Goal: Information Seeking & Learning: Compare options

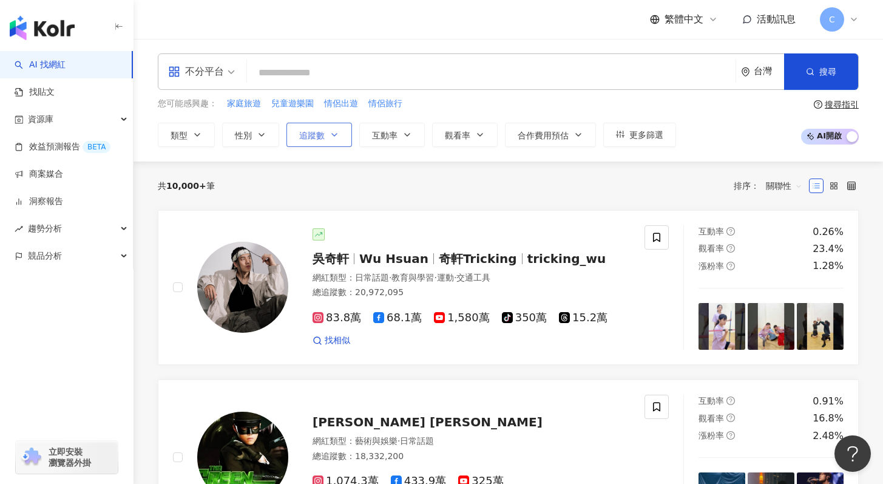
click at [325, 133] on button "追蹤數" at bounding box center [319, 135] width 66 height 24
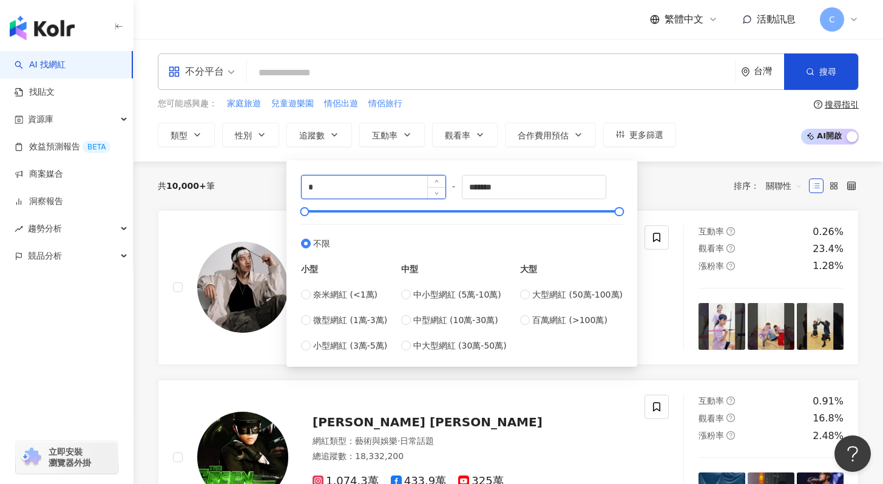
click at [330, 196] on input "*" at bounding box center [374, 186] width 144 height 23
click at [348, 296] on span "奈米網紅 (<1萬)" at bounding box center [345, 294] width 64 height 13
type input "****"
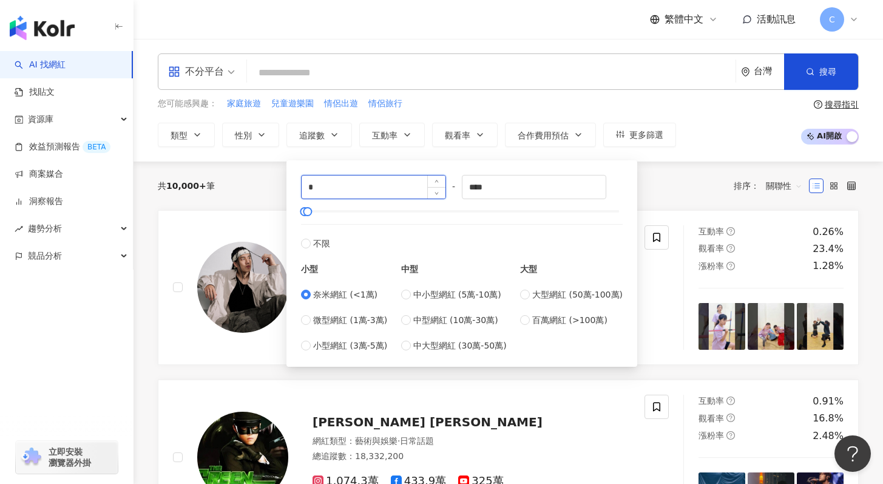
click at [346, 187] on input "*" at bounding box center [374, 186] width 144 height 23
type input "****"
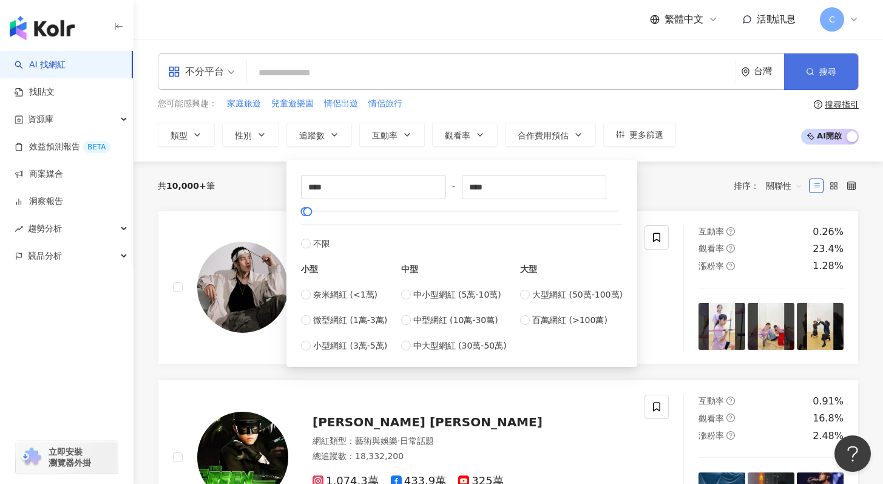
click at [821, 75] on span "搜尋" at bounding box center [827, 72] width 17 height 10
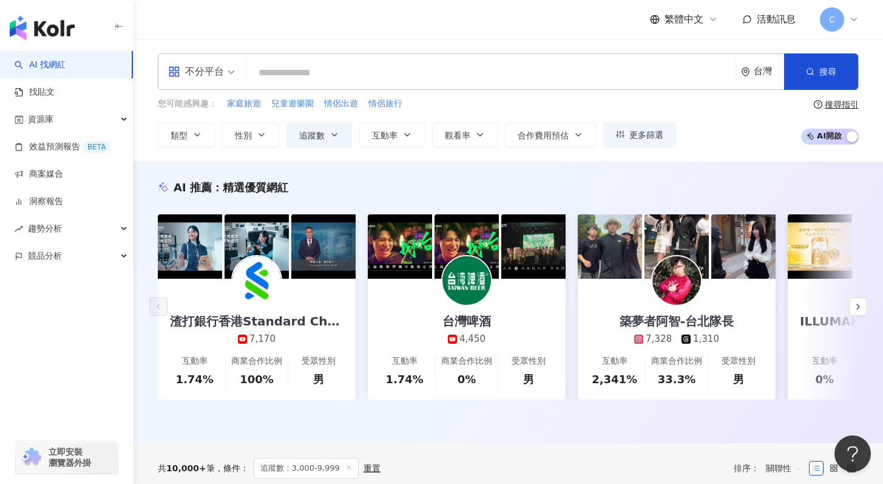
click at [349, 77] on input "search" at bounding box center [491, 72] width 479 height 23
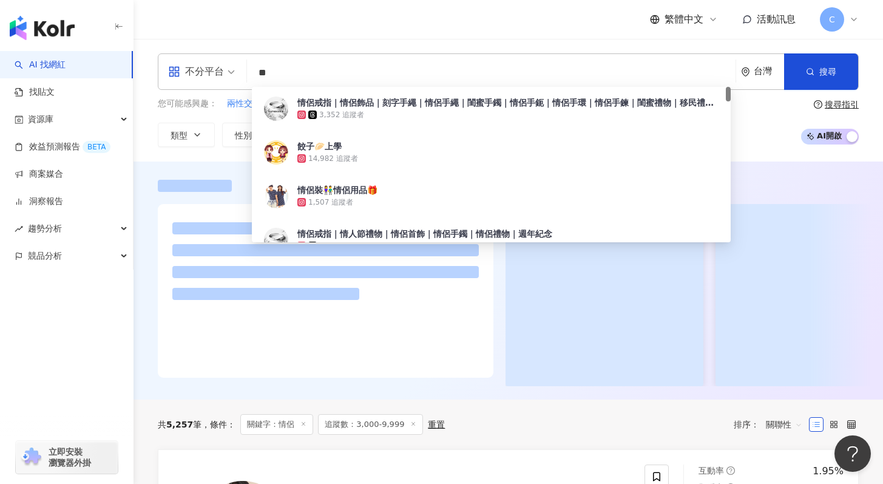
click at [492, 397] on div at bounding box center [507, 280] width 749 height 238
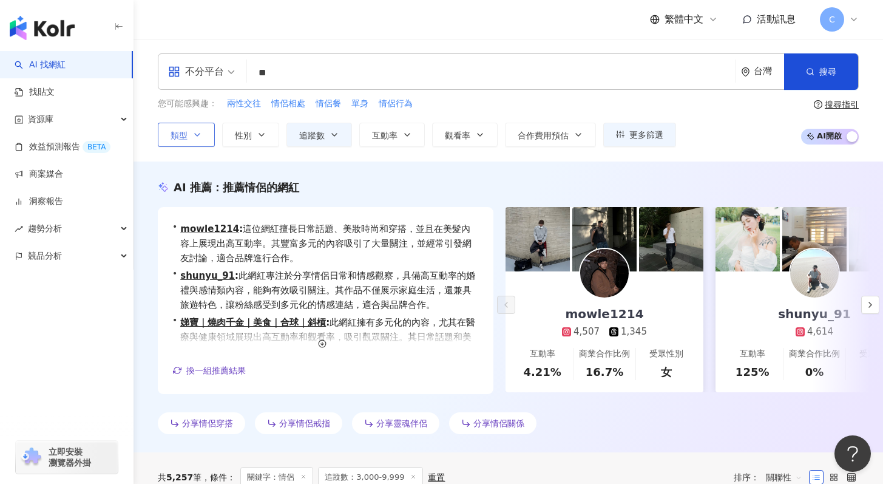
click at [183, 138] on span "類型" at bounding box center [178, 135] width 17 height 10
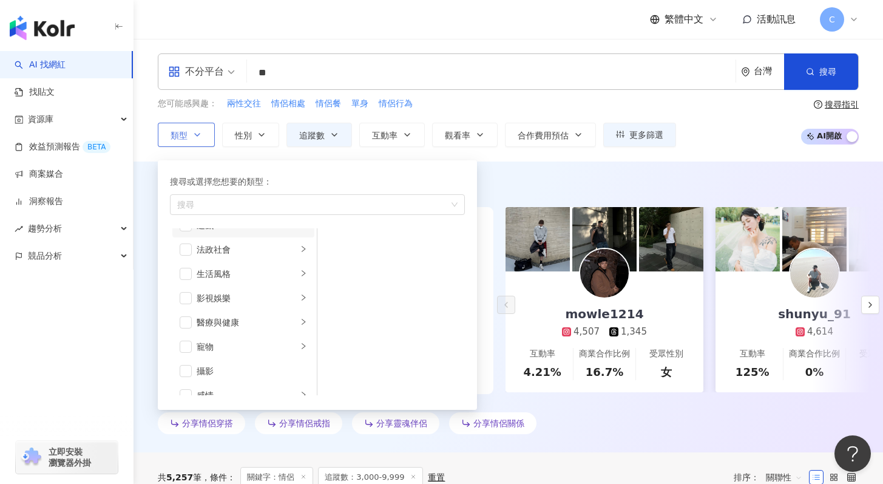
scroll to position [420, 0]
click at [235, 354] on div "旅遊" at bounding box center [247, 355] width 101 height 13
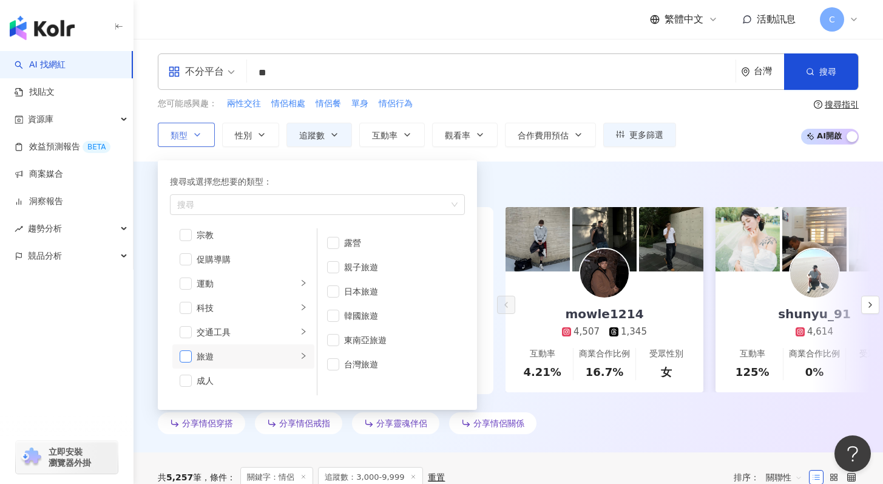
click at [187, 356] on span "button" at bounding box center [186, 356] width 12 height 12
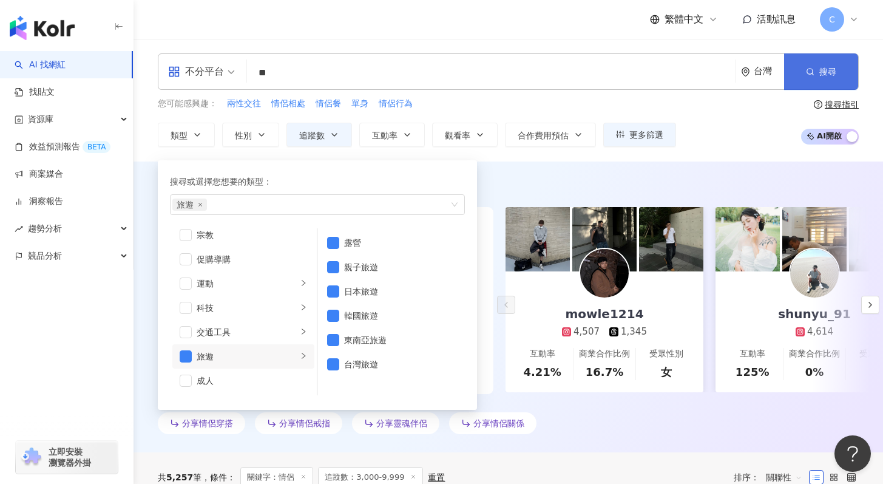
click at [809, 69] on icon "button" at bounding box center [810, 71] width 8 height 8
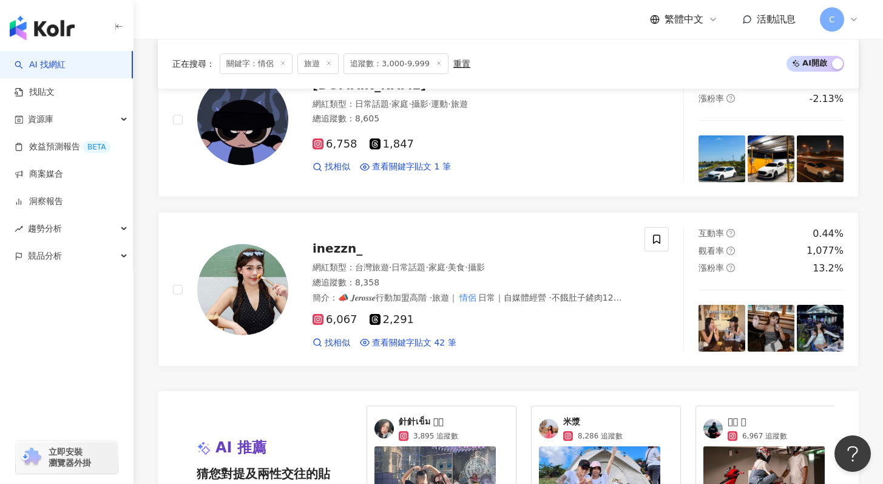
scroll to position [2417, 0]
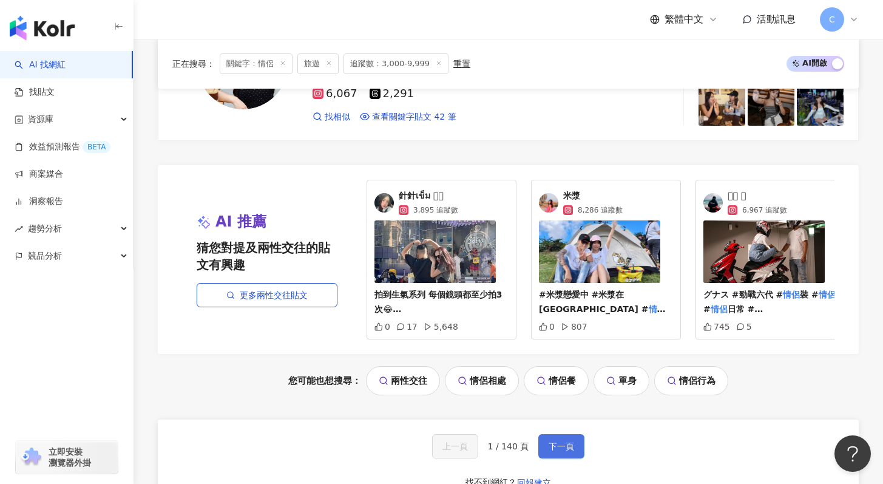
click at [548, 451] on span "下一頁" at bounding box center [560, 446] width 25 height 10
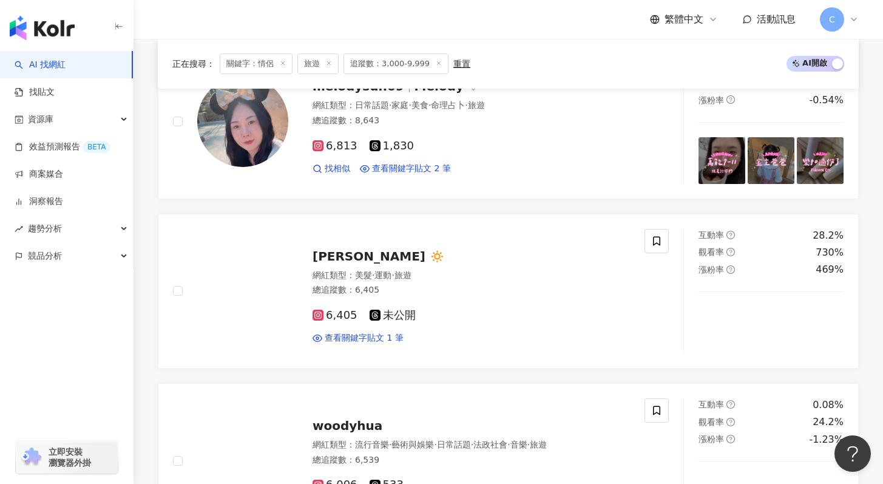
scroll to position [1292, 0]
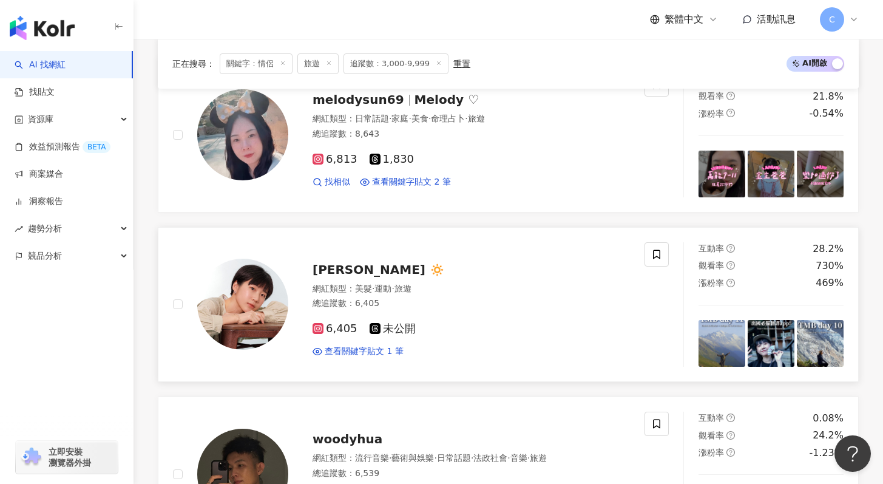
click at [352, 260] on div "徐景蕓 Rainy 🔅 網紅類型 ： 美髮 · 運動 · 旅遊 總追蹤數 ： 6,405 6,405 未公開 查看關鍵字貼文 1 筆" at bounding box center [459, 304] width 342 height 106
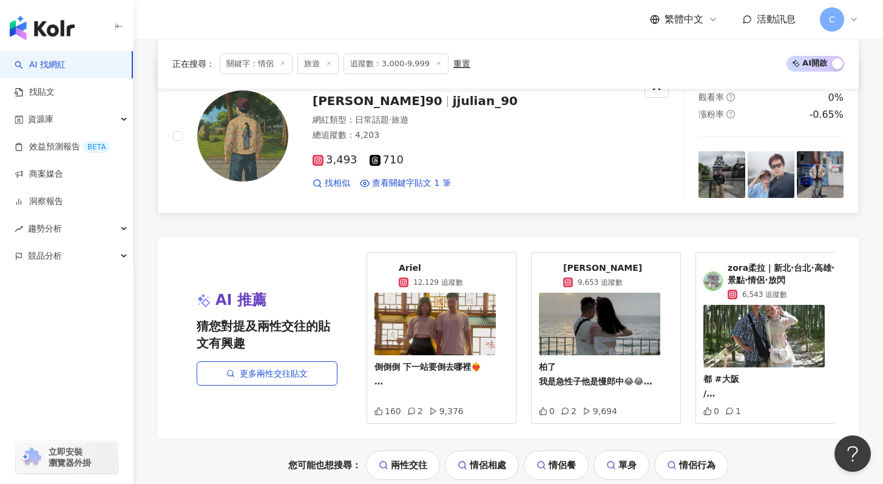
scroll to position [2481, 0]
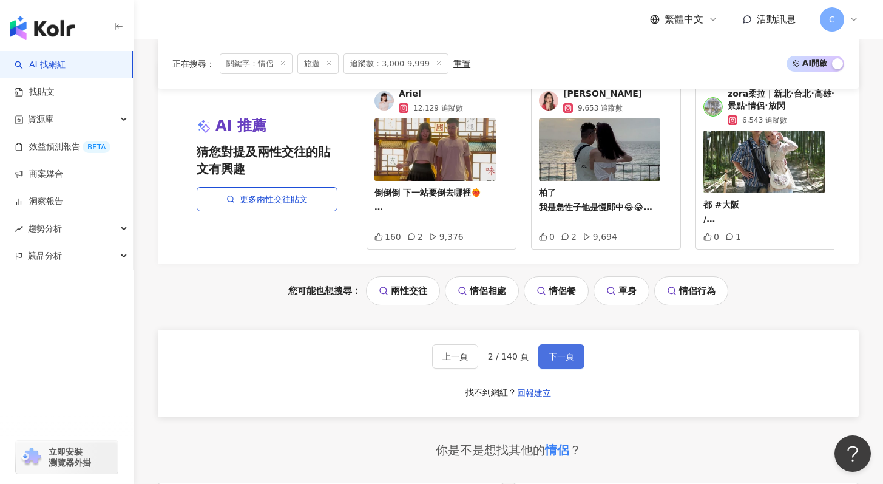
click at [559, 361] on span "下一頁" at bounding box center [560, 356] width 25 height 10
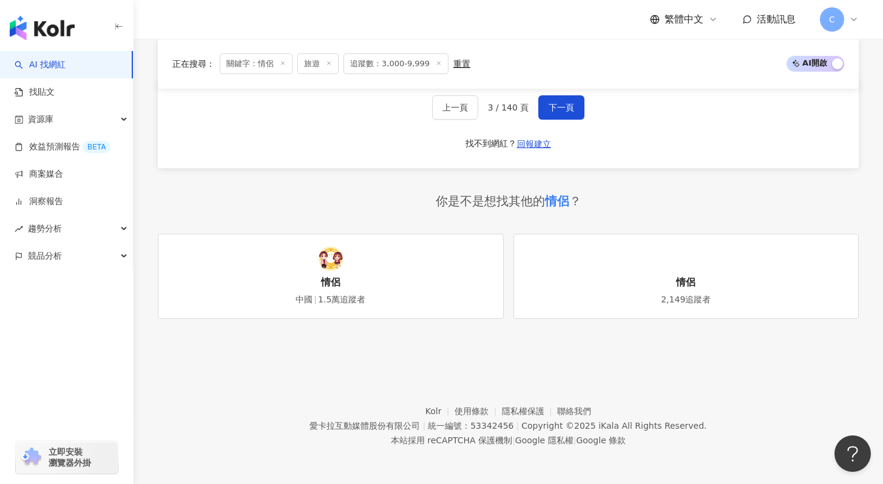
scroll to position [2736, 0]
click at [570, 118] on button "下一頁" at bounding box center [561, 107] width 46 height 24
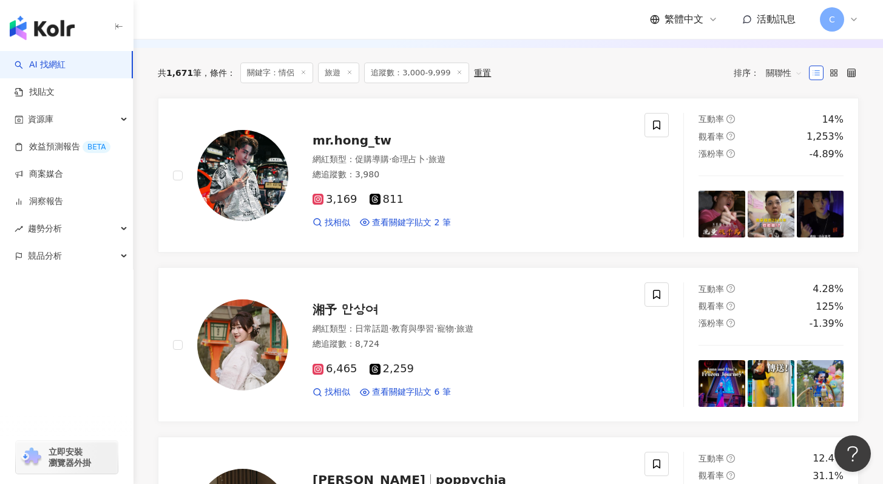
scroll to position [402, 0]
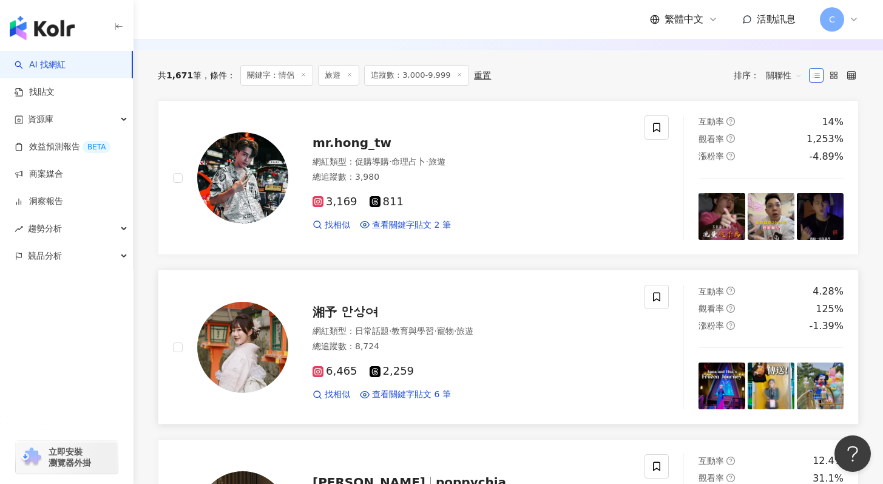
click at [305, 315] on div "湘予 안상여 網紅類型 ： 日常話題 · 教育與學習 · 寵物 · 旅遊 總追蹤數 ： 8,724 6,465 2,259 找相似 查看關鍵字貼文 …" at bounding box center [459, 347] width 342 height 106
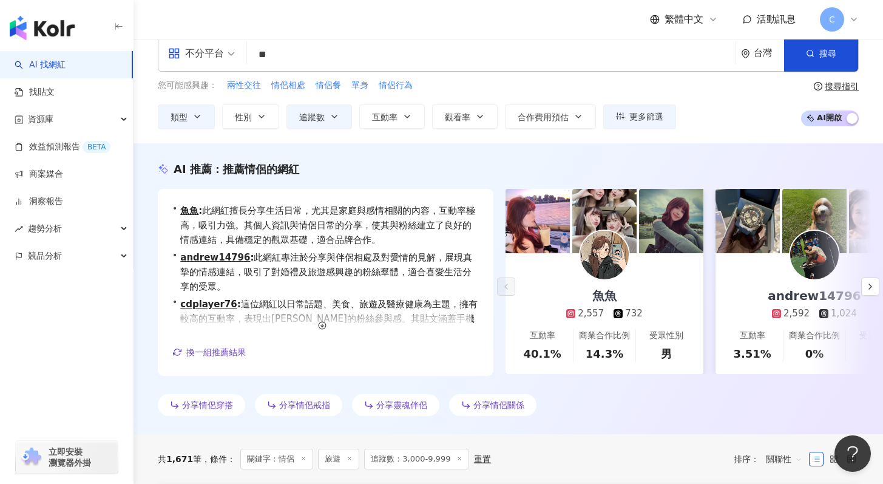
scroll to position [0, 0]
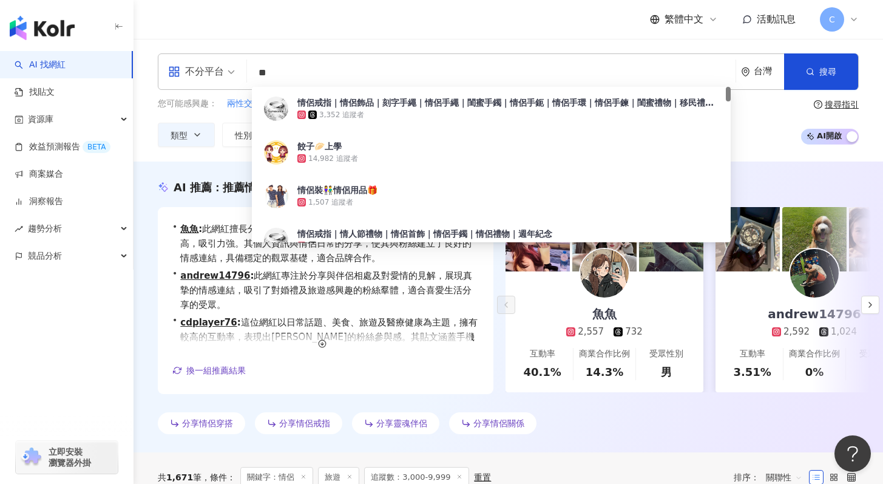
drag, startPoint x: 263, startPoint y: 70, endPoint x: 226, endPoint y: 62, distance: 37.1
click at [226, 62] on div "不分平台 ** 台灣 搜尋 bdf7cf1b-9e6c-44a2-9007-180d490b7979 情侶戒指｜情侶飾品｜刻字手繩｜情侶手繩｜閨蜜手鐲｜情侶手…" at bounding box center [508, 71] width 701 height 36
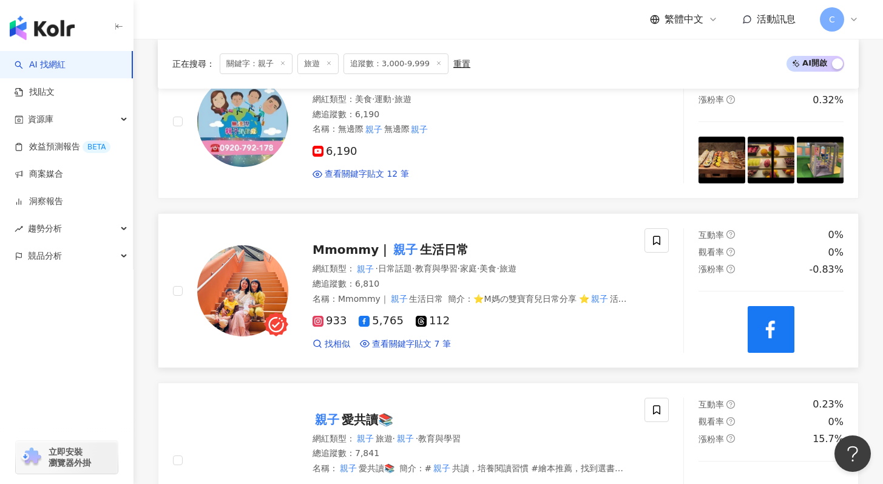
scroll to position [477, 0]
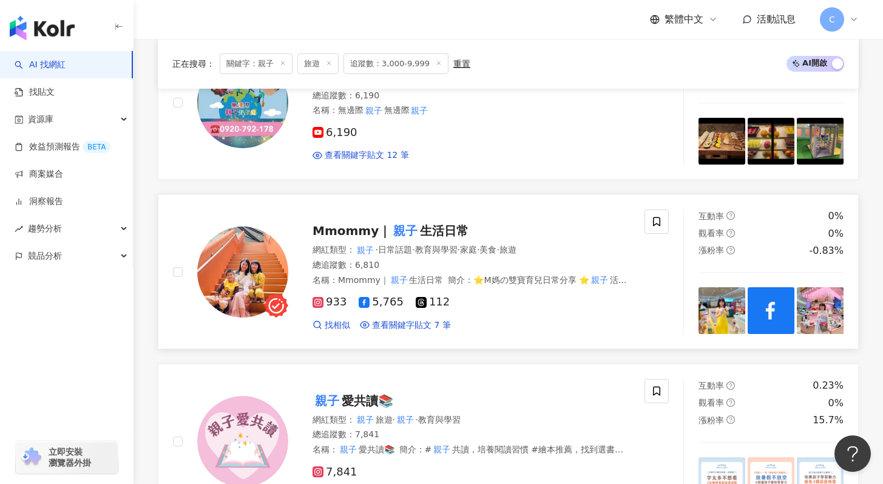
type input "**"
click at [420, 231] on span "生活日常" at bounding box center [444, 230] width 49 height 15
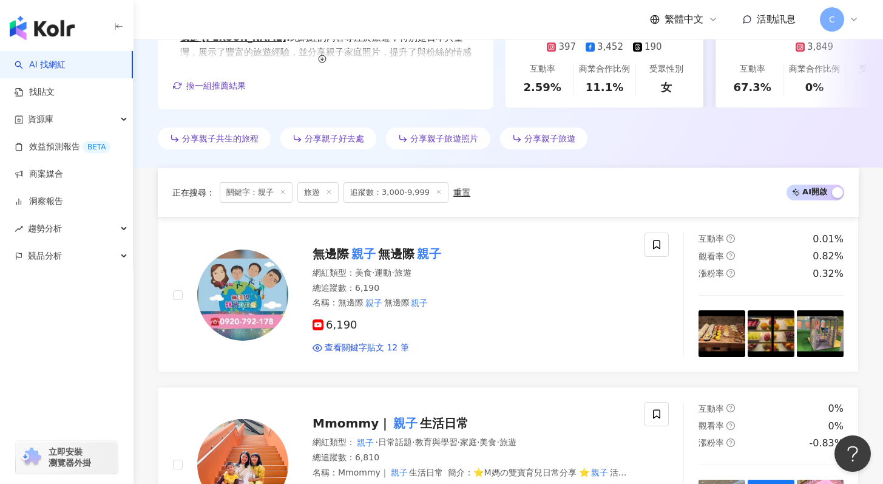
scroll to position [0, 0]
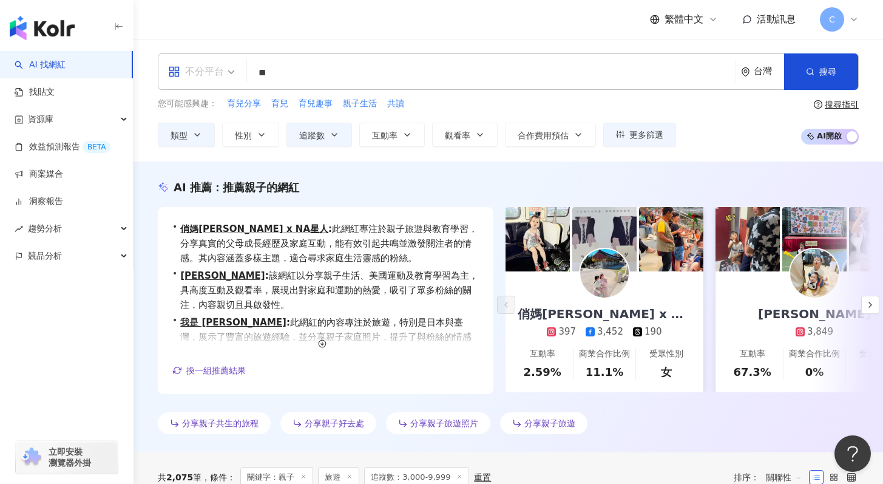
click at [187, 70] on div "不分平台" at bounding box center [196, 71] width 56 height 19
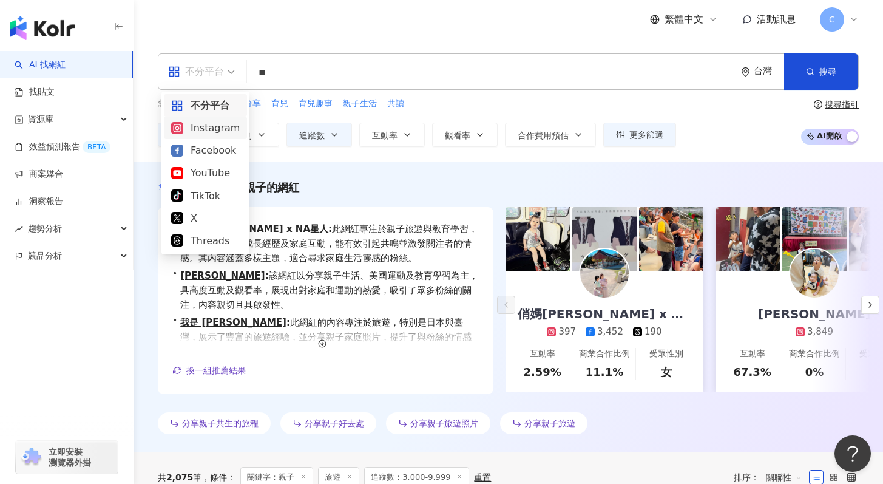
click at [215, 126] on div "Instagram" at bounding box center [205, 127] width 69 height 15
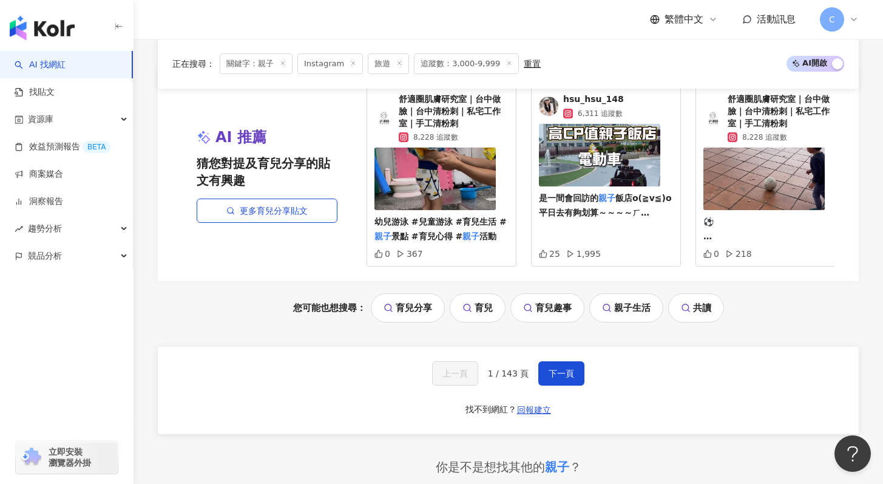
scroll to position [2748, 0]
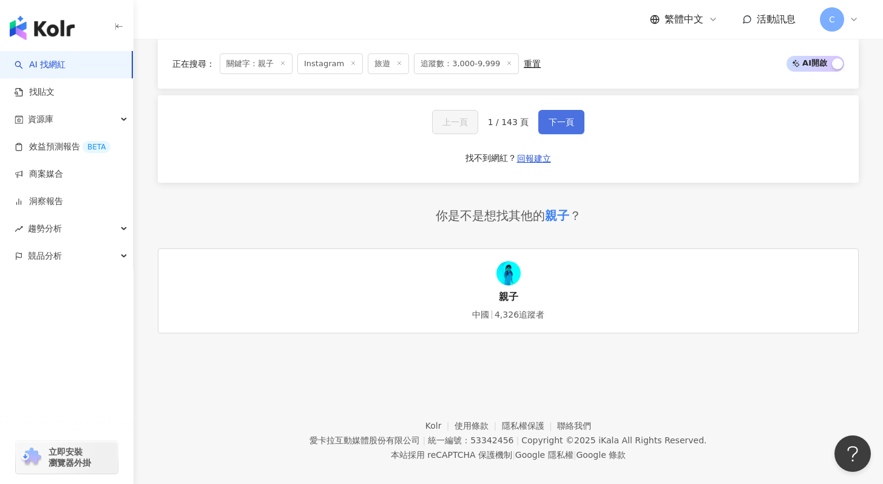
click at [579, 113] on button "下一頁" at bounding box center [561, 122] width 46 height 24
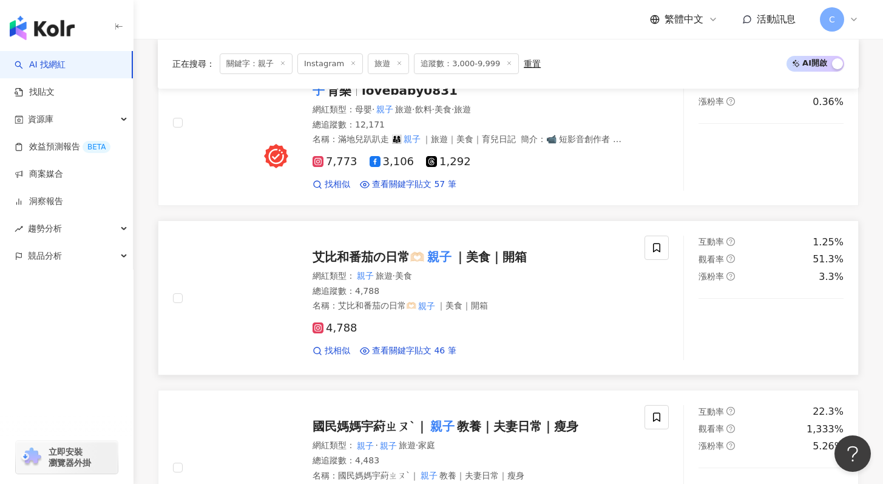
scroll to position [1132, 0]
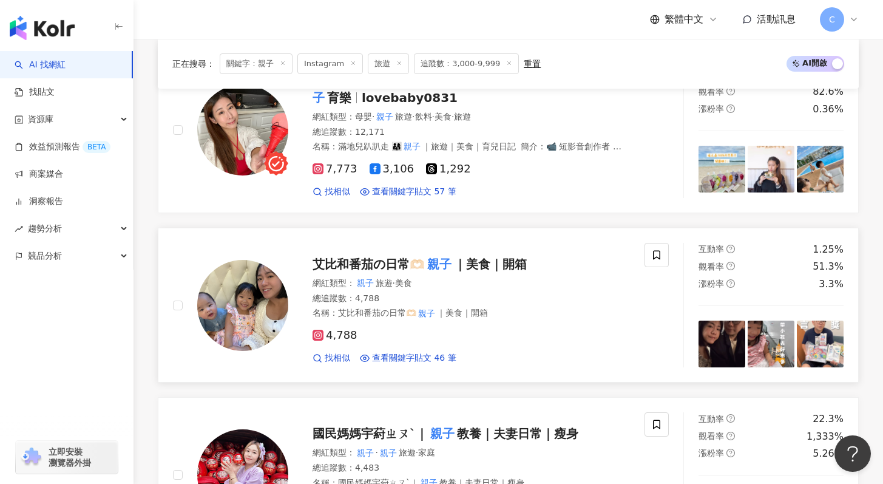
click at [504, 274] on div "艾比和番茄の日常🫶🏻 親子 ｜美食｜開箱 網紅類型 ： 親子 旅遊 · 美食 總追蹤數 ： 4,788 名稱 ： 艾比和番茄の日常🫶🏻 親子 ｜美食｜開箱 4…" at bounding box center [459, 305] width 342 height 118
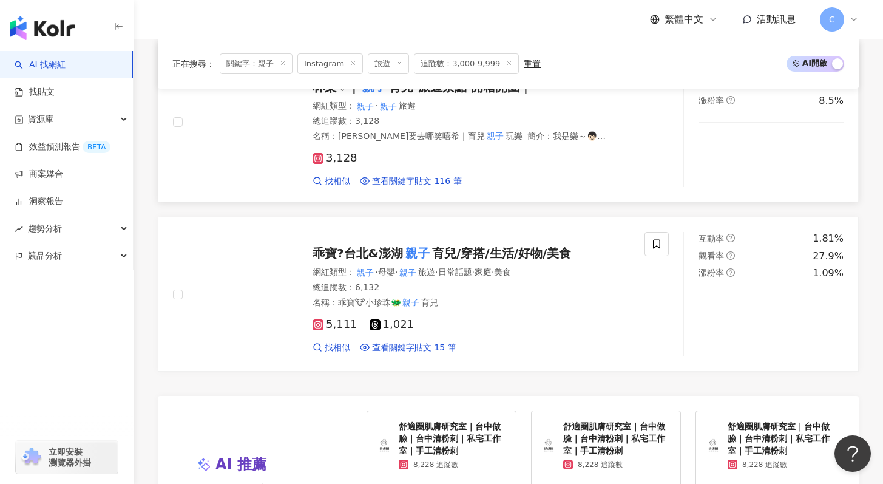
scroll to position [1952, 0]
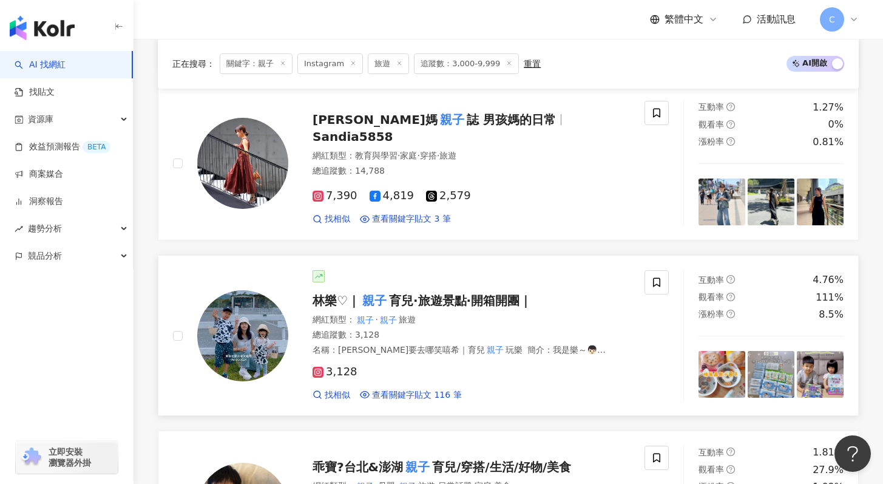
click at [447, 308] on div "林樂♡｜ 親子 育兒·旅遊景點·開箱開團｜" at bounding box center [470, 300] width 317 height 17
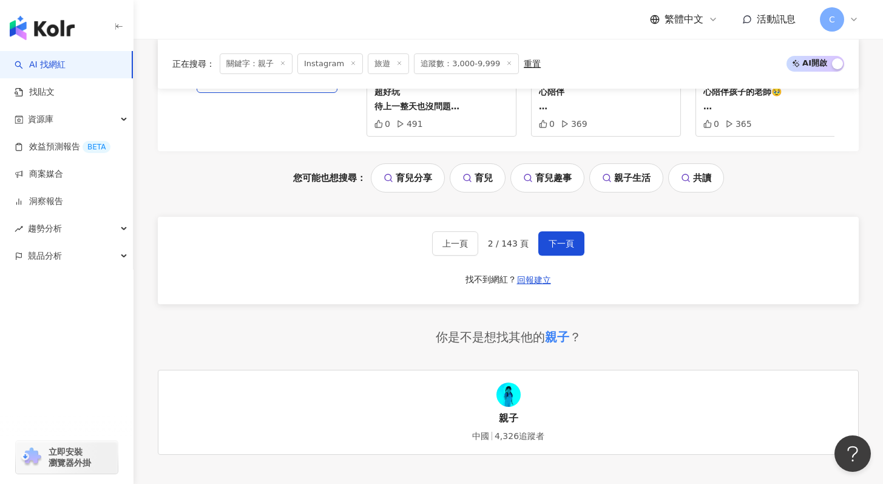
scroll to position [2766, 0]
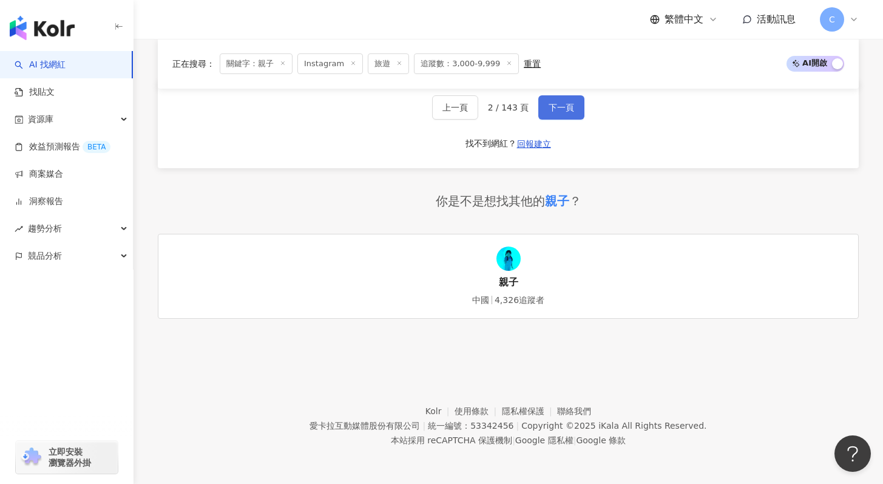
click at [560, 95] on button "下一頁" at bounding box center [561, 107] width 46 height 24
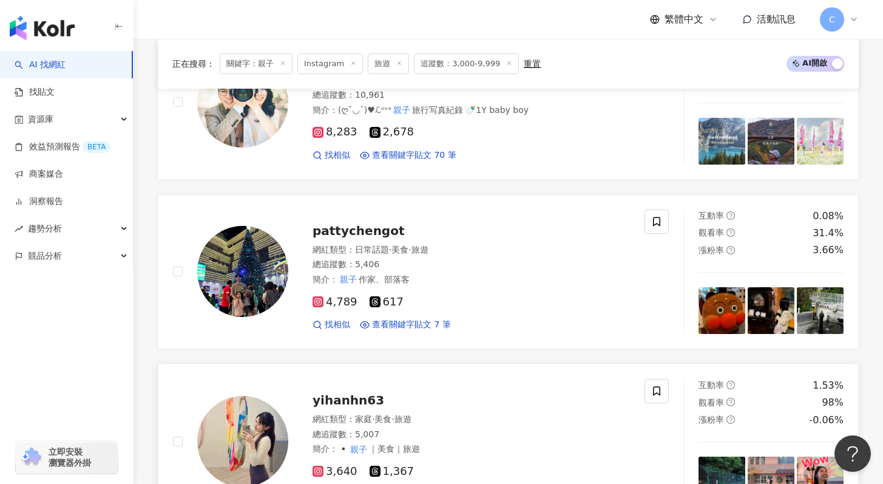
scroll to position [1820, 0]
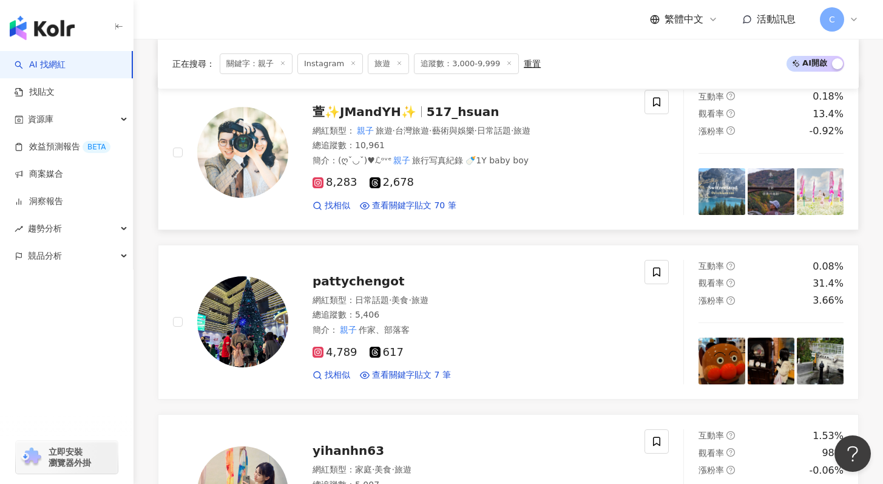
click at [442, 104] on span "517_hsuan" at bounding box center [462, 111] width 73 height 15
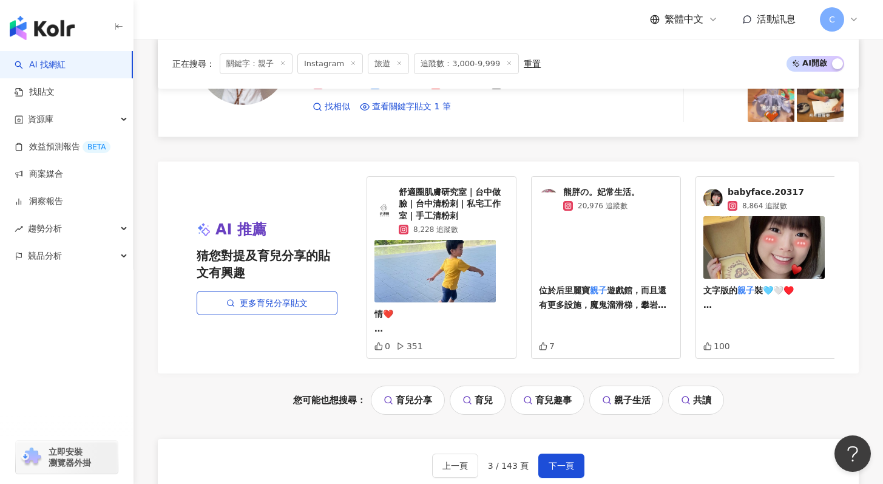
scroll to position [2464, 0]
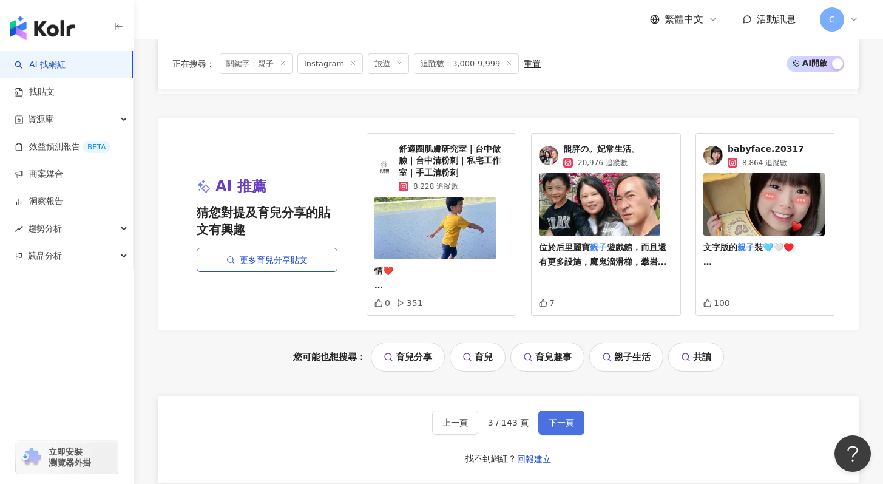
click at [570, 420] on span "下一頁" at bounding box center [560, 422] width 25 height 10
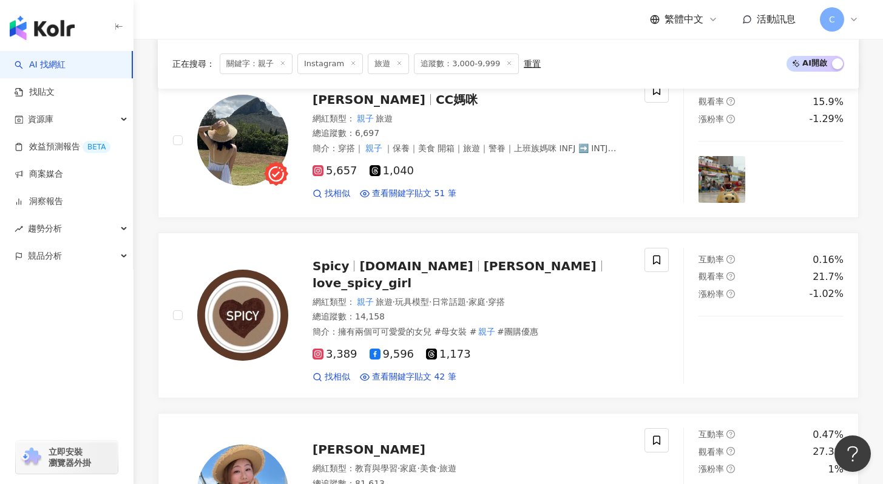
scroll to position [1723, 0]
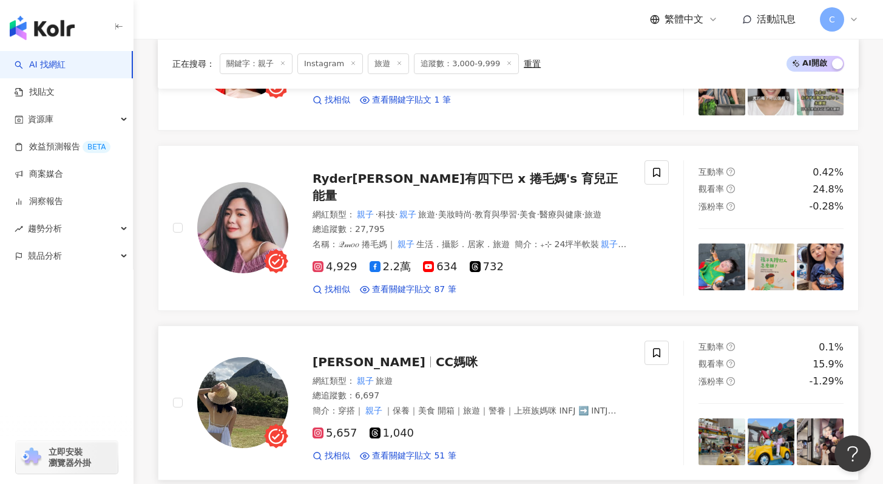
click at [512, 353] on div "Renee 呂內 CC媽咪" at bounding box center [470, 361] width 317 height 17
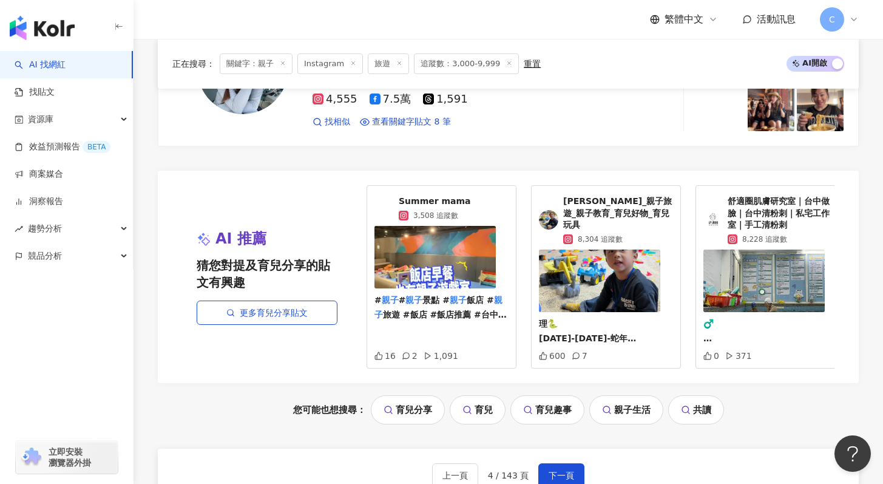
scroll to position [2461, 0]
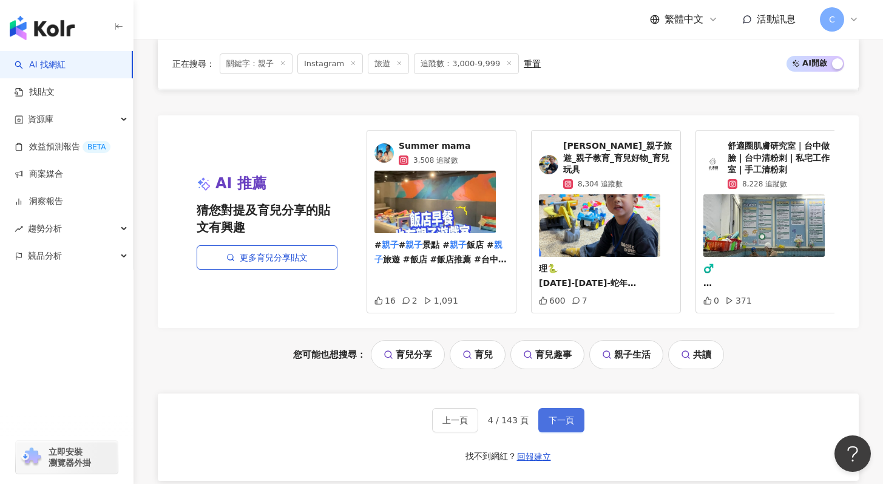
click at [567, 408] on button "下一頁" at bounding box center [561, 420] width 46 height 24
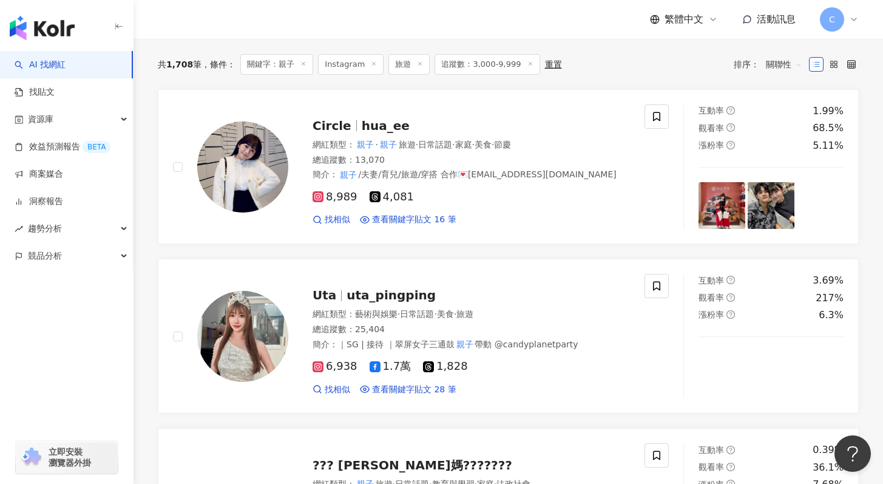
scroll to position [419, 0]
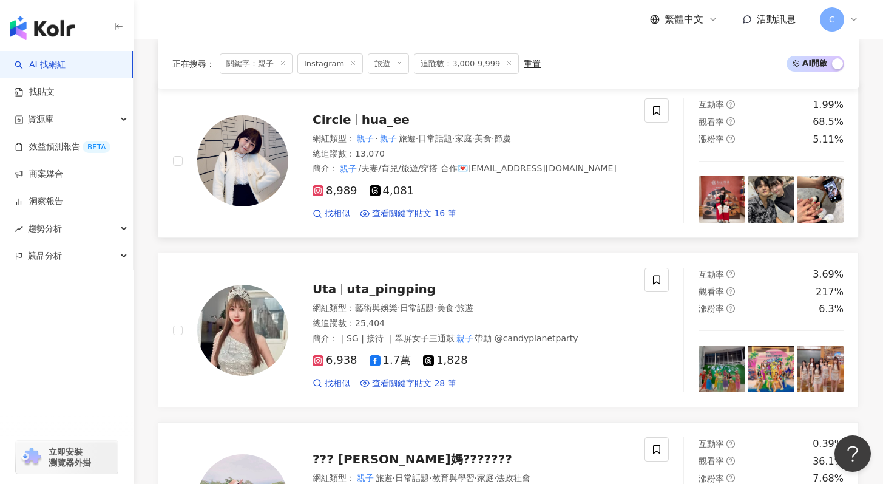
click at [365, 121] on span "hua_ee" at bounding box center [386, 119] width 48 height 15
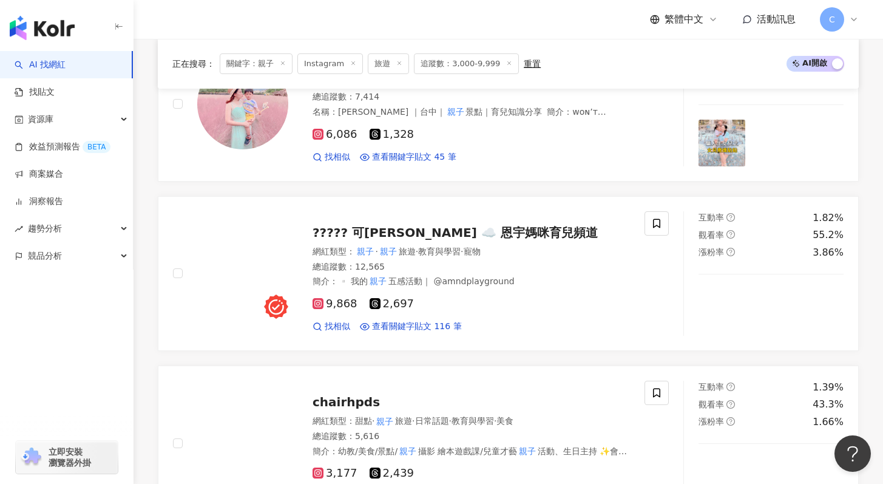
scroll to position [805, 0]
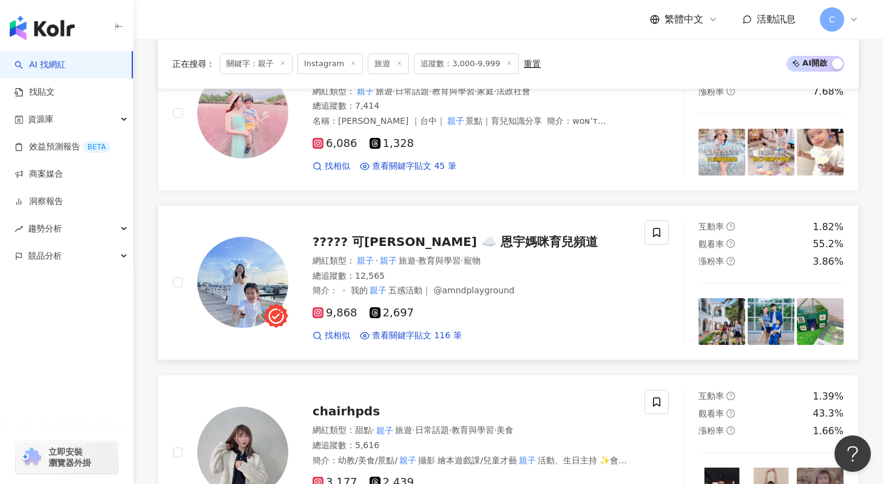
click at [468, 248] on div "????? 可昀 ☁️ 恩宇媽咪育兒頻道" at bounding box center [470, 241] width 317 height 17
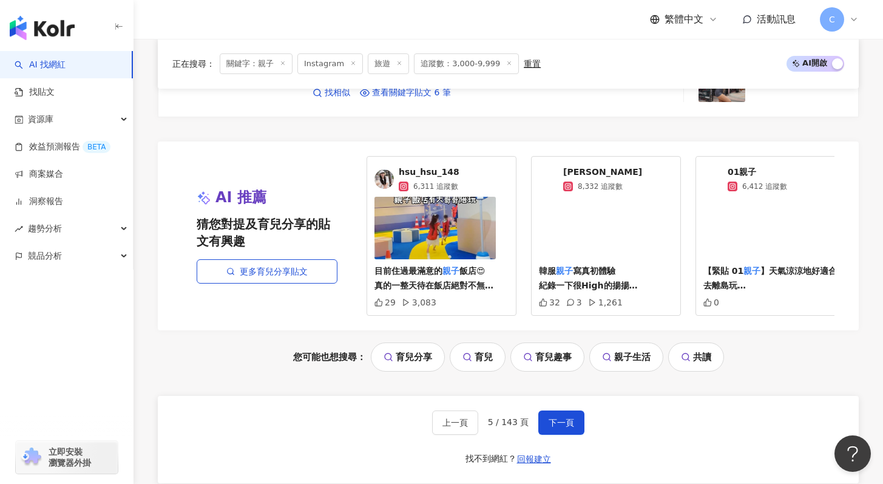
scroll to position [2474, 0]
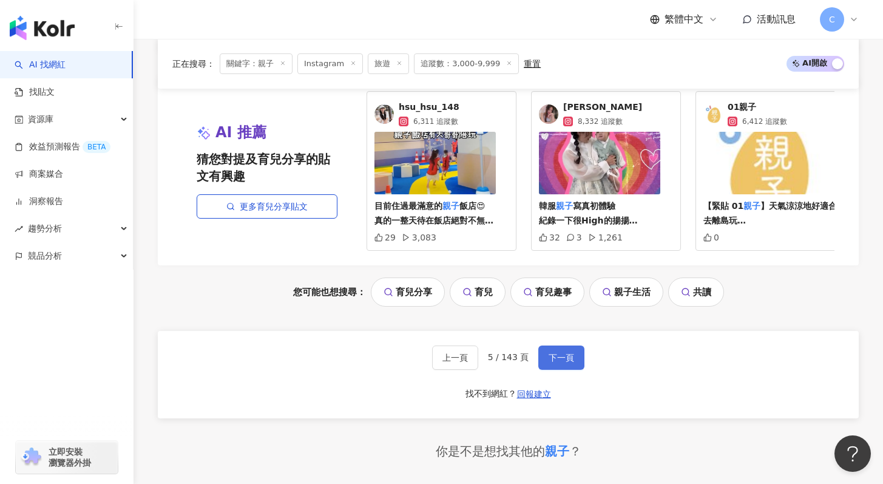
click at [553, 362] on span "下一頁" at bounding box center [560, 357] width 25 height 10
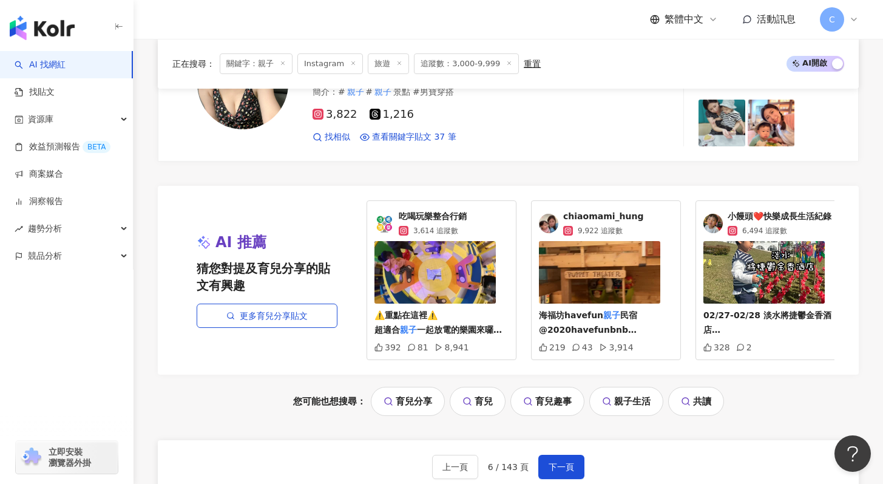
scroll to position [2419, 0]
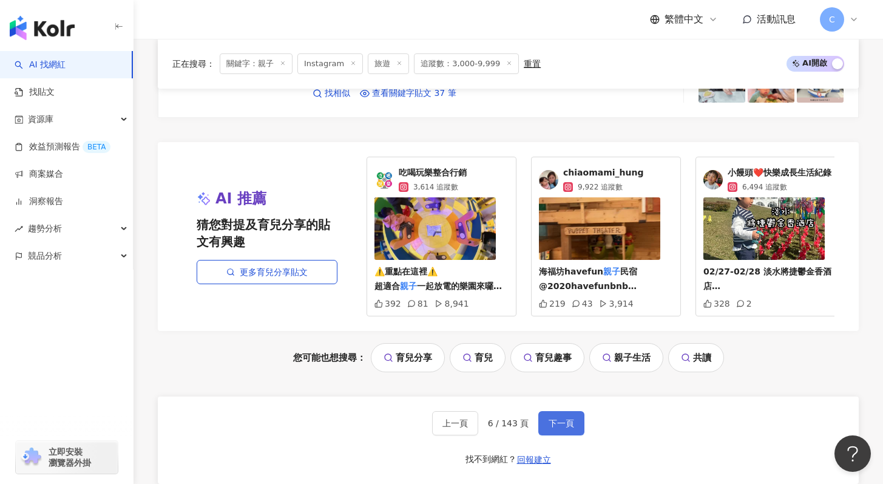
click at [548, 428] on span "下一頁" at bounding box center [560, 423] width 25 height 10
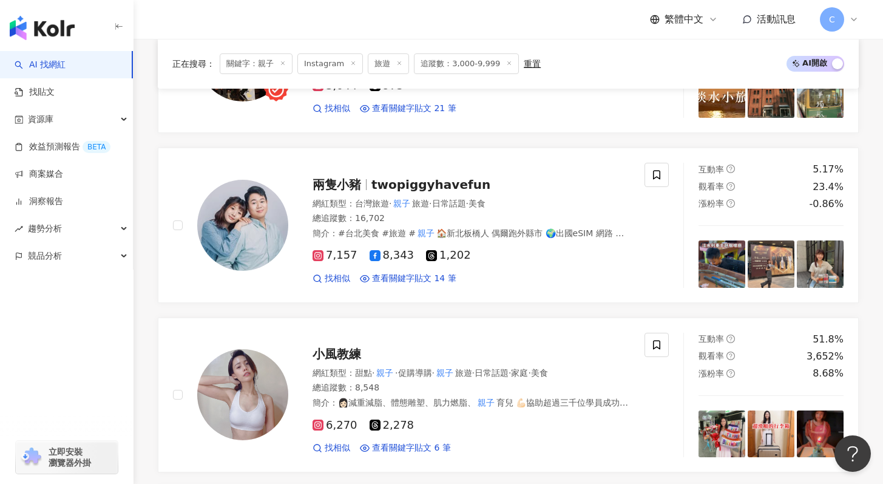
scroll to position [1707, 0]
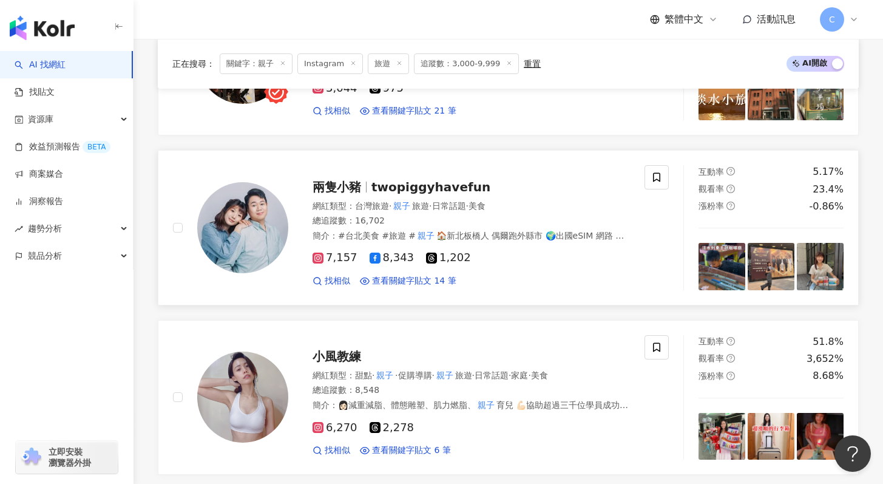
click at [420, 182] on span "twopiggyhavefun" at bounding box center [430, 187] width 119 height 15
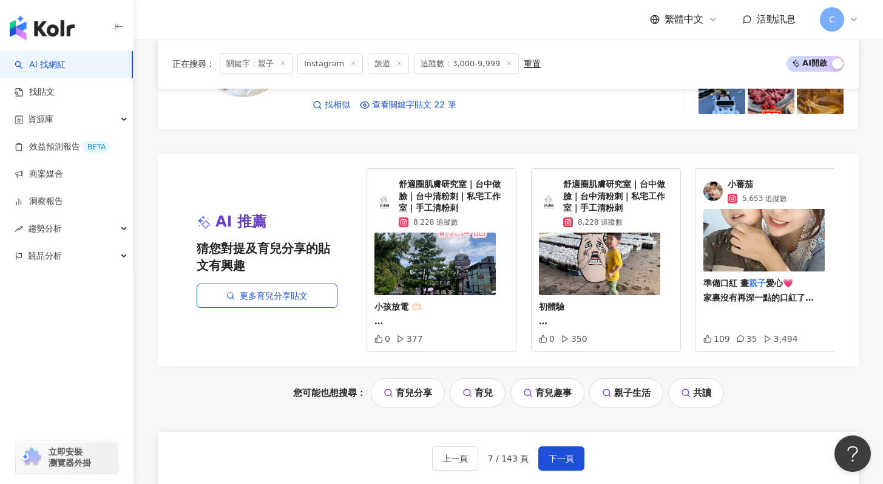
scroll to position [2751, 0]
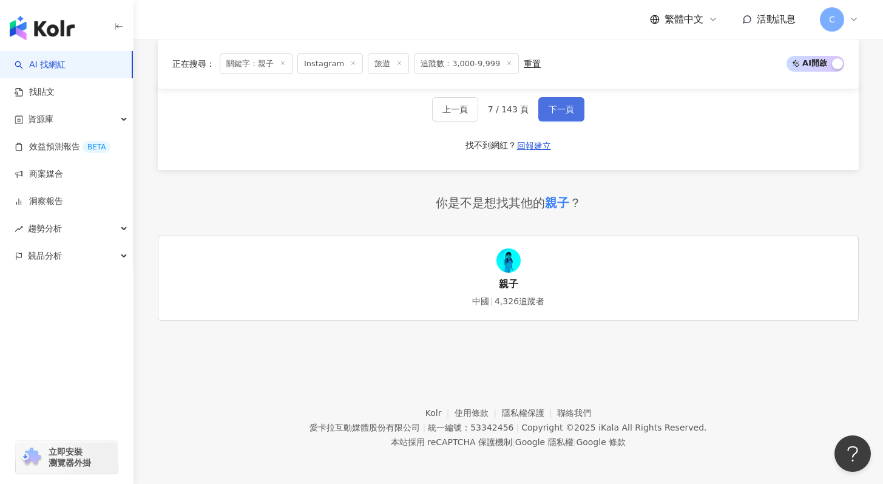
click at [569, 112] on span "下一頁" at bounding box center [560, 109] width 25 height 10
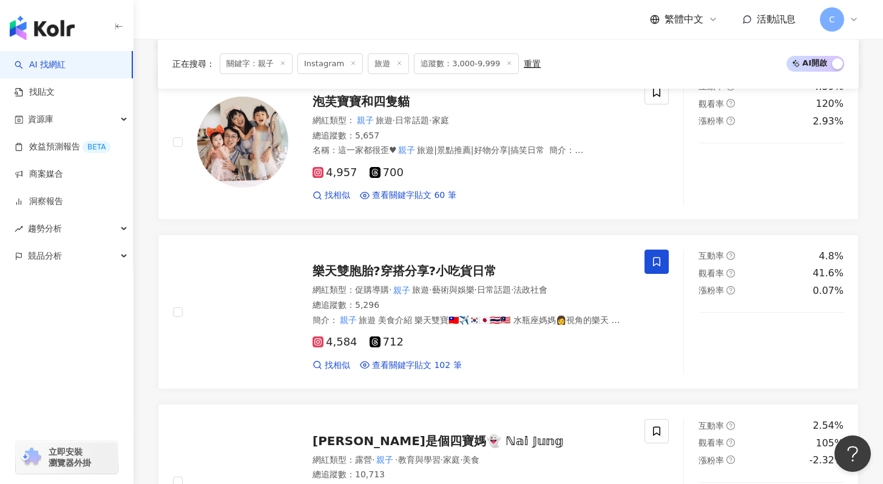
scroll to position [774, 0]
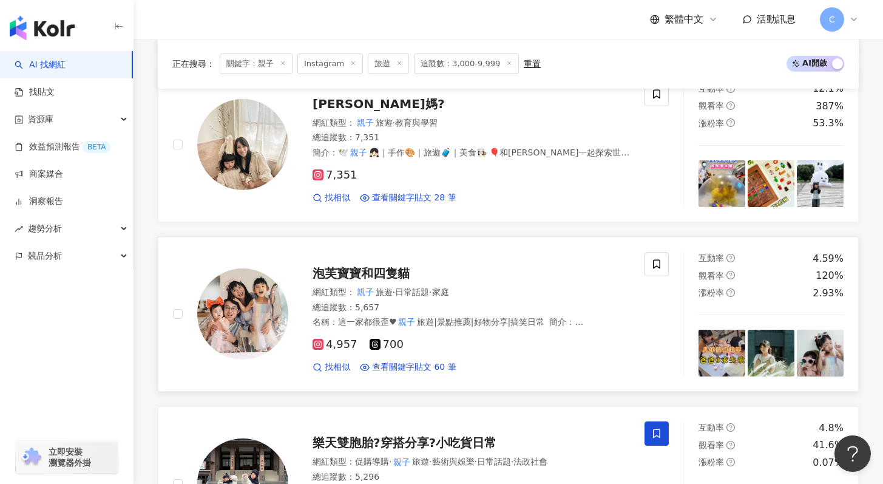
click at [420, 271] on div "泡芙寶寶和四隻貓" at bounding box center [470, 273] width 317 height 17
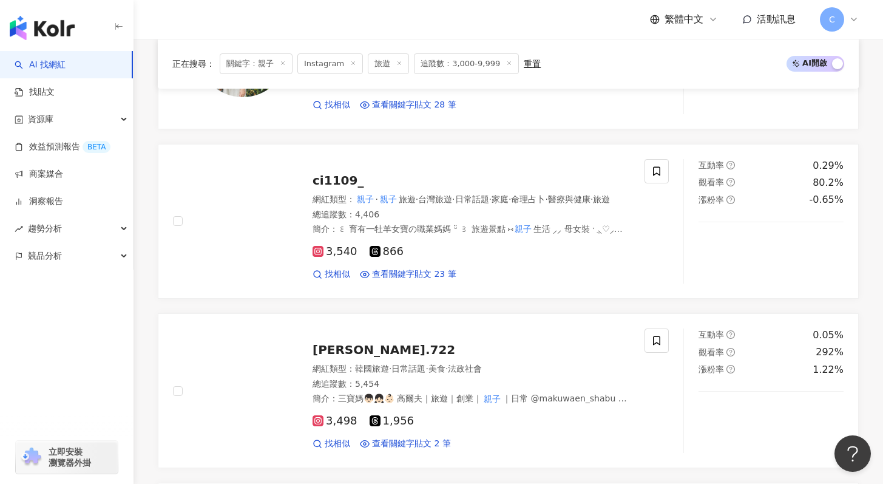
scroll to position [1392, 0]
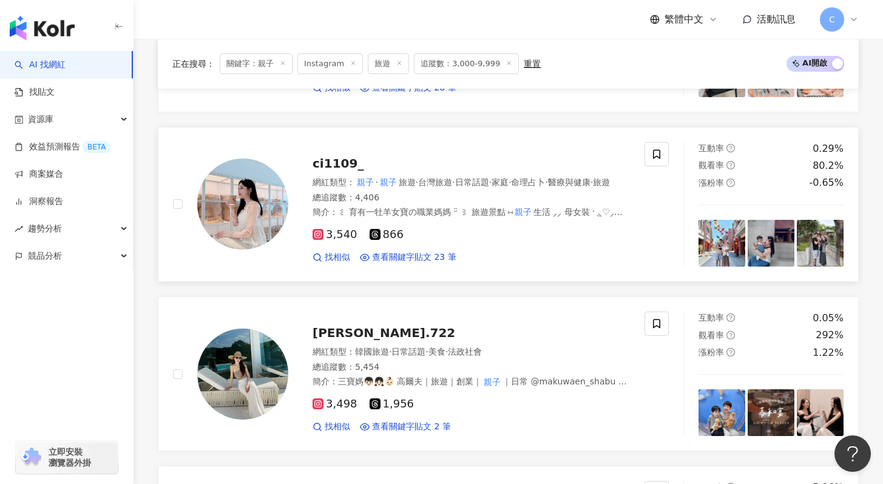
click at [331, 157] on span "ci1109_" at bounding box center [337, 163] width 51 height 15
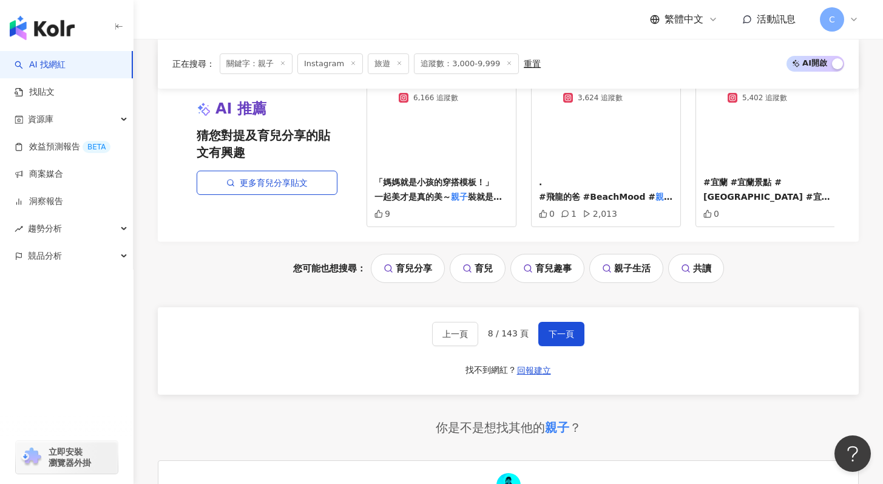
scroll to position [2504, 0]
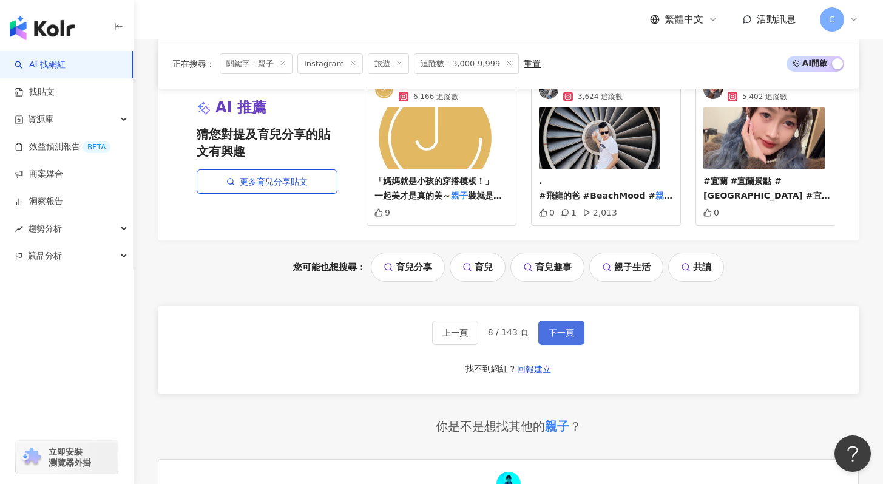
click at [548, 332] on span "下一頁" at bounding box center [560, 333] width 25 height 10
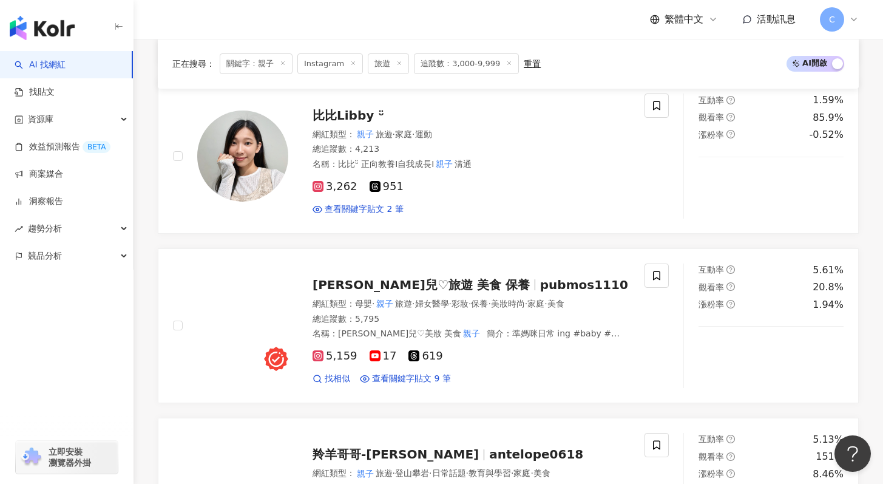
scroll to position [708, 0]
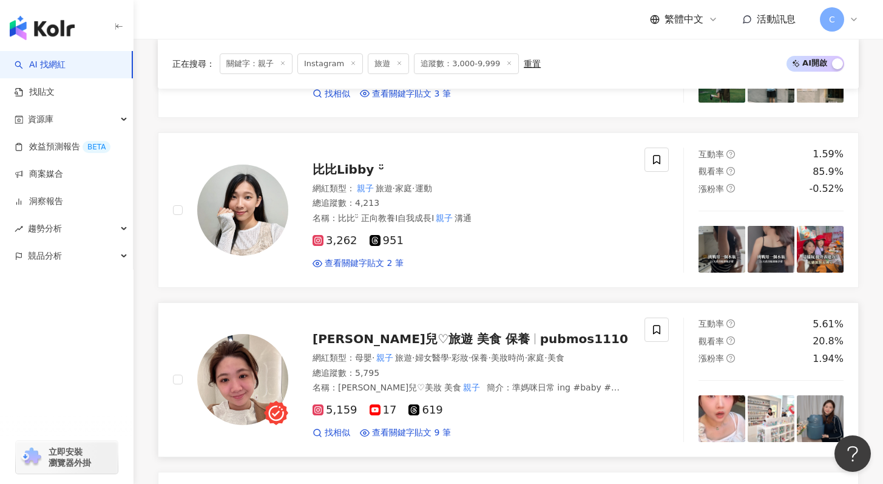
click at [544, 335] on div "Kate凱兒♡旅遊 美食 保養 pubmos1110" at bounding box center [470, 338] width 317 height 17
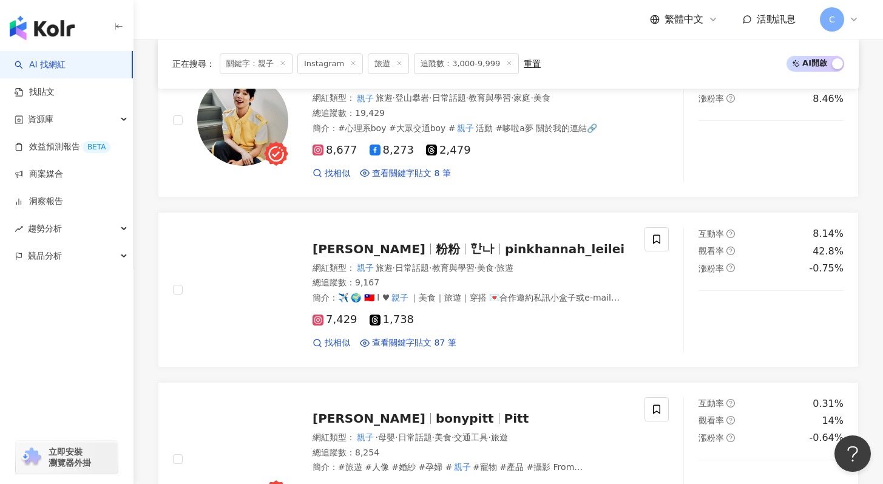
scroll to position [1193, 0]
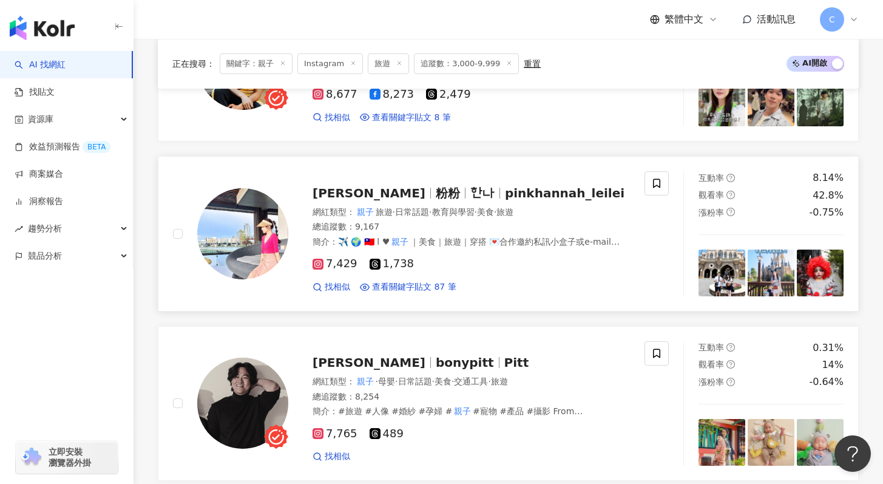
click at [544, 284] on div "找相似 查看關鍵字貼文 87 筆" at bounding box center [470, 287] width 317 height 12
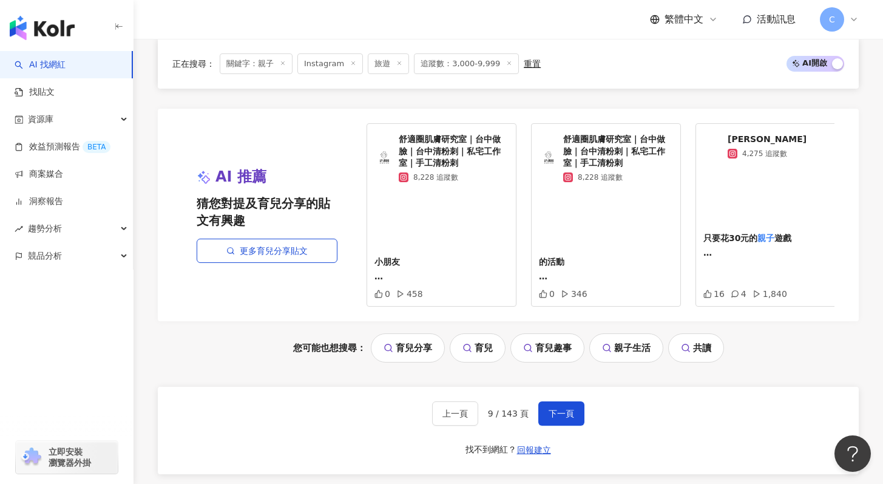
scroll to position [2526, 0]
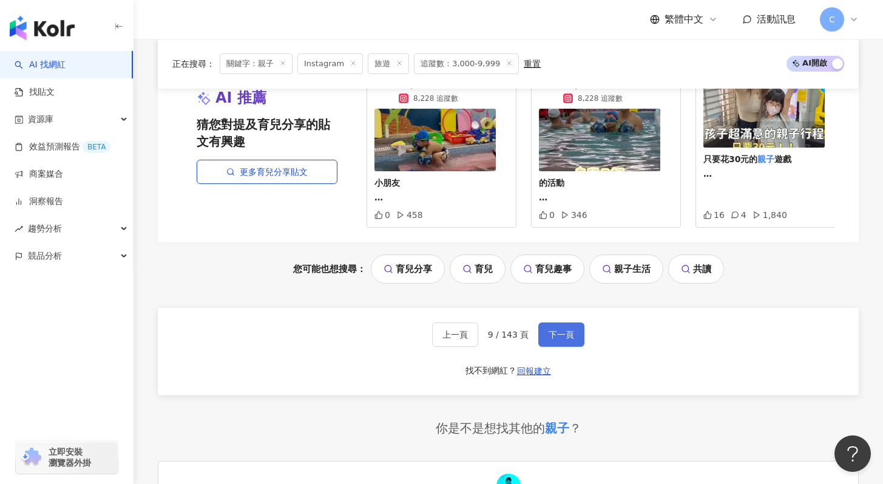
click at [543, 332] on button "下一頁" at bounding box center [561, 334] width 46 height 24
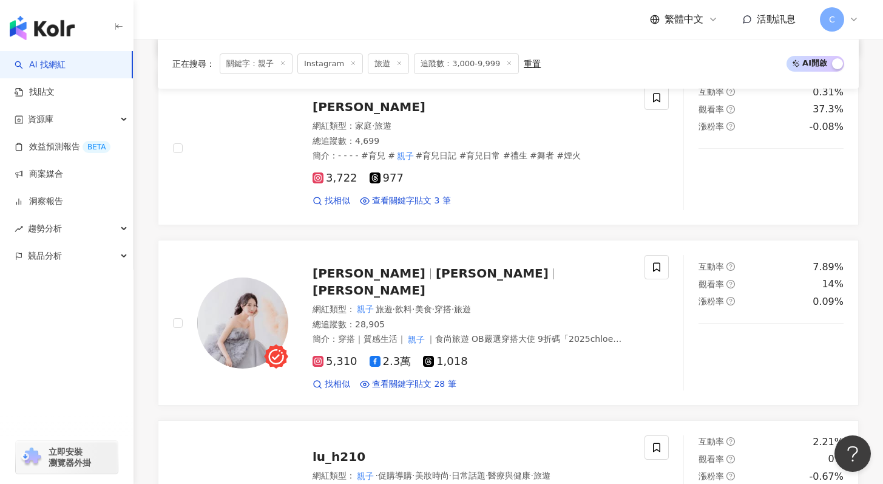
scroll to position [1651, 0]
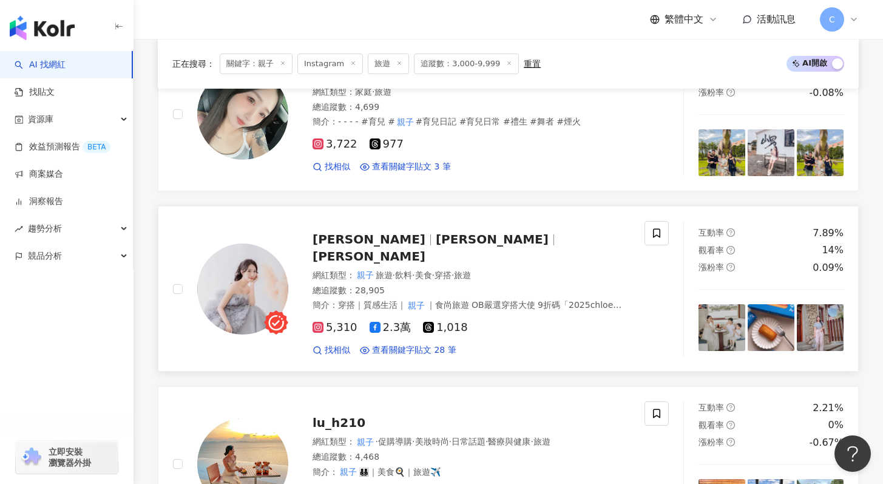
click at [562, 246] on div "柯蘿依Chloe 柯蘿依 Chloe" at bounding box center [470, 248] width 317 height 34
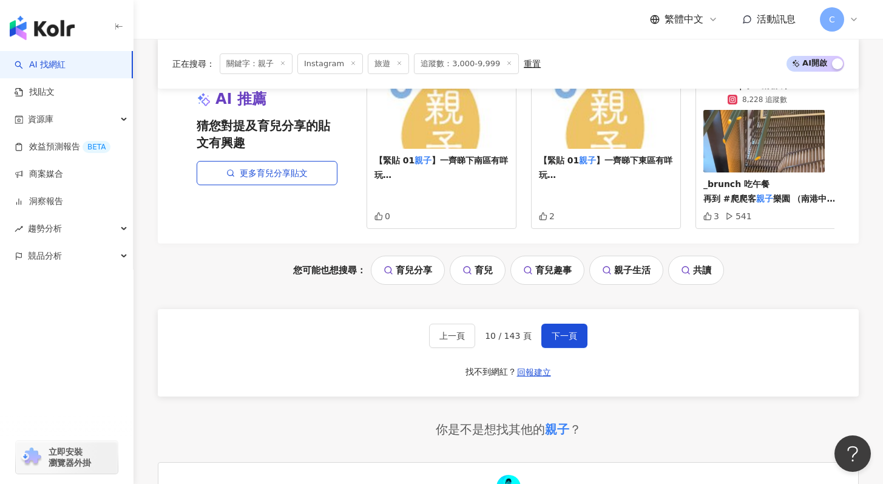
scroll to position [2656, 0]
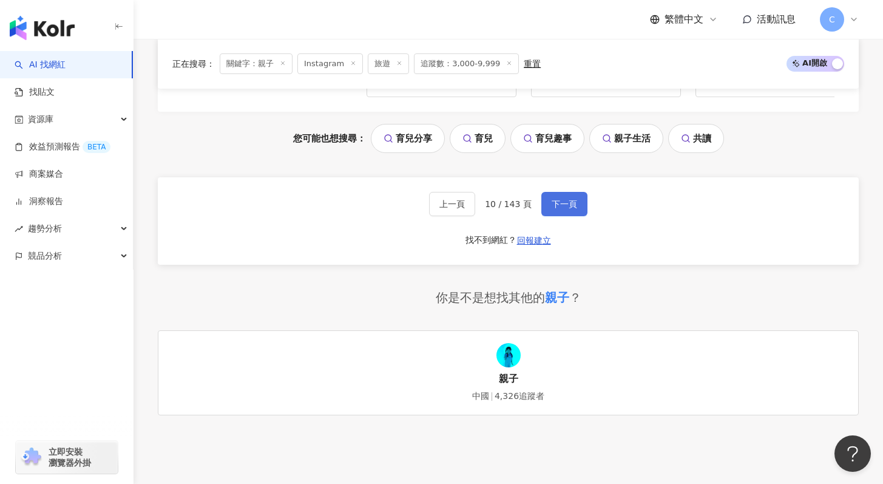
click at [556, 205] on span "下一頁" at bounding box center [563, 204] width 25 height 10
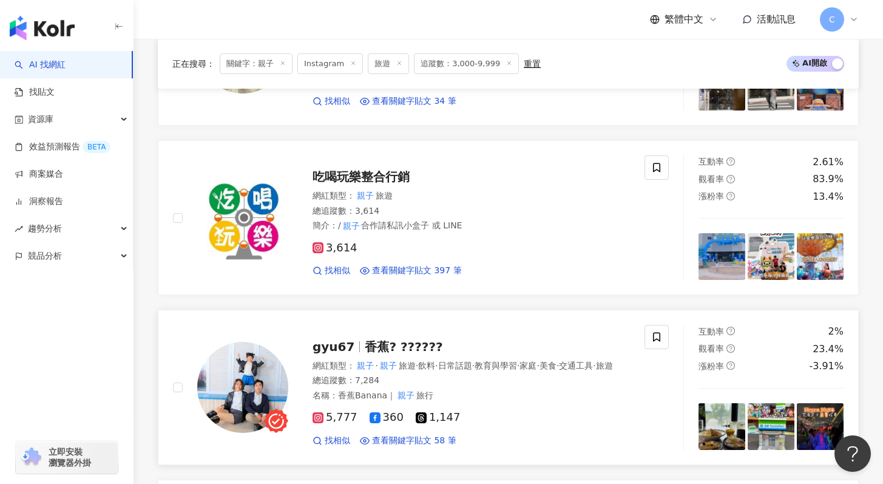
scroll to position [1054, 0]
click at [484, 339] on div "gyu67 香蕉? ??????" at bounding box center [470, 347] width 317 height 17
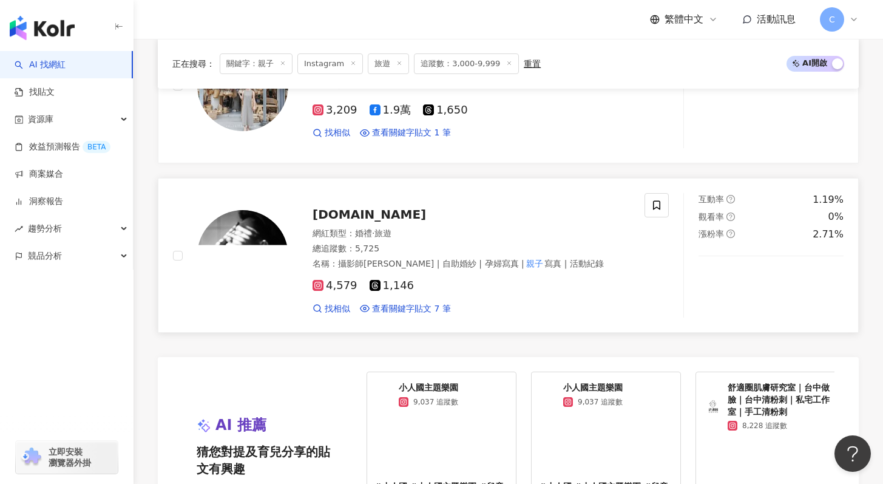
scroll to position [2569, 0]
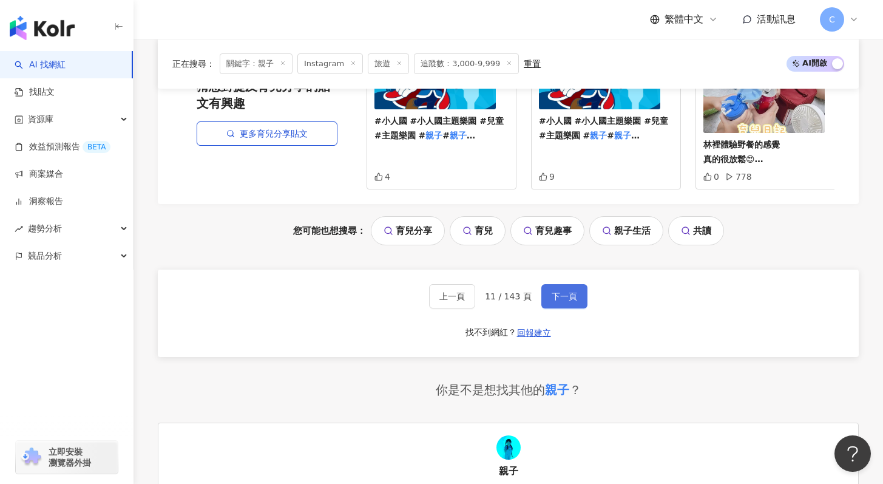
click at [563, 292] on span "下一頁" at bounding box center [563, 296] width 25 height 10
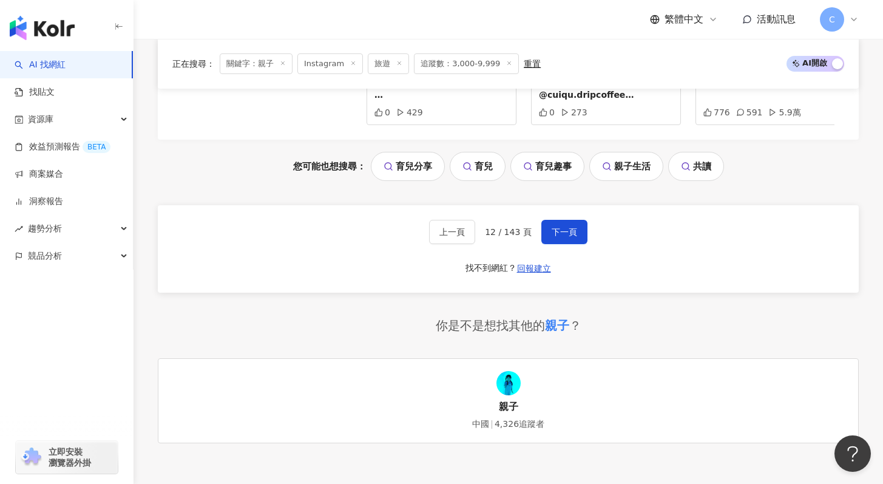
scroll to position [2751, 0]
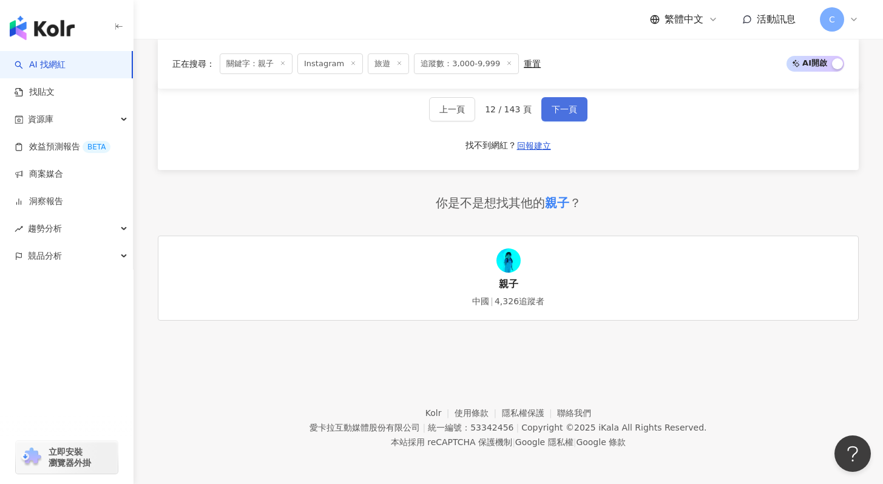
click at [558, 104] on span "下一頁" at bounding box center [563, 109] width 25 height 10
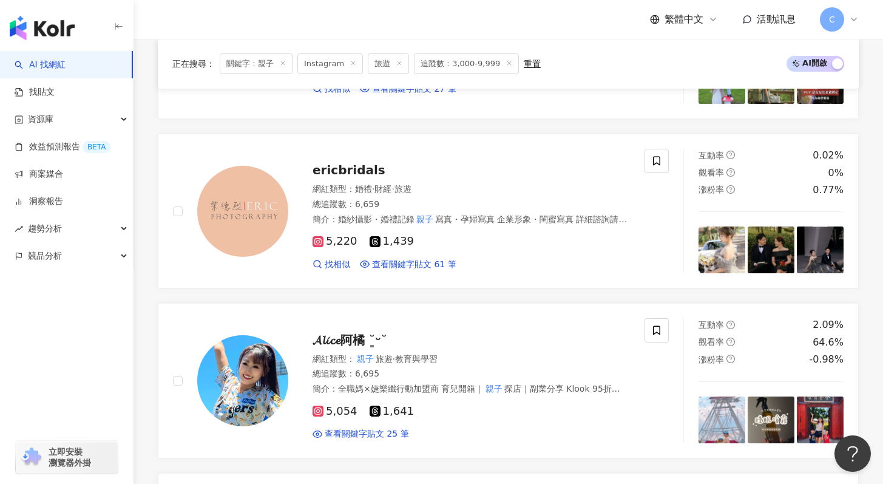
scroll to position [590, 0]
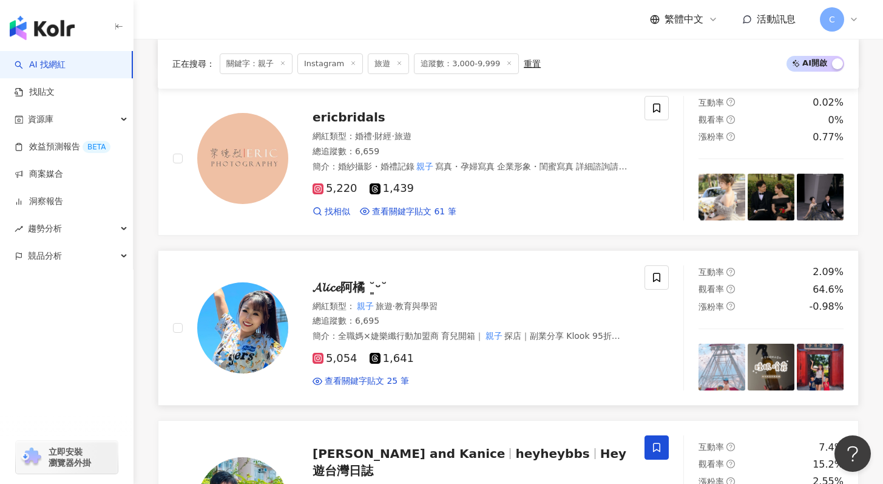
click at [455, 280] on div "𝓐𝓵𝓲𝓬𝓮阿橘 ˘͈ᵕ˘" at bounding box center [470, 286] width 317 height 17
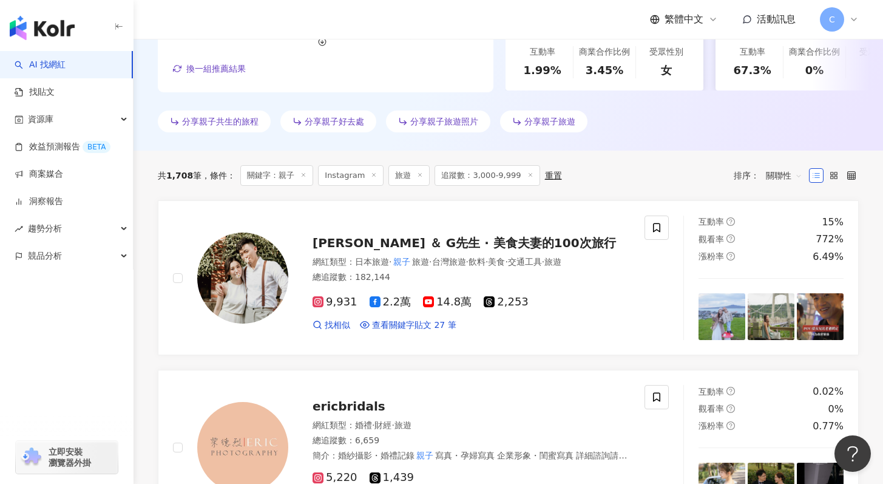
scroll to position [320, 0]
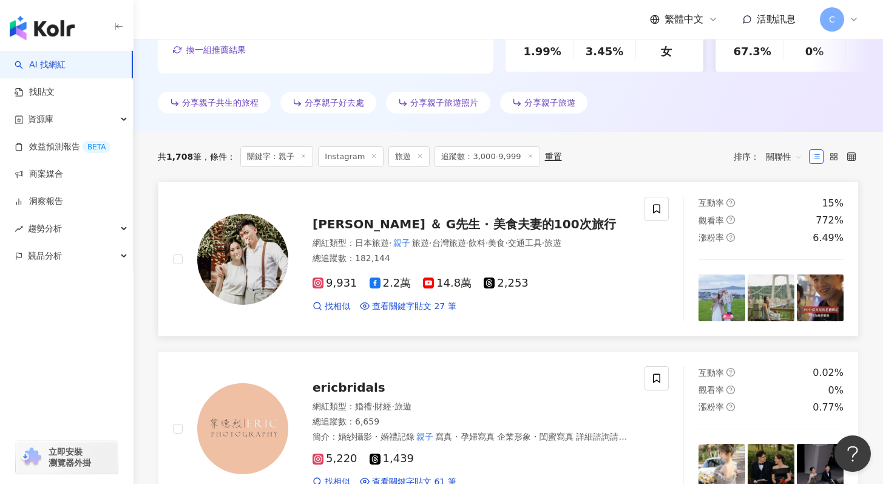
click at [487, 225] on span "瑄瑄 ＆ G先生 · 美食夫妻的100次旅行" at bounding box center [463, 224] width 303 height 15
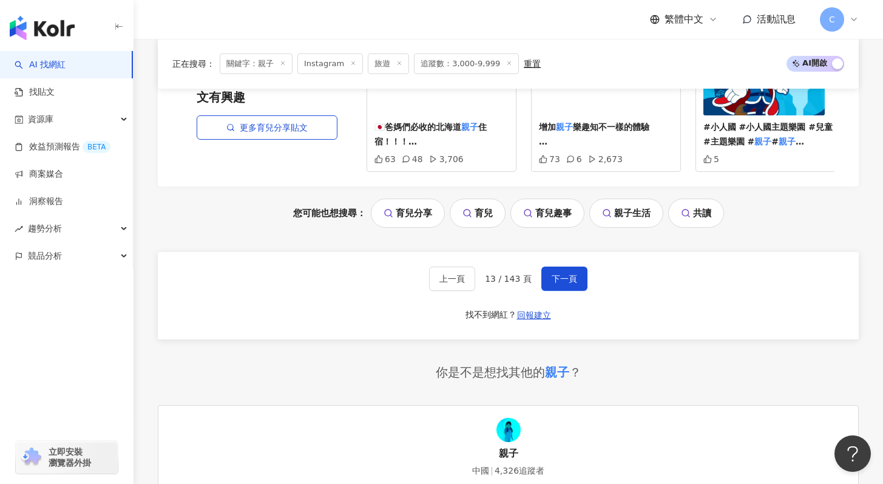
scroll to position [2825, 0]
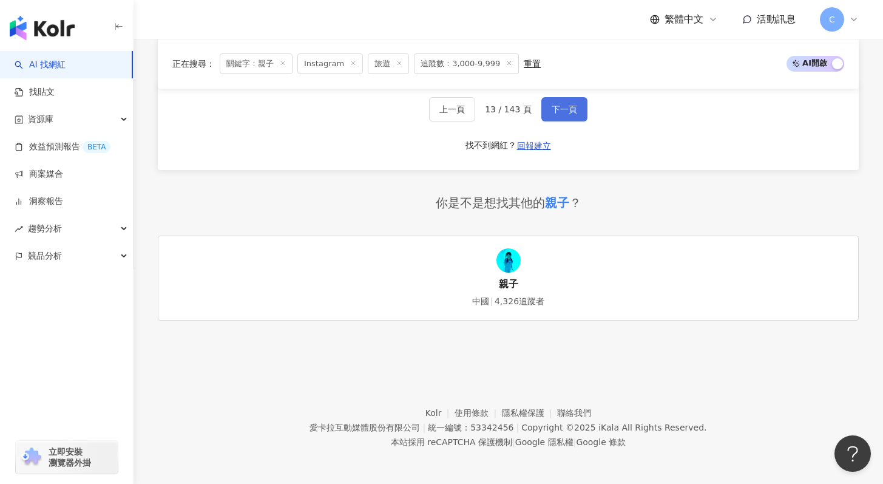
click at [569, 110] on span "下一頁" at bounding box center [563, 109] width 25 height 10
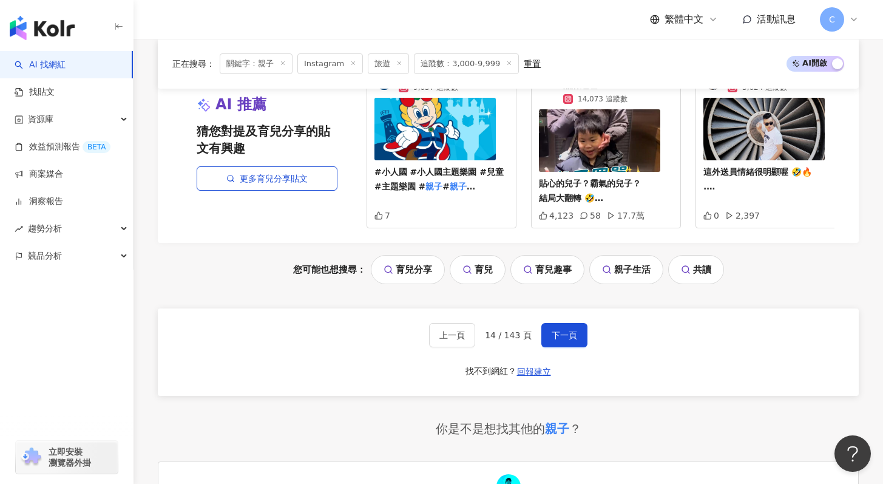
scroll to position [2616, 0]
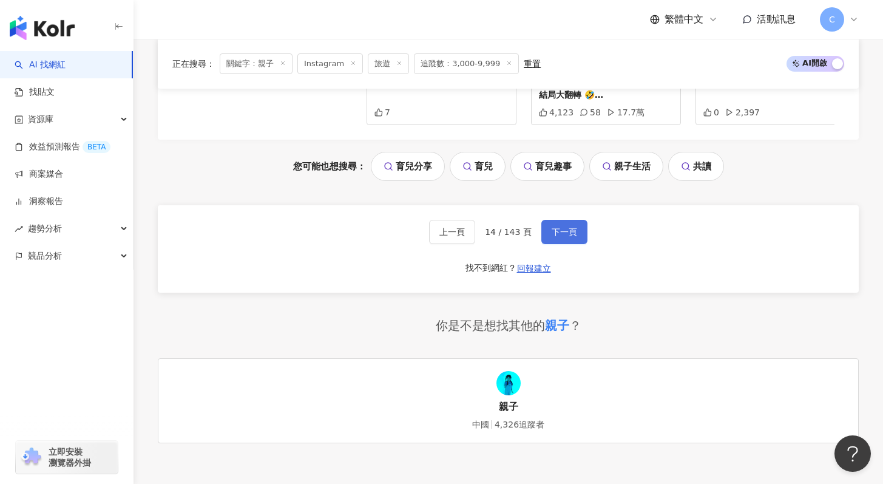
click at [572, 234] on button "下一頁" at bounding box center [564, 232] width 46 height 24
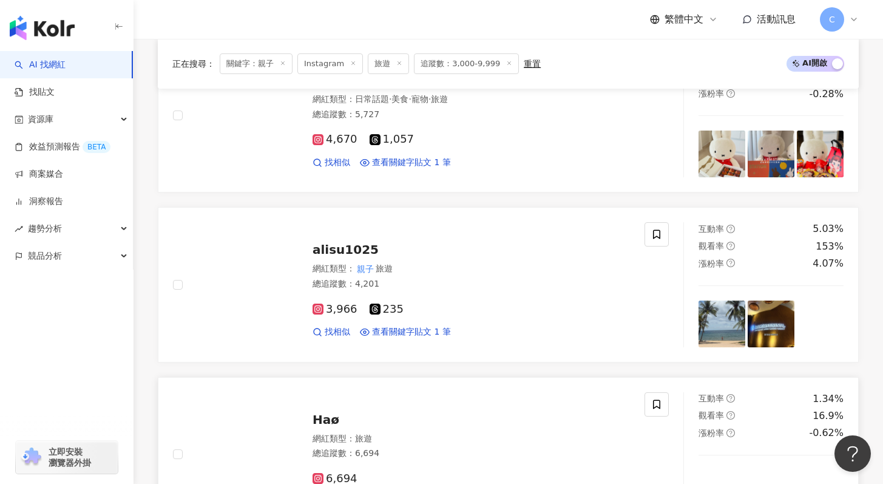
scroll to position [2654, 0]
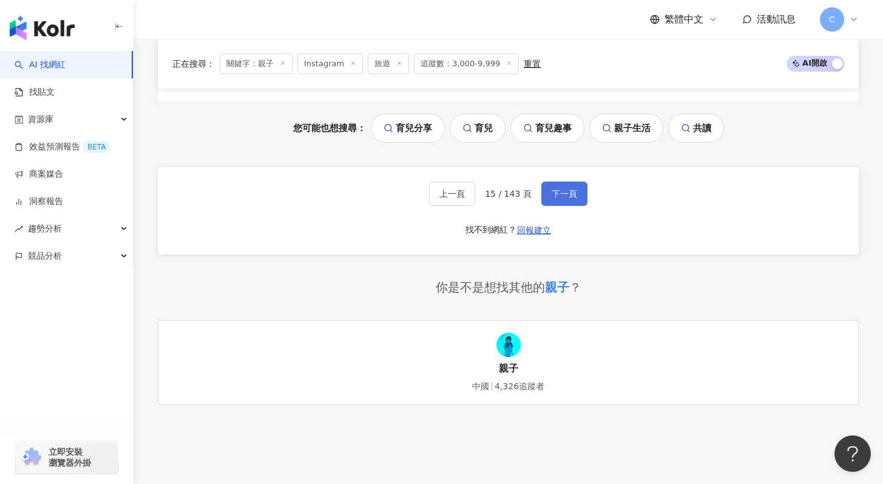
click at [568, 198] on span "下一頁" at bounding box center [563, 194] width 25 height 10
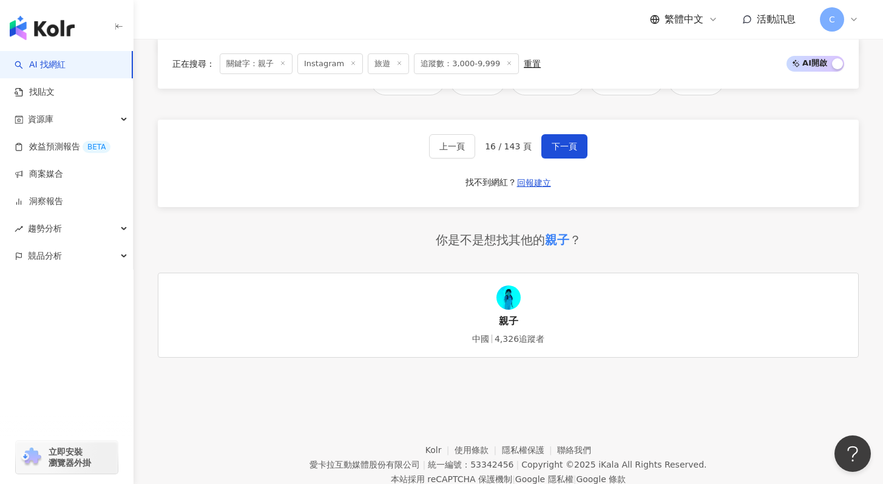
scroll to position [2719, 0]
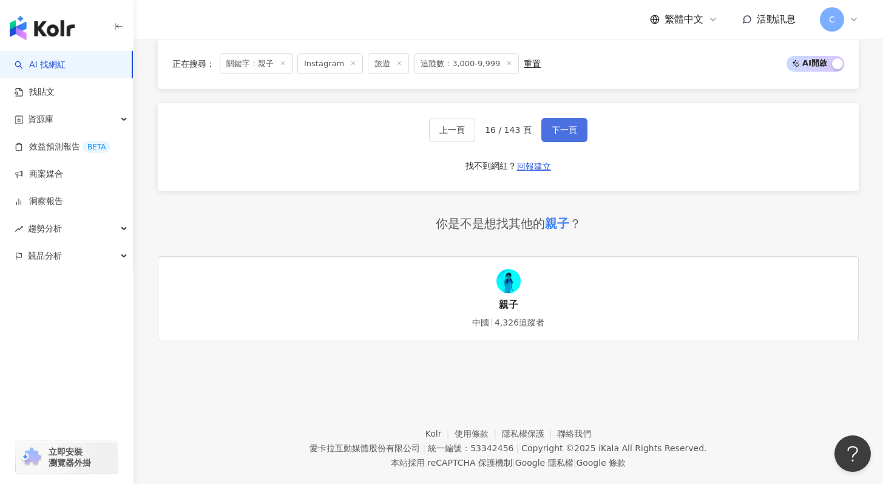
click at [566, 135] on span "下一頁" at bounding box center [563, 130] width 25 height 10
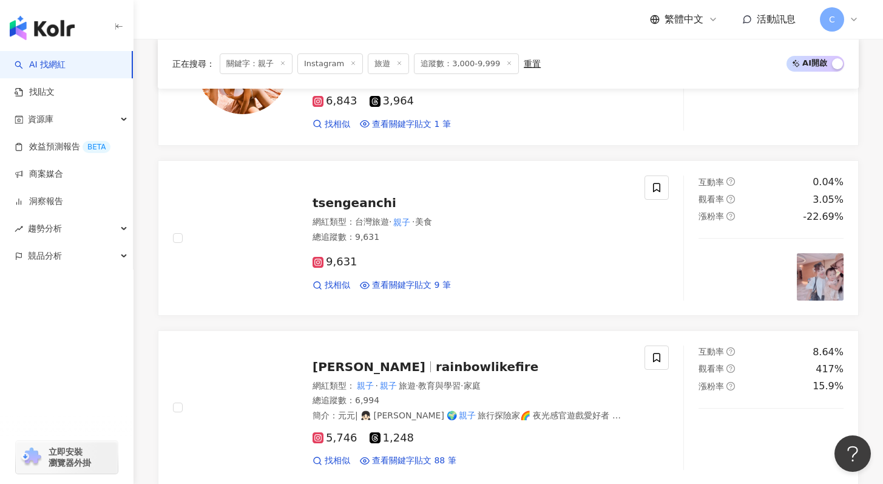
scroll to position [1697, 0]
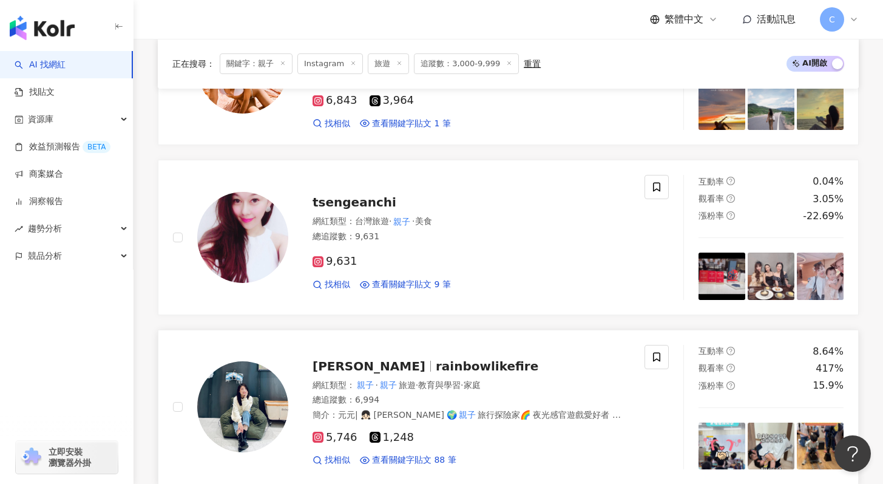
click at [436, 364] on span "rainbowlikefire" at bounding box center [487, 366] width 103 height 15
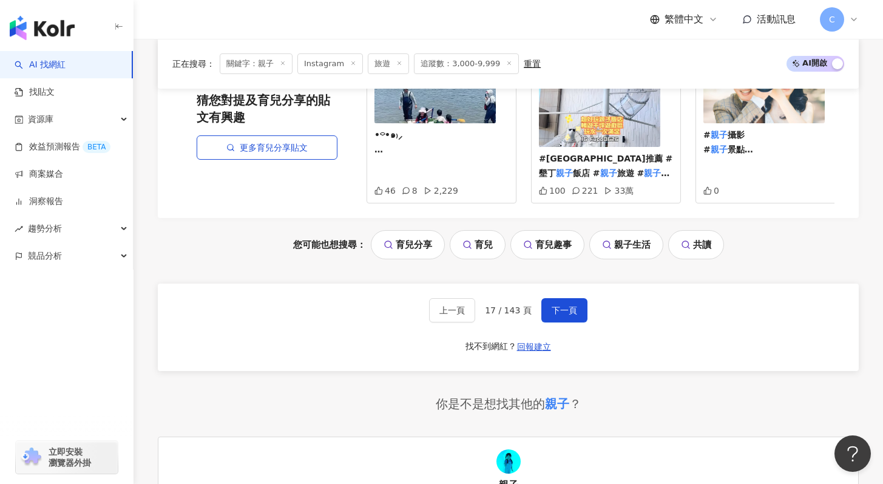
scroll to position [2570, 0]
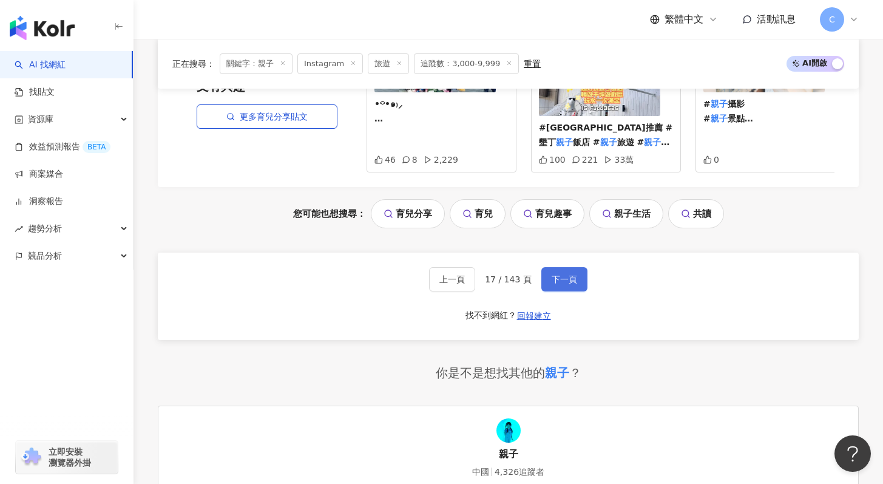
click at [558, 278] on span "下一頁" at bounding box center [563, 279] width 25 height 10
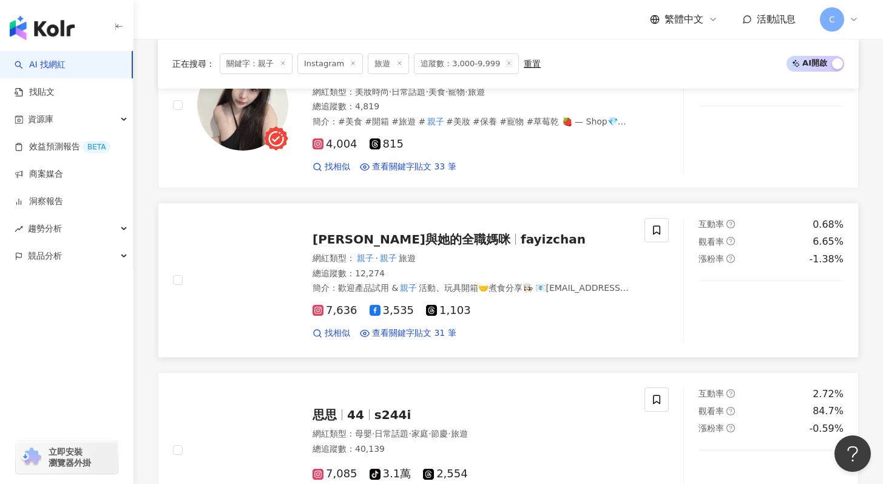
scroll to position [1337, 0]
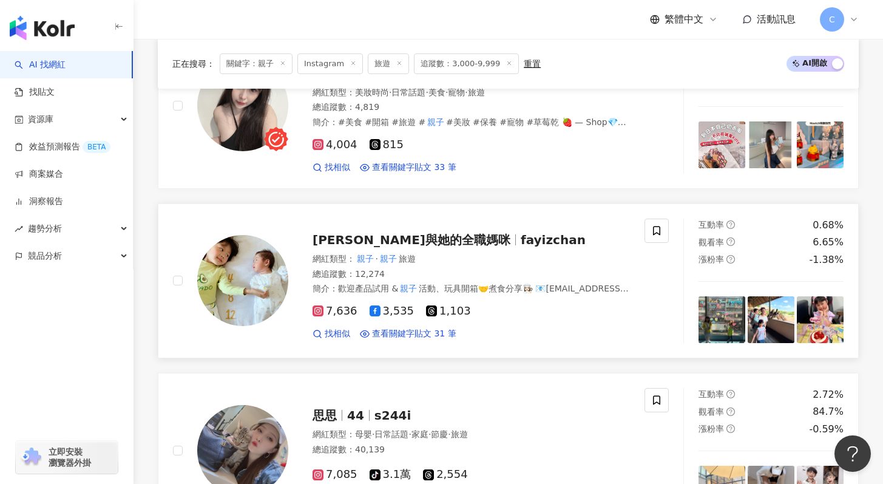
click at [521, 232] on span "fayizchan" at bounding box center [553, 239] width 65 height 15
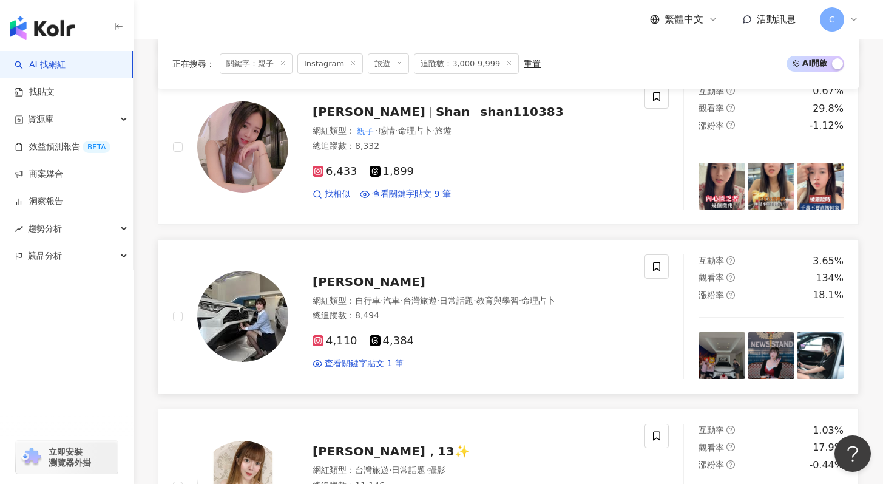
scroll to position [2370, 0]
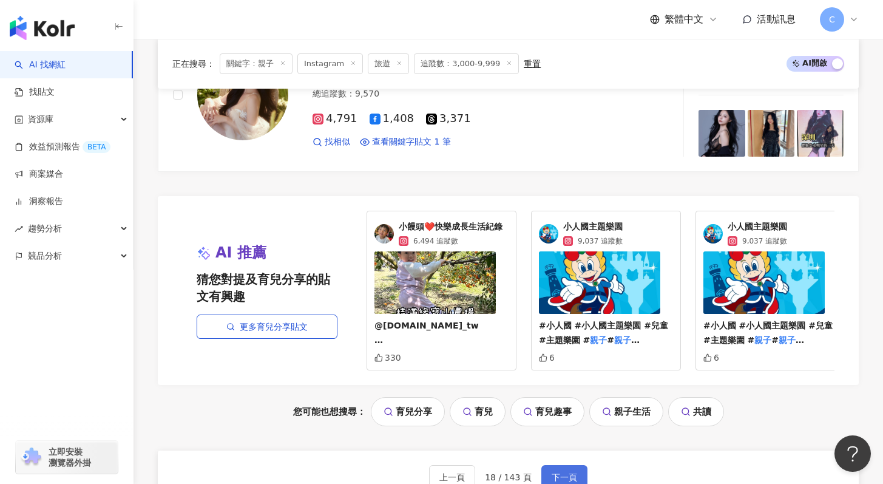
click at [580, 465] on button "下一頁" at bounding box center [564, 477] width 46 height 24
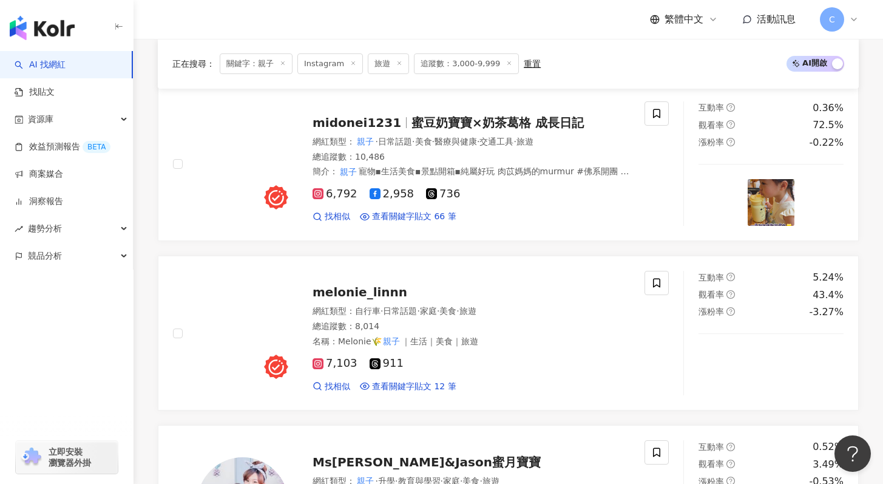
scroll to position [419, 0]
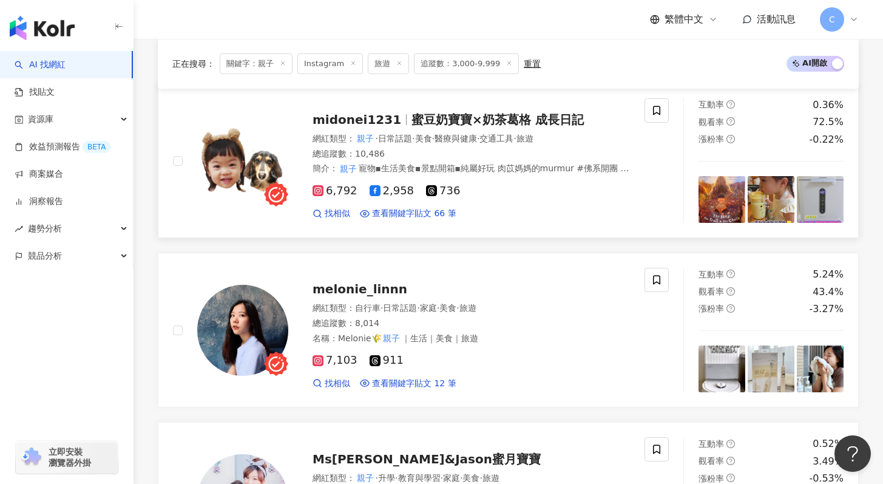
click at [517, 123] on span "蜜豆奶寶寶×奶茶葛格 成長日記" at bounding box center [497, 119] width 172 height 15
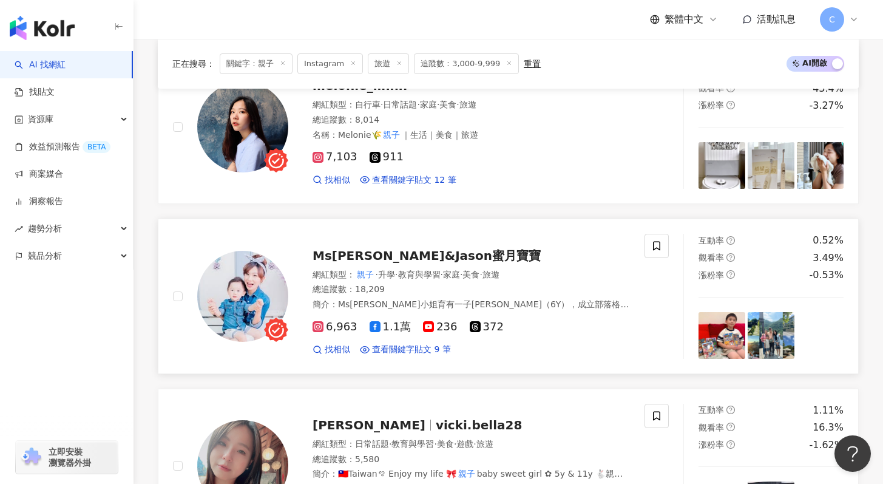
scroll to position [623, 0]
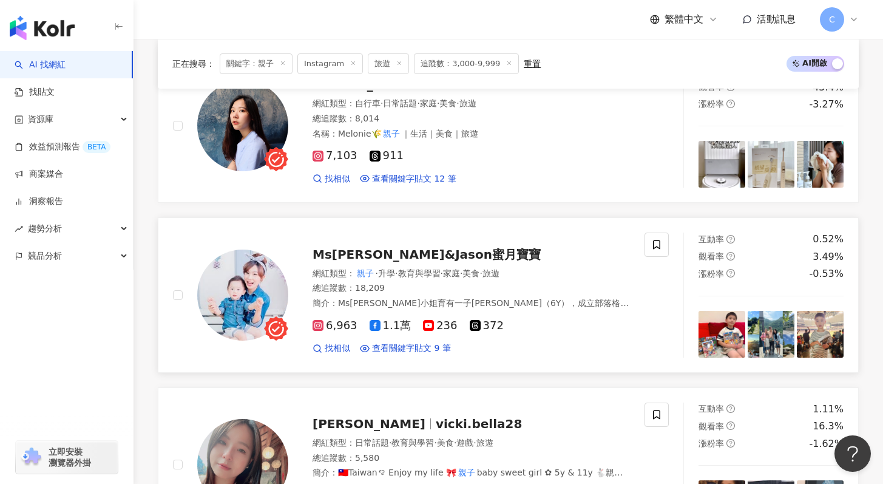
click at [473, 249] on div "Ms珊小姐&Jason蜜月寶寶" at bounding box center [470, 254] width 317 height 17
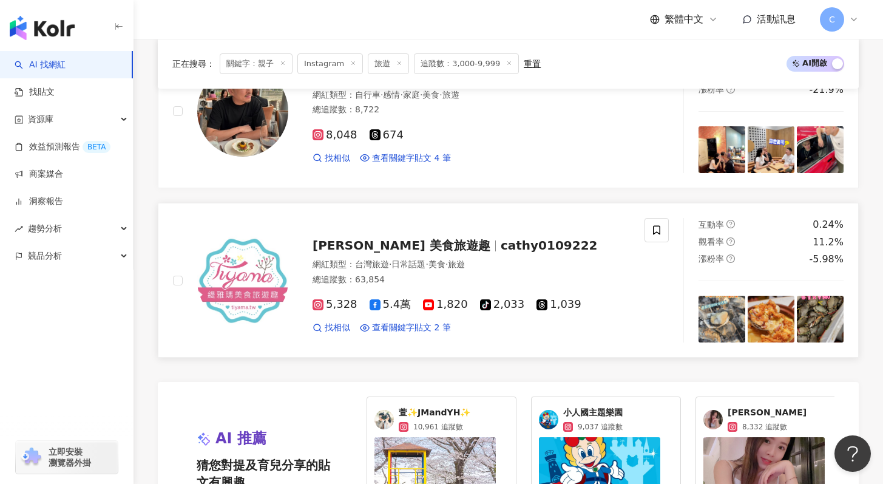
scroll to position [2385, 0]
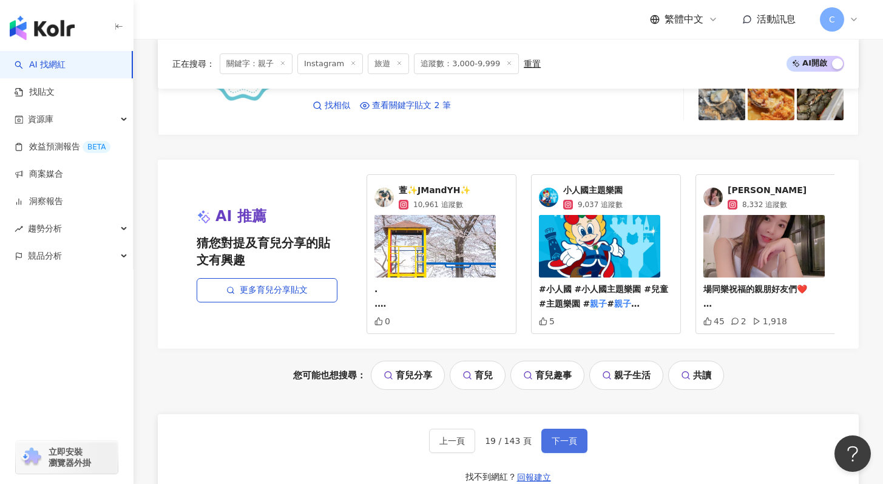
click at [570, 445] on span "下一頁" at bounding box center [563, 441] width 25 height 10
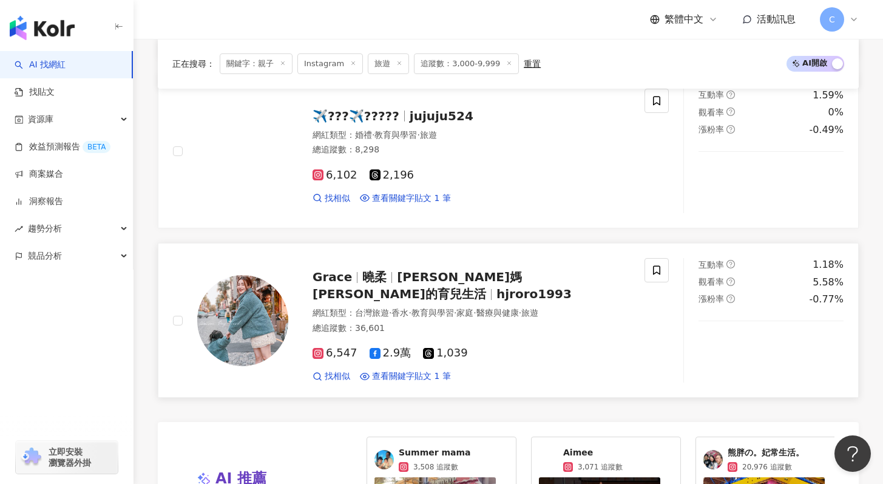
scroll to position [2123, 0]
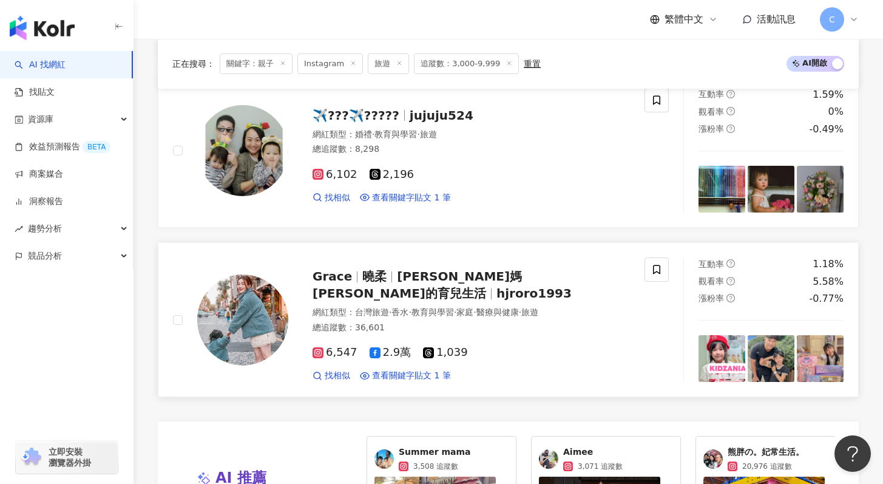
click at [522, 282] on span "Grace曉柔-菲菲媽咪的育兒生活" at bounding box center [416, 285] width 209 height 32
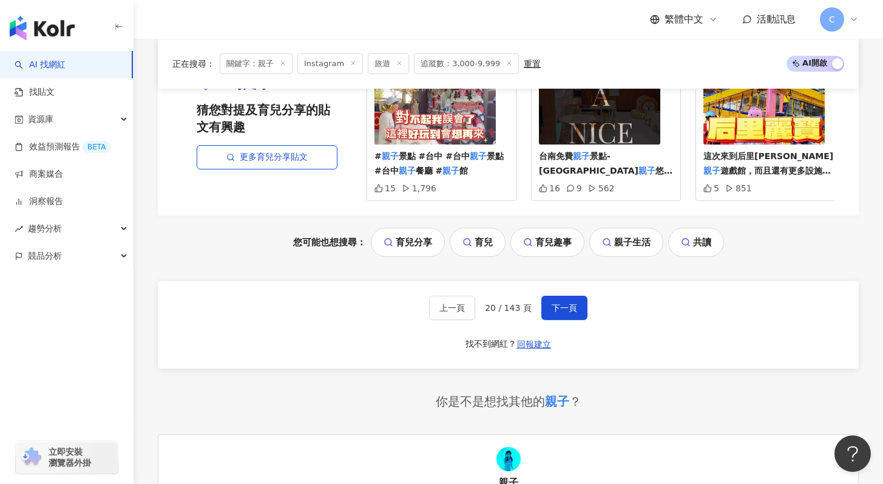
scroll to position [2543, 0]
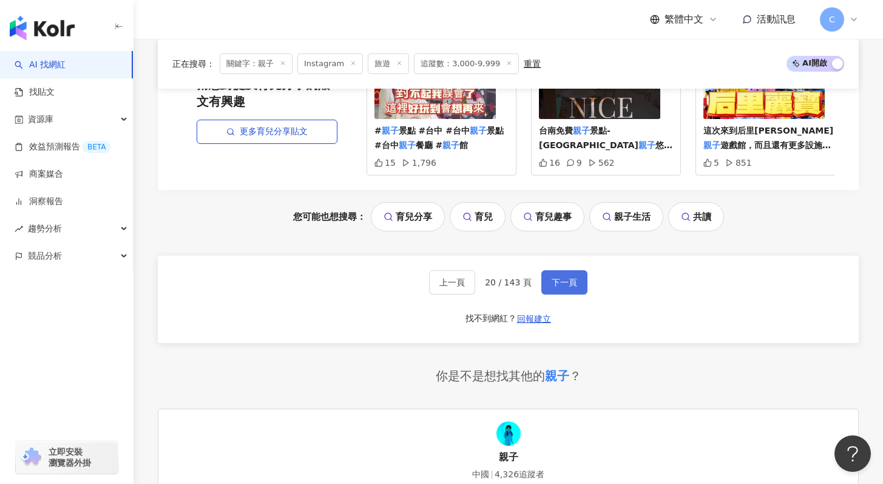
click at [562, 287] on span "下一頁" at bounding box center [563, 282] width 25 height 10
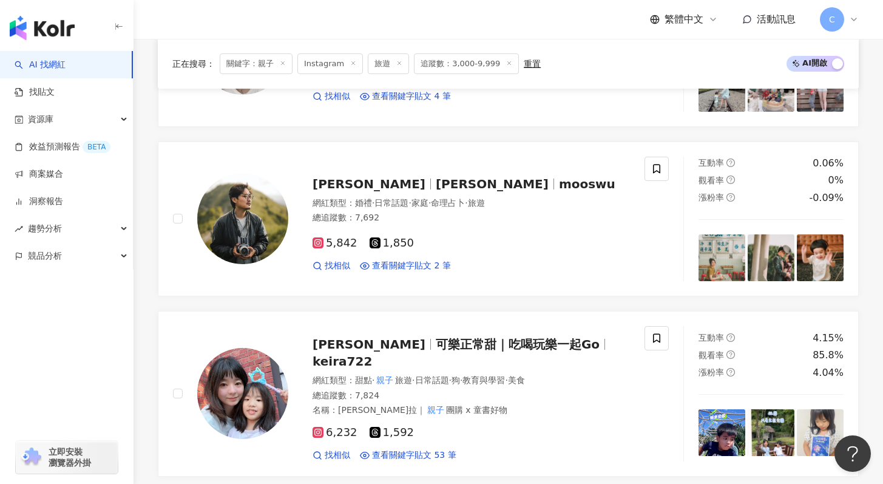
scroll to position [2177, 0]
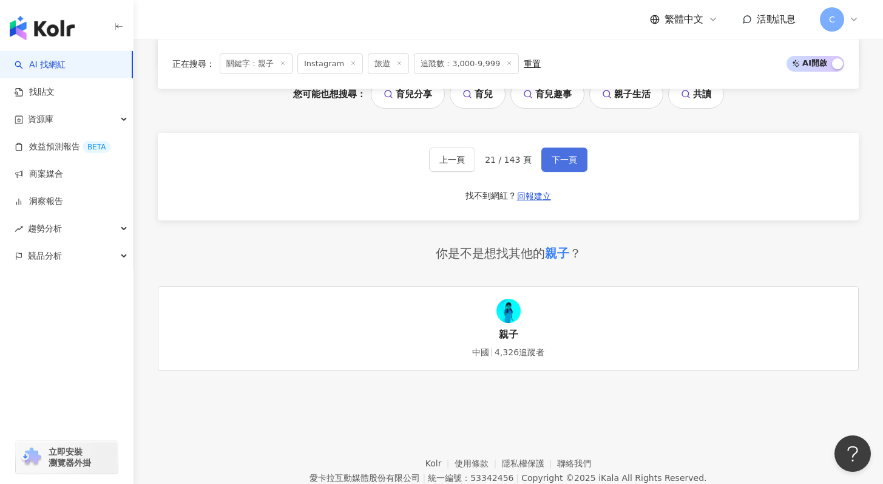
click at [571, 152] on button "下一頁" at bounding box center [564, 159] width 46 height 24
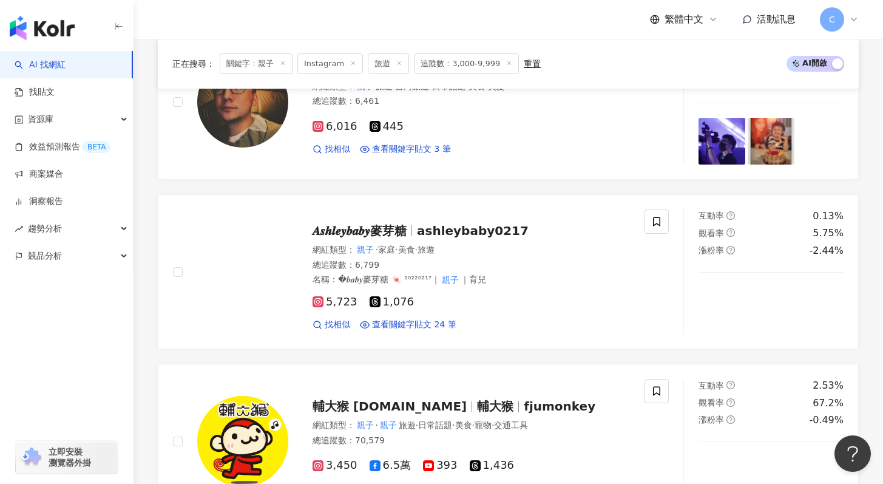
scroll to position [1137, 0]
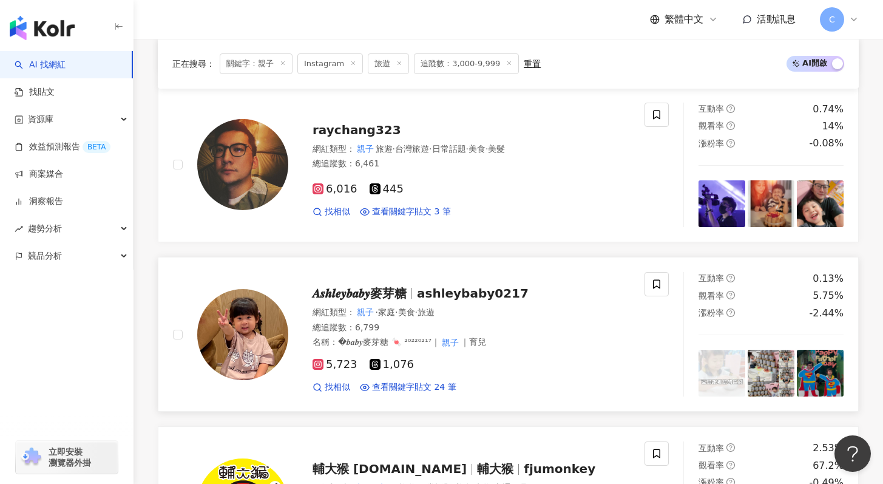
click at [498, 286] on span "ashleybaby0217" at bounding box center [473, 293] width 112 height 15
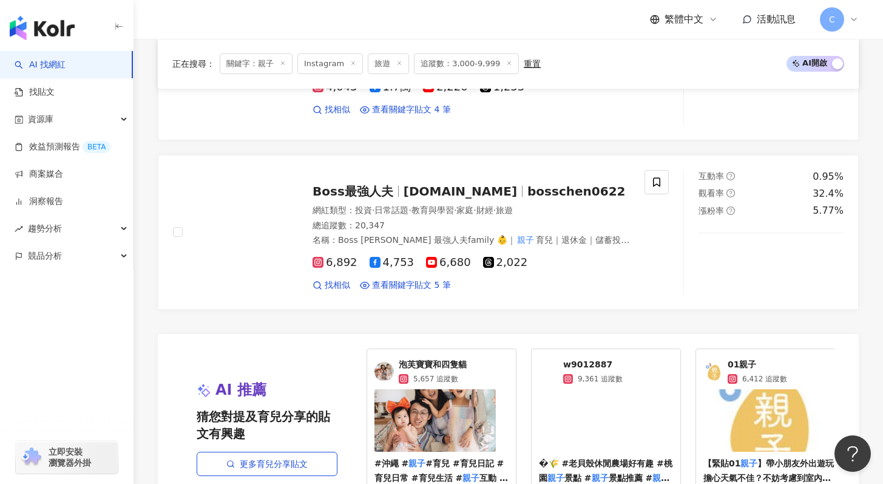
scroll to position [2621, 0]
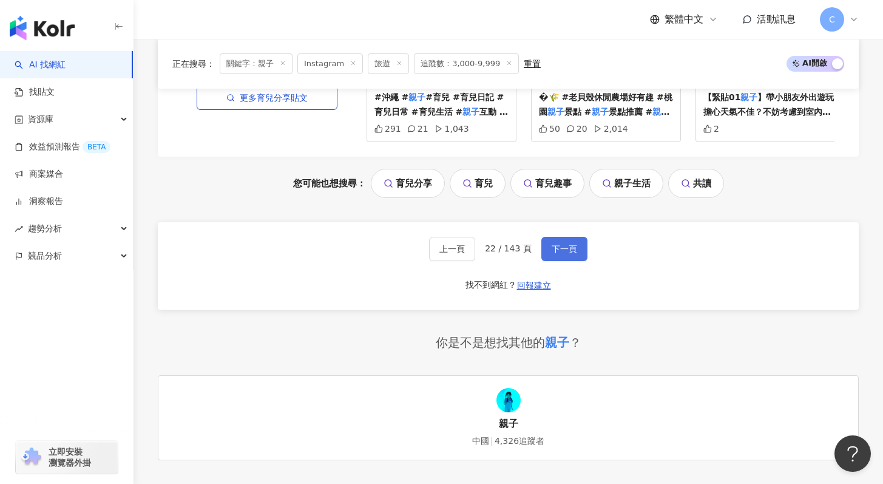
click at [558, 244] on span "下一頁" at bounding box center [563, 249] width 25 height 10
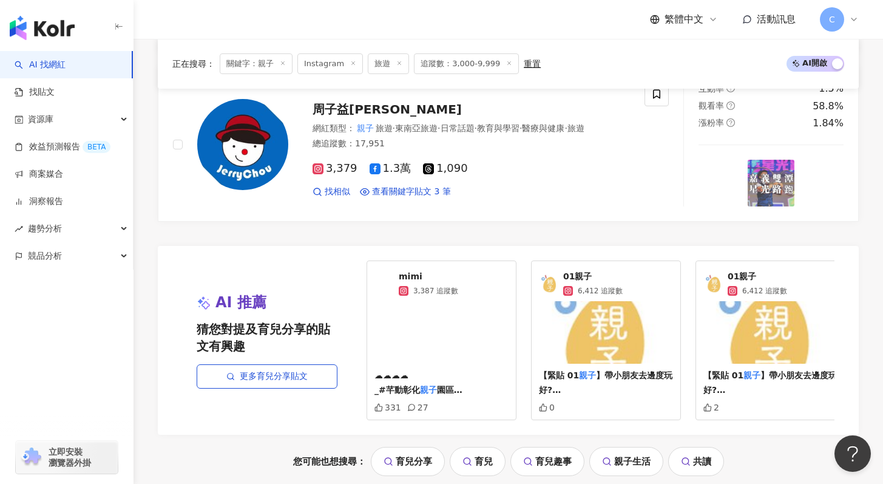
scroll to position [2655, 0]
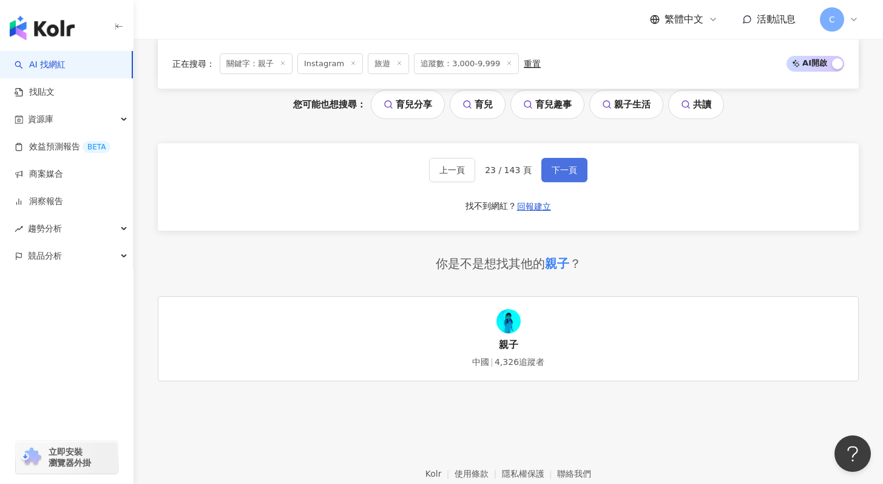
click at [564, 175] on span "下一頁" at bounding box center [563, 170] width 25 height 10
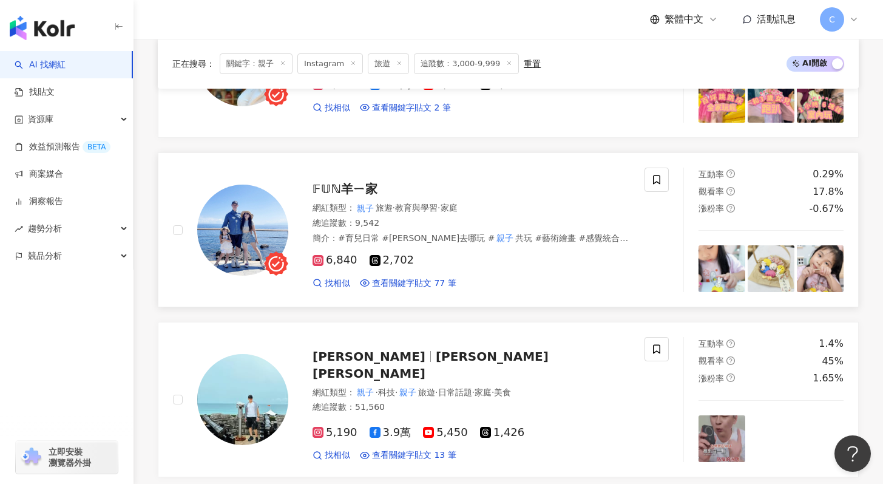
scroll to position [516, 0]
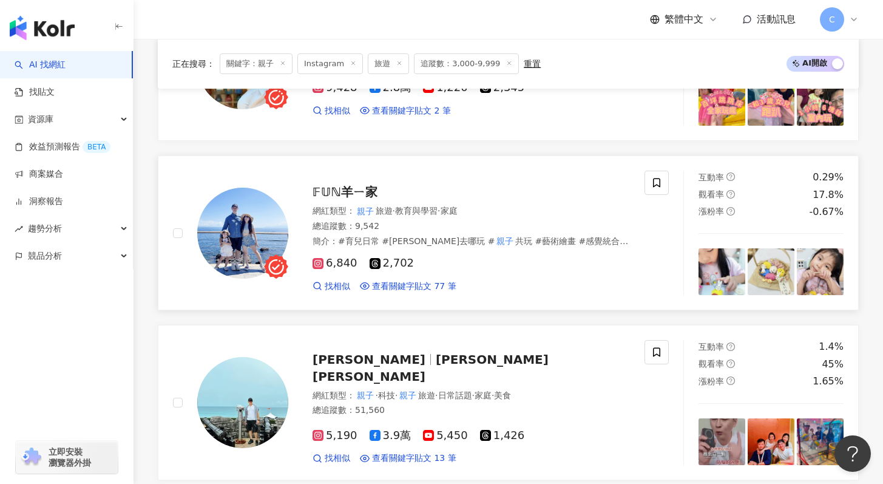
click at [423, 179] on div "𝔽𝕌ℕ羊ㄧ家 網紅類型 ： 親子 旅遊 · 教育與學習 · 家庭 總追蹤數 ： 9,542 簡介 ： #育兒日常 #奧莉去哪玩 # 親子 共玩 #藝術繪畫 #…" at bounding box center [459, 233] width 342 height 118
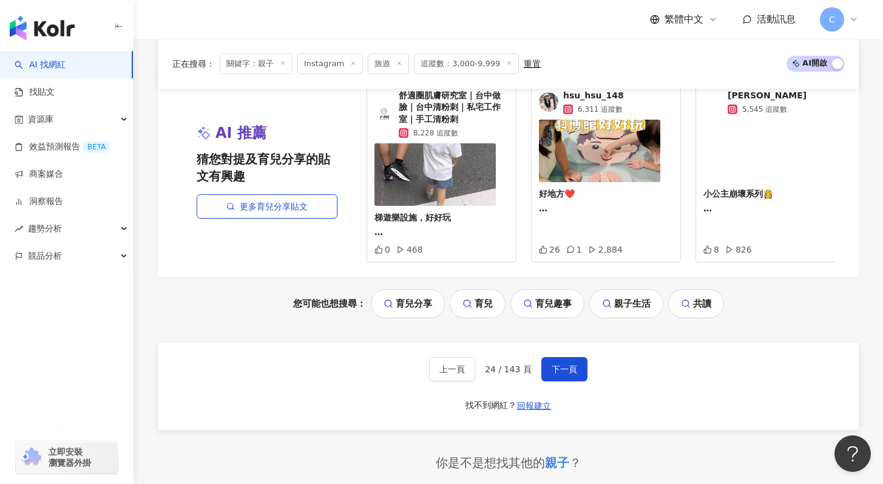
scroll to position [2623, 0]
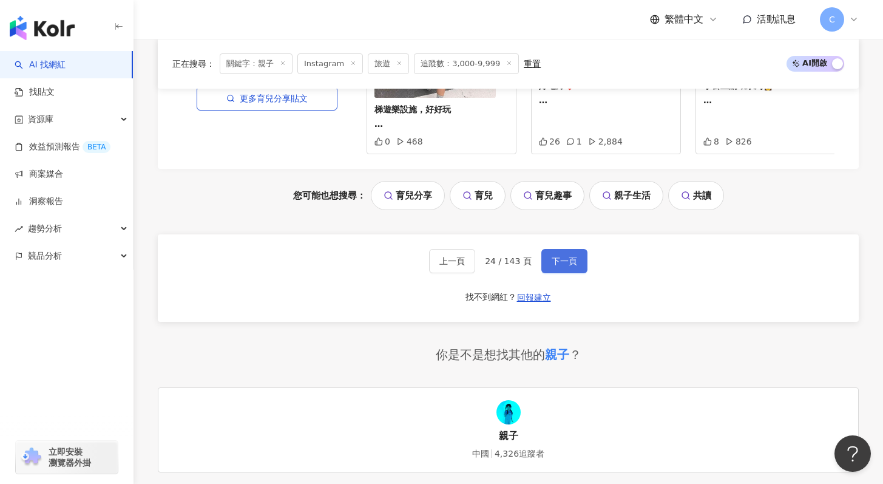
click at [563, 257] on span "下一頁" at bounding box center [563, 261] width 25 height 10
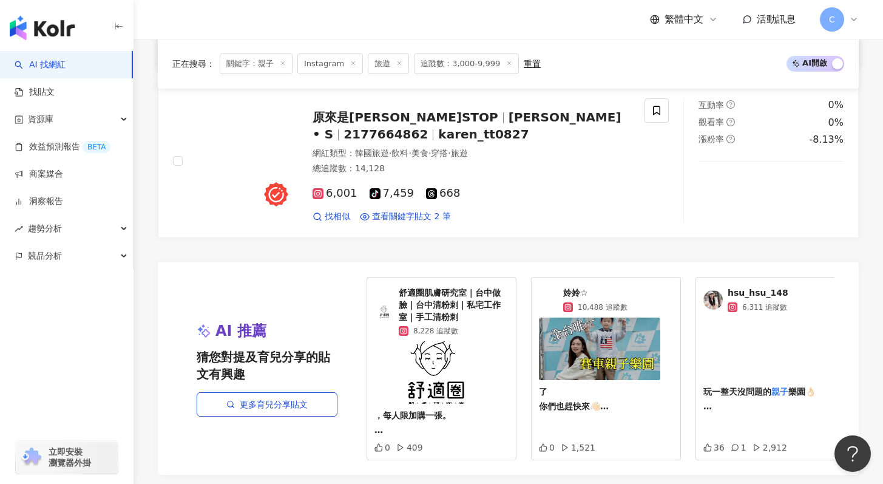
scroll to position [2489, 0]
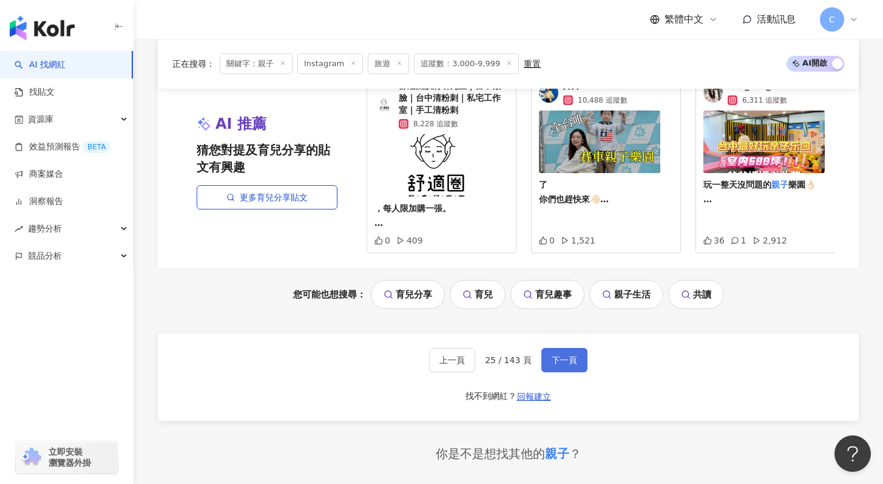
click at [576, 371] on button "下一頁" at bounding box center [564, 360] width 46 height 24
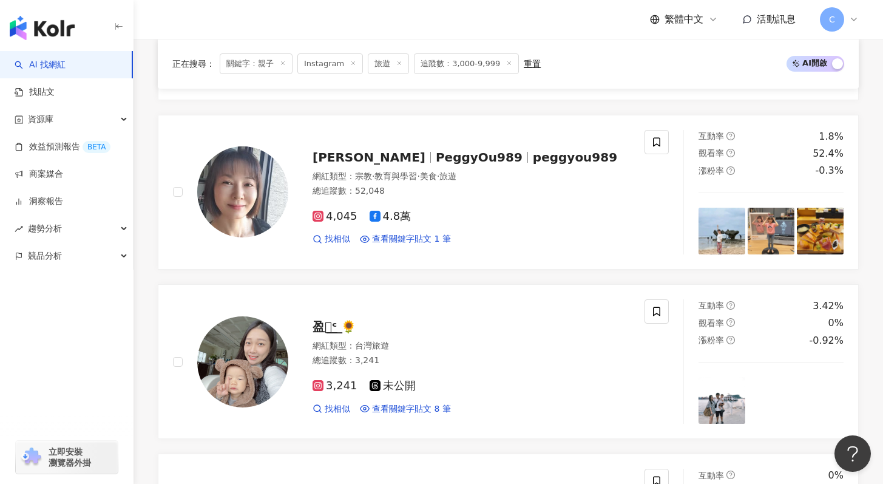
scroll to position [2478, 0]
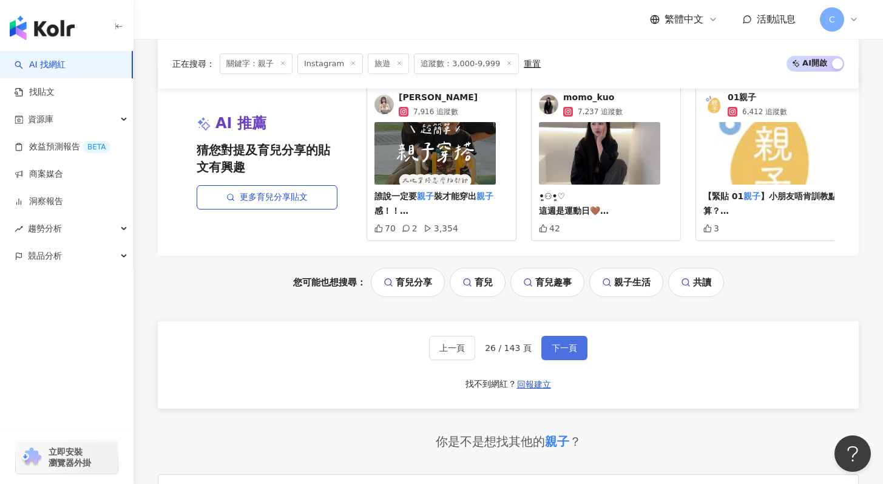
click at [581, 357] on button "下一頁" at bounding box center [564, 347] width 46 height 24
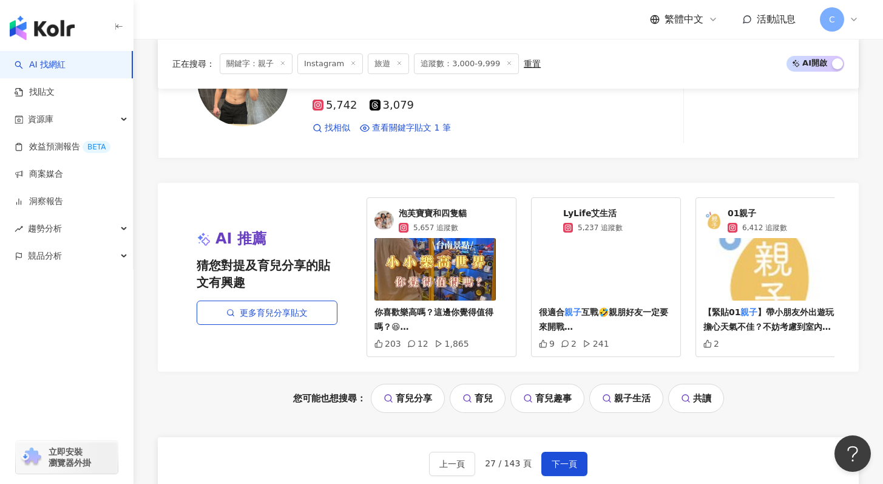
scroll to position [2376, 0]
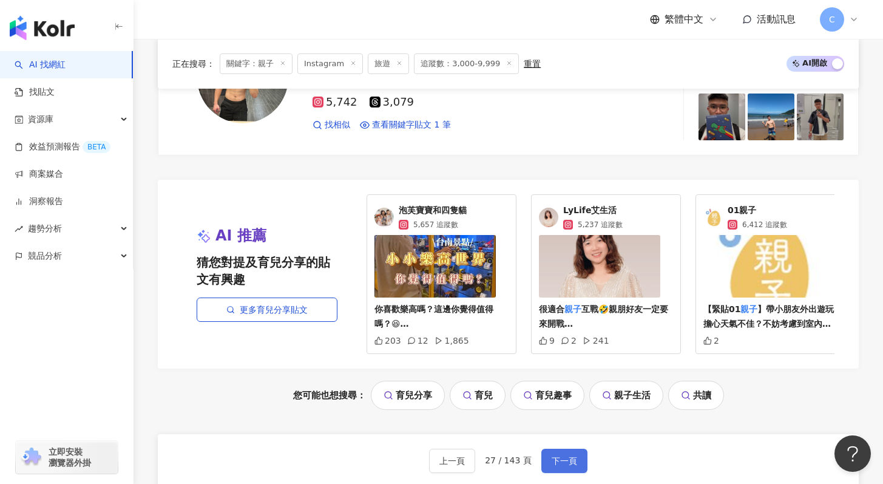
click at [556, 451] on button "下一頁" at bounding box center [564, 460] width 46 height 24
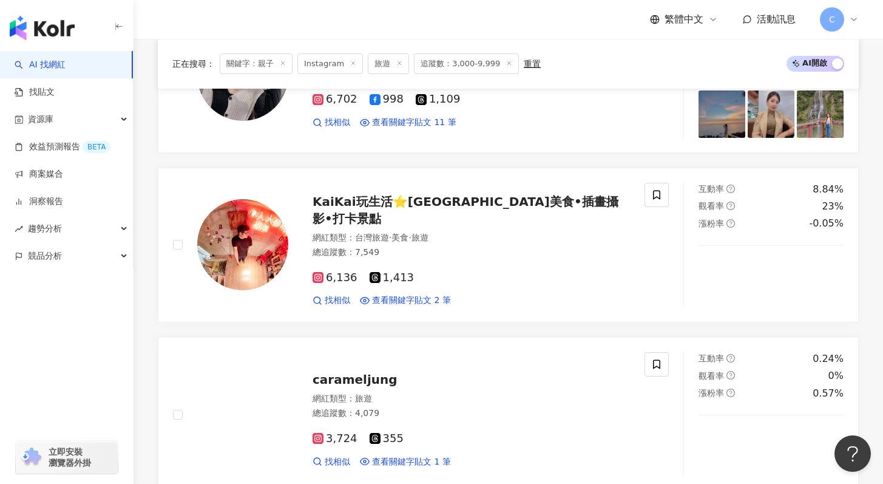
scroll to position [1770, 0]
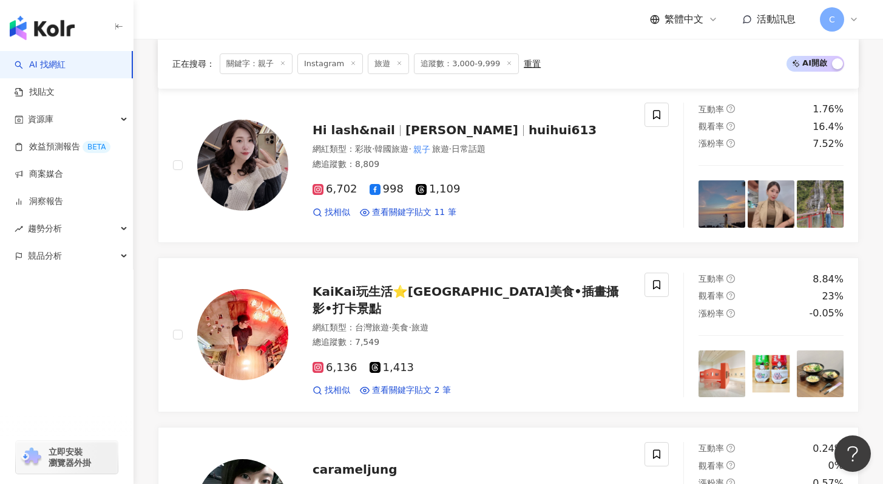
click at [613, 76] on div "正在搜尋 ： 關鍵字：親子 Instagram 旅遊 追蹤數：3,000-9,999 重置 AI 開啟 AI 關閉" at bounding box center [508, 64] width 701 height 50
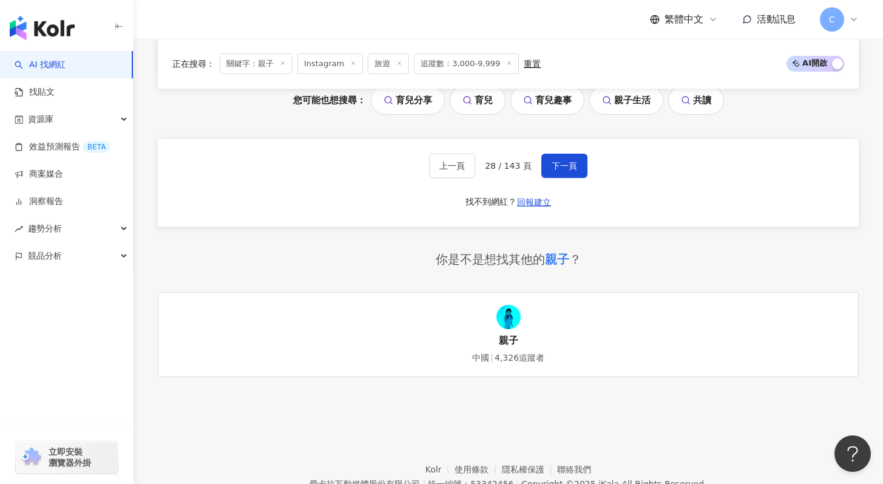
scroll to position [2675, 0]
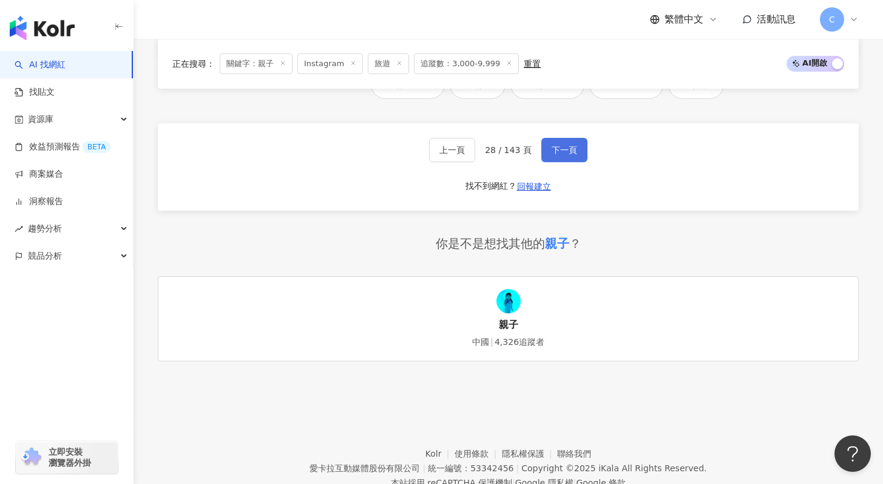
click at [556, 162] on button "下一頁" at bounding box center [564, 150] width 46 height 24
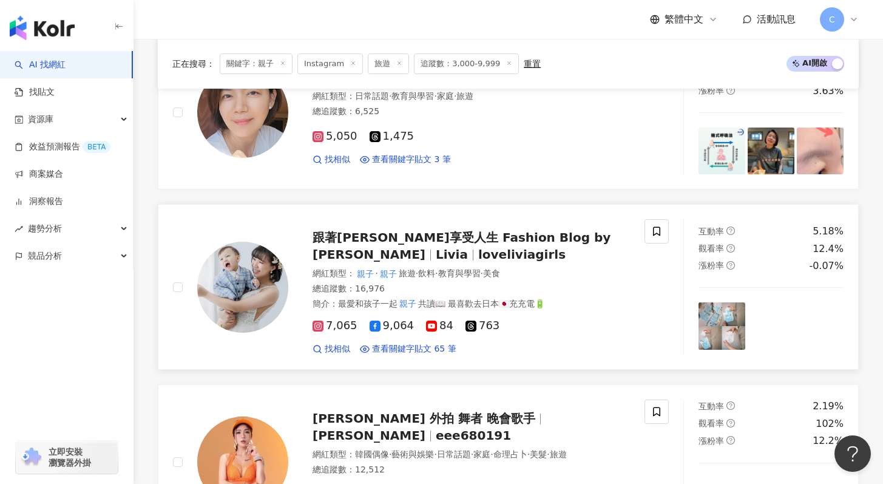
scroll to position [635, 0]
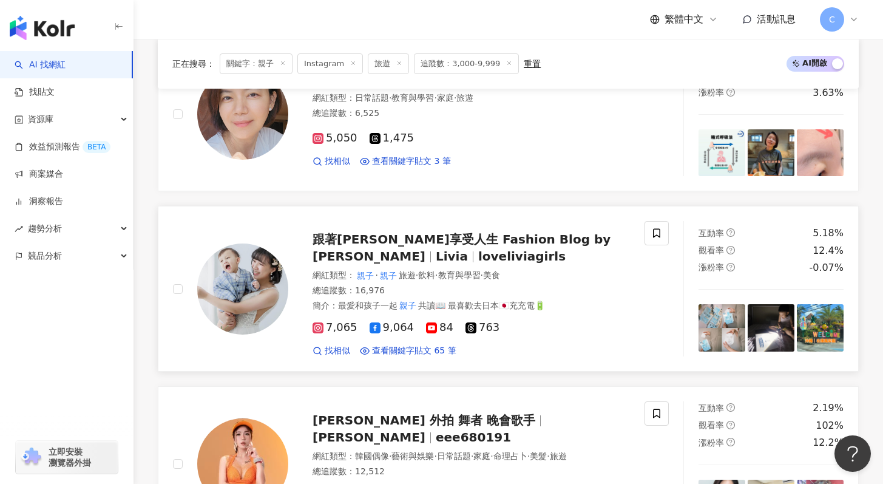
click at [468, 249] on span "Livia" at bounding box center [452, 256] width 32 height 15
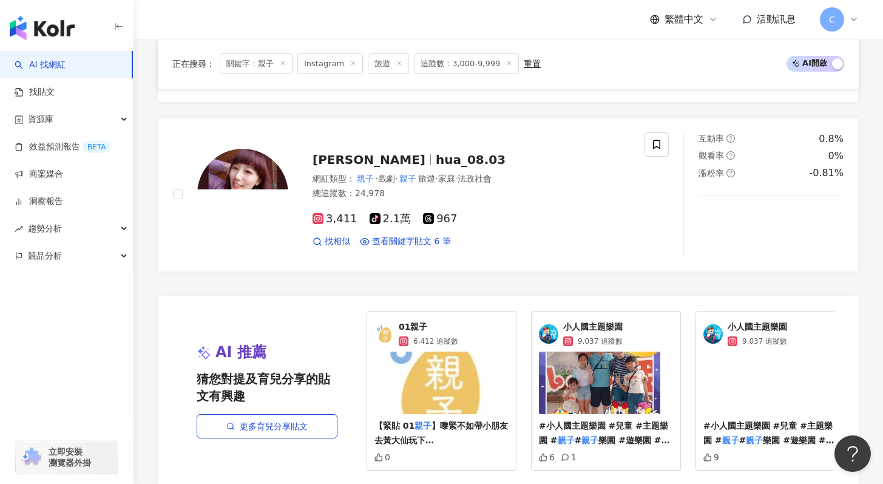
scroll to position [2484, 0]
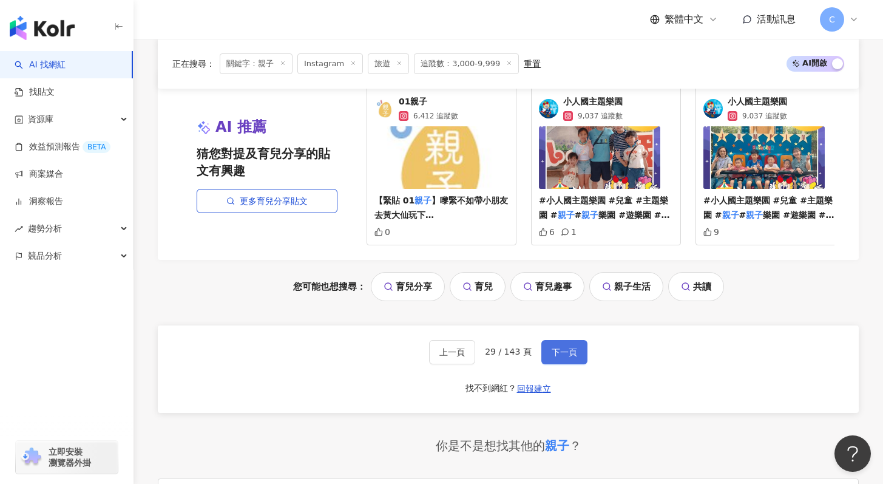
click at [559, 357] on span "下一頁" at bounding box center [563, 352] width 25 height 10
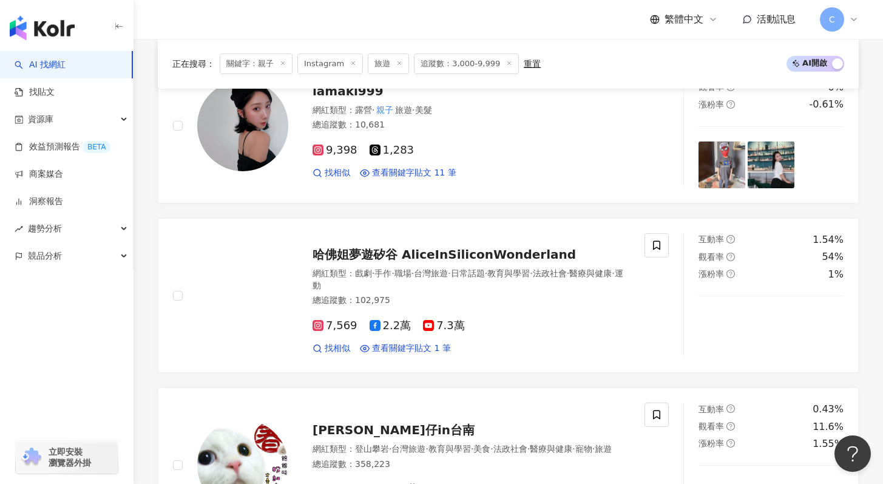
scroll to position [1377, 0]
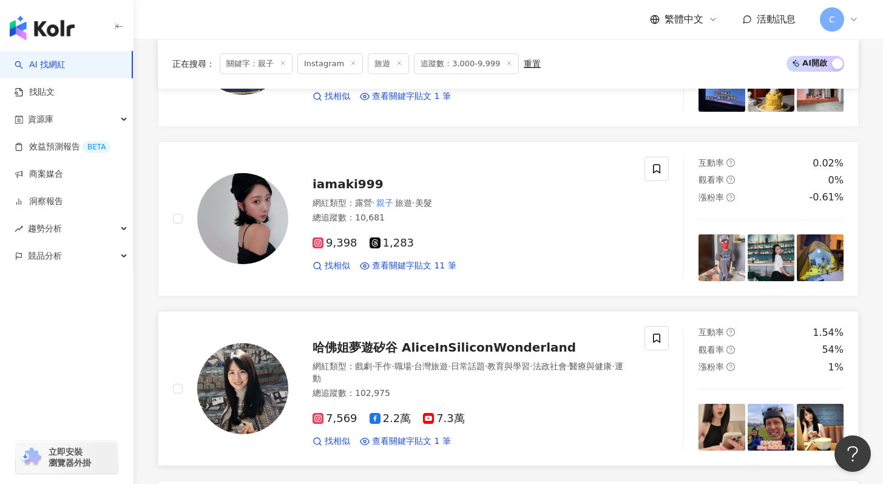
click at [504, 345] on span "哈佛姐夢遊矽谷 AliceInSiliconWonderland" at bounding box center [443, 347] width 263 height 15
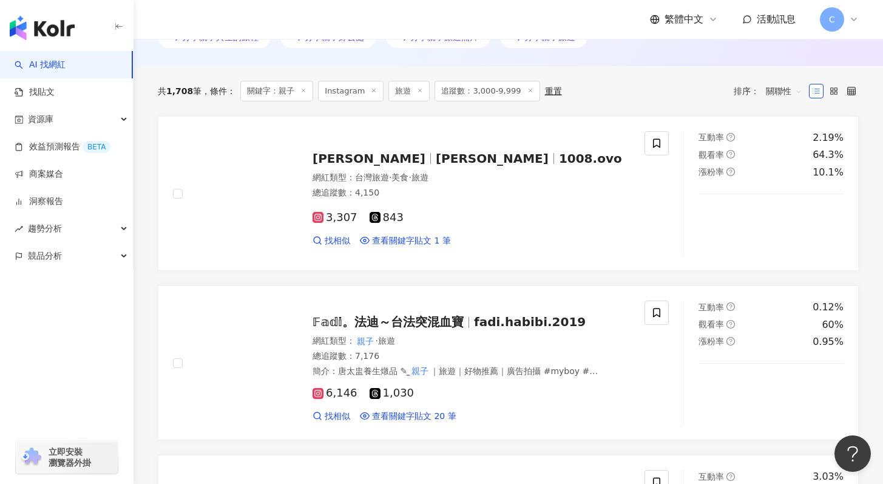
scroll to position [388, 0]
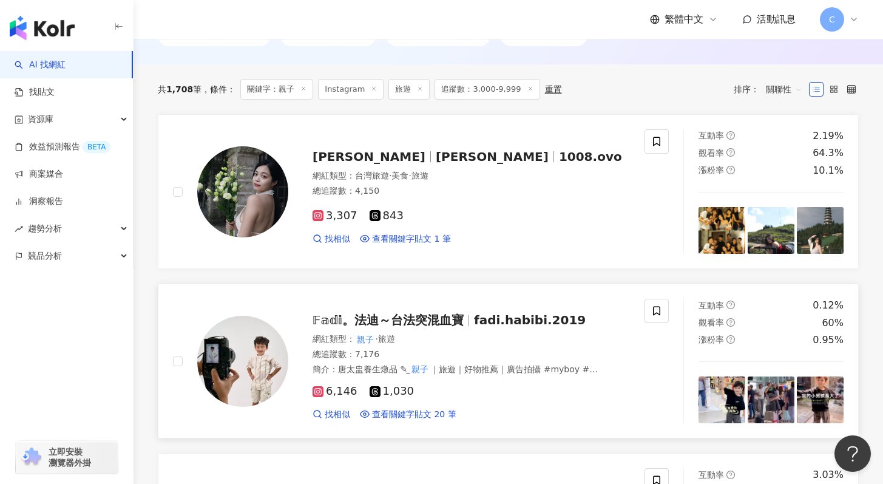
click at [510, 320] on span "fadi.habibi.2019" at bounding box center [530, 319] width 112 height 15
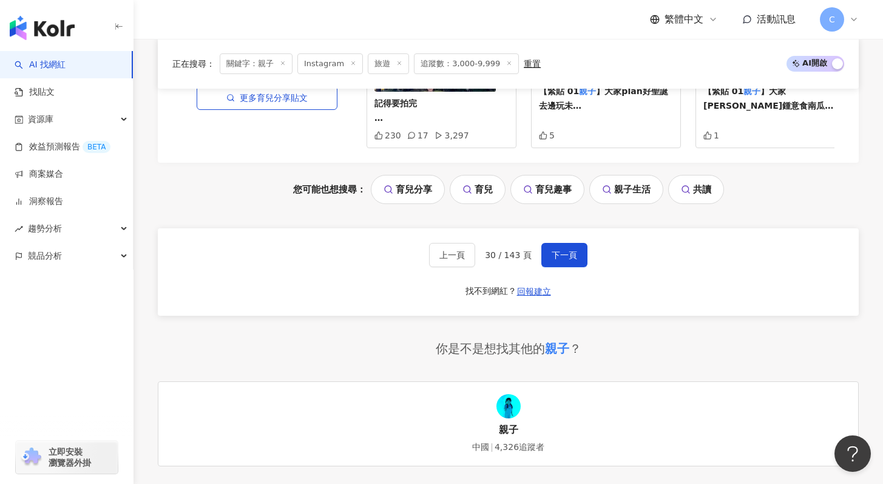
scroll to position [2739, 0]
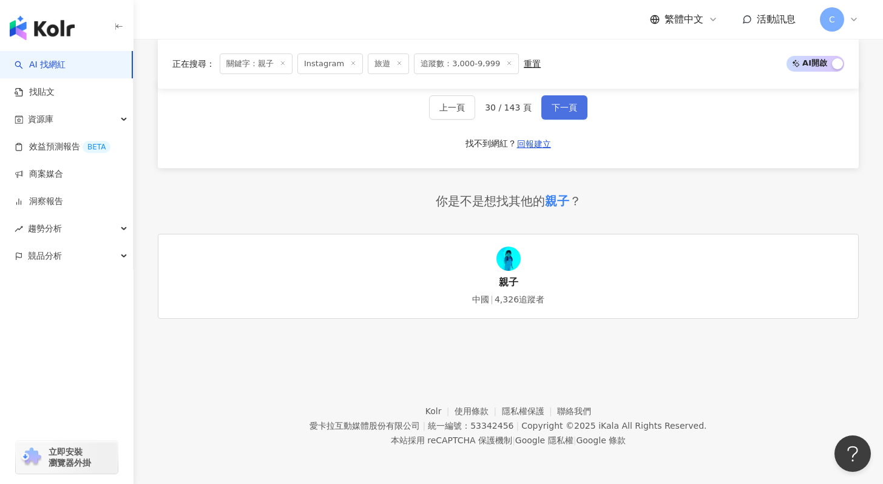
click at [551, 103] on span "下一頁" at bounding box center [563, 108] width 25 height 10
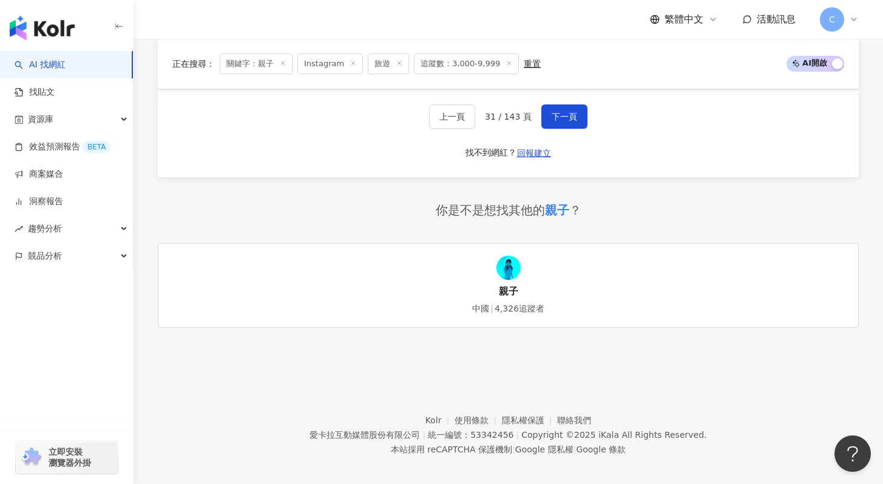
scroll to position [2727, 0]
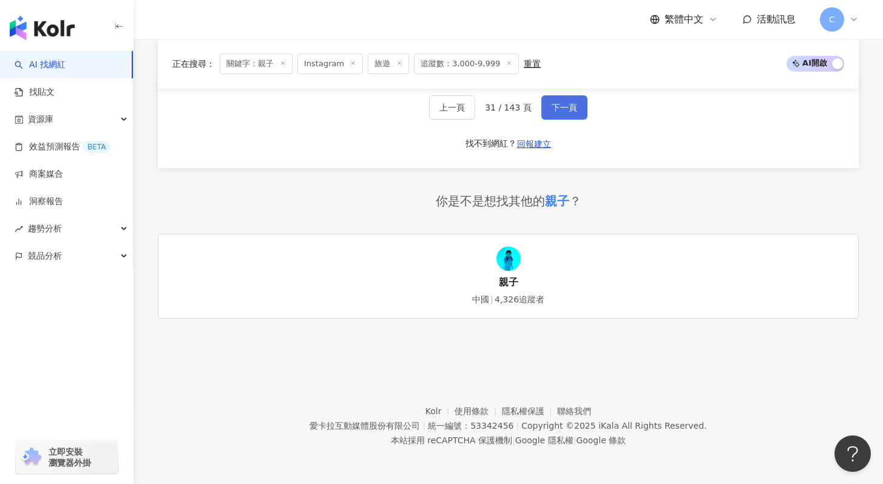
click at [559, 115] on button "下一頁" at bounding box center [564, 107] width 46 height 24
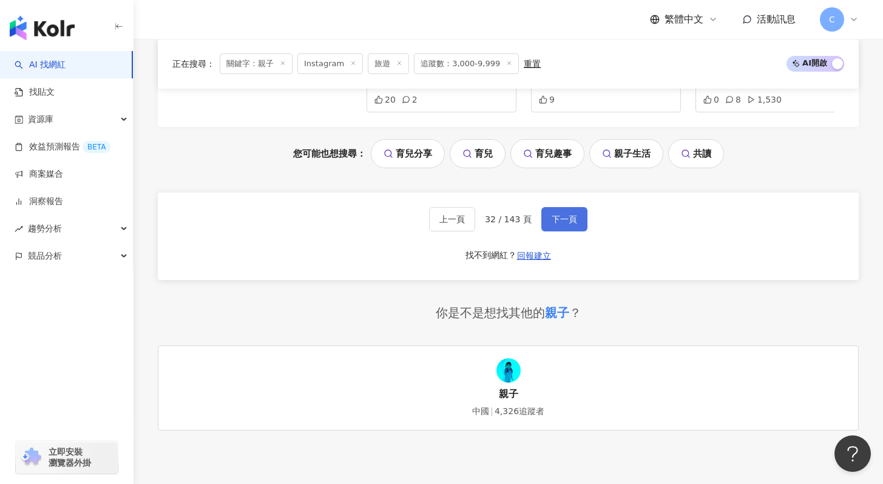
click at [567, 219] on span "下一頁" at bounding box center [563, 219] width 25 height 10
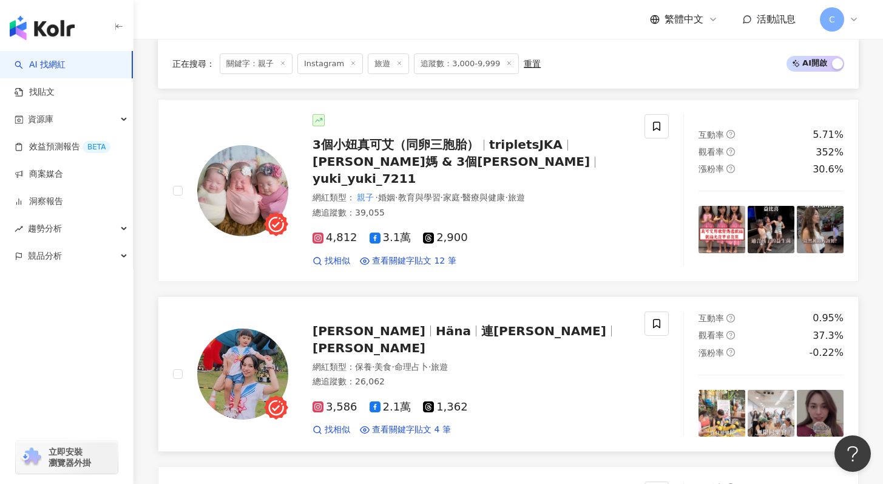
scroll to position [1758, 0]
click at [533, 328] on div "Häna 連哈娜 Häna 連哈娜 Hannah Lian" at bounding box center [470, 340] width 317 height 34
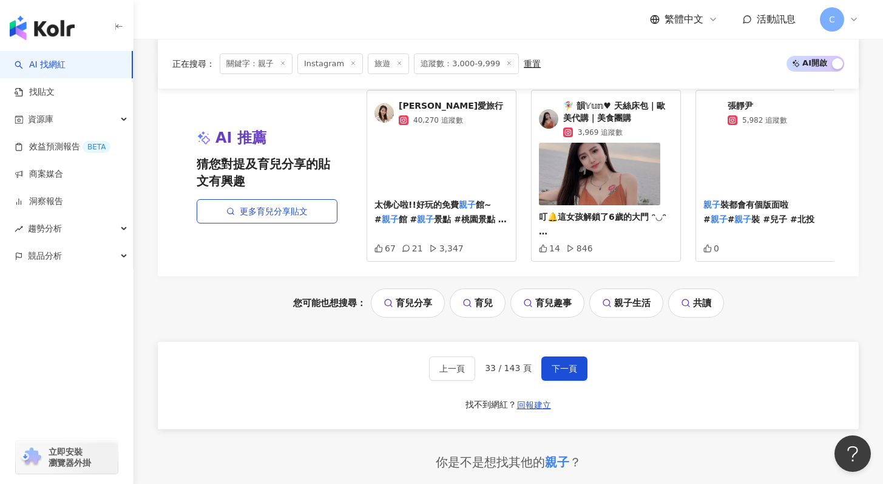
scroll to position [2502, 0]
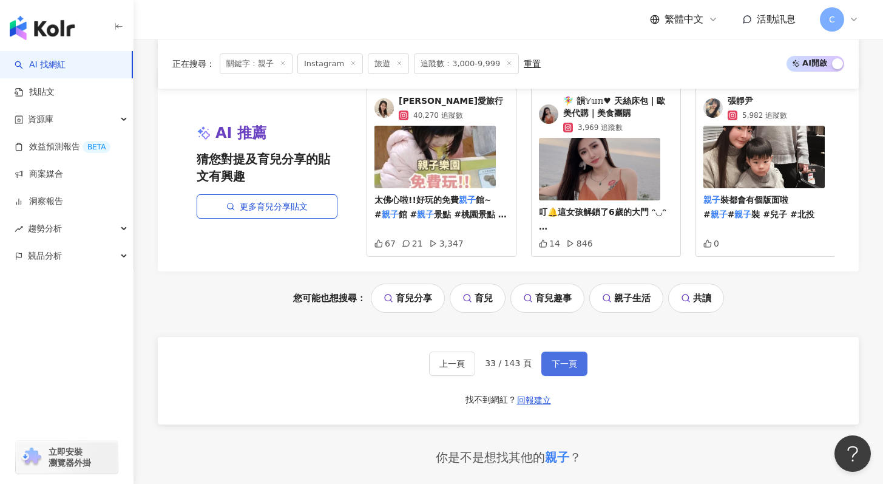
click at [565, 360] on button "下一頁" at bounding box center [564, 363] width 46 height 24
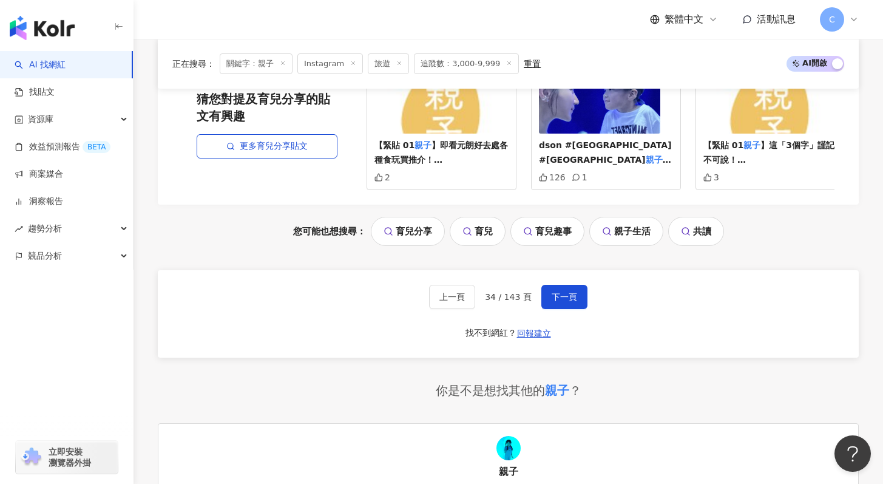
scroll to position [2532, 0]
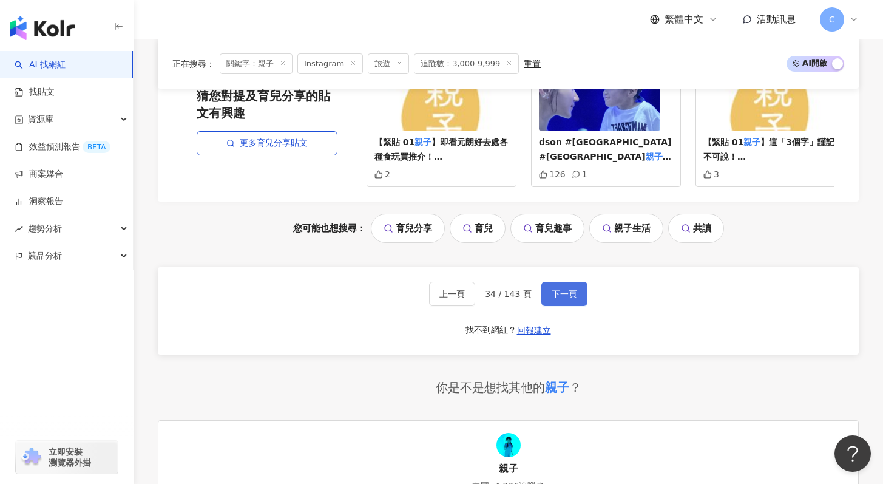
click at [564, 306] on button "下一頁" at bounding box center [564, 294] width 46 height 24
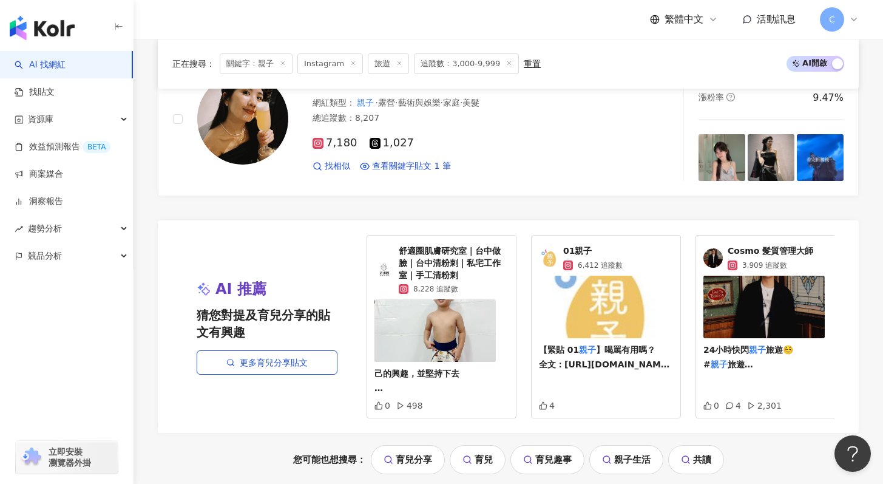
scroll to position [2558, 0]
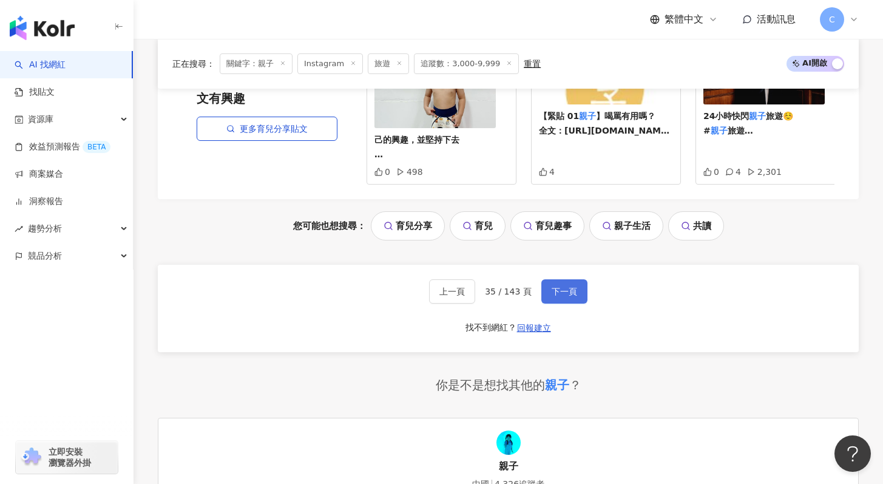
click at [553, 293] on button "下一頁" at bounding box center [564, 291] width 46 height 24
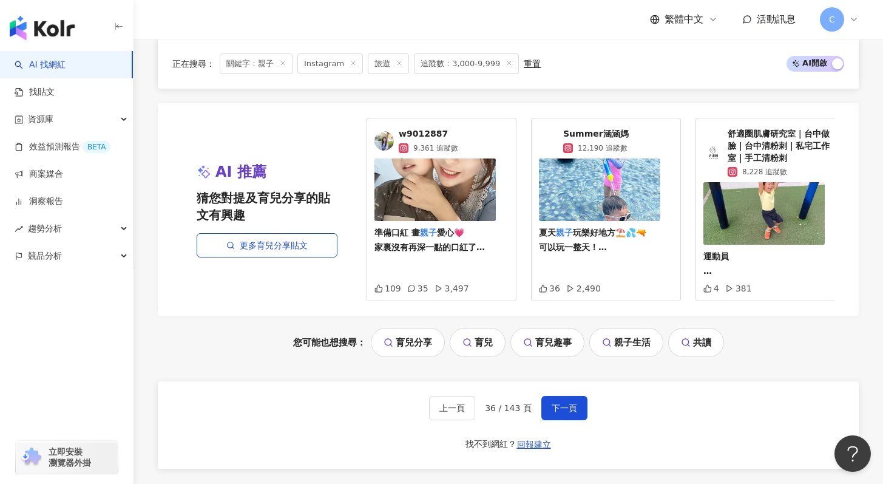
scroll to position [2751, 0]
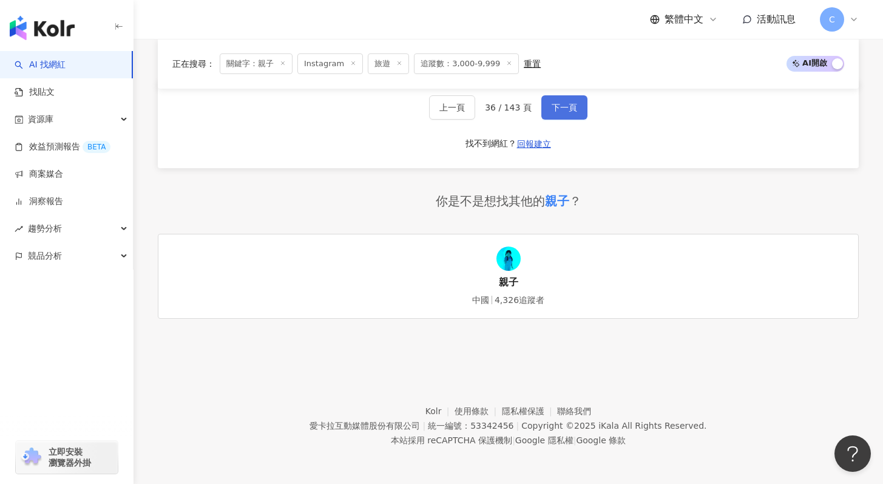
click at [564, 109] on span "下一頁" at bounding box center [563, 108] width 25 height 10
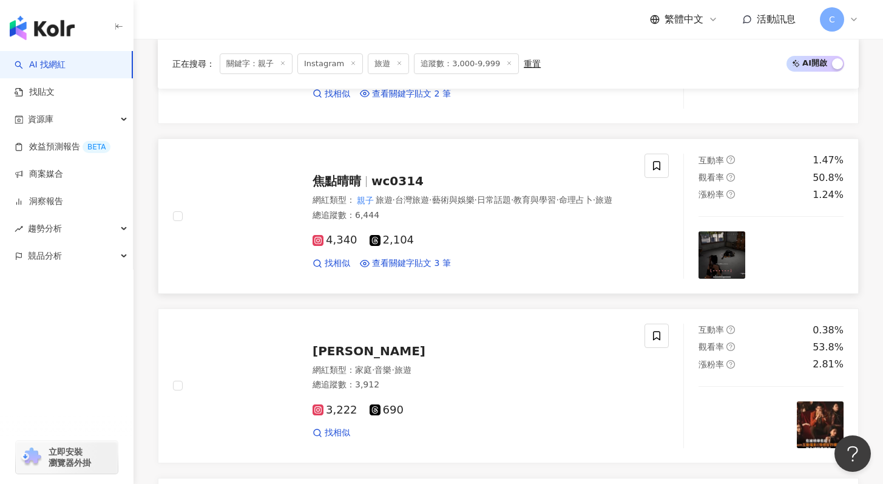
scroll to position [1721, 0]
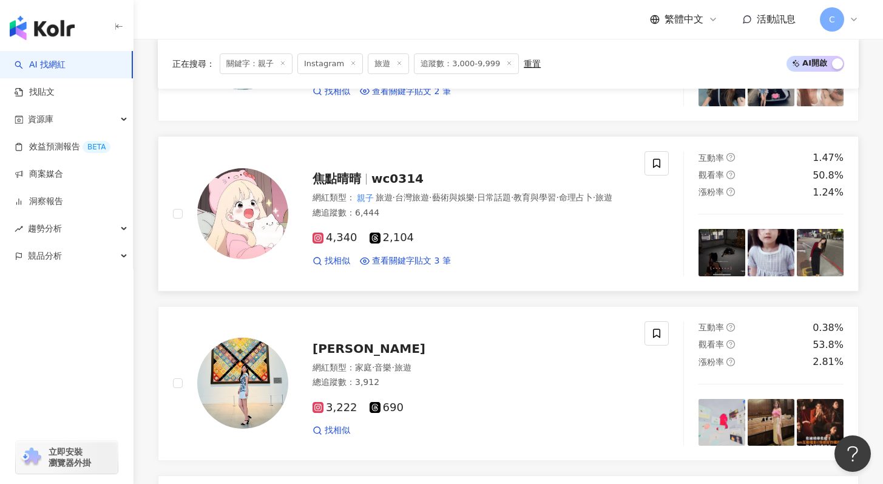
click at [455, 170] on div "焦點晴晴 wc0314" at bounding box center [470, 178] width 317 height 17
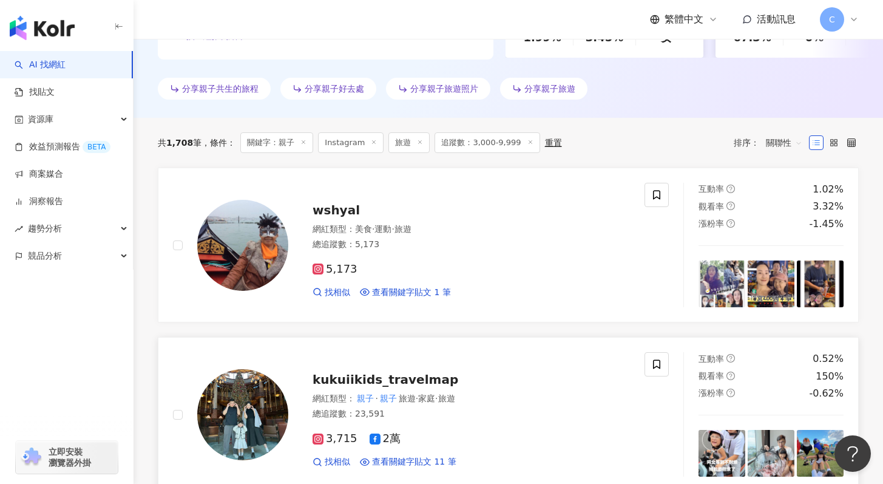
scroll to position [332, 0]
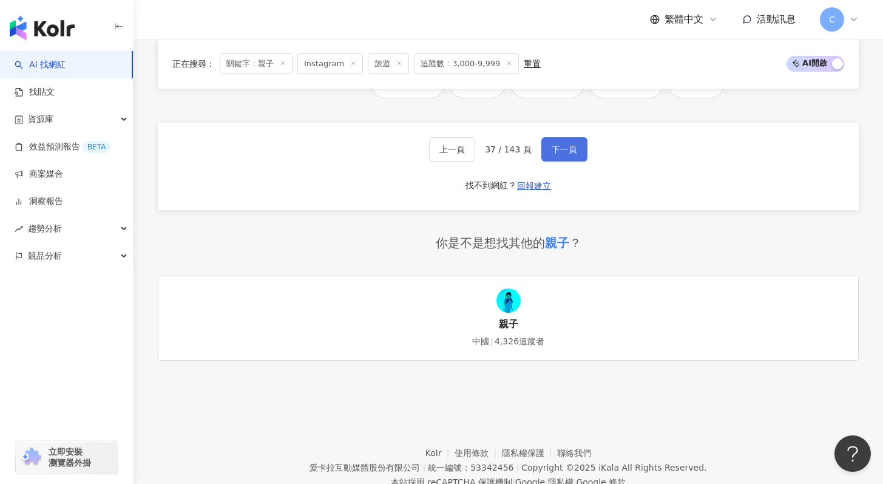
click at [561, 154] on span "下一頁" at bounding box center [563, 149] width 25 height 10
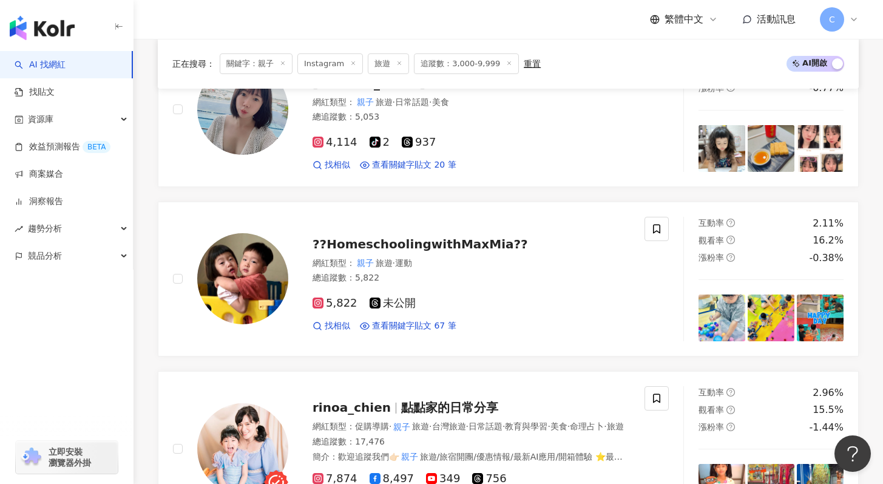
scroll to position [965, 0]
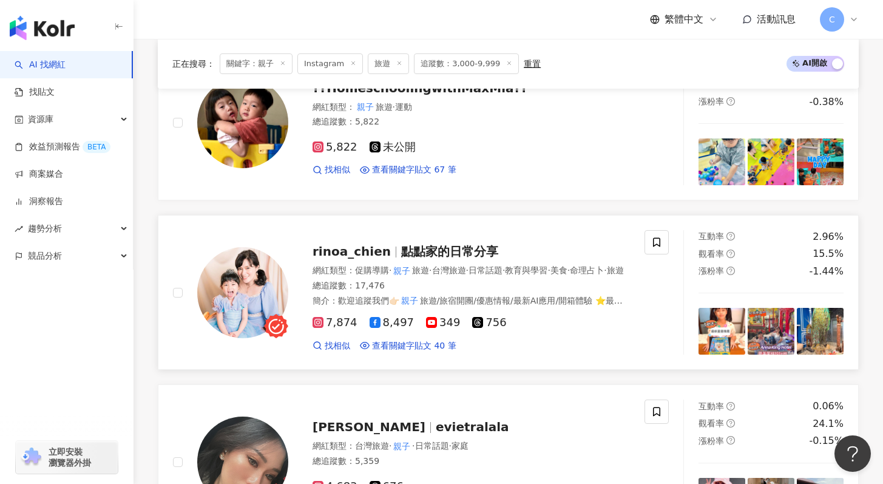
click at [466, 249] on span "點點家的日常分享" at bounding box center [449, 251] width 97 height 15
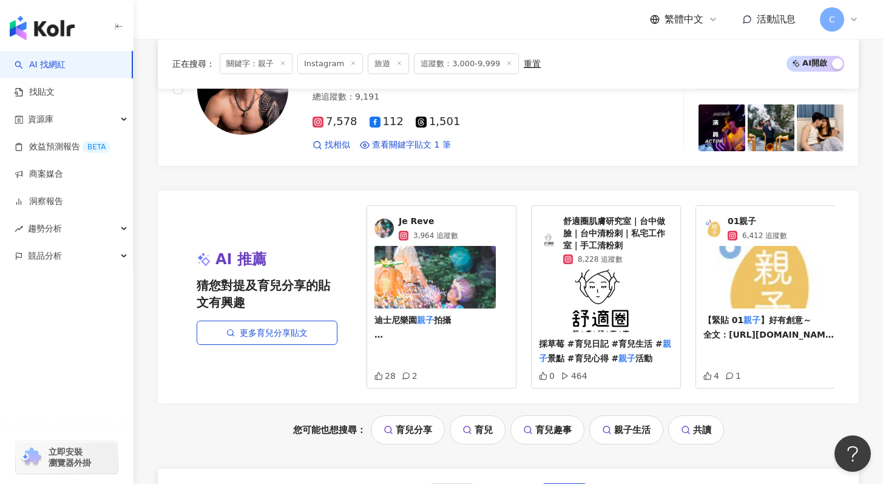
scroll to position [2483, 0]
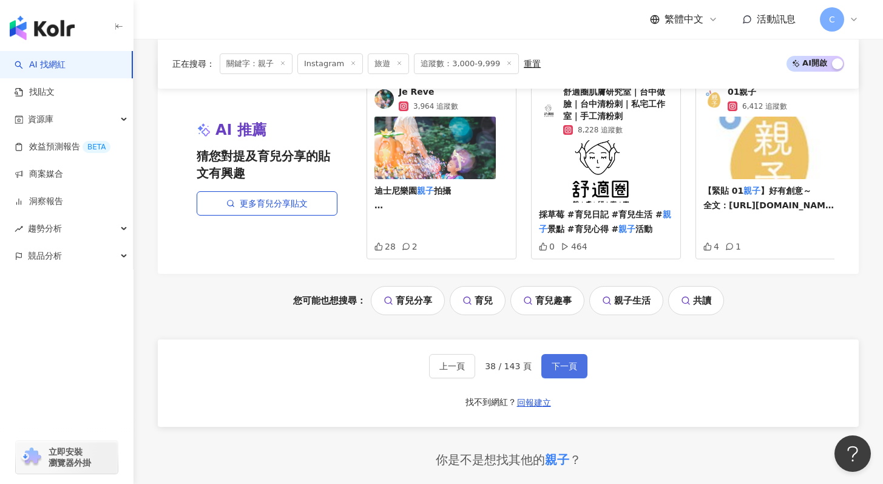
click at [578, 378] on button "下一頁" at bounding box center [564, 366] width 46 height 24
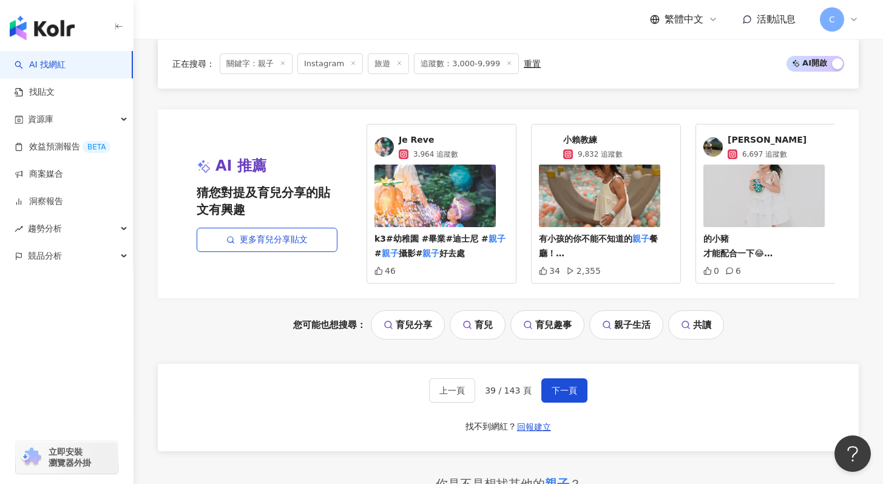
scroll to position [2727, 0]
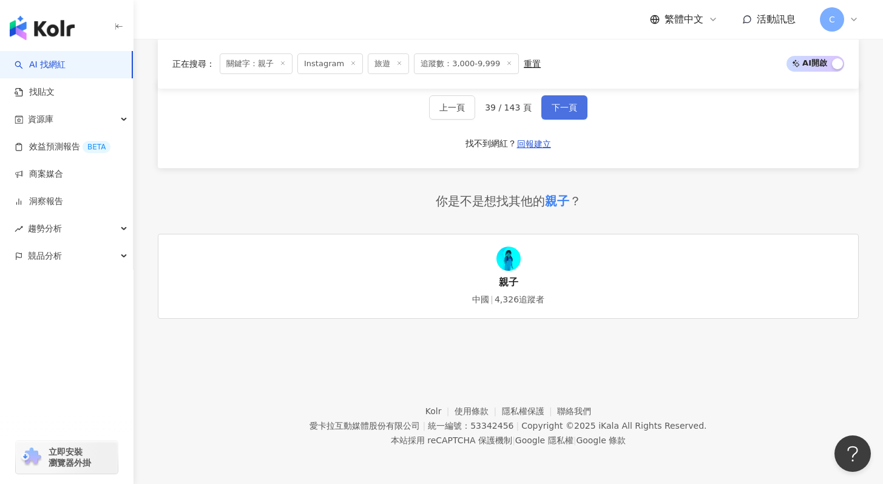
click at [571, 104] on span "下一頁" at bounding box center [563, 108] width 25 height 10
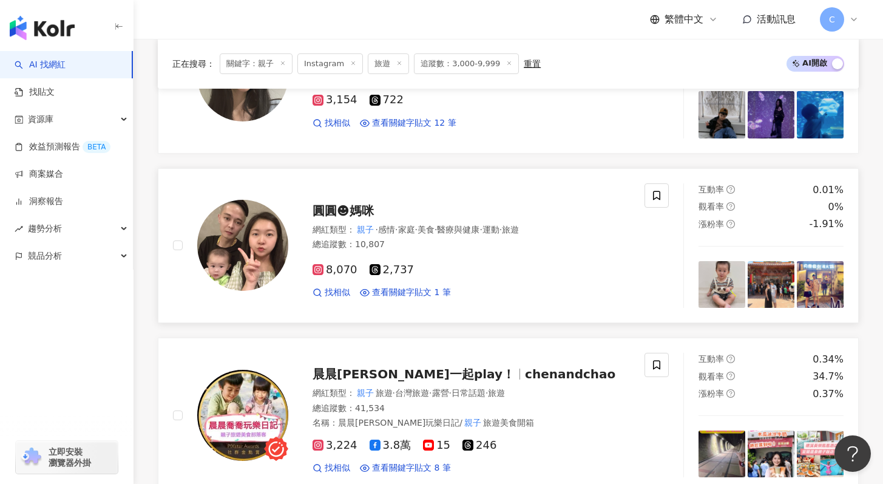
scroll to position [1758, 0]
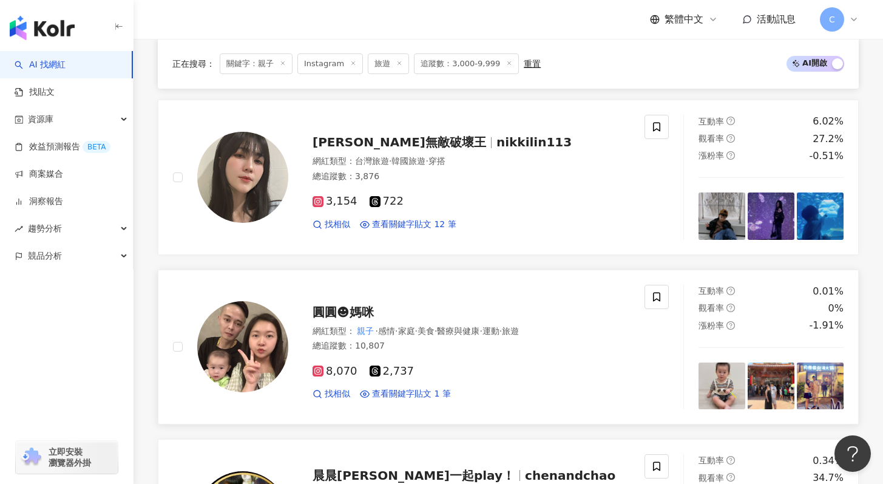
click at [342, 306] on span "圓圓☻媽咪" at bounding box center [342, 312] width 61 height 15
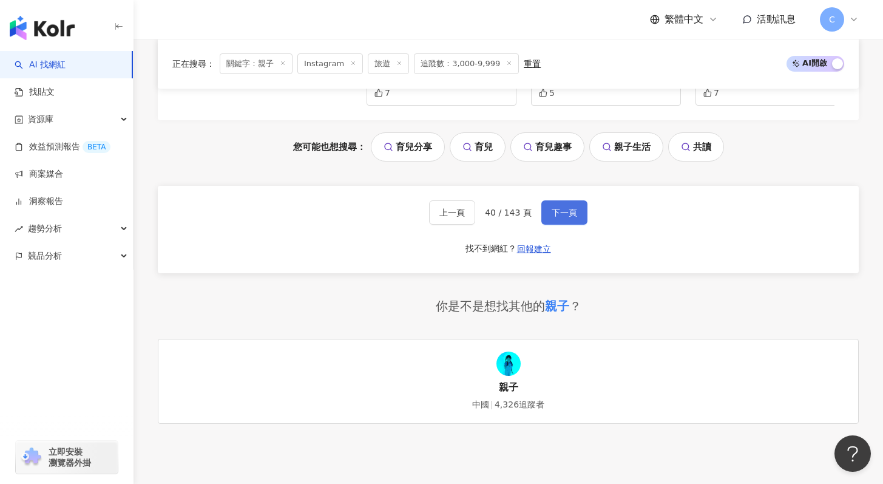
click at [565, 209] on span "下一頁" at bounding box center [563, 212] width 25 height 10
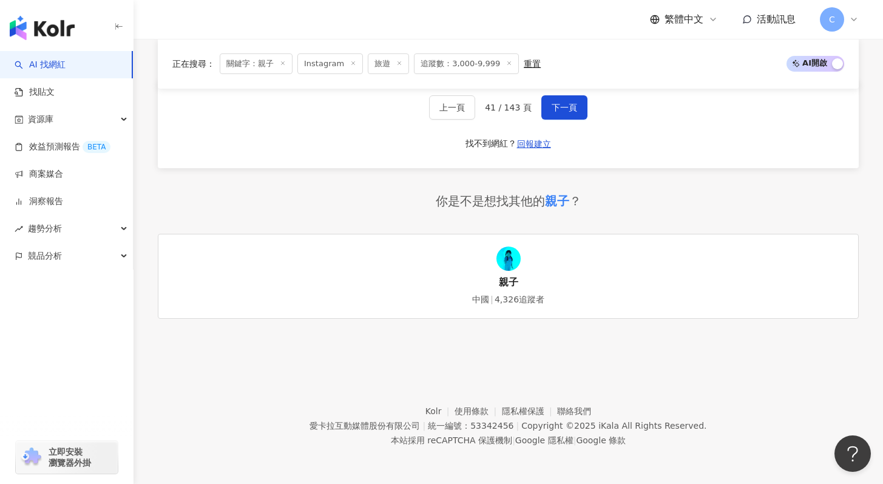
scroll to position [2727, 0]
click at [553, 109] on span "下一頁" at bounding box center [563, 108] width 25 height 10
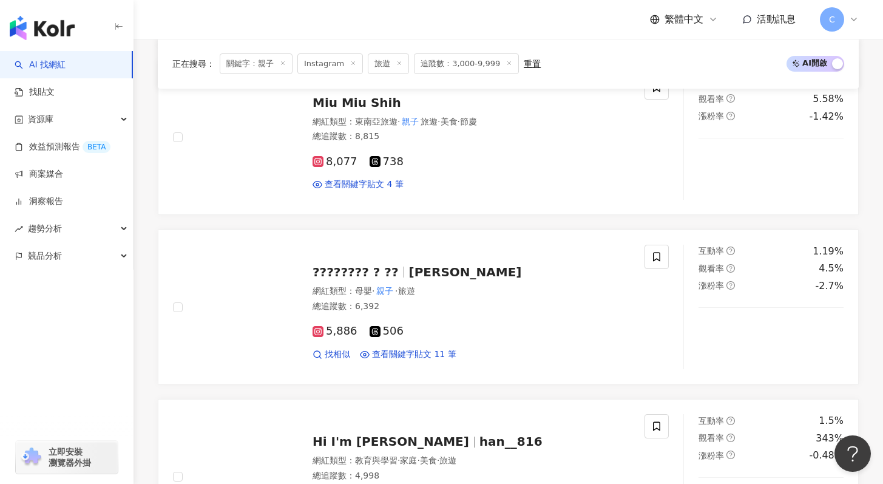
scroll to position [2578, 0]
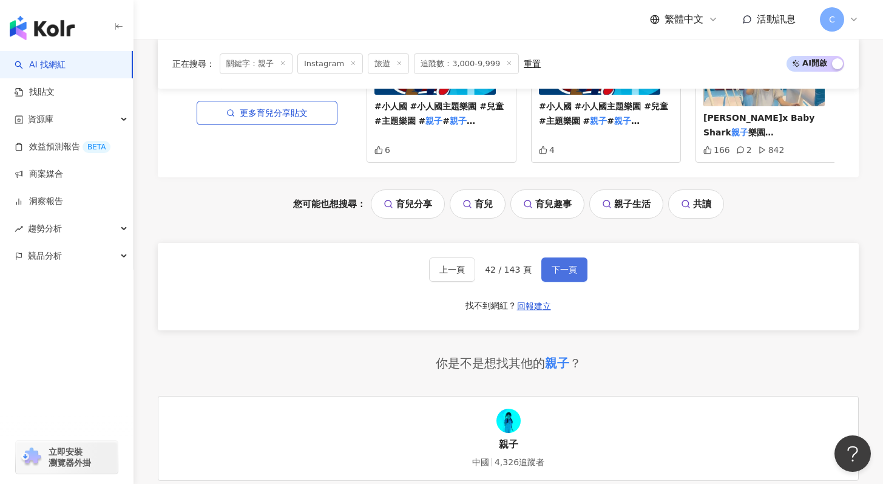
click at [585, 278] on button "下一頁" at bounding box center [564, 269] width 46 height 24
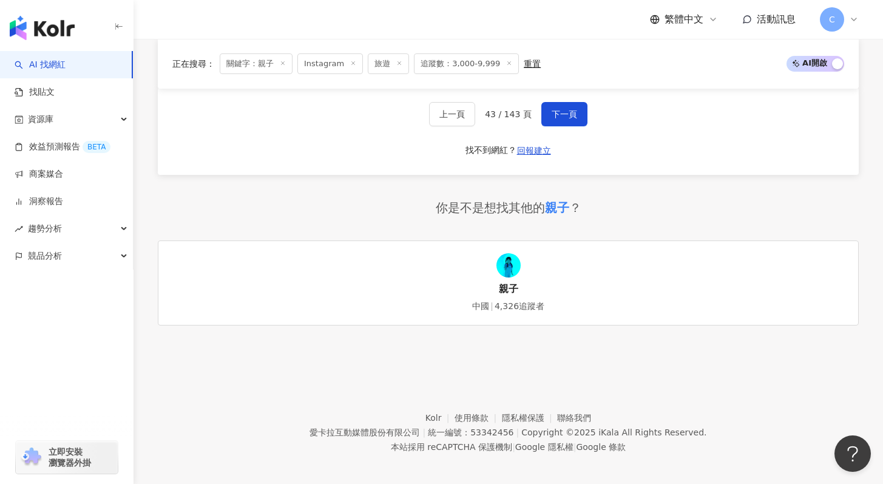
scroll to position [2639, 0]
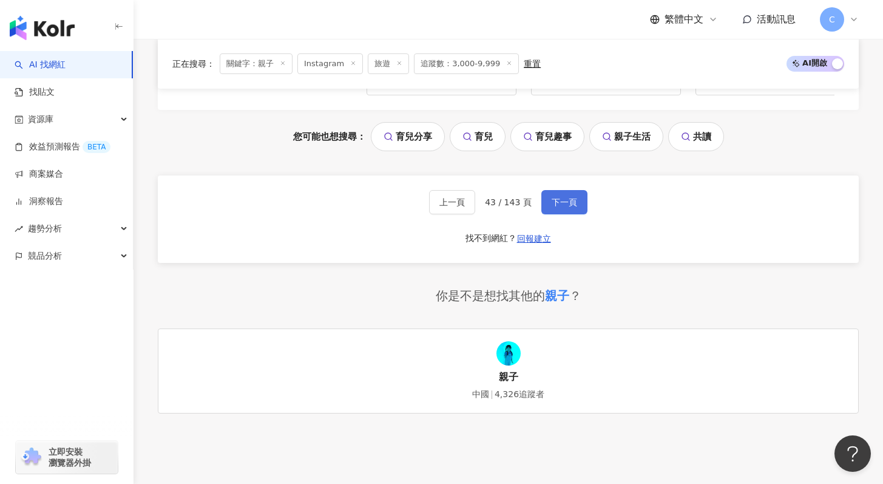
click at [573, 197] on span "下一頁" at bounding box center [563, 202] width 25 height 10
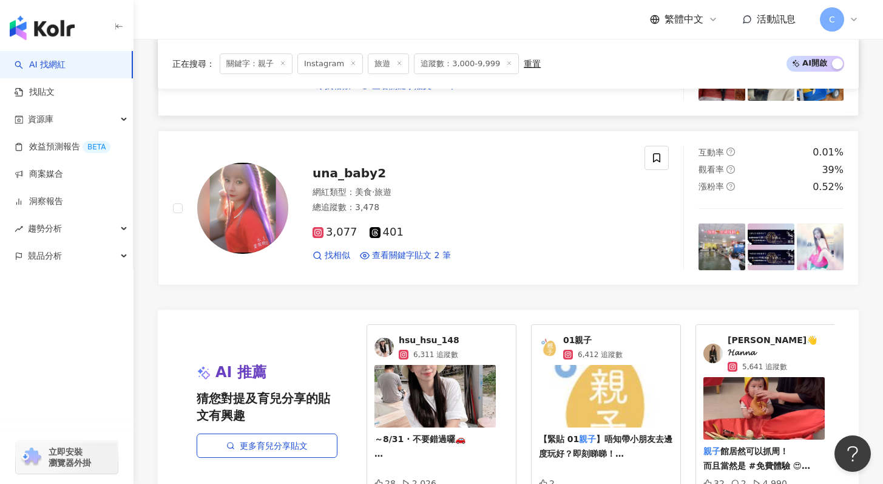
scroll to position [2727, 0]
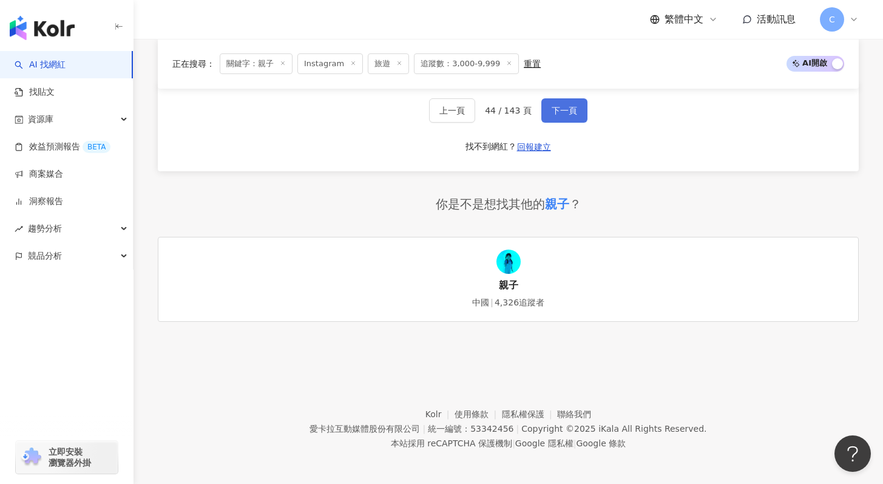
click at [568, 106] on span "下一頁" at bounding box center [563, 111] width 25 height 10
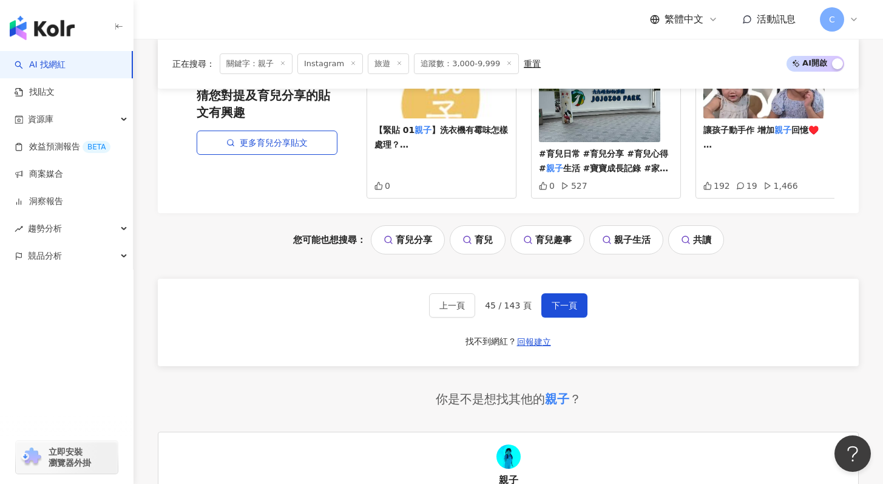
scroll to position [2751, 0]
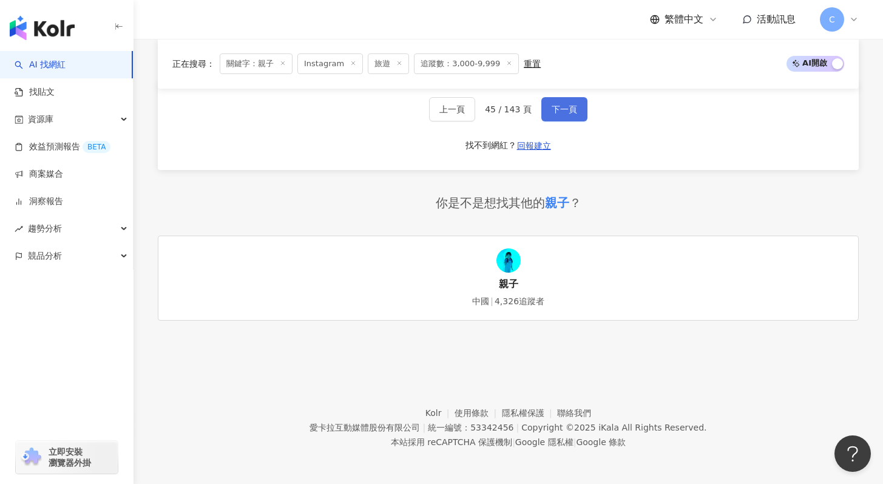
click at [559, 109] on span "下一頁" at bounding box center [563, 109] width 25 height 10
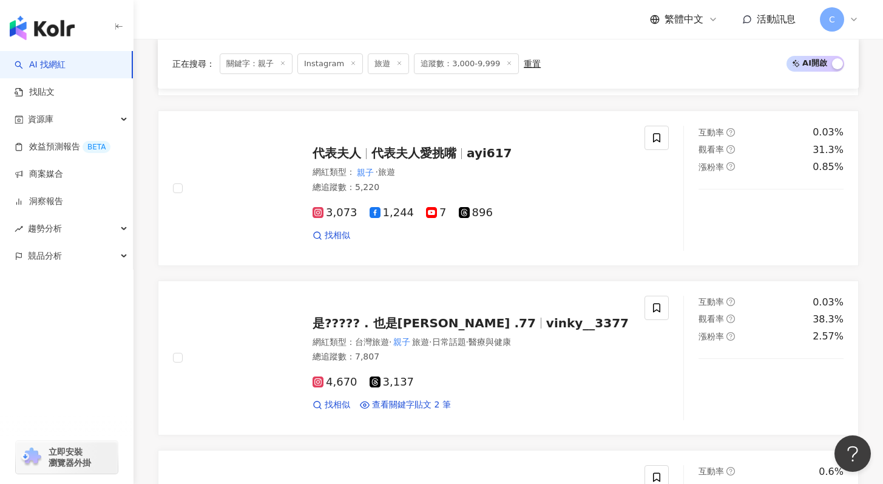
scroll to position [1236, 0]
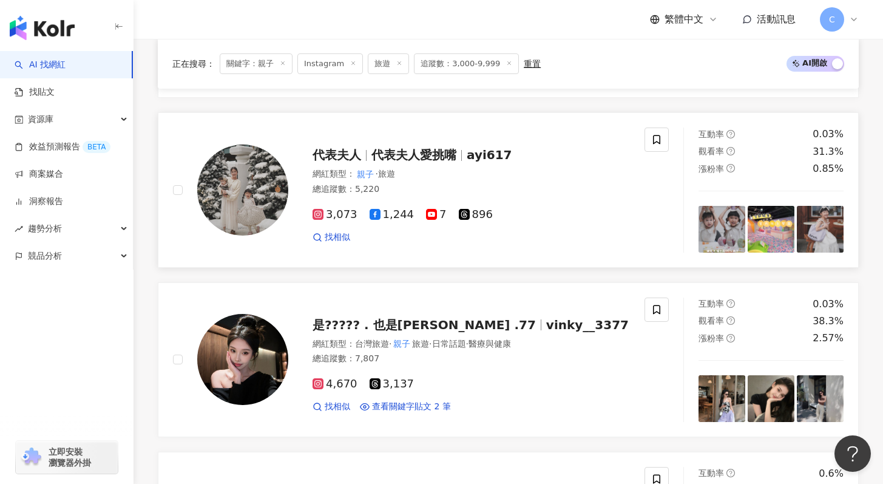
click at [381, 152] on span "代表夫人愛挑嘴" at bounding box center [413, 154] width 85 height 15
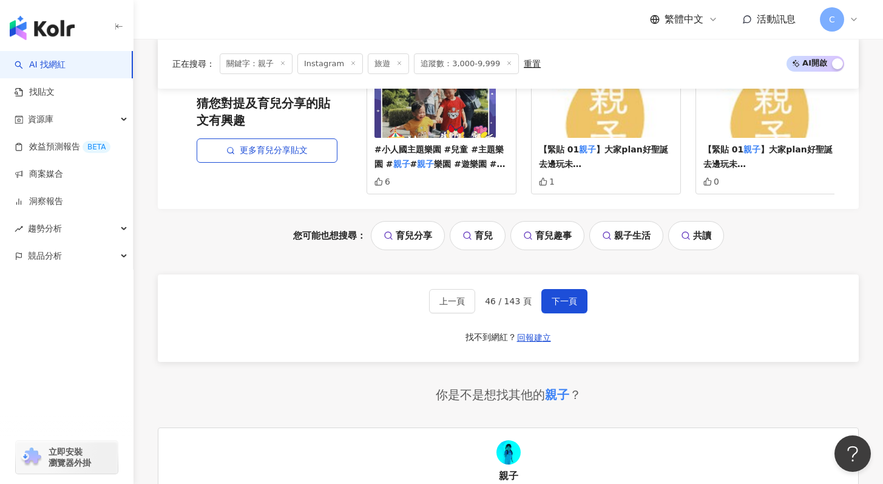
scroll to position [2614, 0]
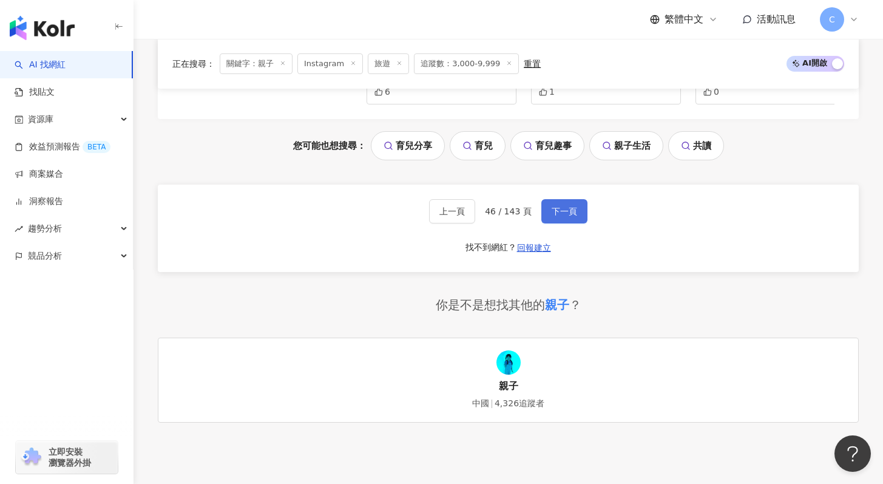
click at [568, 215] on span "下一頁" at bounding box center [563, 211] width 25 height 10
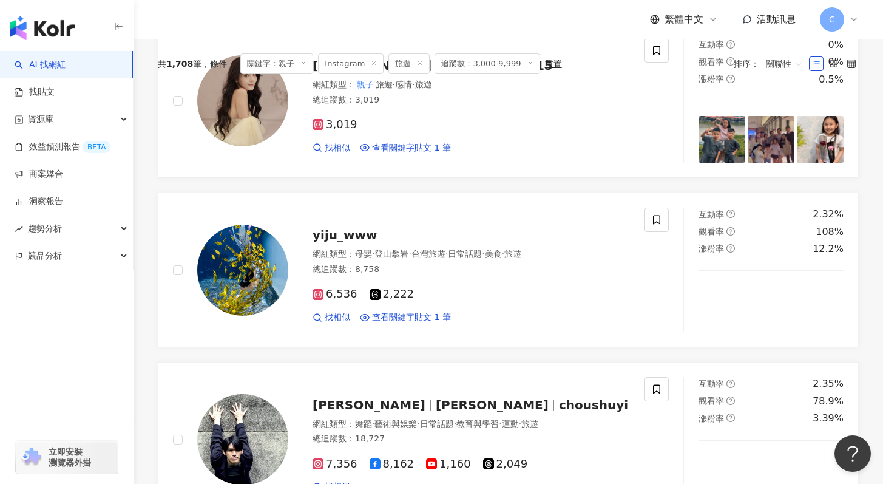
scroll to position [0, 0]
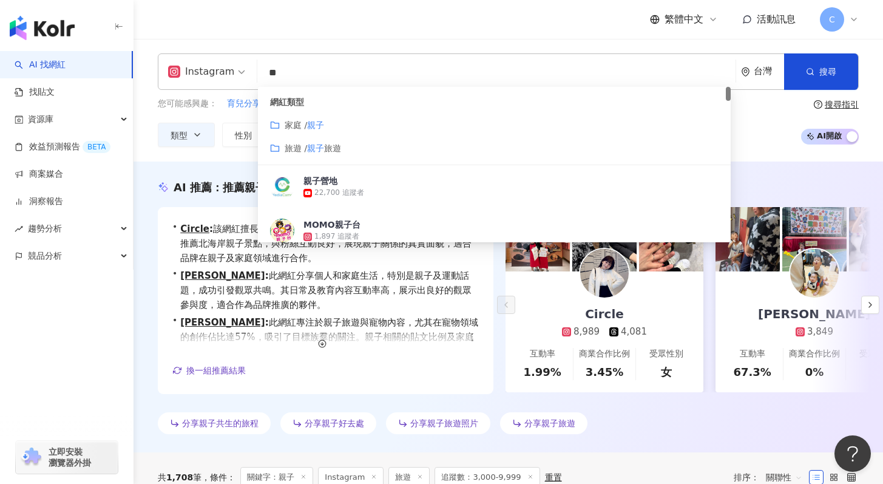
drag, startPoint x: 295, startPoint y: 72, endPoint x: 265, endPoint y: 72, distance: 30.3
click at [265, 72] on input "**" at bounding box center [496, 72] width 468 height 23
click at [233, 172] on div "AI 推薦 ： 推薦親子的網紅 • Circle : 該網紅擅長分享親子相關內容，表達對親子裝和遊戲室的喜愛，並推薦北海岸親子景點，與粉絲互動良好，展現親子關…" at bounding box center [507, 306] width 749 height 291
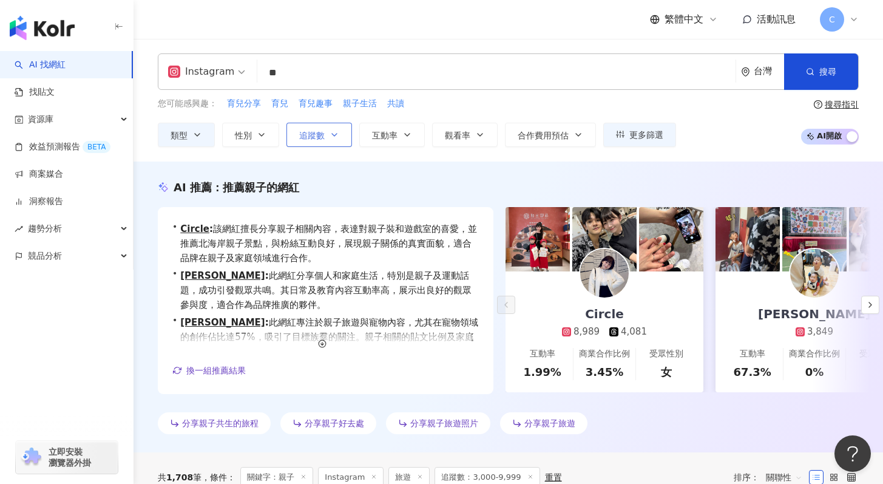
click at [322, 127] on button "追蹤數" at bounding box center [319, 135] width 66 height 24
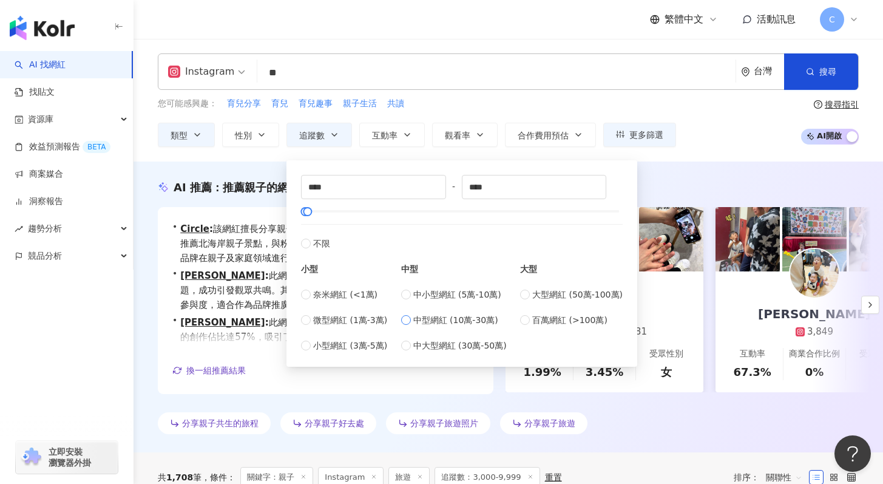
click at [418, 319] on span "中型網紅 (10萬-30萬)" at bounding box center [455, 319] width 85 height 13
type input "******"
click at [312, 76] on input "**" at bounding box center [496, 72] width 468 height 23
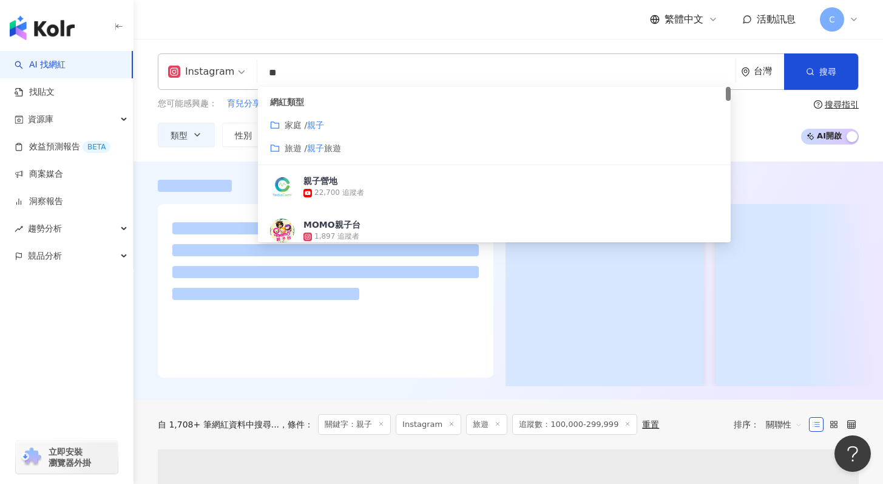
click at [312, 76] on input "**" at bounding box center [496, 72] width 468 height 23
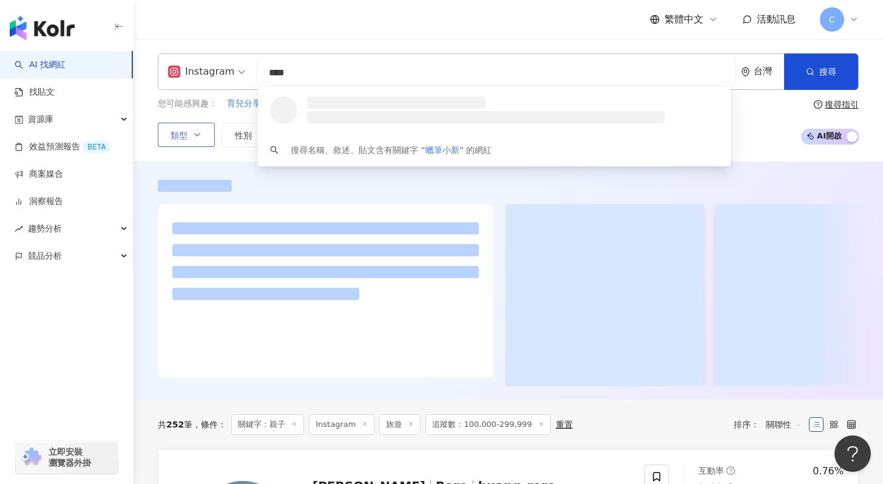
type input "****"
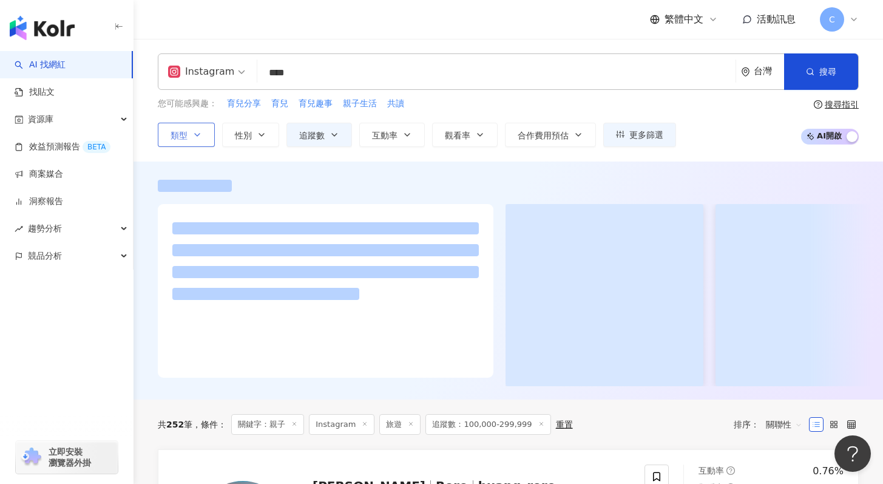
click at [183, 130] on span "類型" at bounding box center [178, 135] width 17 height 10
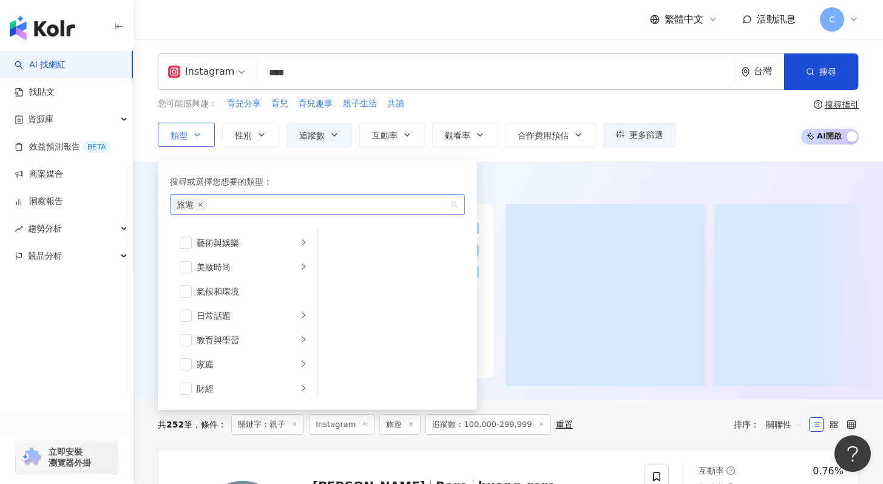
click at [199, 203] on icon "close" at bounding box center [200, 204] width 5 height 5
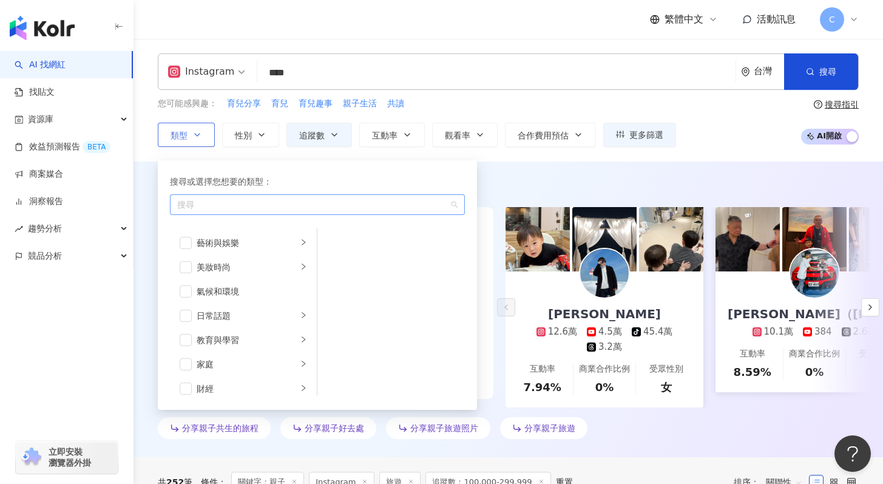
click at [456, 116] on div "您可能感興趣： 育兒分享 育兒 育兒趣事 親子生活 共讀 類型 搜尋或選擇您想要的類型： 搜尋 藝術與娛樂 美妝時尚 氣候和環境 日常話題 教育與學習 家庭 …" at bounding box center [417, 122] width 518 height 50
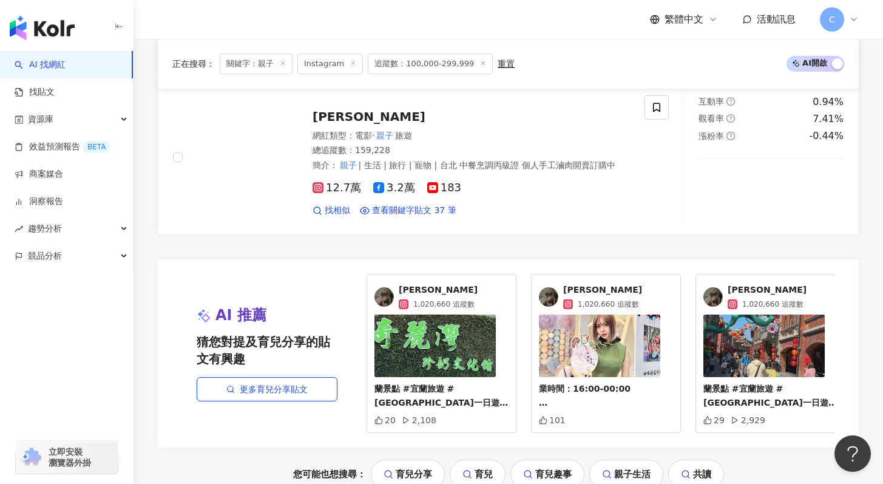
scroll to position [2149, 0]
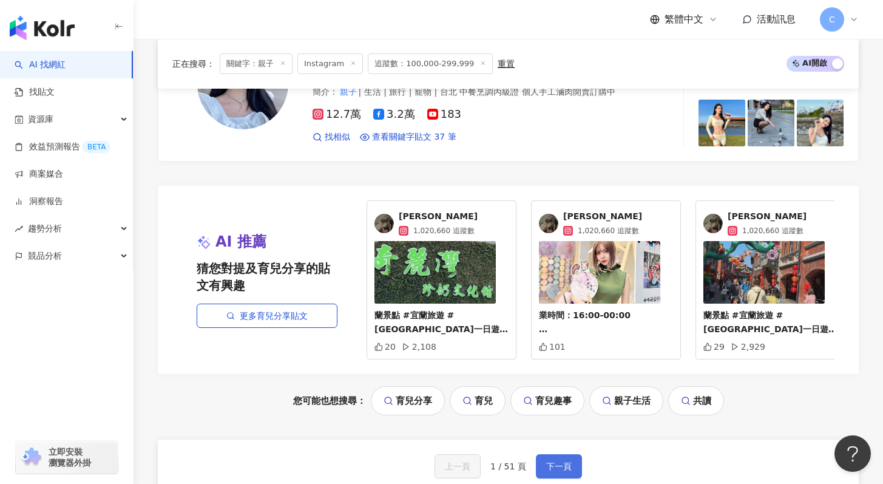
click at [558, 454] on button "下一頁" at bounding box center [559, 466] width 46 height 24
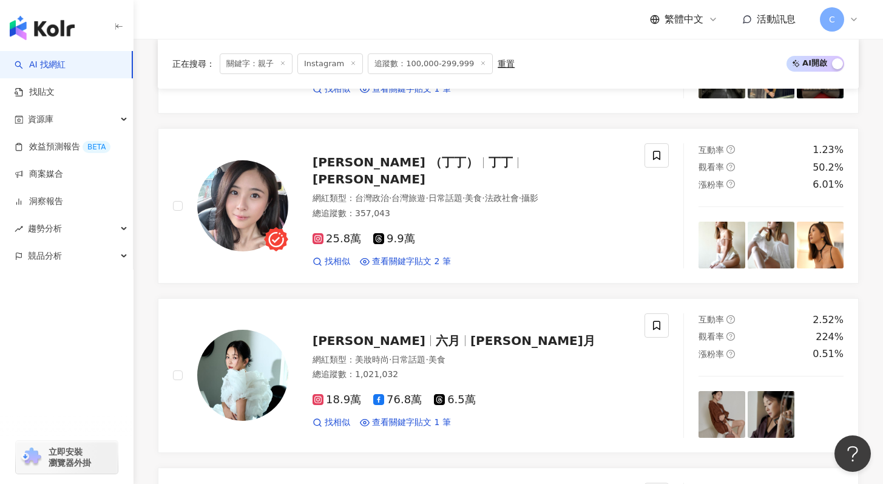
scroll to position [894, 0]
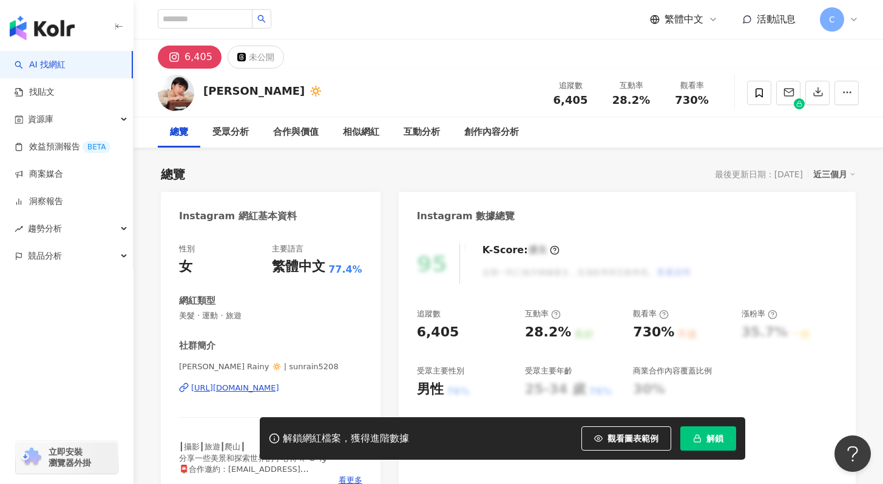
click at [279, 389] on div "https://www.instagram.com/sunrain5208/" at bounding box center [235, 387] width 88 height 11
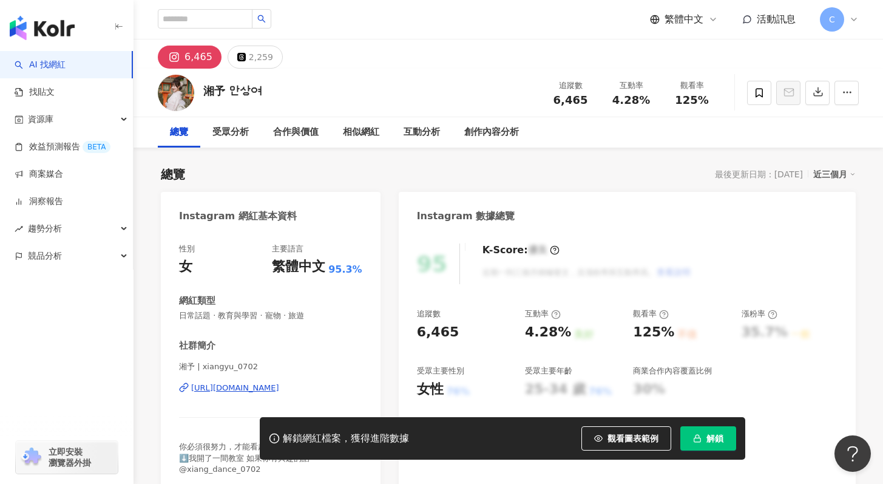
click at [279, 386] on div "https://www.instagram.com/xiangyu_0702/" at bounding box center [235, 387] width 88 height 11
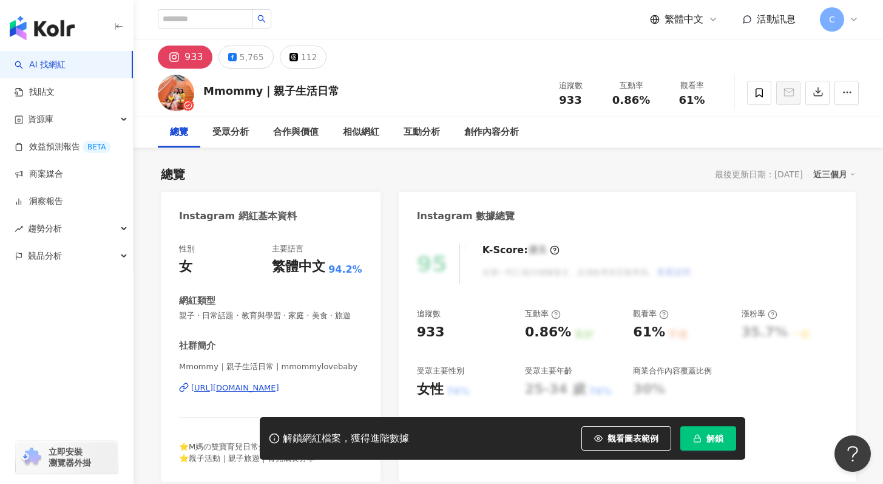
click at [279, 387] on div "https://www.instagram.com/mmommylovebaby/" at bounding box center [235, 387] width 88 height 11
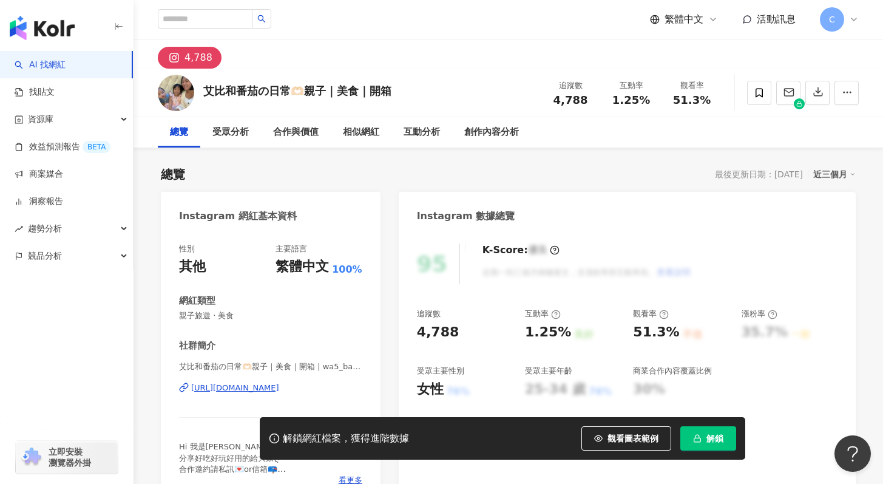
click at [224, 386] on div "https://www.instagram.com/wa5_baby/" at bounding box center [235, 387] width 88 height 11
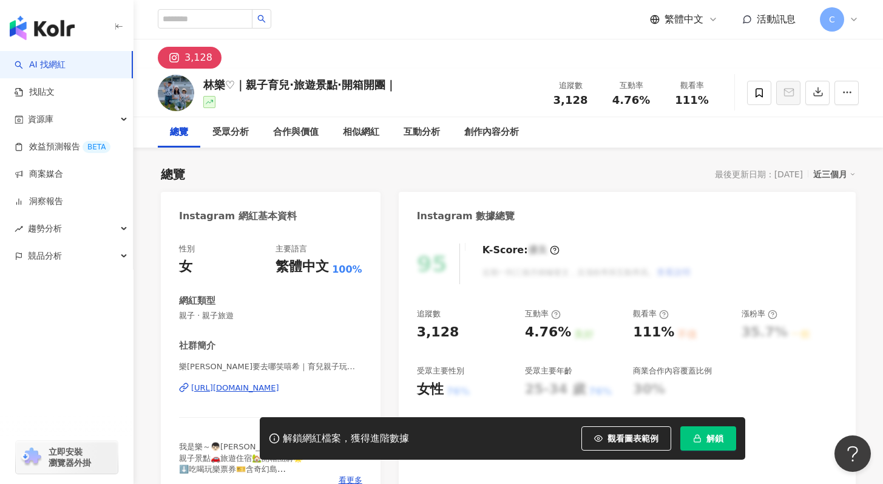
click at [279, 383] on div "https://www.instagram.com/sh930624/" at bounding box center [235, 387] width 88 height 11
click at [757, 95] on icon at bounding box center [758, 92] width 7 height 9
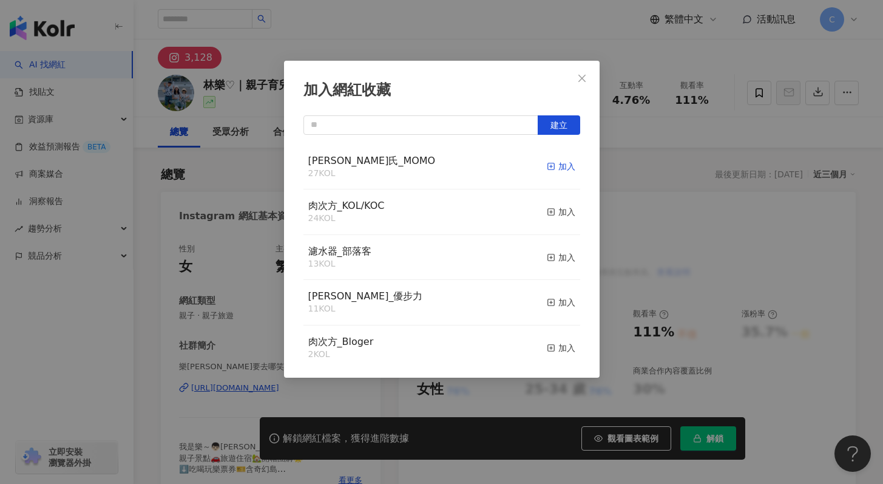
click at [547, 165] on div "加入" at bounding box center [561, 166] width 29 height 13
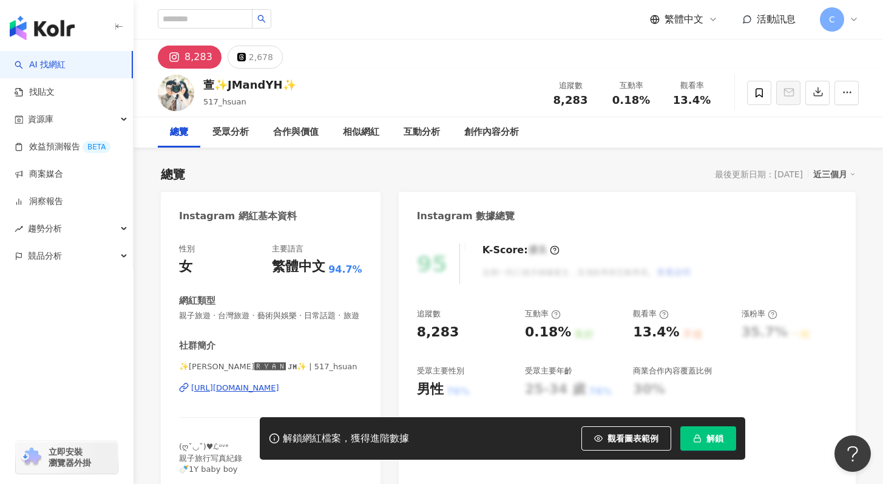
click at [241, 391] on div "https://www.instagram.com/517_hsuan/" at bounding box center [235, 387] width 88 height 11
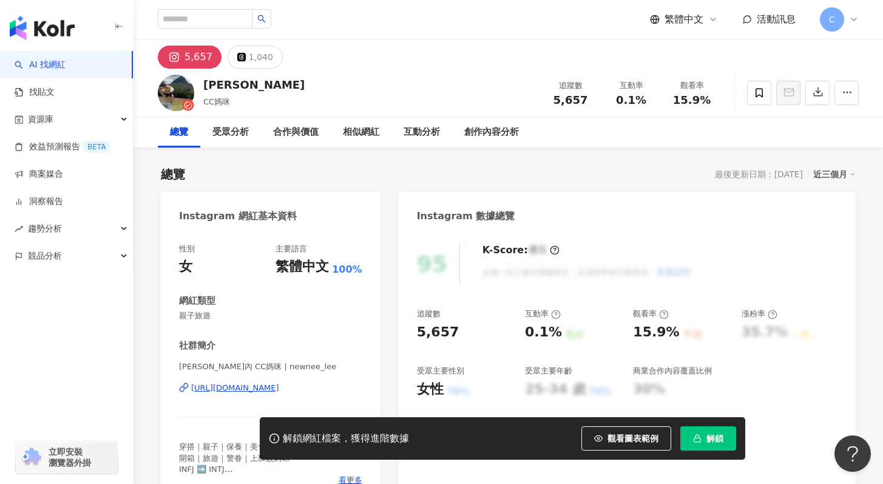
click at [245, 390] on div "[URL][DOMAIN_NAME]" at bounding box center [235, 387] width 88 height 11
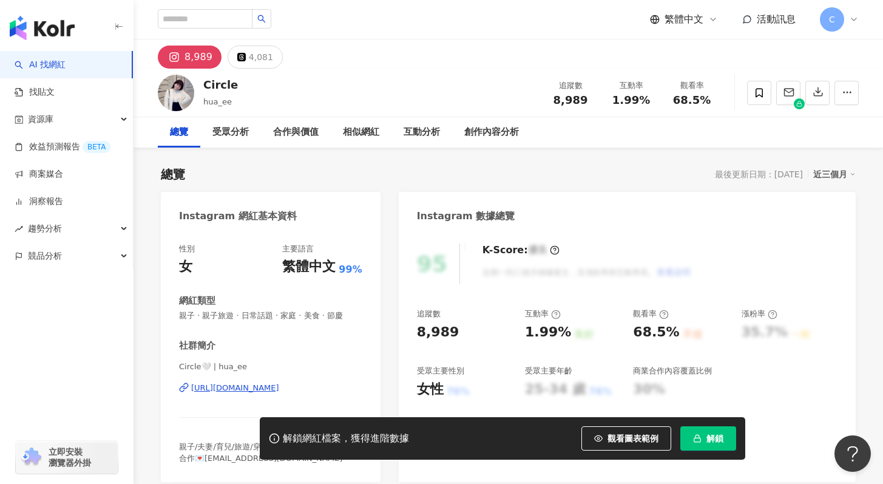
click at [241, 389] on div "https://www.instagram.com/hua_ee/" at bounding box center [235, 387] width 88 height 11
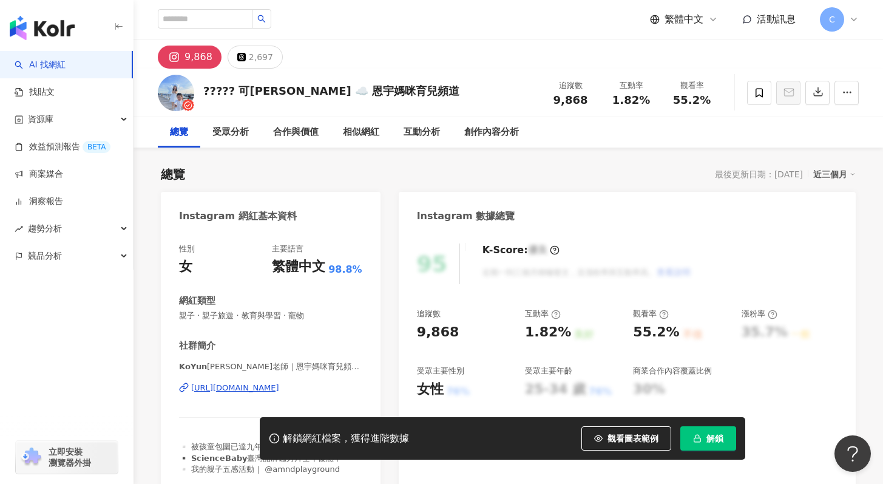
click at [246, 387] on div "[URL][DOMAIN_NAME]" at bounding box center [235, 387] width 88 height 11
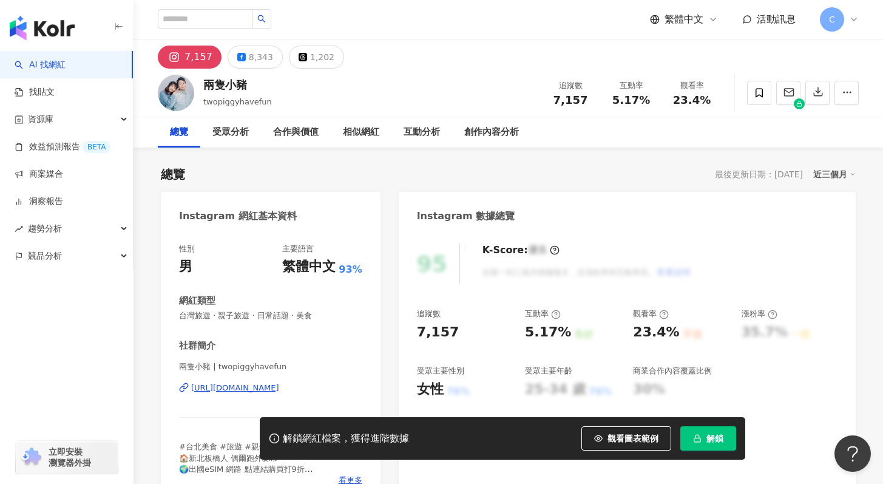
click at [221, 392] on div "https://www.instagram.com/twopiggyhavefun/" at bounding box center [235, 387] width 88 height 11
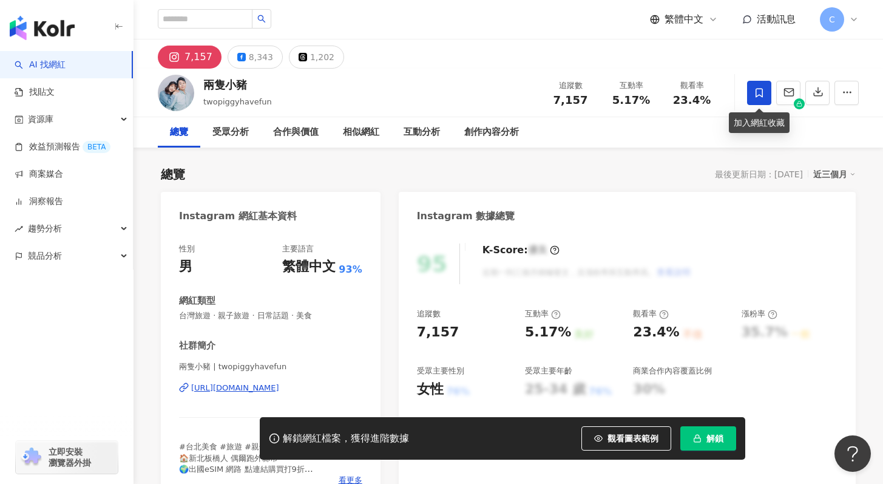
click at [750, 93] on span at bounding box center [759, 93] width 24 height 24
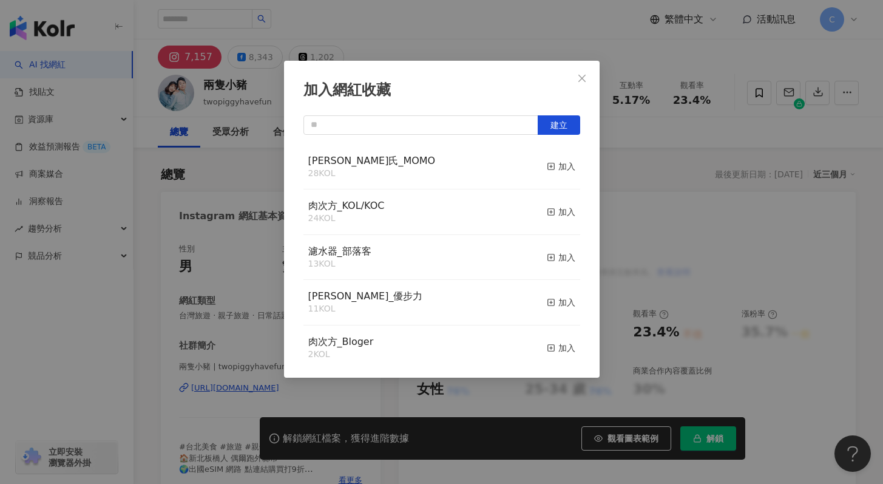
click at [534, 169] on div "白蘭氏_MOMO 28 KOL 加入" at bounding box center [441, 167] width 277 height 46
click at [549, 166] on div "加入" at bounding box center [561, 166] width 29 height 13
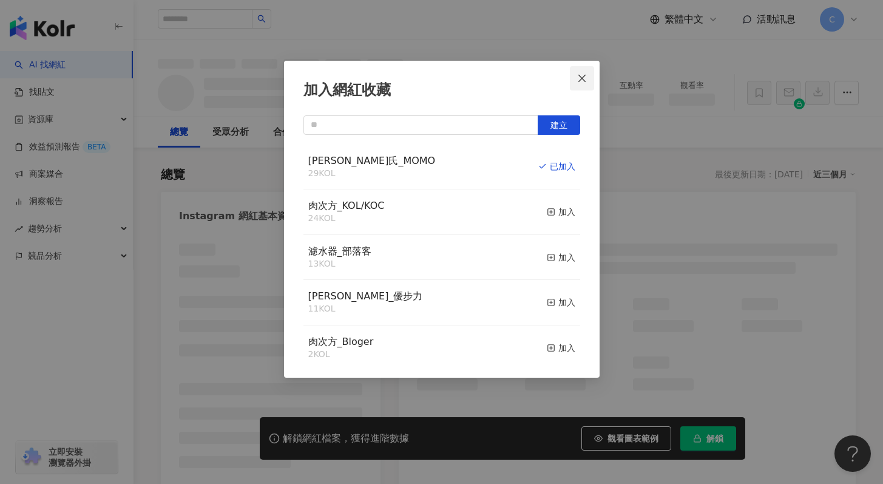
click at [581, 79] on icon "close" at bounding box center [582, 78] width 10 height 10
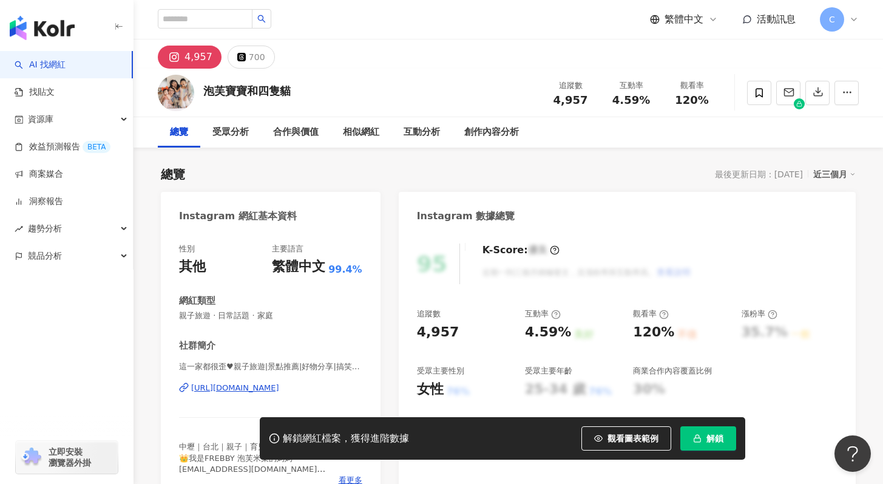
click at [275, 389] on div "https://www.instagram.com/catee6666/" at bounding box center [235, 387] width 88 height 11
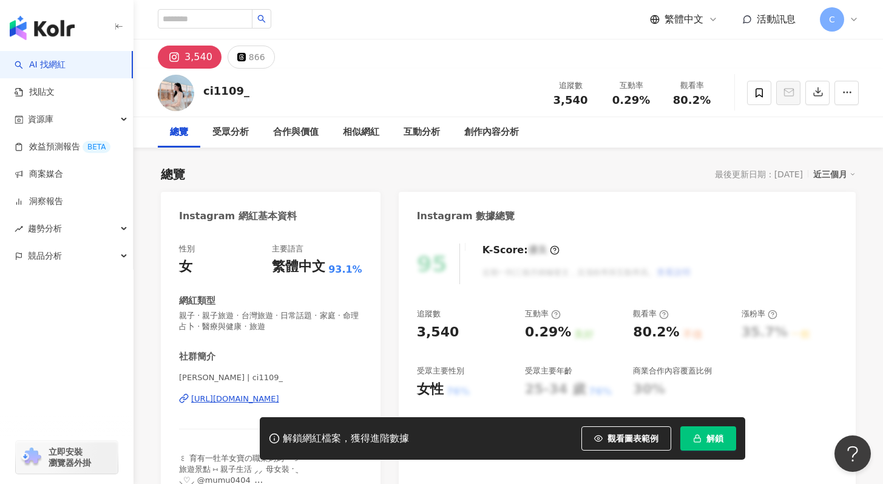
click at [257, 400] on div "https://www.instagram.com/ci1109_/" at bounding box center [235, 398] width 88 height 11
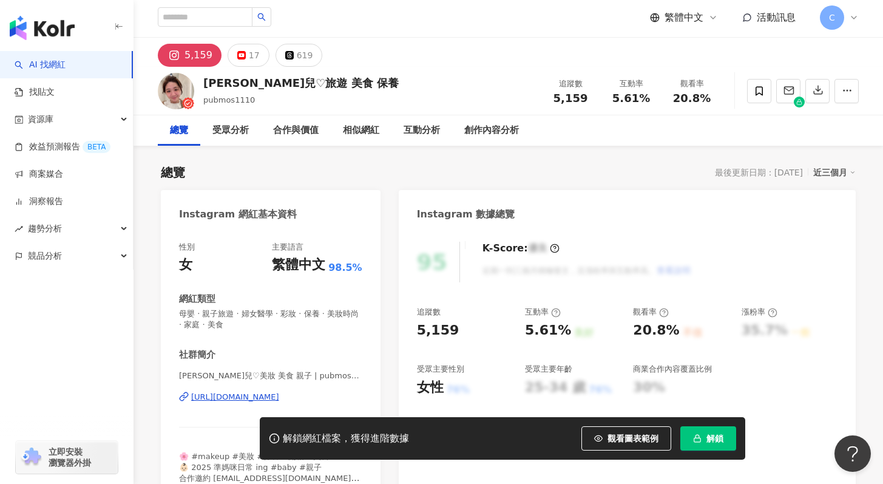
scroll to position [2, 0]
click at [278, 401] on div "https://www.instagram.com/pubmos1110/" at bounding box center [235, 396] width 88 height 11
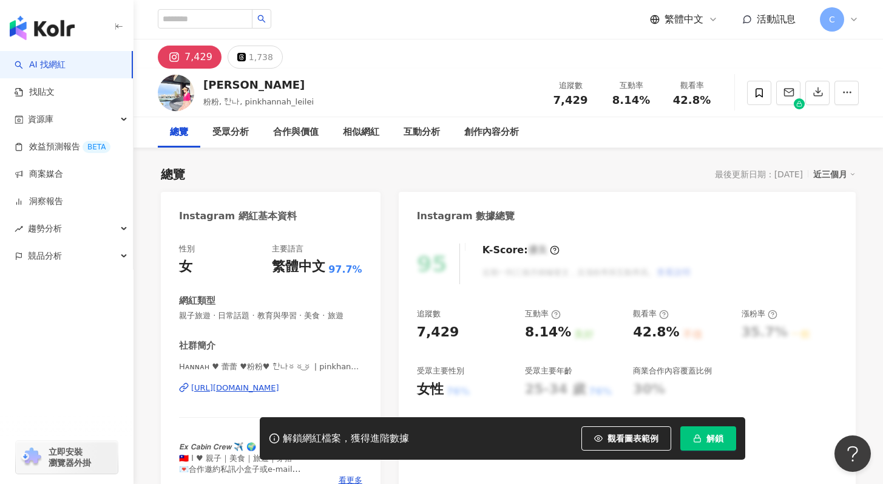
click at [248, 391] on div "[URL][DOMAIN_NAME]" at bounding box center [235, 387] width 88 height 11
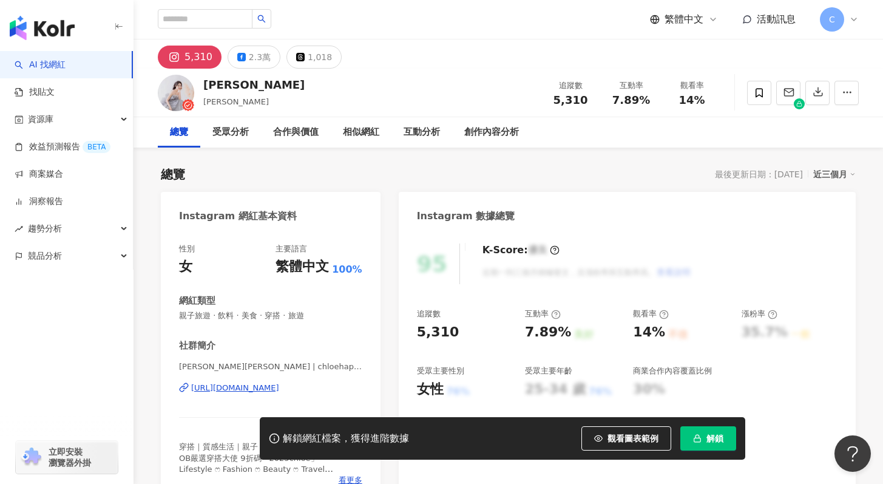
click at [279, 387] on div "[URL][DOMAIN_NAME]" at bounding box center [235, 387] width 88 height 11
click at [764, 99] on span at bounding box center [759, 93] width 24 height 24
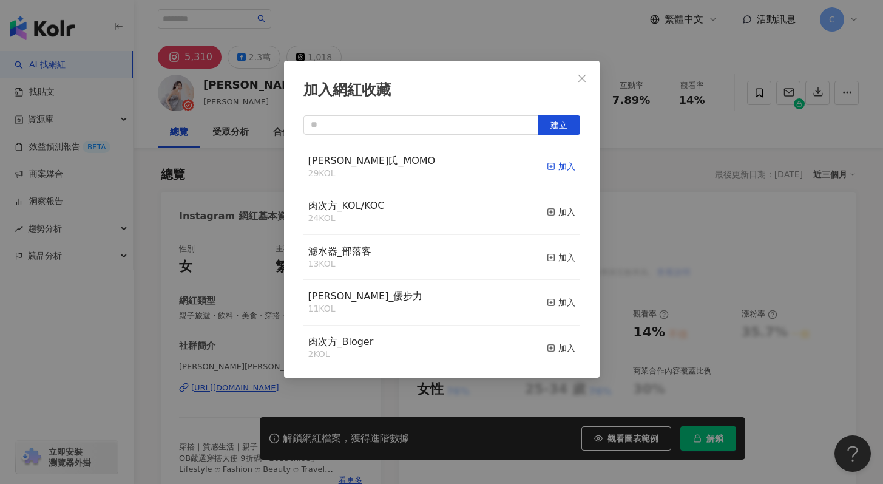
click at [548, 165] on div "加入" at bounding box center [561, 166] width 29 height 13
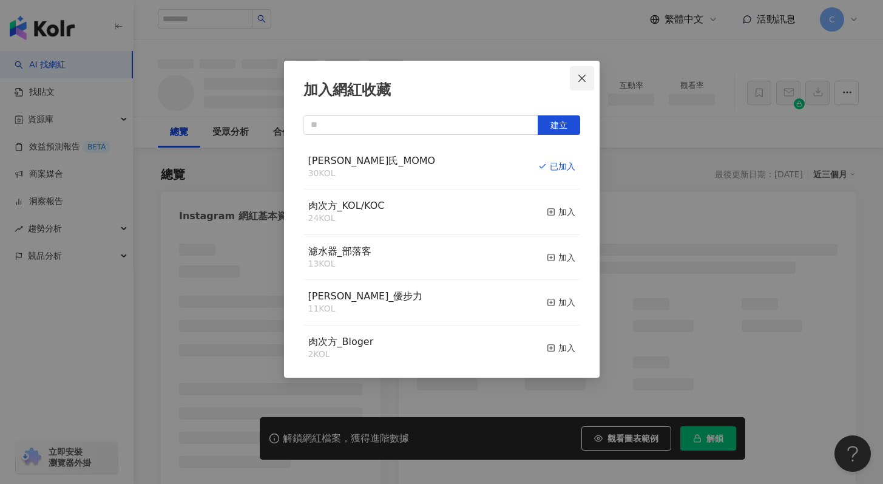
click at [582, 72] on button "Close" at bounding box center [582, 78] width 24 height 24
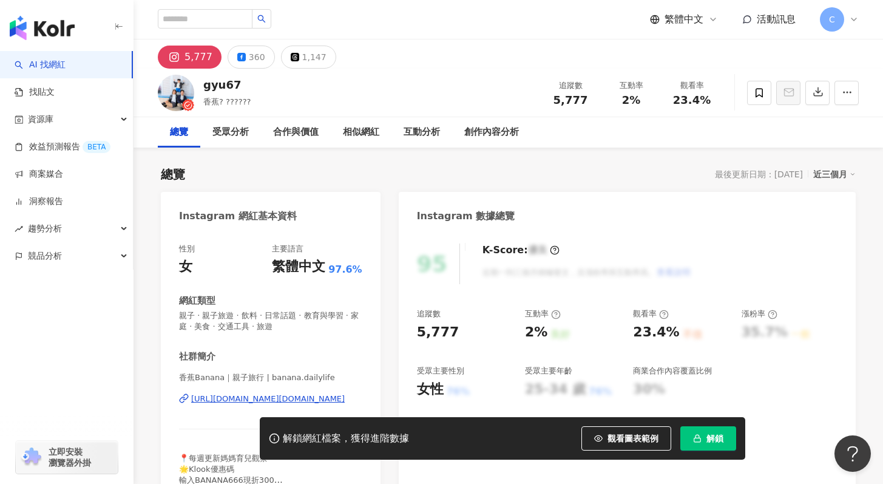
click at [299, 400] on div "[URL][DOMAIN_NAME][DOMAIN_NAME]" at bounding box center [267, 398] width 153 height 11
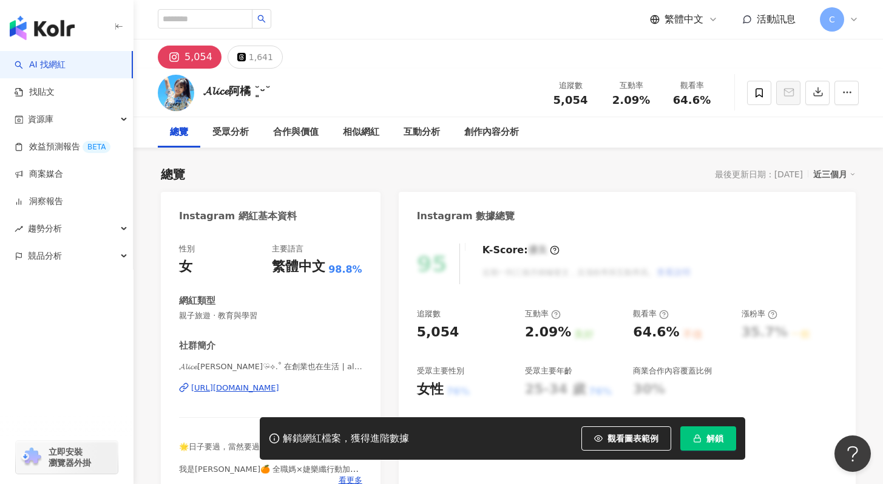
click at [278, 393] on div "𝓐𝓵𝓲𝓬𝓮[PERSON_NAME]♡̴⟡.˚ 在創業也在生活 | alice30122 [URL][DOMAIN_NAME]" at bounding box center [270, 396] width 183 height 71
click at [279, 390] on div "[URL][DOMAIN_NAME]" at bounding box center [235, 387] width 88 height 11
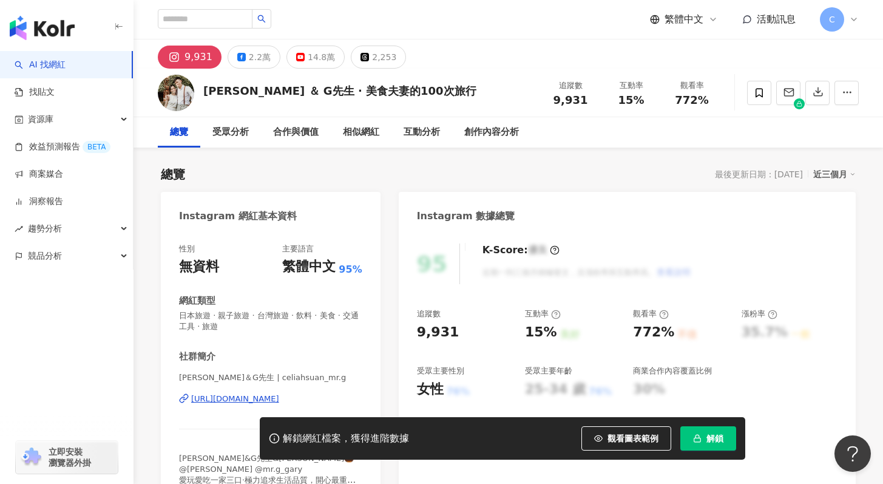
click at [224, 401] on div "https://www.instagram.com/celiahsuan_mr.g/" at bounding box center [235, 398] width 88 height 11
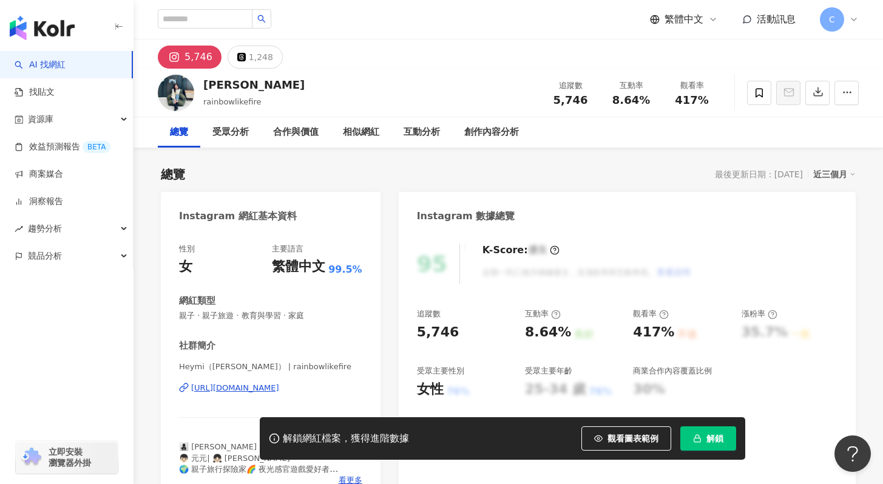
click at [224, 386] on div "[URL][DOMAIN_NAME]" at bounding box center [235, 387] width 88 height 11
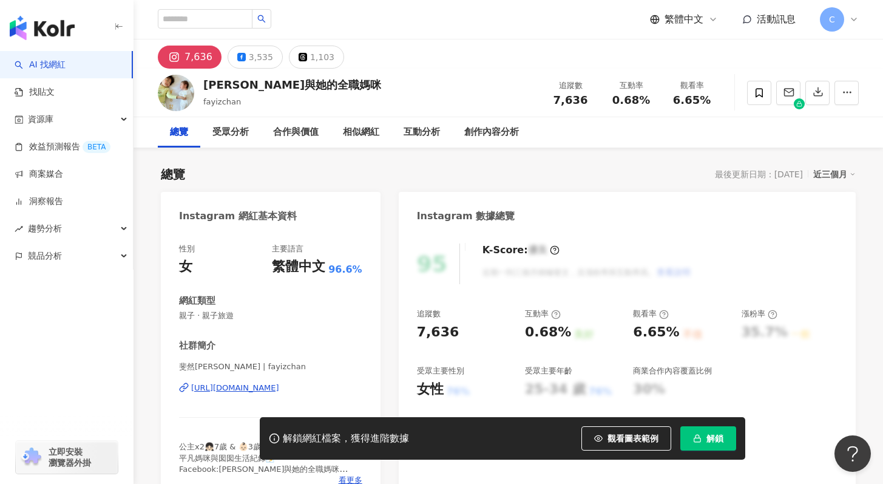
click at [235, 383] on div "https://www.instagram.com/fayizchan/" at bounding box center [235, 387] width 88 height 11
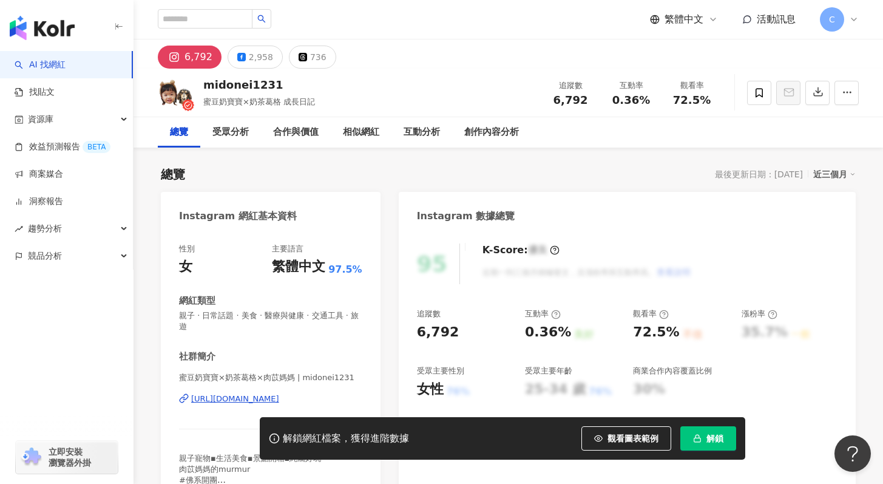
click at [237, 393] on div "https://www.instagram.com/midonei1231/" at bounding box center [235, 398] width 88 height 11
click at [752, 101] on span at bounding box center [759, 93] width 24 height 24
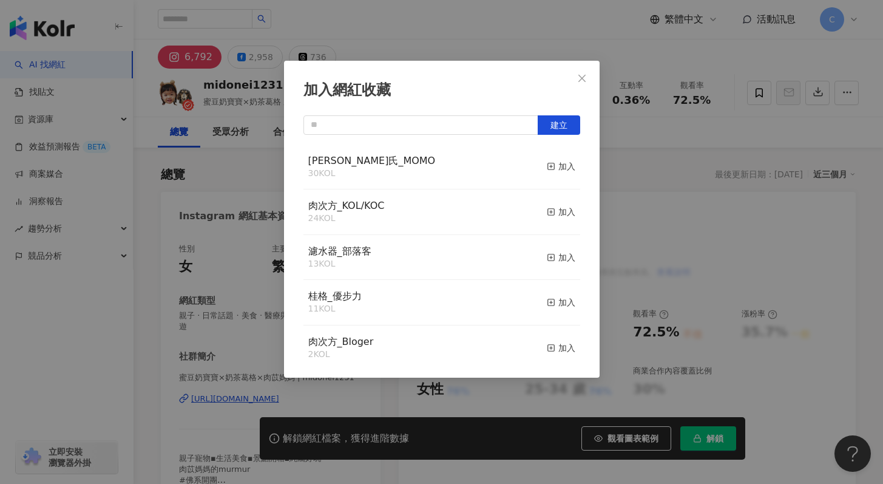
click at [552, 174] on button "加入" at bounding box center [561, 166] width 29 height 25
click at [695, 186] on div "加入網紅收藏 建立 白蘭氏_MOMO 31 KOL 已加入 肉次方_KOL/KOC 24 KOL 加入 濾水器_部落客 13 KOL 加入 桂格_優步力 11…" at bounding box center [441, 242] width 883 height 484
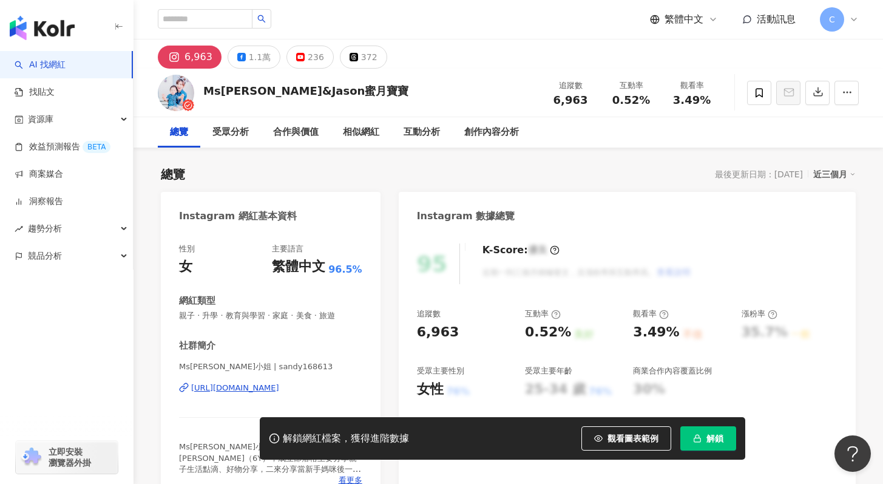
click at [279, 382] on div "https://www.instagram.com/sandy168613/" at bounding box center [235, 387] width 88 height 11
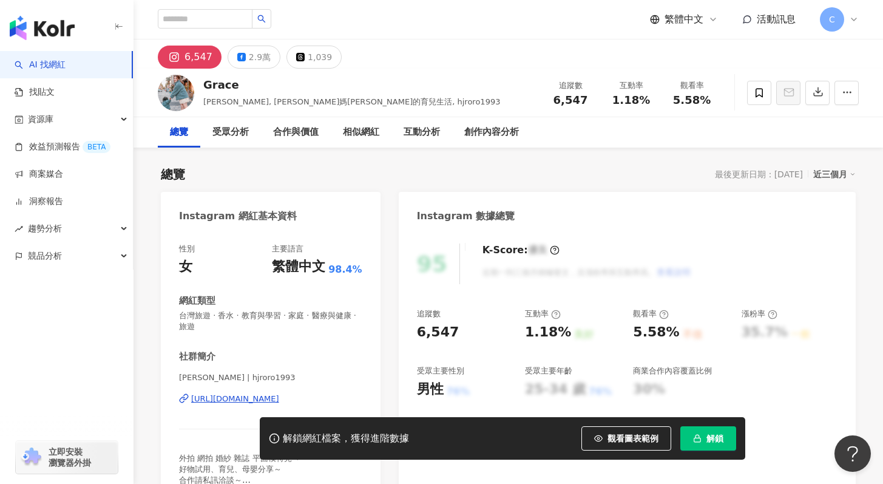
click at [221, 402] on div "[URL][DOMAIN_NAME]" at bounding box center [235, 398] width 88 height 11
click at [751, 95] on span at bounding box center [759, 93] width 24 height 24
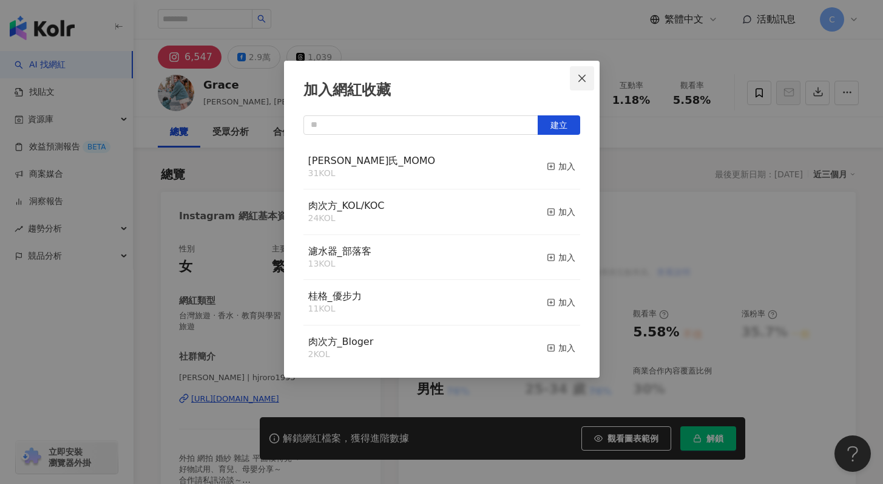
click at [585, 81] on icon "close" at bounding box center [582, 78] width 10 height 10
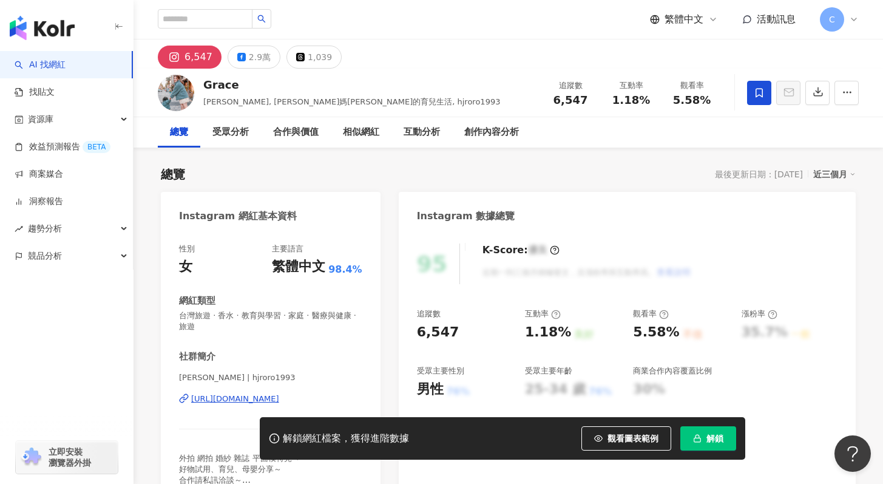
click at [747, 93] on span at bounding box center [759, 93] width 24 height 24
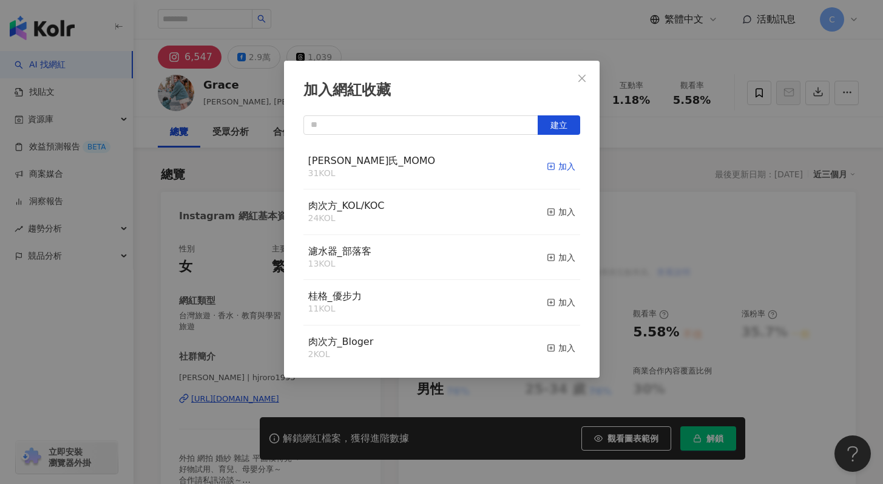
click at [557, 166] on div "加入" at bounding box center [561, 166] width 29 height 13
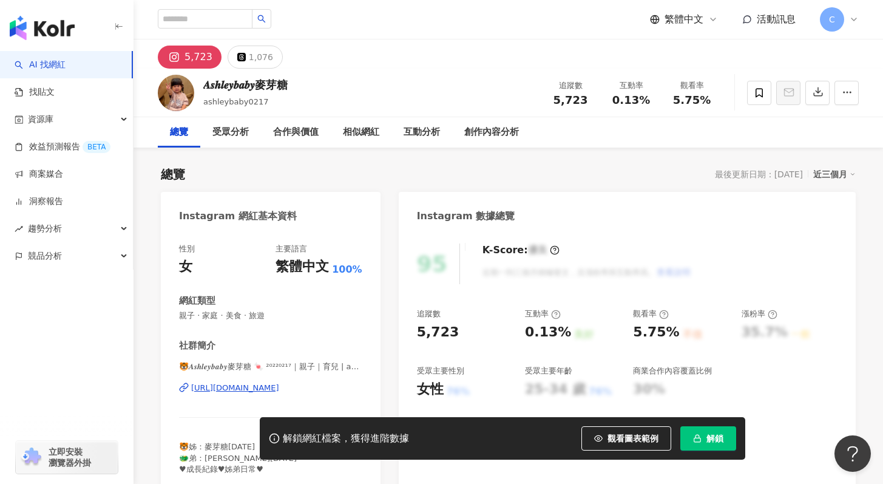
click at [258, 389] on div "[URL][DOMAIN_NAME]" at bounding box center [235, 387] width 88 height 11
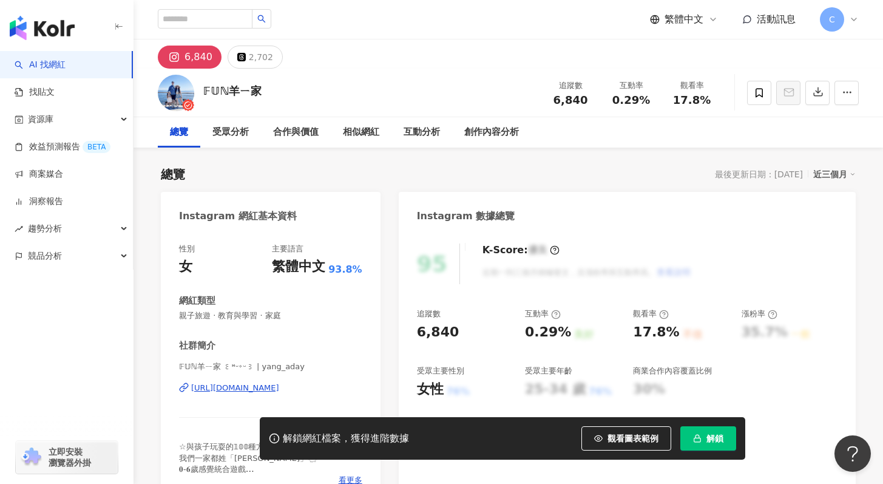
click at [231, 389] on div "https://www.instagram.com/yang_aday/" at bounding box center [235, 387] width 88 height 11
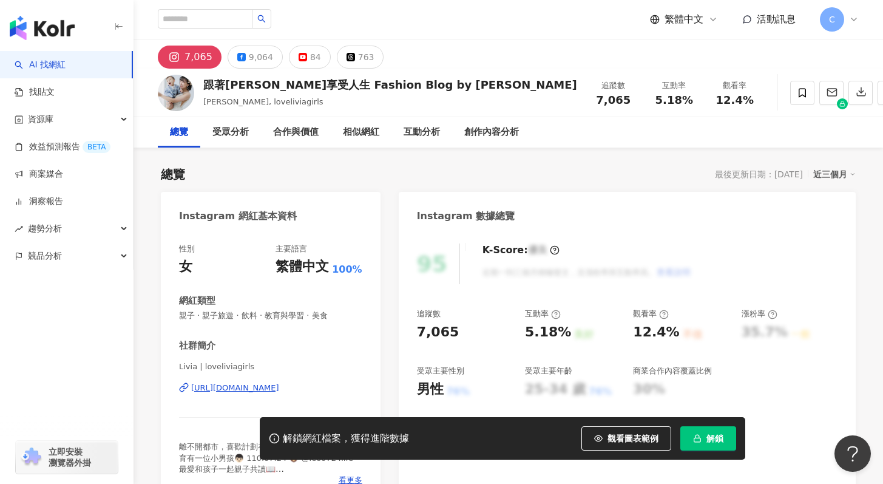
click at [261, 390] on div "https://www.instagram.com/loveliviagirls/" at bounding box center [235, 387] width 88 height 11
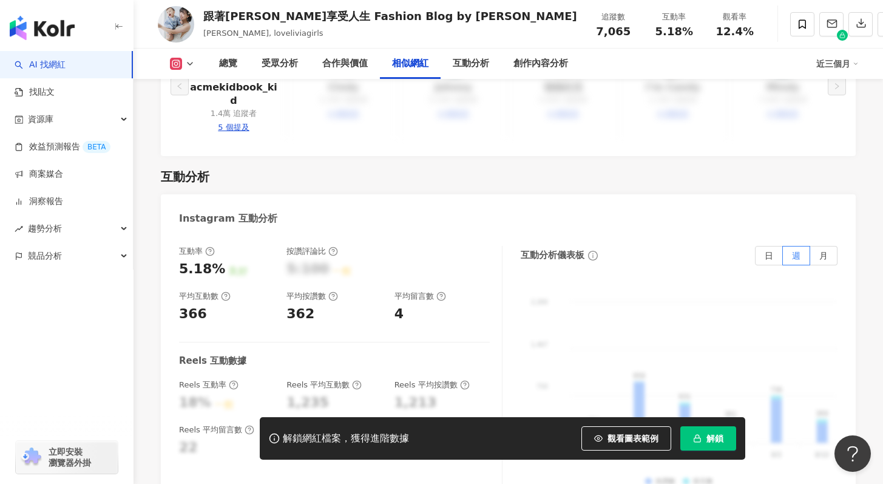
scroll to position [2447, 0]
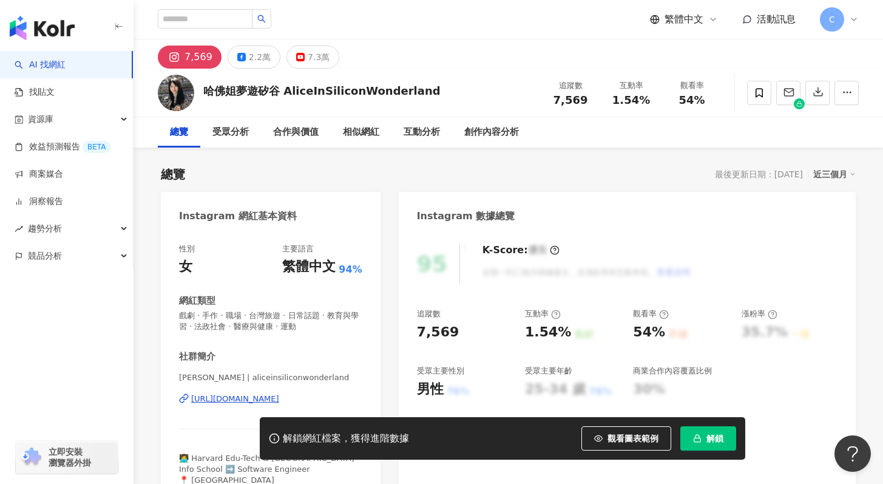
click at [253, 398] on div "https://www.instagram.com/aliceinsiliconwonderland/" at bounding box center [235, 398] width 88 height 11
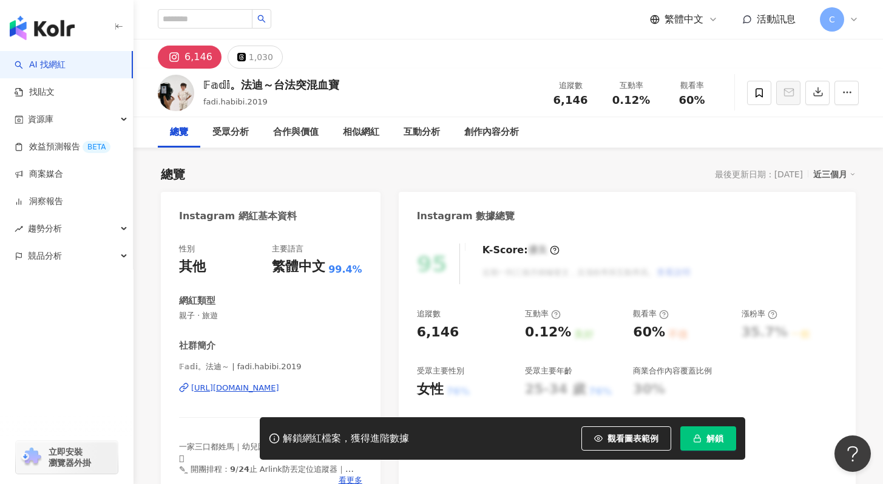
click at [244, 391] on div "[URL][DOMAIN_NAME]" at bounding box center [235, 387] width 88 height 11
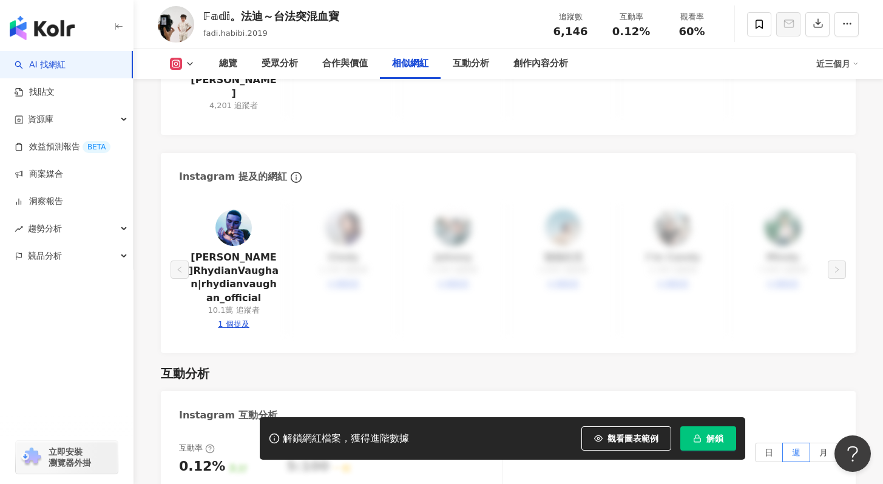
scroll to position [2269, 0]
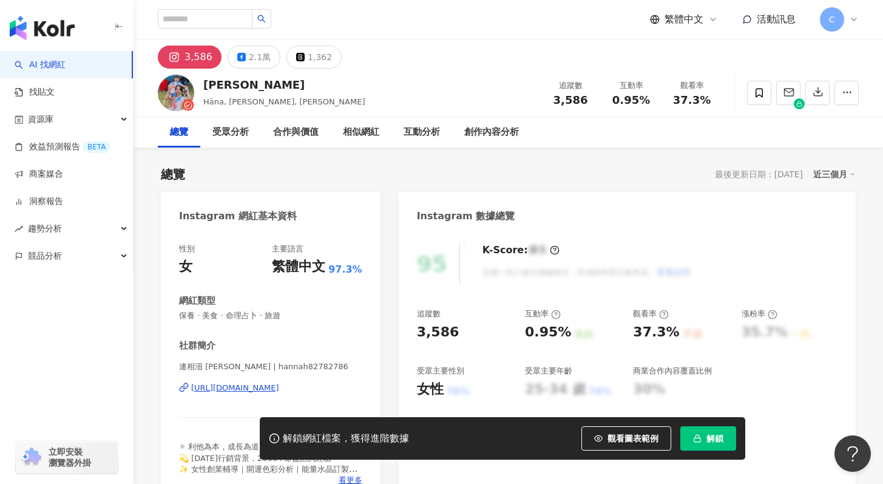
click at [265, 391] on div "https://www.instagram.com/hannah82782786/" at bounding box center [235, 387] width 88 height 11
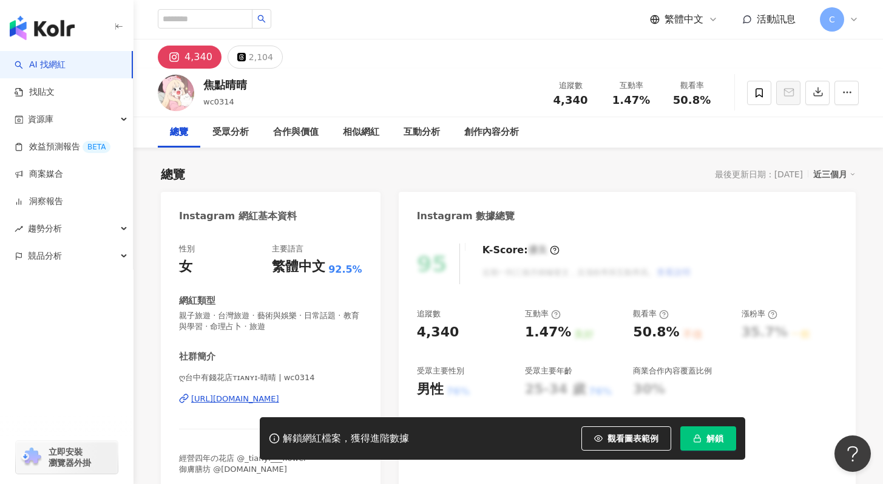
click at [229, 394] on div "[URL][DOMAIN_NAME]" at bounding box center [235, 398] width 88 height 11
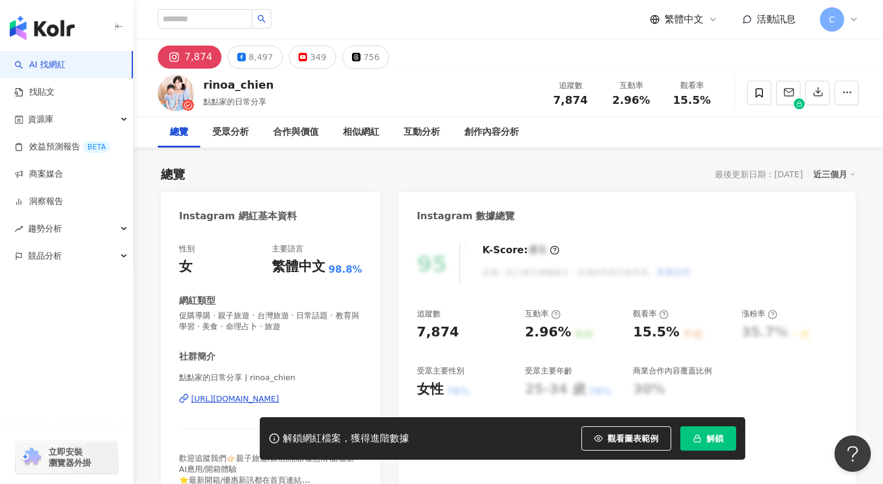
click at [256, 396] on div "https://www.instagram.com/rinoa_chien/" at bounding box center [235, 398] width 88 height 11
click at [753, 93] on icon at bounding box center [758, 92] width 11 height 11
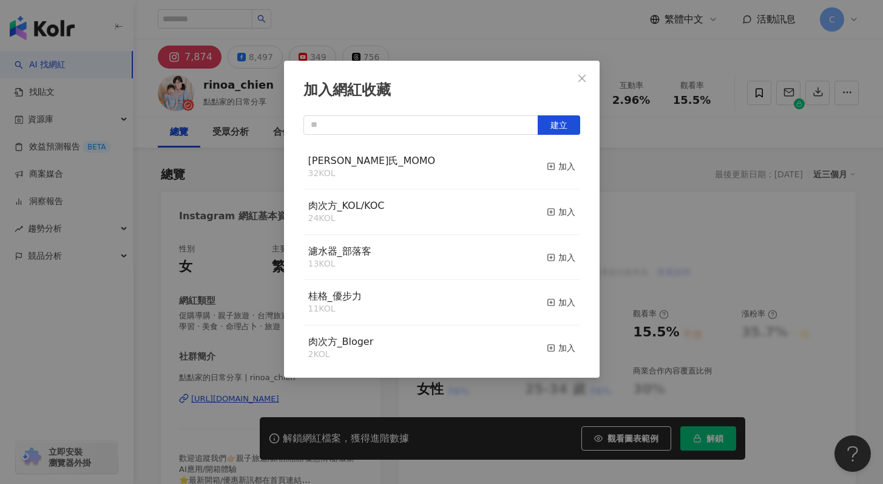
click at [534, 166] on div "白蘭氏_MOMO 32 KOL 加入" at bounding box center [441, 167] width 277 height 46
click at [547, 167] on icon "button" at bounding box center [551, 166] width 8 height 8
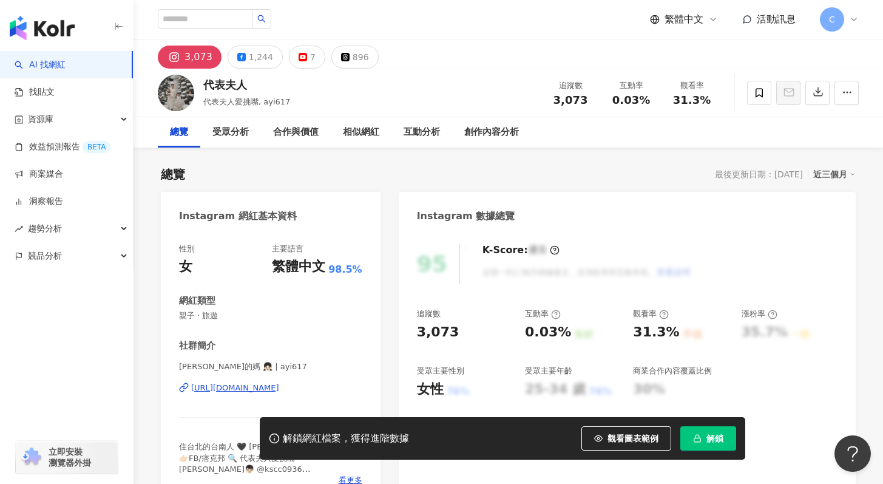
click at [258, 389] on div "https://www.instagram.com/ayi617/" at bounding box center [235, 387] width 88 height 11
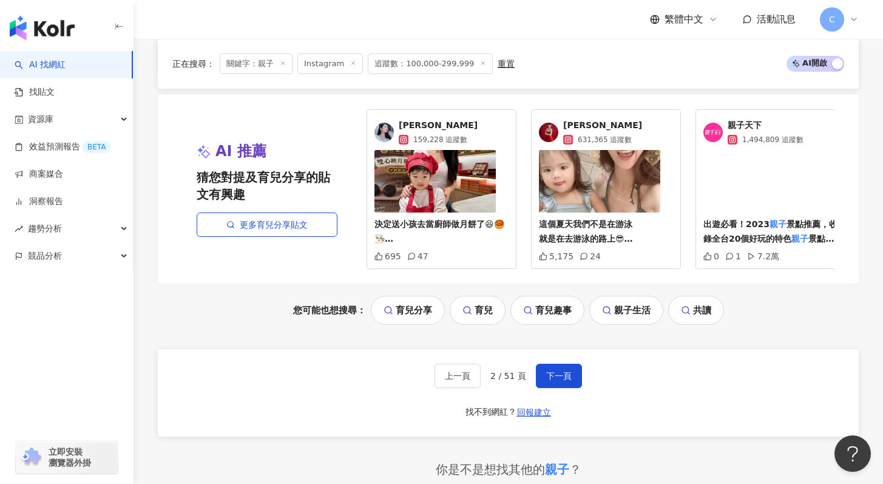
scroll to position [2220, 0]
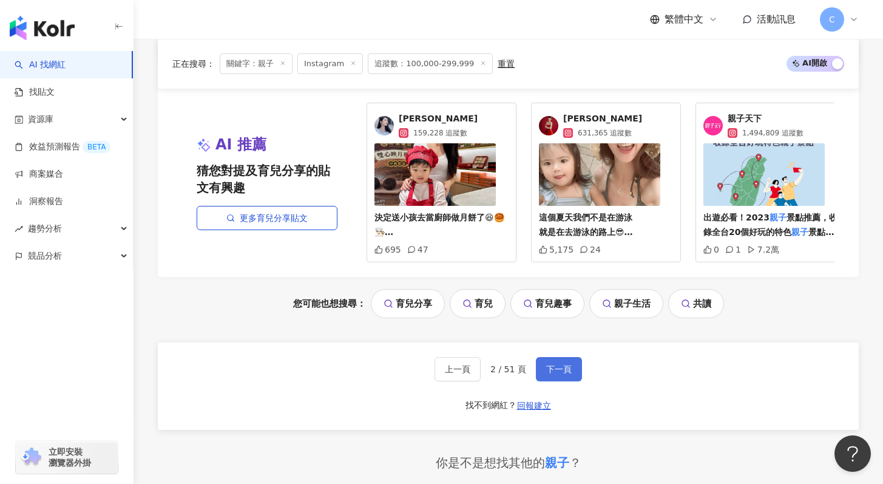
click at [552, 374] on span "下一頁" at bounding box center [558, 369] width 25 height 10
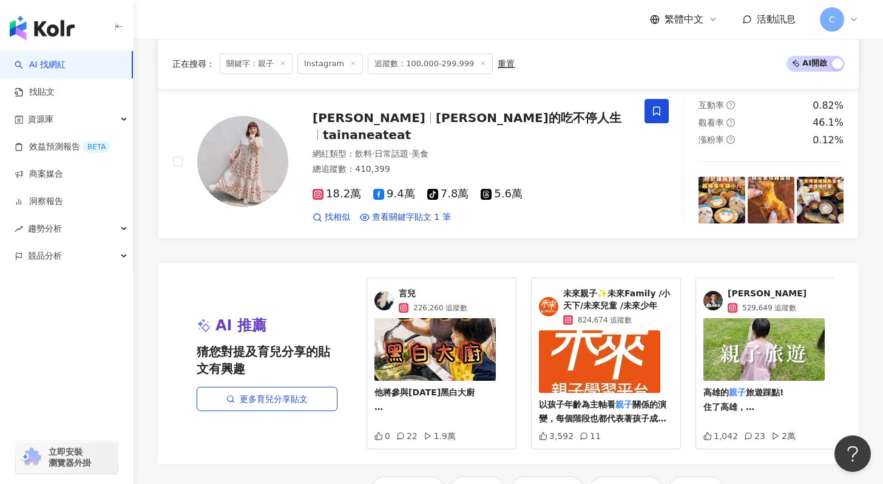
scroll to position [2256, 0]
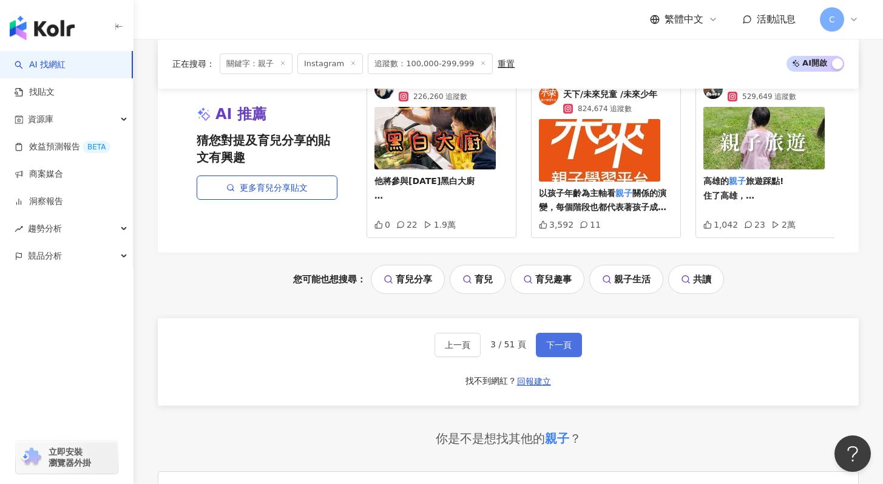
click at [551, 349] on span "下一頁" at bounding box center [558, 345] width 25 height 10
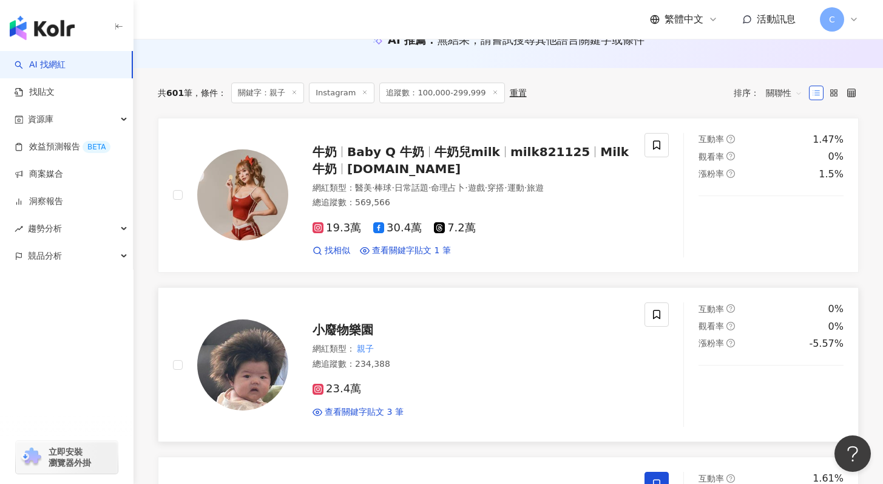
scroll to position [0, 0]
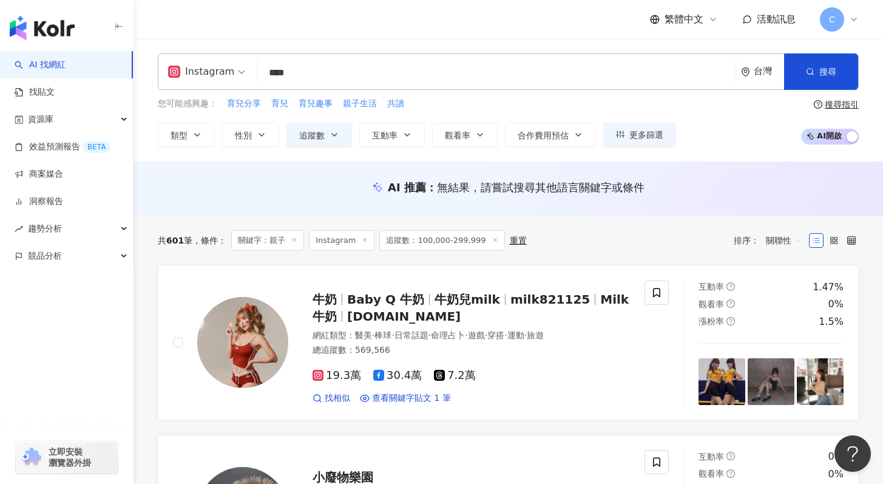
click at [296, 238] on line at bounding box center [294, 239] width 3 height 3
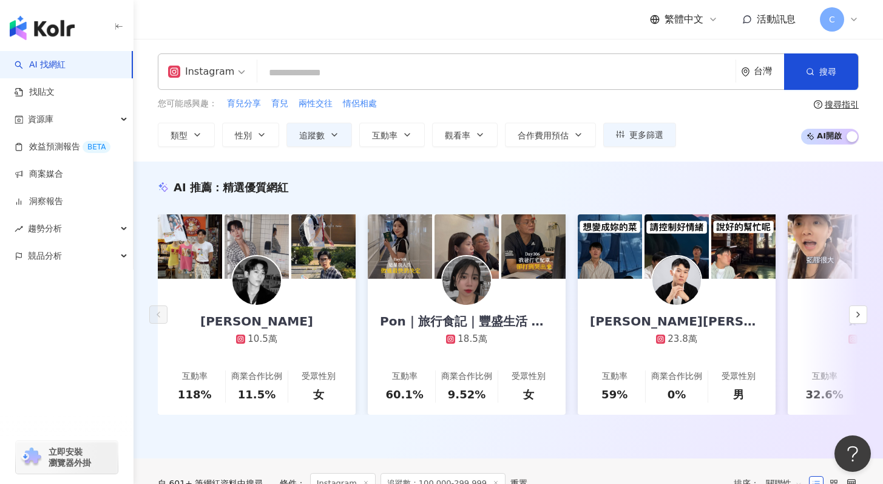
click at [397, 69] on input "search" at bounding box center [496, 72] width 468 height 23
type input "*"
type input "****"
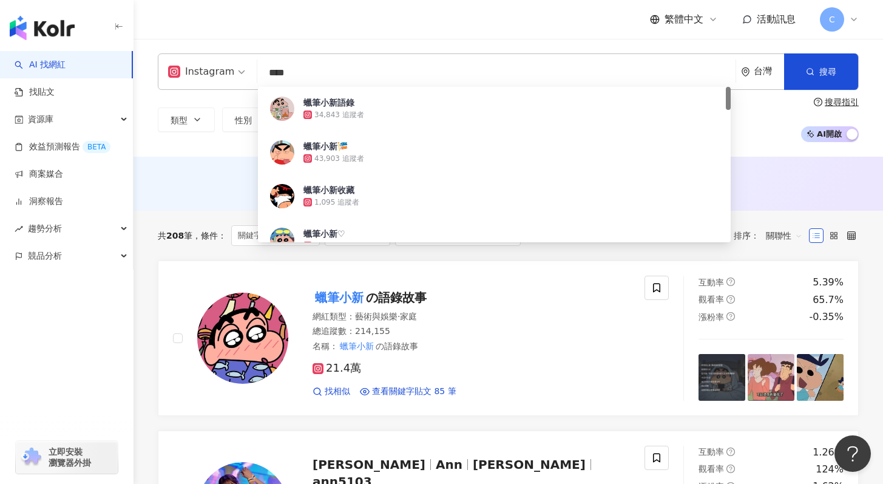
click at [247, 256] on div "共 208 筆 條件 ： 關鍵字：蠟筆小新 Instagram 追蹤數：100,000-299,999 重置 排序： 關聯性" at bounding box center [508, 236] width 701 height 50
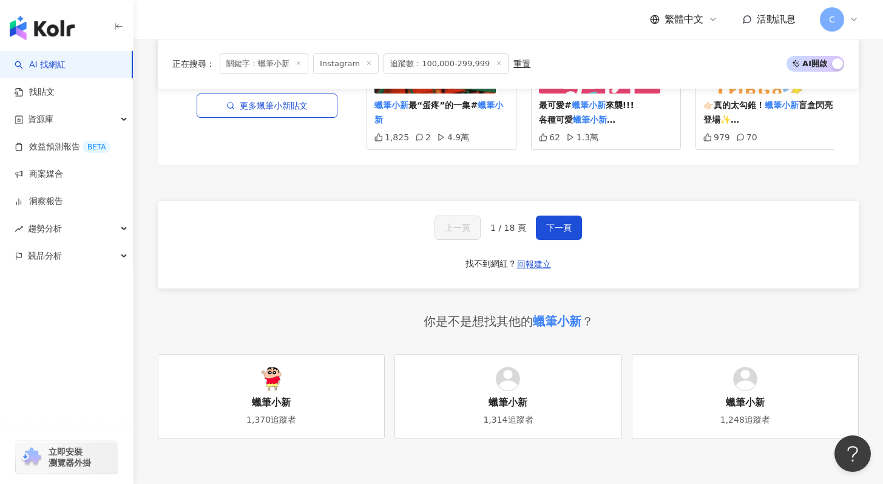
scroll to position [2351, 0]
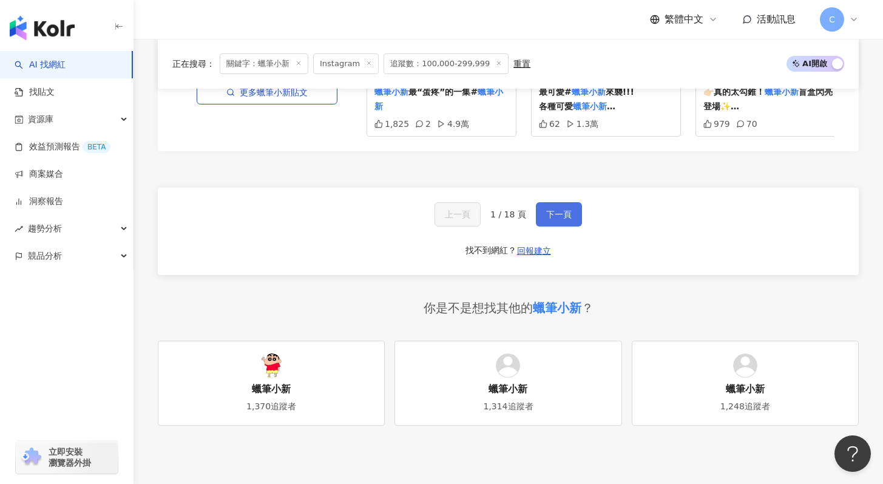
click at [571, 219] on button "下一頁" at bounding box center [559, 214] width 46 height 24
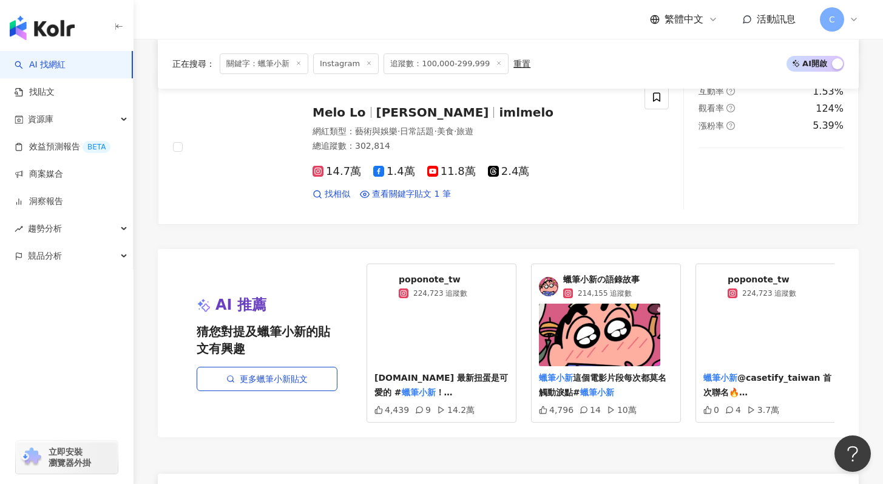
scroll to position [2149, 0]
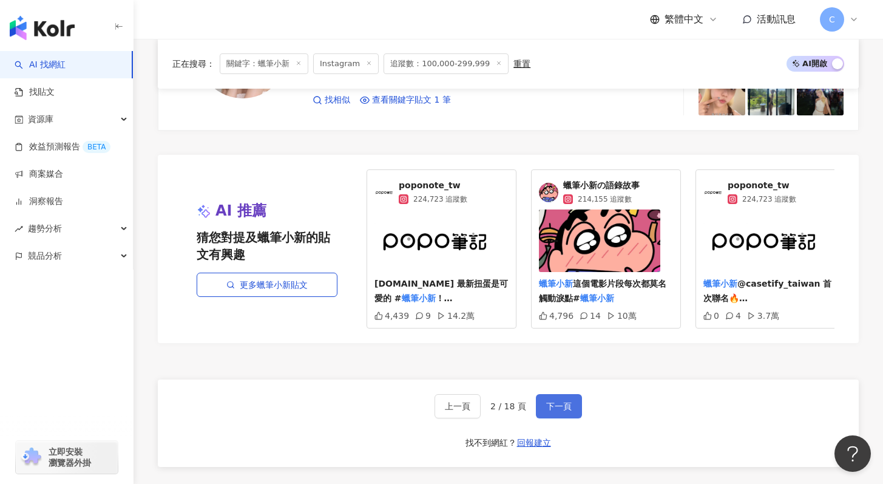
click at [548, 408] on button "下一頁" at bounding box center [559, 406] width 46 height 24
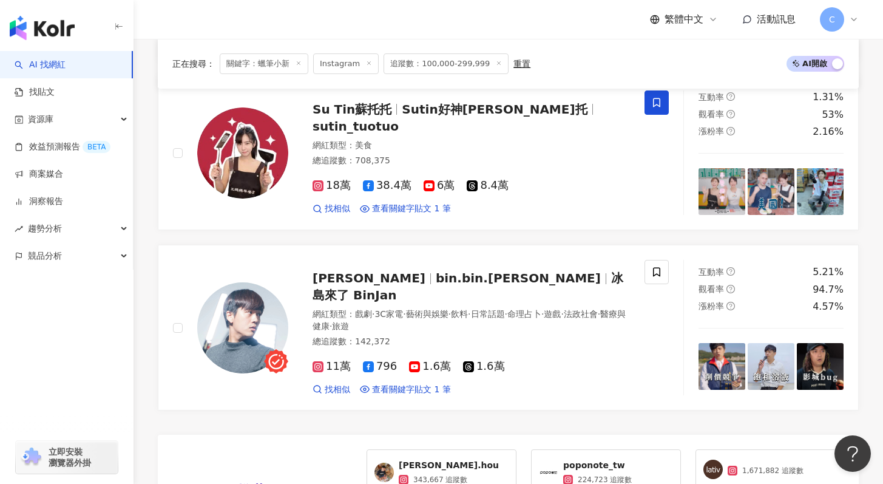
scroll to position [2282, 0]
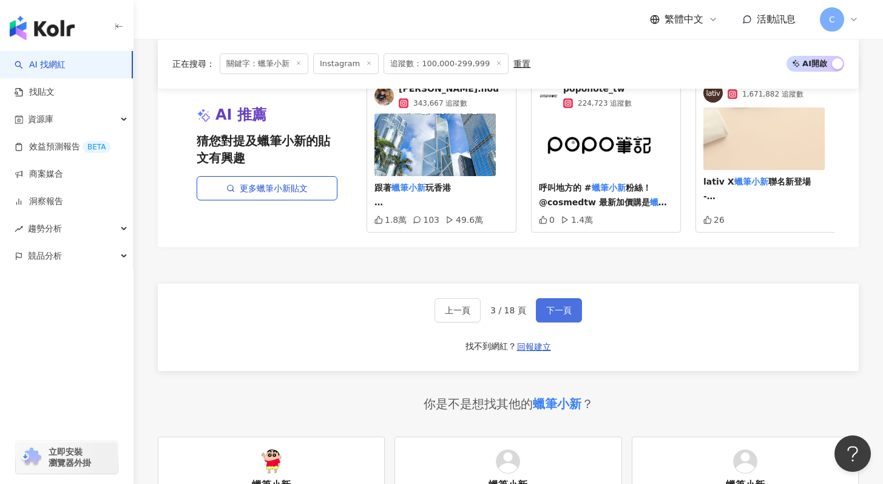
click at [544, 298] on button "下一頁" at bounding box center [559, 310] width 46 height 24
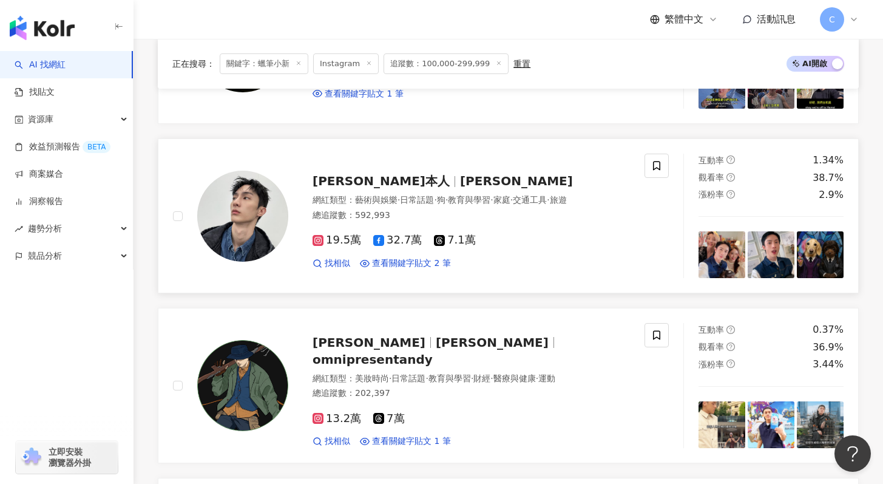
scroll to position [631, 0]
click at [648, 167] on span at bounding box center [656, 165] width 24 height 24
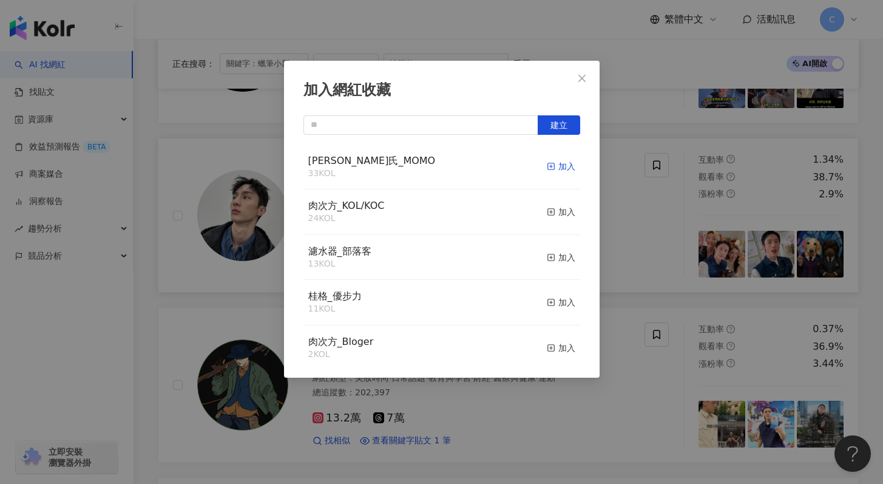
click at [547, 169] on icon "button" at bounding box center [551, 166] width 8 height 8
click at [583, 79] on icon "close" at bounding box center [582, 78] width 10 height 10
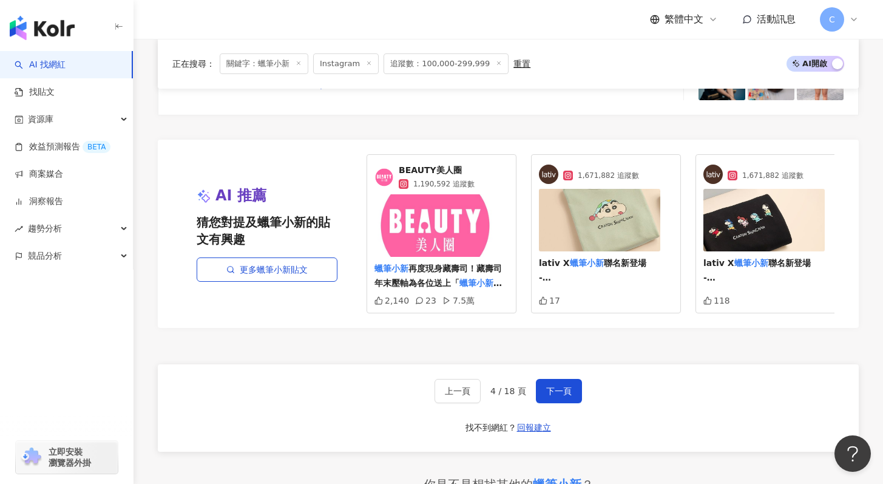
scroll to position [2171, 0]
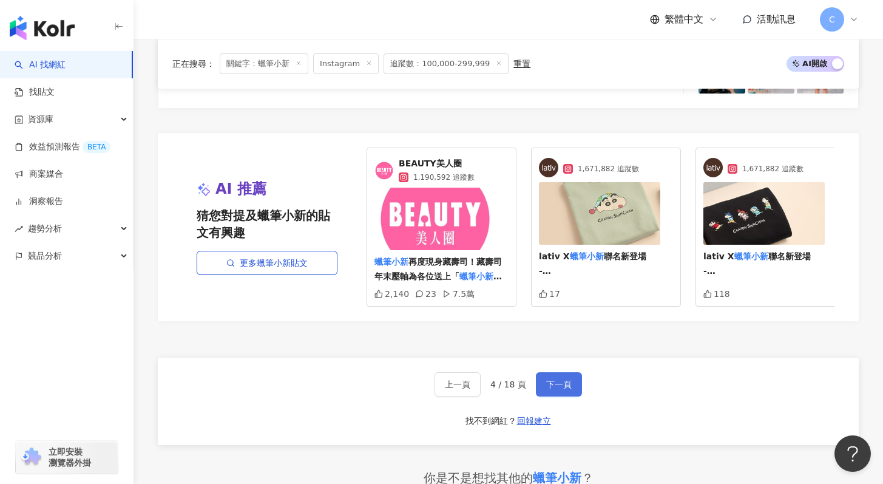
click at [547, 385] on button "下一頁" at bounding box center [559, 384] width 46 height 24
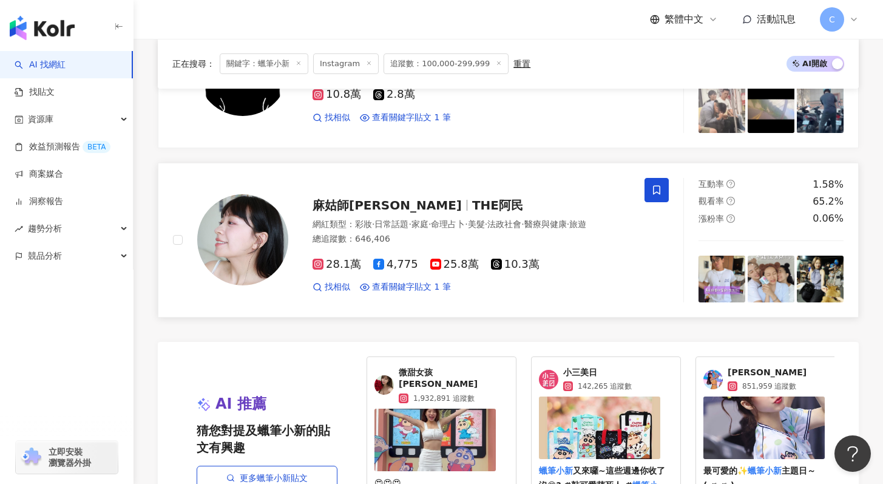
scroll to position [1957, 0]
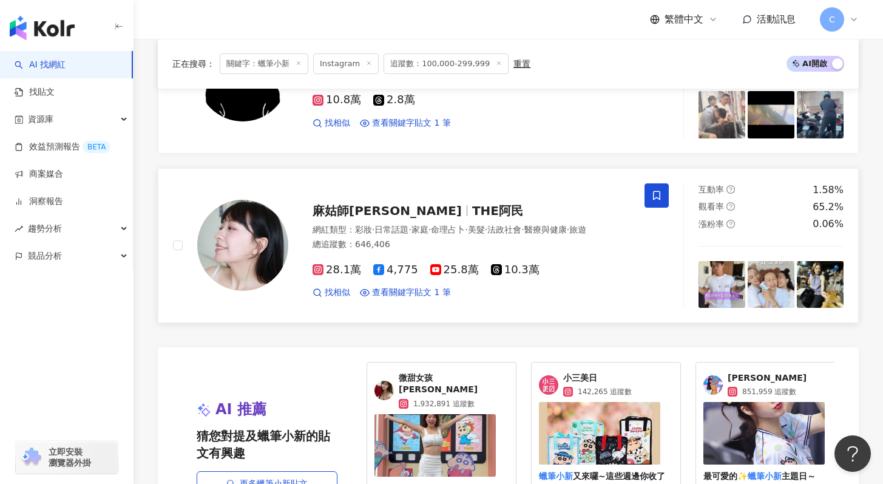
click at [351, 215] on span "麻姑師太" at bounding box center [386, 210] width 149 height 15
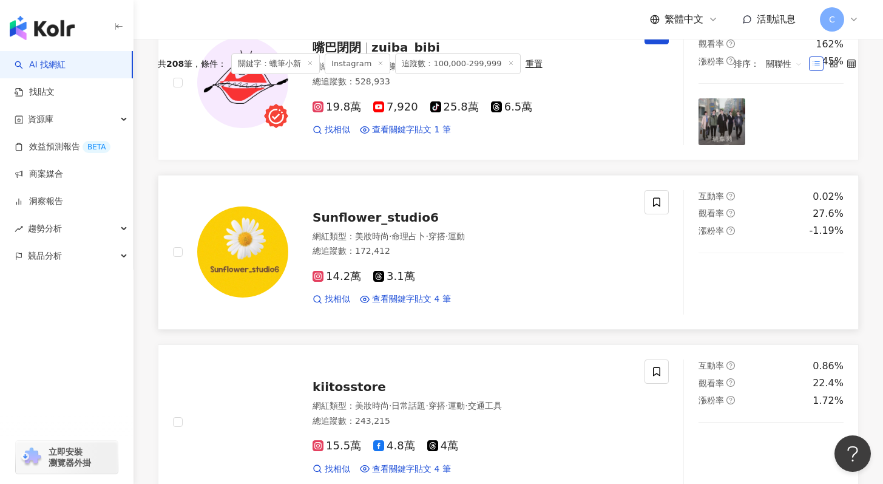
scroll to position [0, 0]
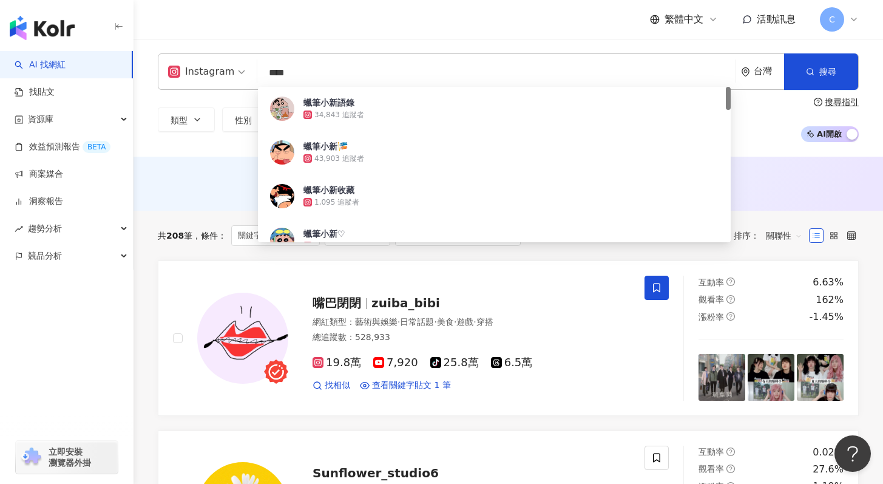
drag, startPoint x: 300, startPoint y: 77, endPoint x: 283, endPoint y: 73, distance: 16.8
click at [283, 73] on input "****" at bounding box center [496, 72] width 468 height 23
drag, startPoint x: 323, startPoint y: 69, endPoint x: 232, endPoint y: 69, distance: 90.4
click at [232, 69] on div "Instagram **** 台灣 搜尋 ab469bf1-7b6a-47cb-8e25-4b3e22154a6d 蠟筆小新語錄 34,843 追蹤者 蠟筆小…" at bounding box center [508, 71] width 701 height 36
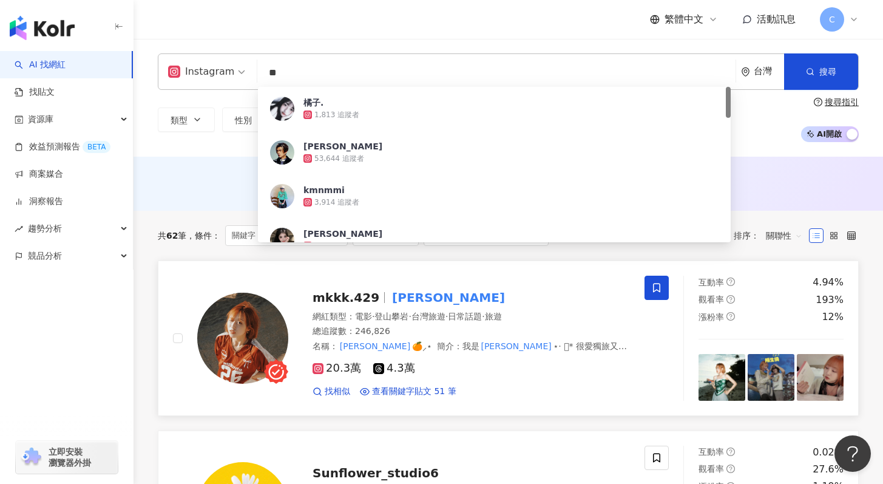
click at [360, 297] on span "mkkk.429" at bounding box center [345, 297] width 67 height 15
drag, startPoint x: 332, startPoint y: 64, endPoint x: 240, endPoint y: 73, distance: 93.3
click at [240, 73] on div "Instagram ** 台灣 搜尋 0360d6e7-7c99-4071-9285-8391bd8e48f8 橘子. 1,813 追蹤者 小橘 53,644…" at bounding box center [508, 71] width 701 height 36
drag, startPoint x: 323, startPoint y: 74, endPoint x: 193, endPoint y: 68, distance: 130.0
click at [193, 68] on div "Instagram ** 台灣 搜尋 0360d6e7-7c99-4071-9285-8391bd8e48f8 橘子. 1,813 追蹤者 小橘 53,644…" at bounding box center [508, 71] width 701 height 36
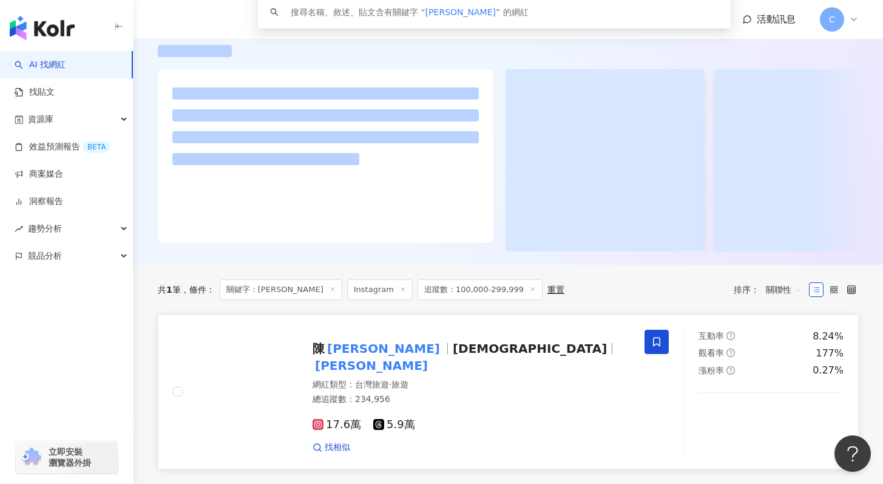
scroll to position [204, 0]
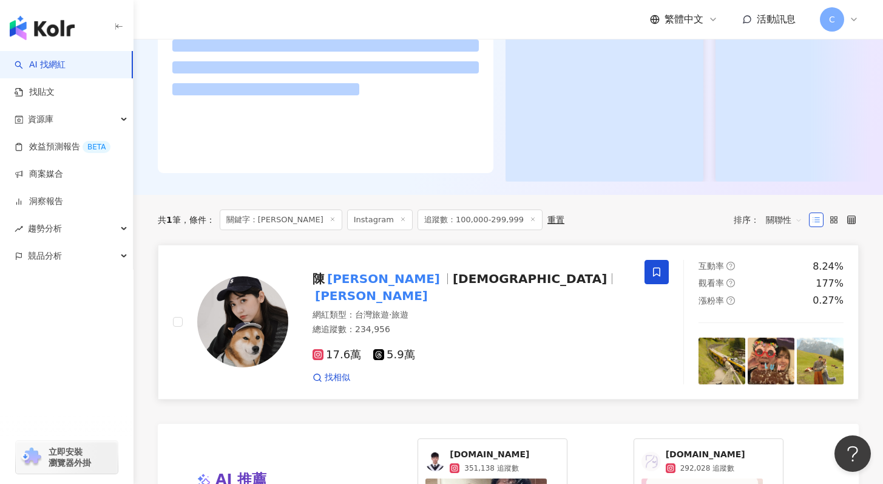
click at [453, 286] on span "sunyajess" at bounding box center [530, 278] width 154 height 15
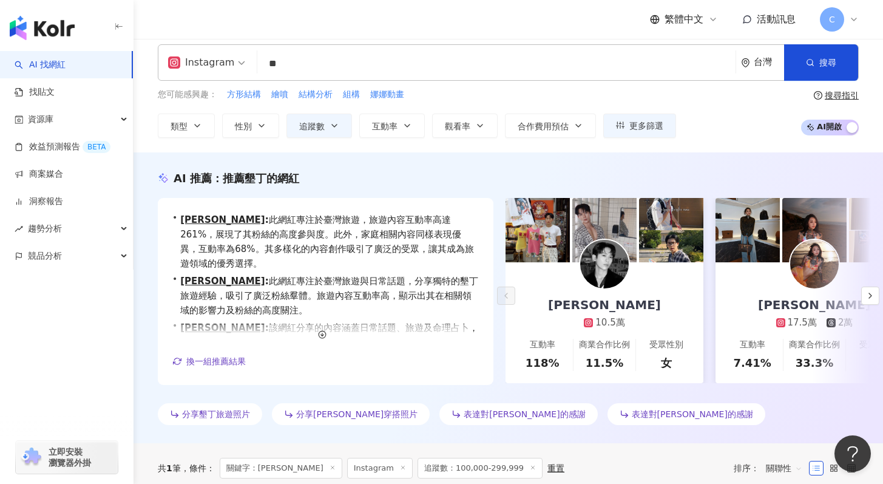
scroll to position [0, 0]
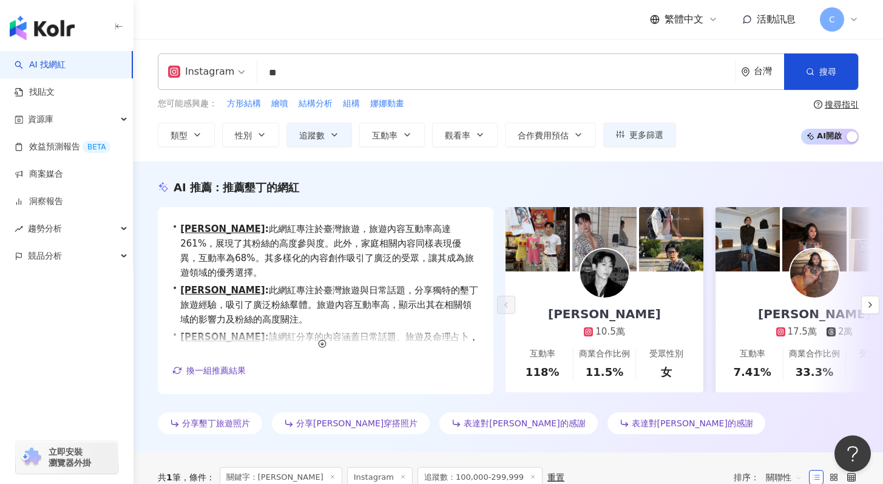
click at [287, 64] on input "**" at bounding box center [496, 72] width 468 height 23
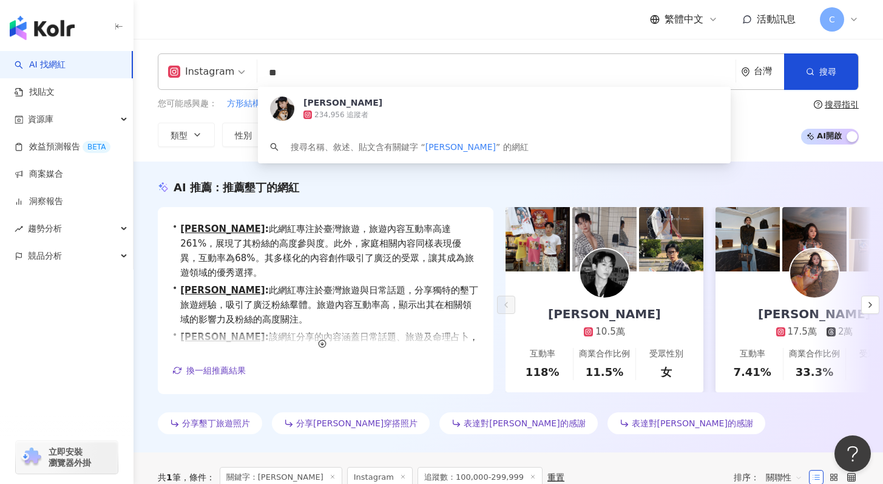
click at [287, 64] on input "**" at bounding box center [496, 72] width 468 height 23
type input "*"
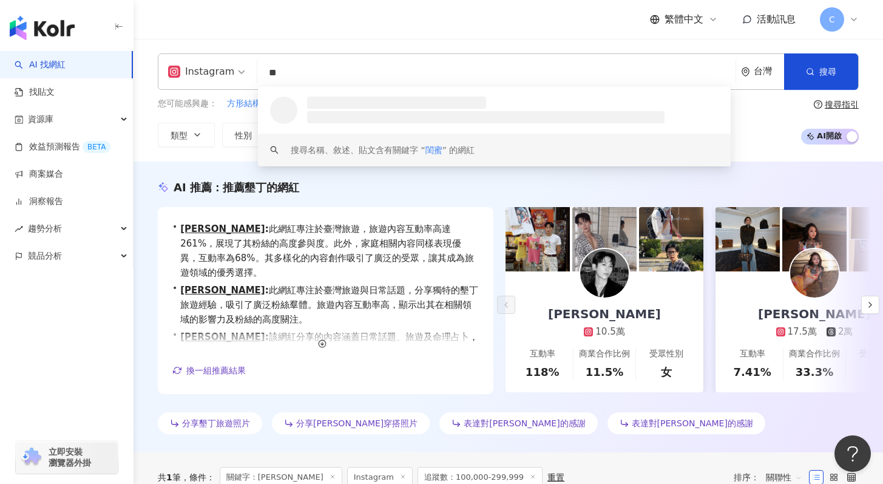
type input "**"
click at [350, 206] on div "AI 推薦 ： 推薦墾丁的網紅 • Leiro Lai : 此網紅專注於臺灣旅遊，旅遊內容互動率高達261%，展現了其粉絲的高度參與度。此外，家庭相關內容同樣…" at bounding box center [507, 309] width 749 height 259
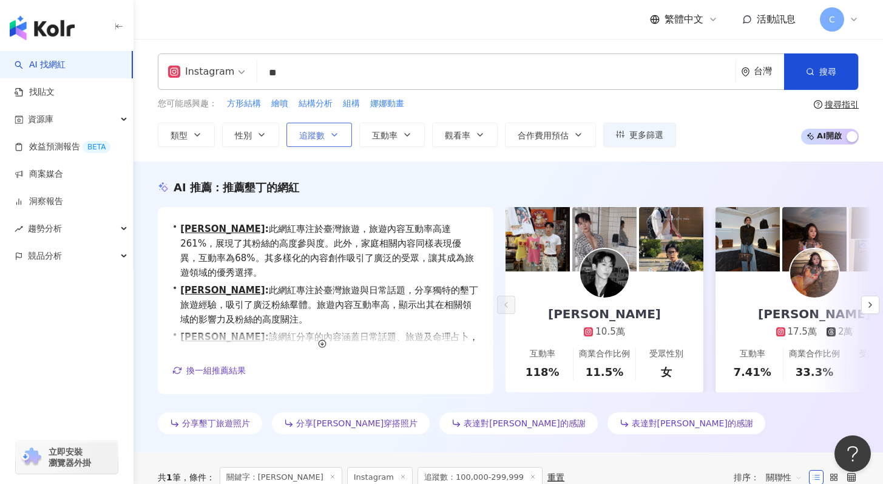
click at [331, 139] on button "追蹤數" at bounding box center [319, 135] width 66 height 24
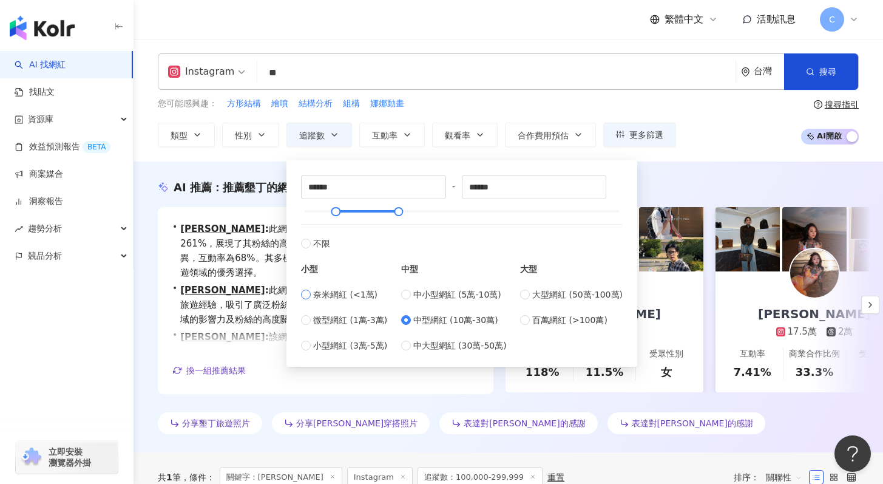
click at [342, 299] on span "奈米網紅 (<1萬)" at bounding box center [345, 294] width 64 height 13
type input "*"
type input "****"
click at [320, 186] on input "*" at bounding box center [374, 186] width 144 height 23
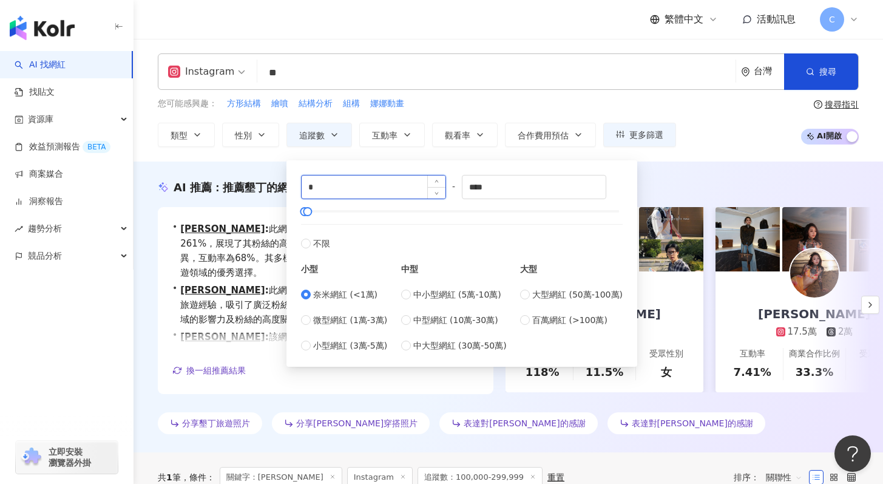
click at [320, 186] on input "*" at bounding box center [374, 186] width 144 height 23
type input "*"
type input "****"
click at [499, 191] on input "****" at bounding box center [534, 186] width 144 height 23
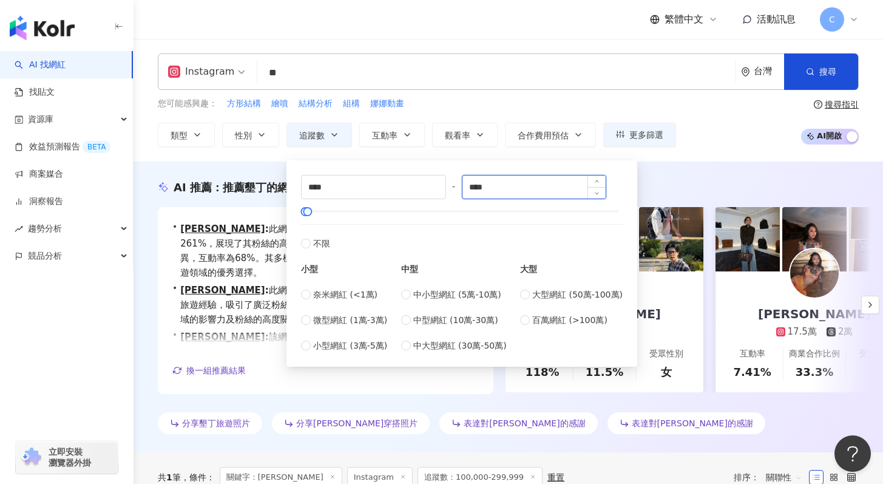
click at [499, 191] on input "****" at bounding box center [534, 186] width 144 height 23
type input "*****"
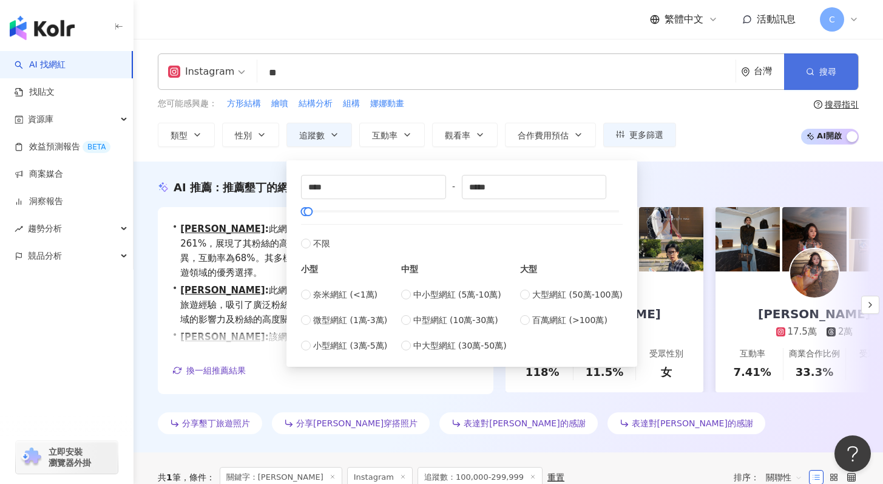
click at [829, 72] on span "搜尋" at bounding box center [827, 72] width 17 height 10
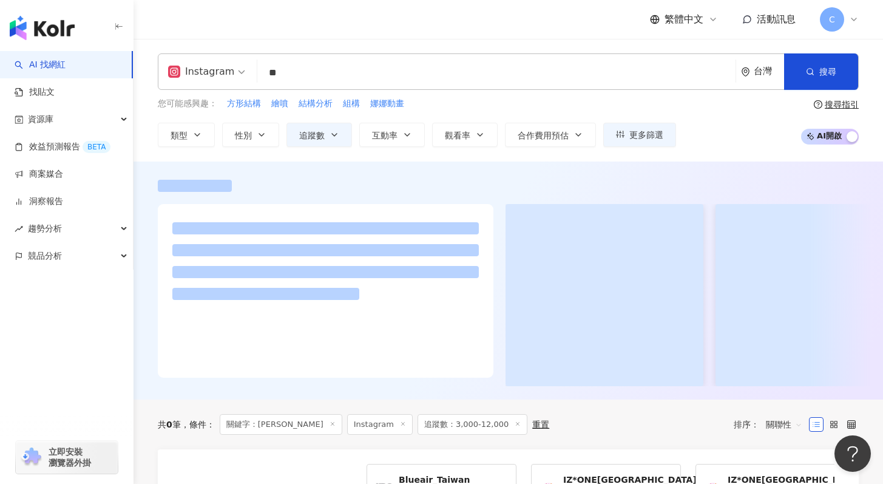
click at [303, 71] on input "**" at bounding box center [496, 72] width 468 height 23
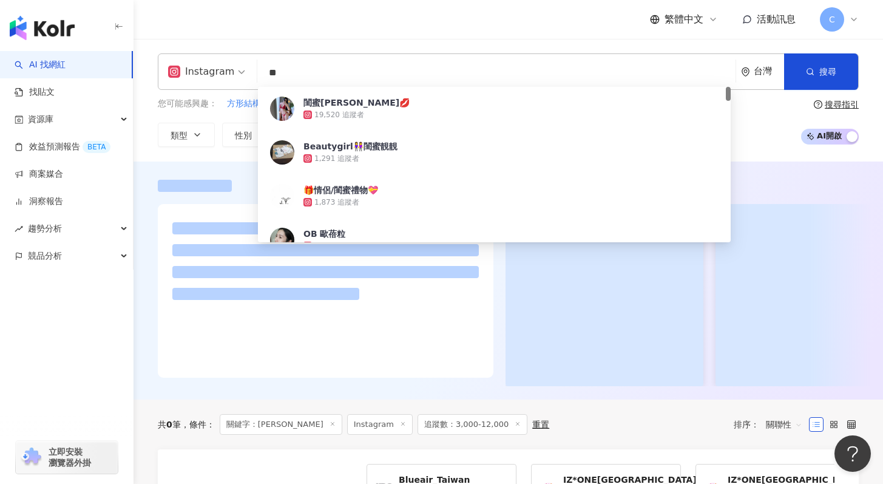
click at [303, 71] on input "**" at bounding box center [496, 72] width 468 height 23
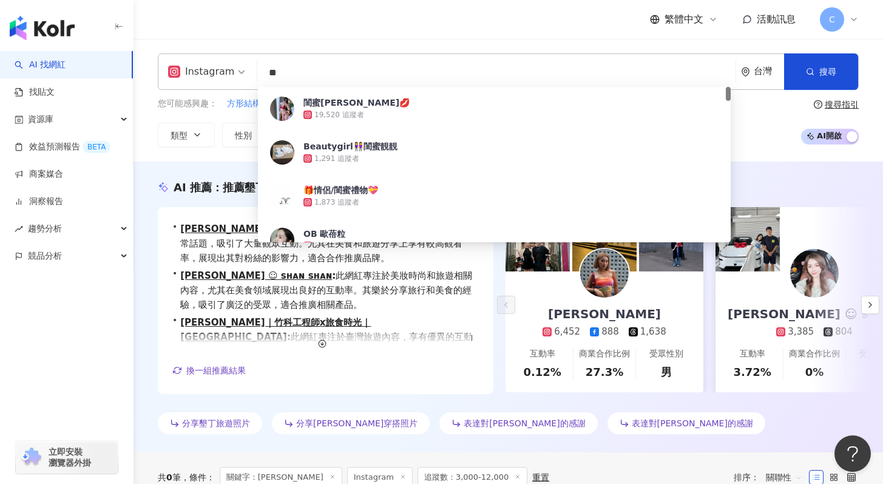
type input "*"
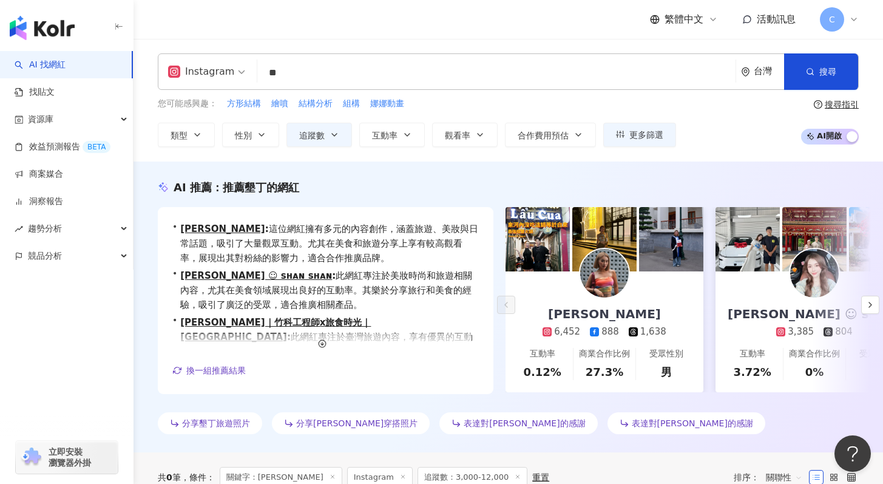
type input "**"
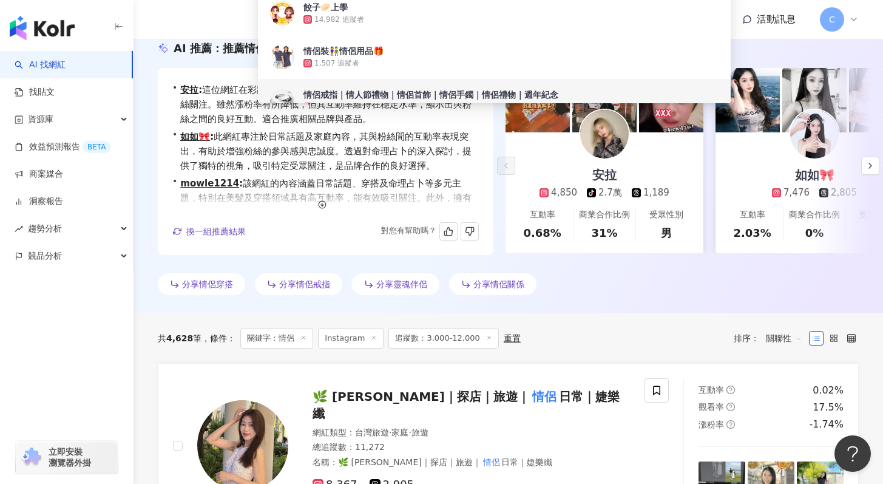
scroll to position [155, 0]
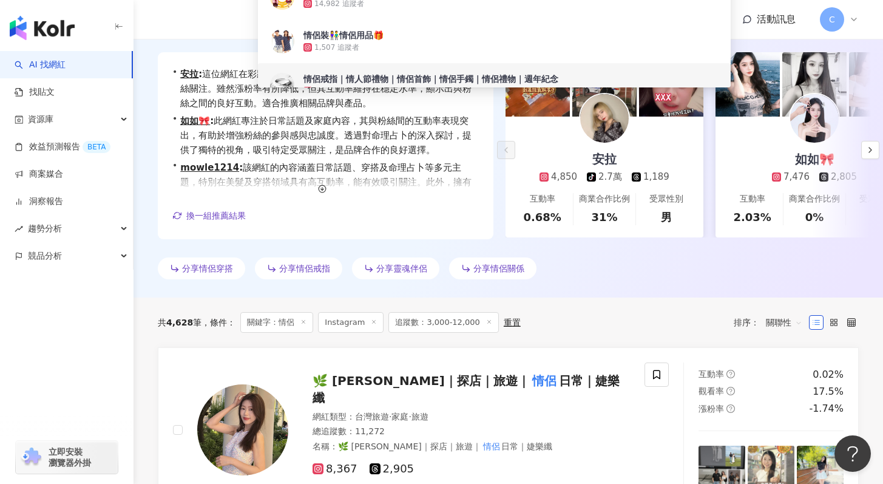
click at [333, 252] on div "AI 推薦 ： 推薦情侶的網紅 • 安拉 : 這位網紅在彩妝、美妝時尚及日常生活等領域表現突出，吸引大量粉絲關注。雖然漲粉率有所降低，但其互動率維持在穩定水準…" at bounding box center [507, 154] width 749 height 259
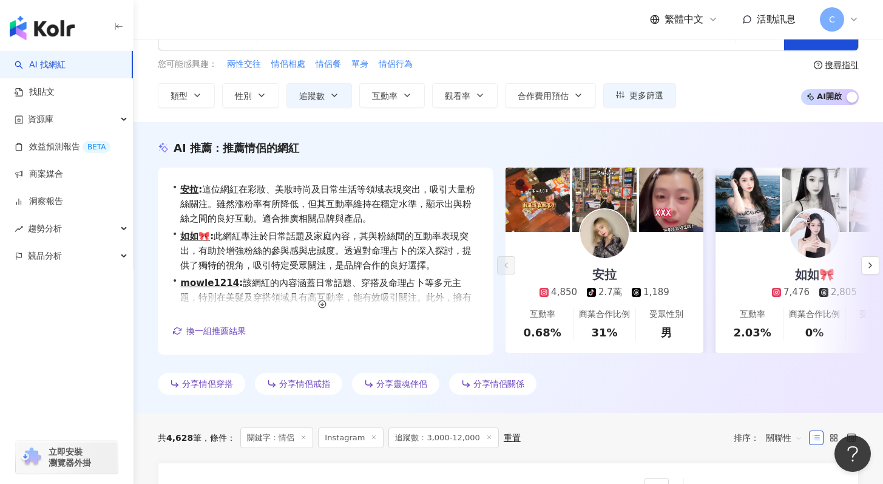
scroll to position [0, 0]
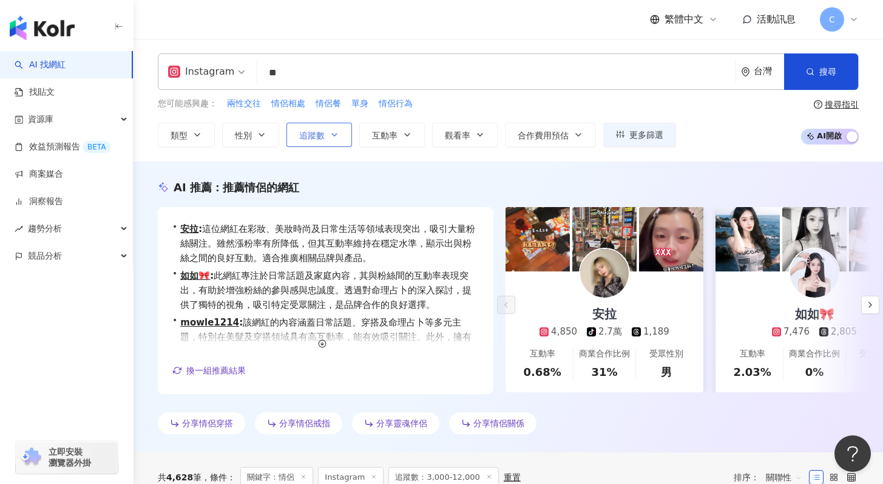
click at [324, 126] on button "追蹤數" at bounding box center [319, 135] width 66 height 24
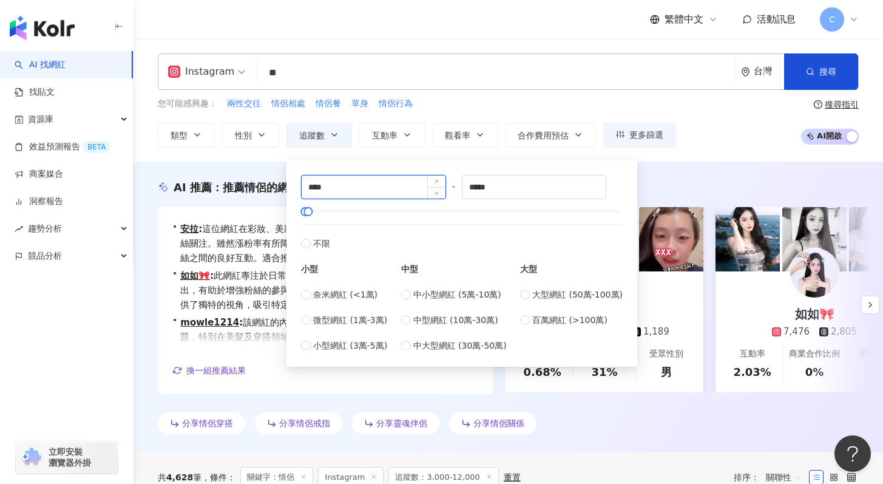
click at [378, 184] on input "****" at bounding box center [374, 186] width 144 height 23
type input "*"
type input "****"
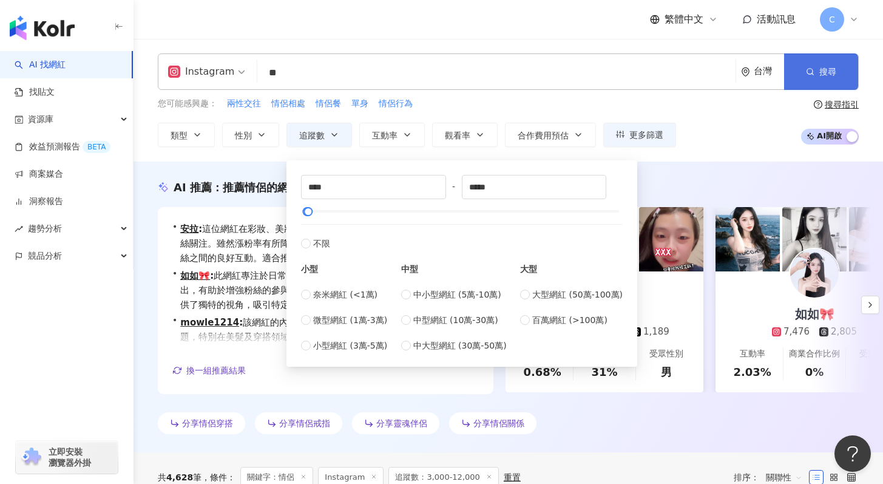
click at [848, 62] on button "搜尋" at bounding box center [821, 71] width 74 height 36
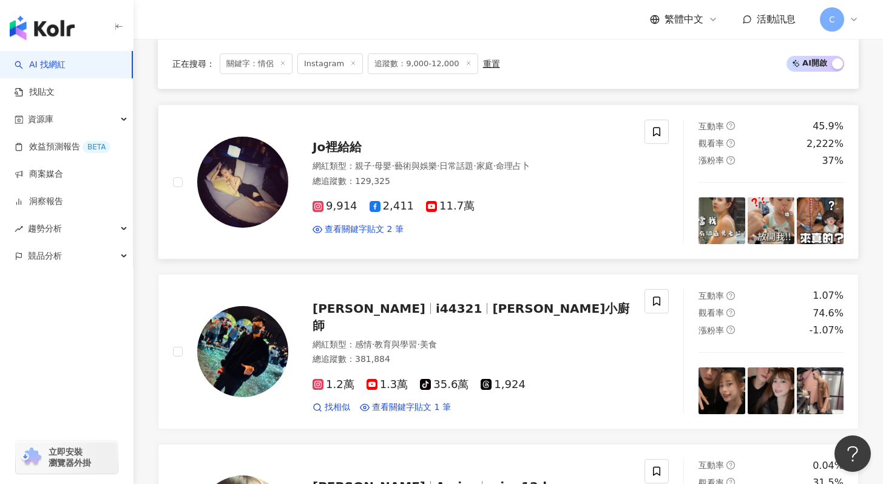
scroll to position [611, 0]
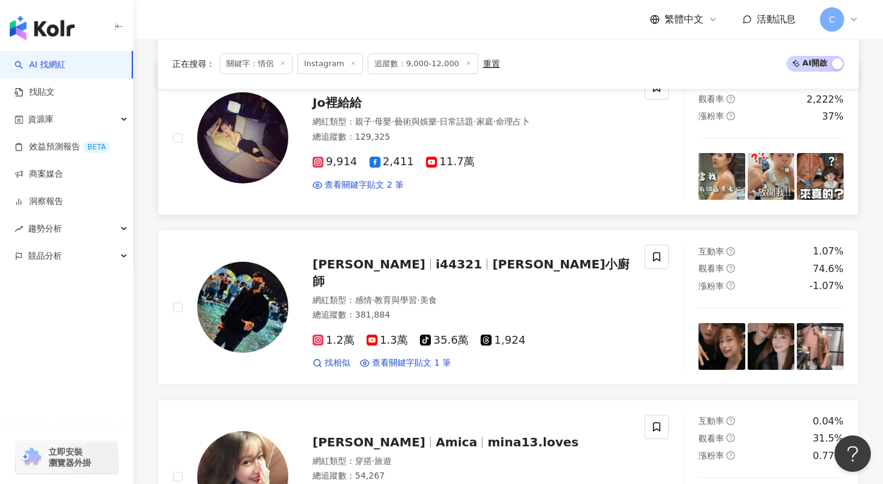
click at [355, 106] on span "Jo裡給給" at bounding box center [336, 102] width 49 height 15
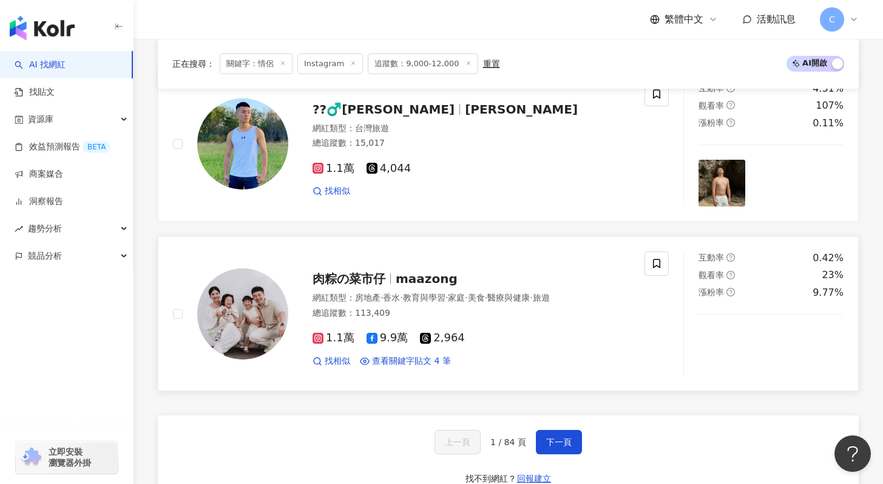
scroll to position [2167, 0]
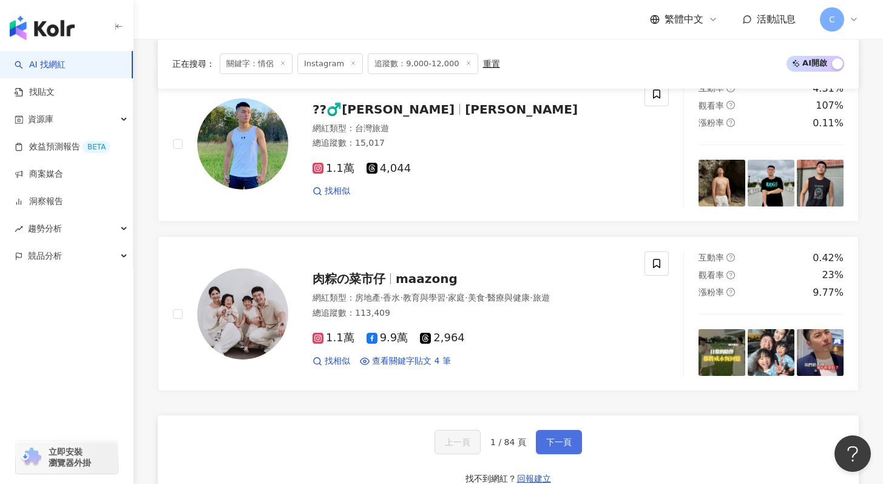
click at [565, 447] on button "下一頁" at bounding box center [559, 442] width 46 height 24
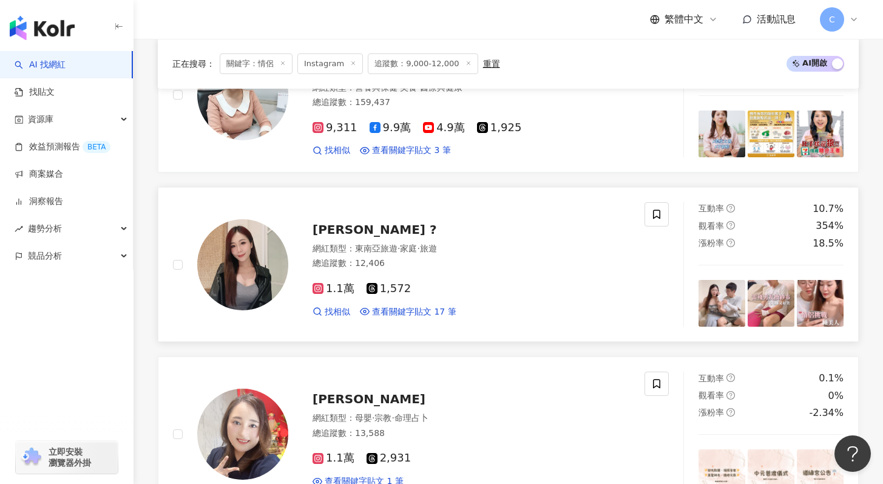
scroll to position [2464, 0]
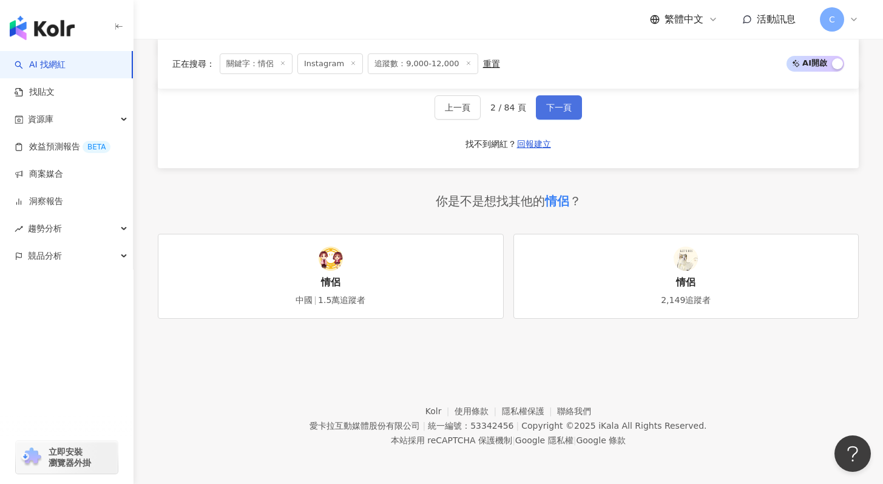
click at [578, 101] on button "下一頁" at bounding box center [559, 107] width 46 height 24
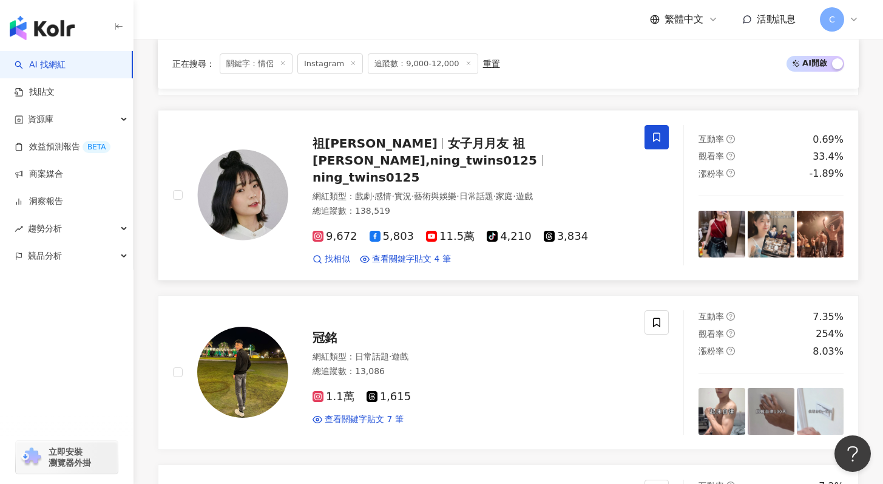
scroll to position [1917, 0]
click at [484, 138] on span "女子月月友 祖[PERSON_NAME],ning_twins0125" at bounding box center [424, 153] width 224 height 32
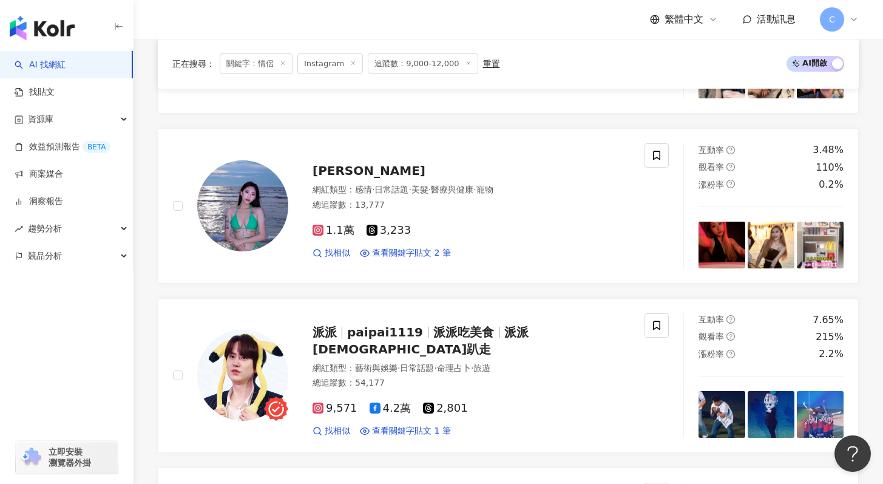
scroll to position [1341, 0]
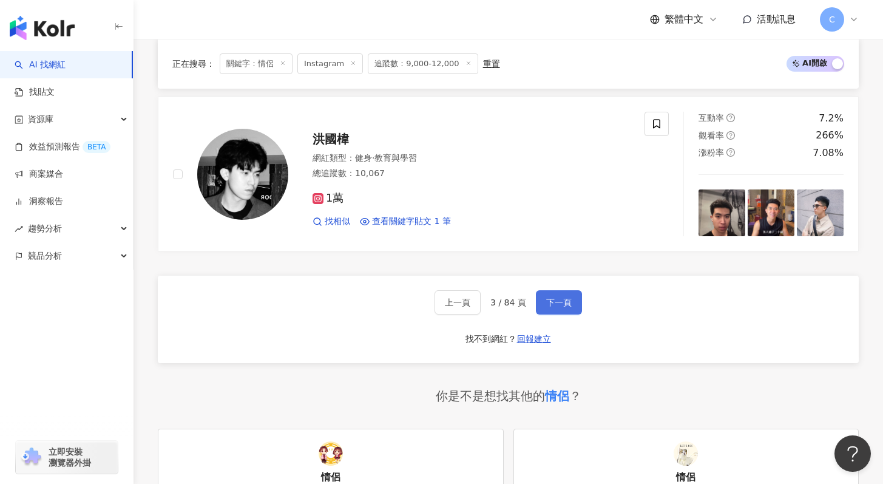
click at [574, 290] on button "下一頁" at bounding box center [559, 302] width 46 height 24
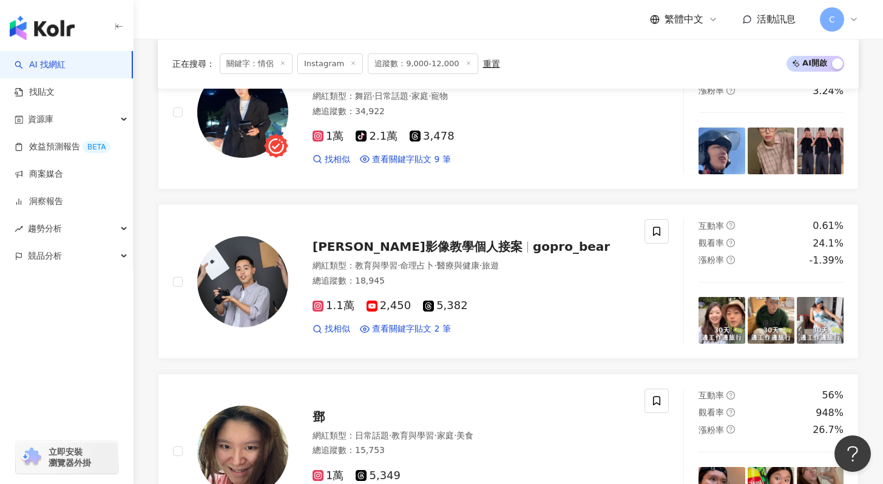
scroll to position [358, 0]
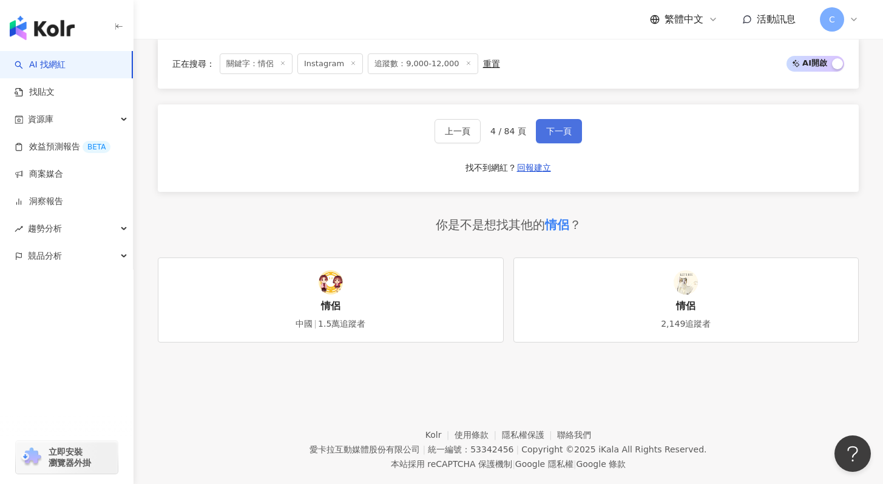
click at [558, 126] on span "下一頁" at bounding box center [558, 131] width 25 height 10
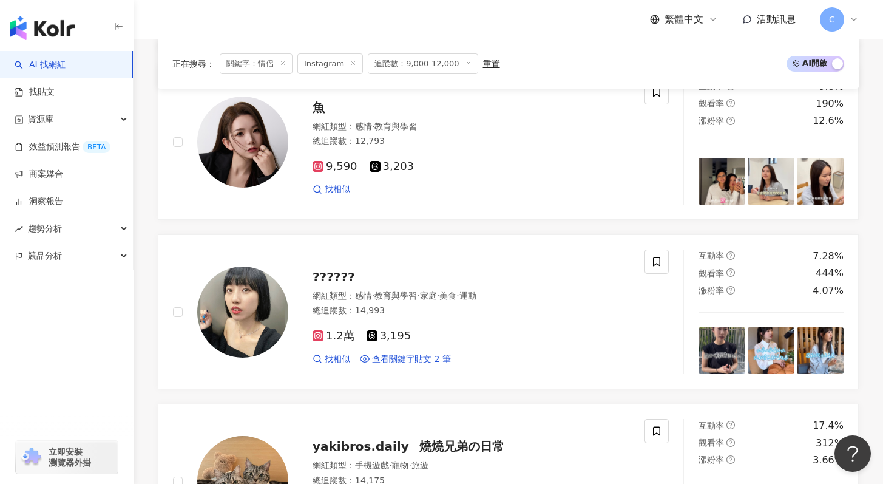
scroll to position [2136, 0]
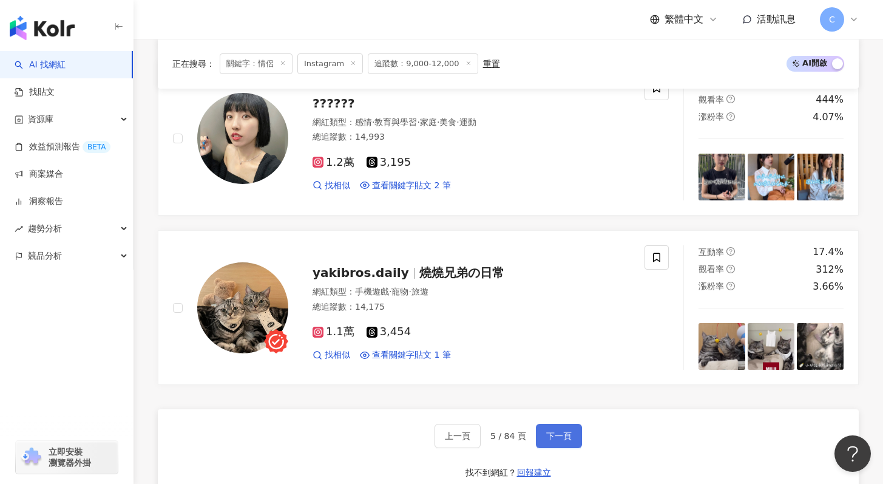
click at [570, 435] on span "下一頁" at bounding box center [558, 436] width 25 height 10
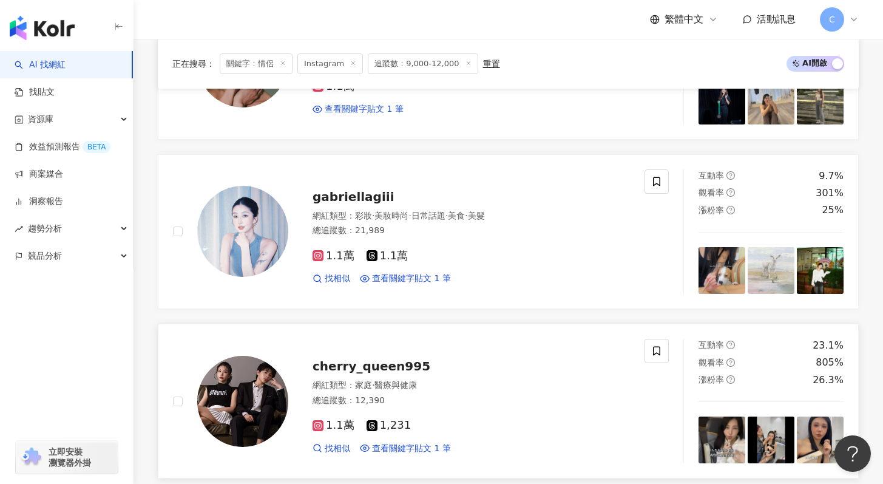
scroll to position [1368, 0]
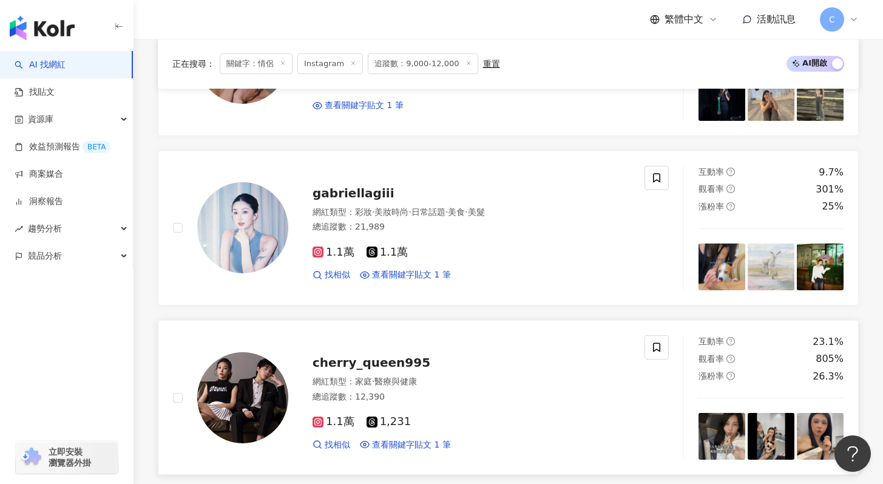
click at [504, 365] on div "cherry_queen995" at bounding box center [470, 362] width 317 height 17
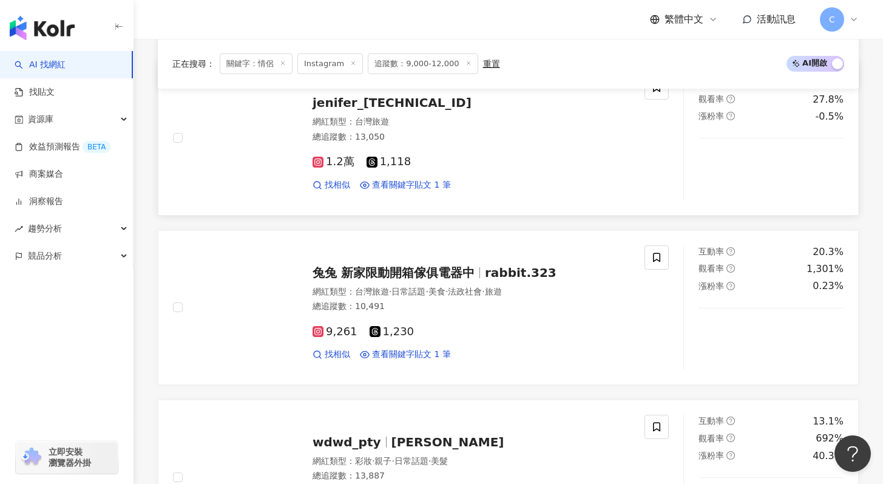
scroll to position [2186, 0]
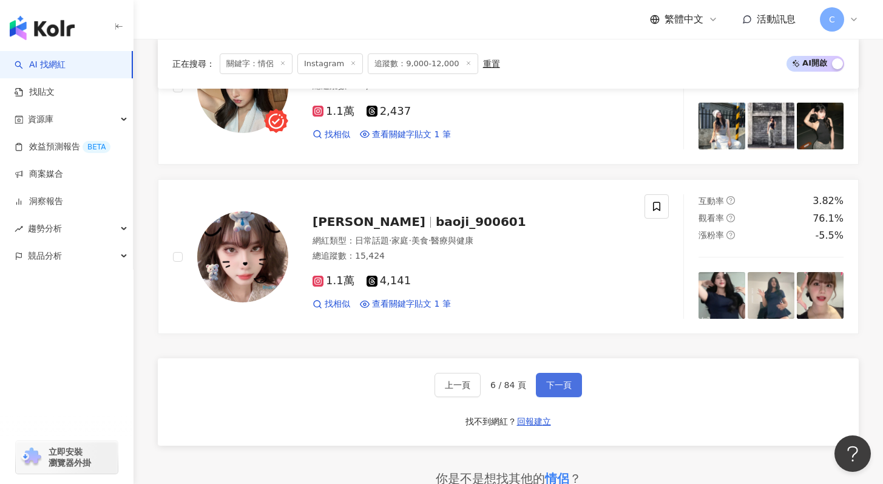
click at [560, 385] on span "下一頁" at bounding box center [558, 385] width 25 height 10
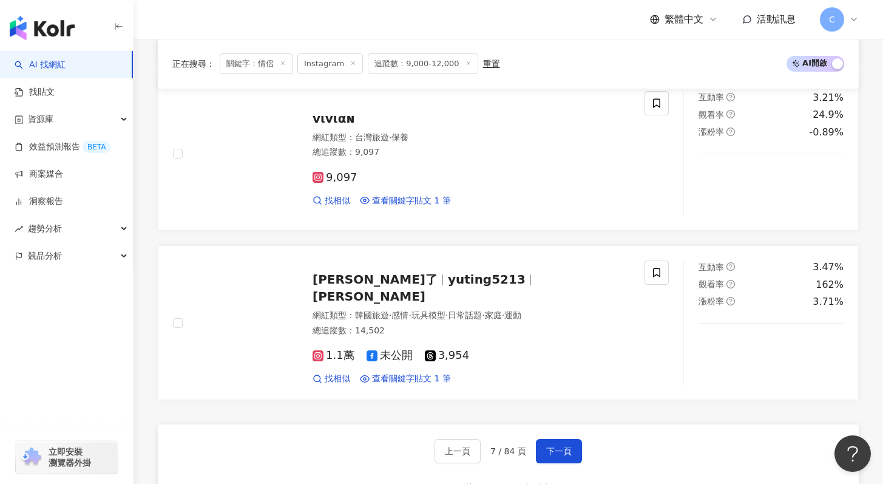
scroll to position [2112, 0]
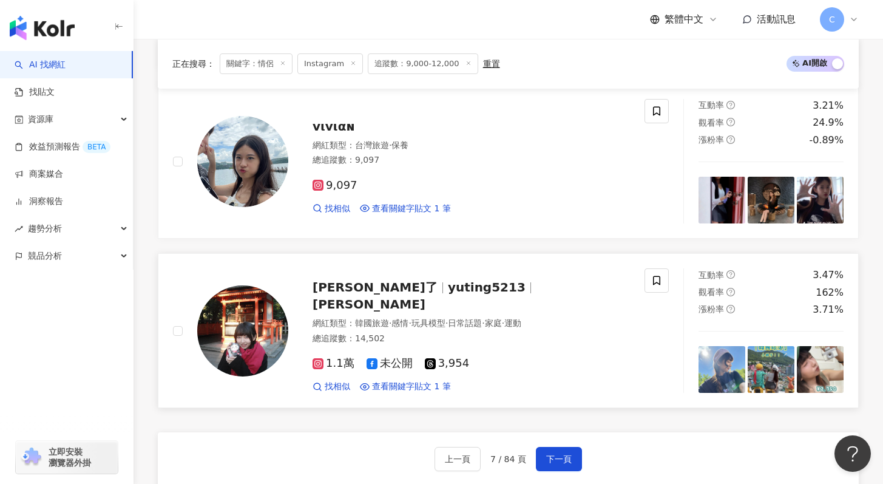
click at [555, 297] on div "宇婷了 yuting5213 李宇婷" at bounding box center [470, 295] width 317 height 34
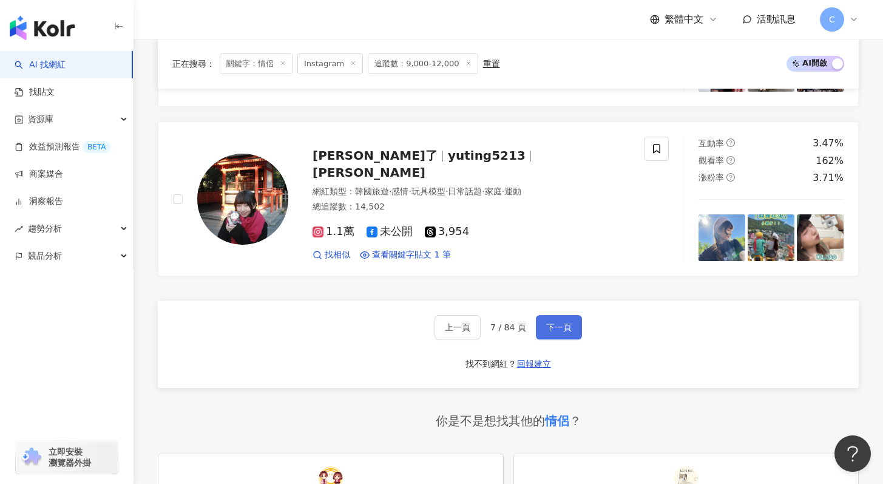
click at [546, 323] on span "下一頁" at bounding box center [558, 327] width 25 height 10
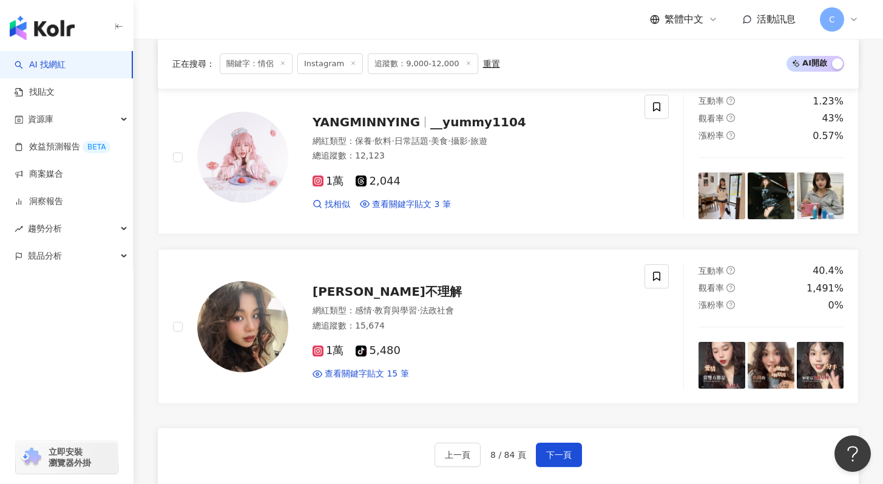
scroll to position [2312, 0]
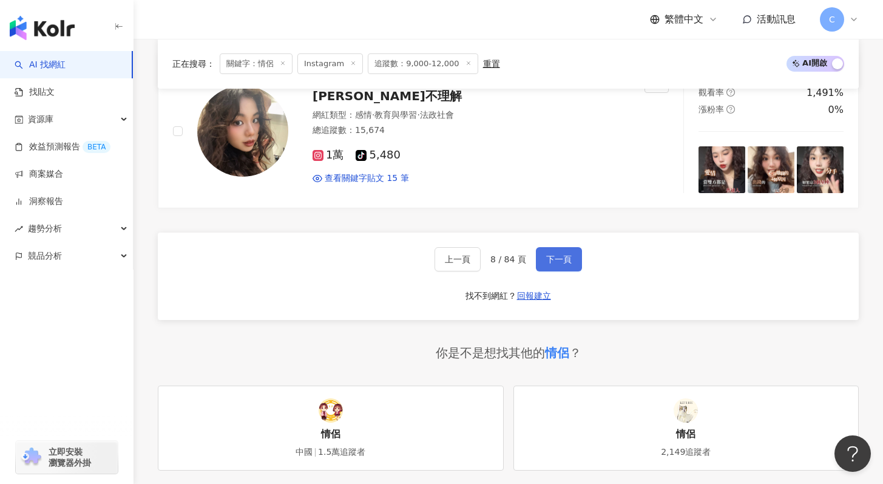
click at [573, 261] on button "下一頁" at bounding box center [559, 259] width 46 height 24
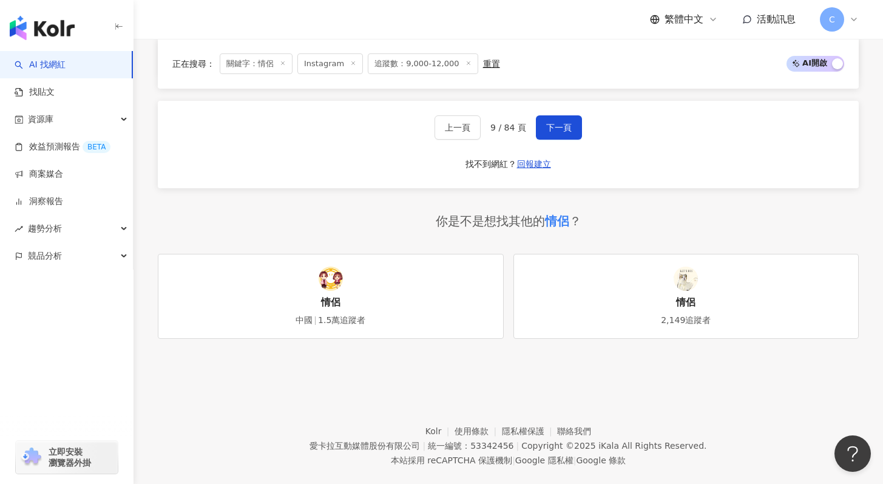
scroll to position [2442, 0]
click at [551, 127] on span "下一頁" at bounding box center [558, 129] width 25 height 10
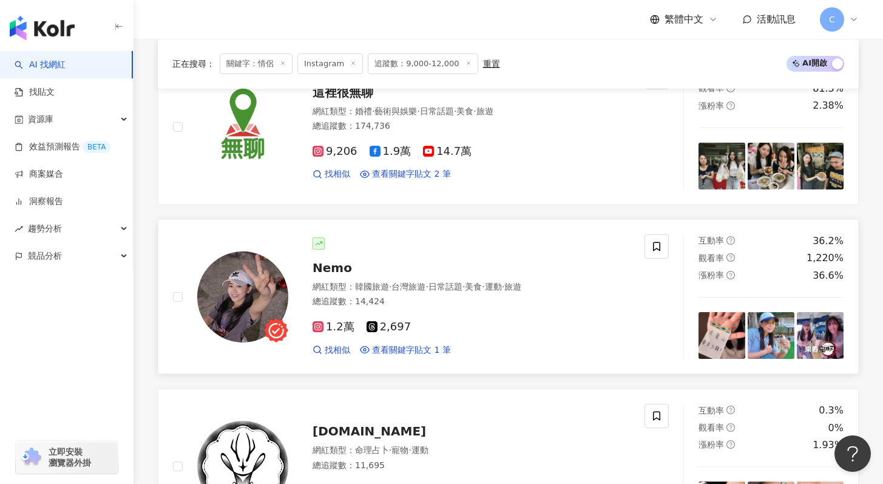
scroll to position [1972, 0]
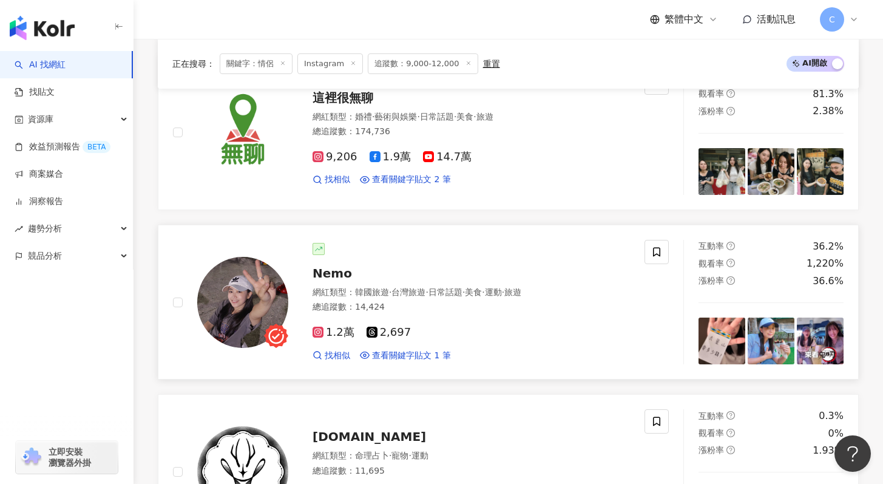
click at [525, 265] on div "Nemo" at bounding box center [470, 273] width 317 height 17
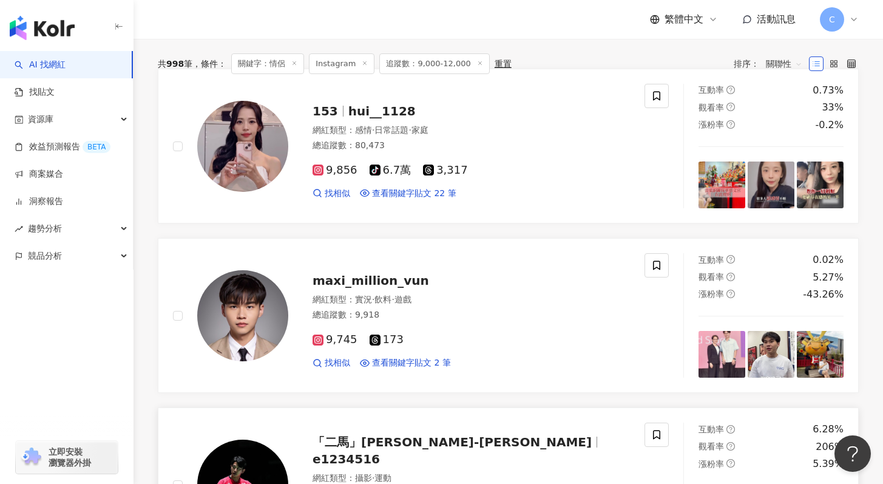
scroll to position [434, 0]
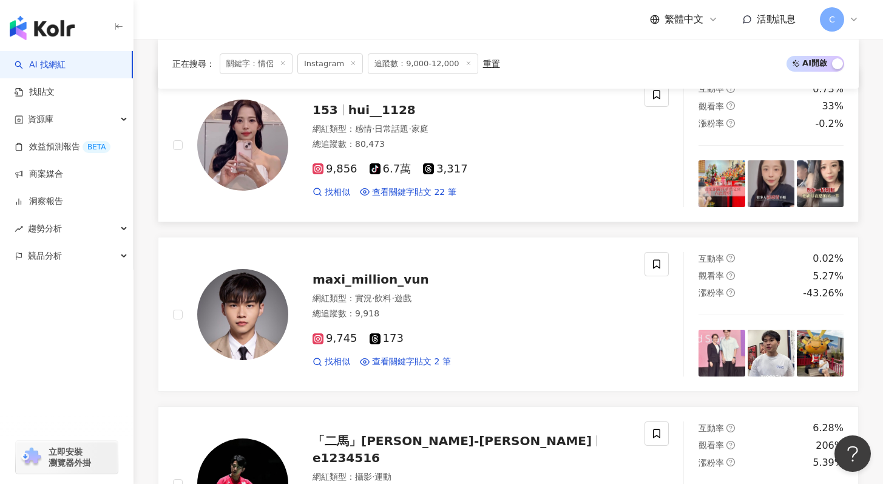
click at [386, 113] on span "hui__1128" at bounding box center [381, 110] width 67 height 15
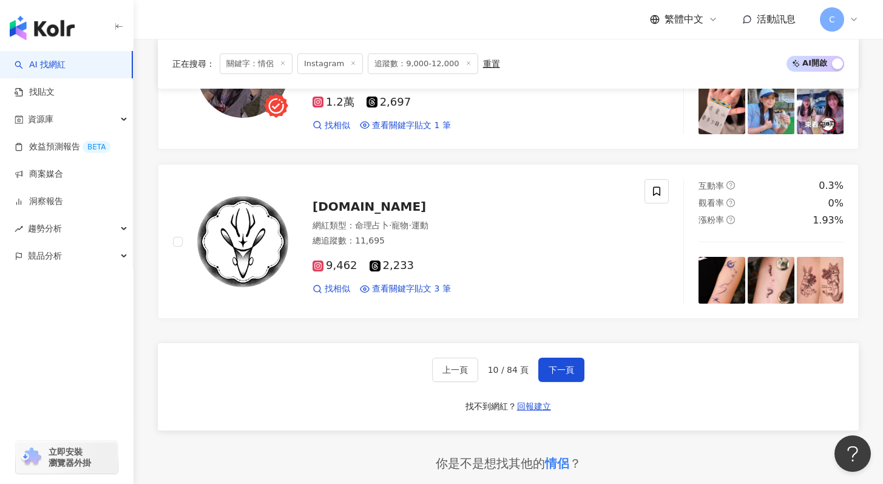
scroll to position [2326, 0]
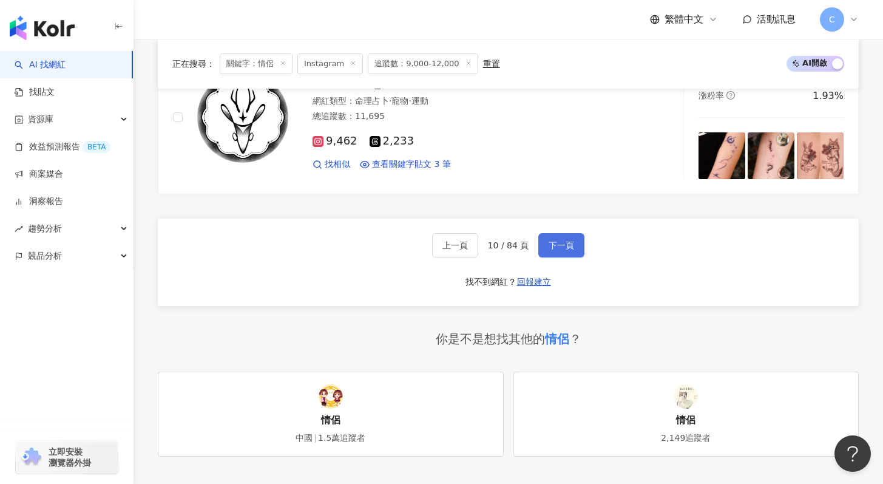
click at [545, 239] on button "下一頁" at bounding box center [561, 245] width 46 height 24
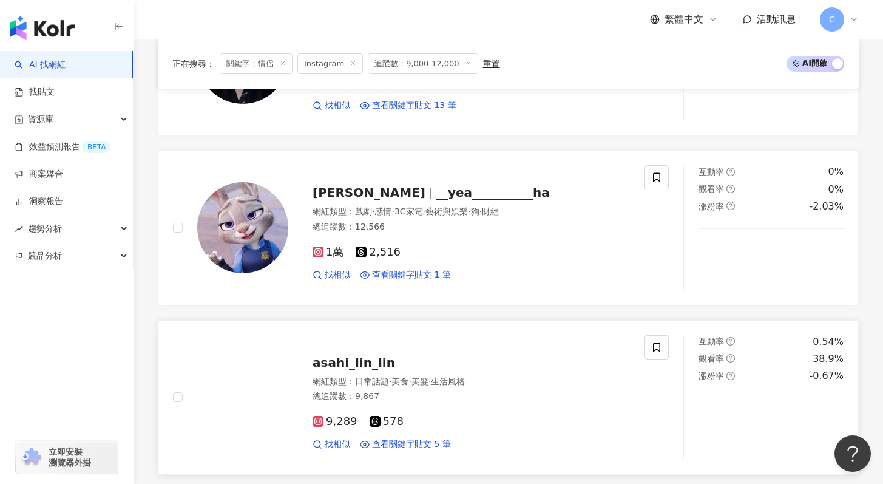
scroll to position [1130, 0]
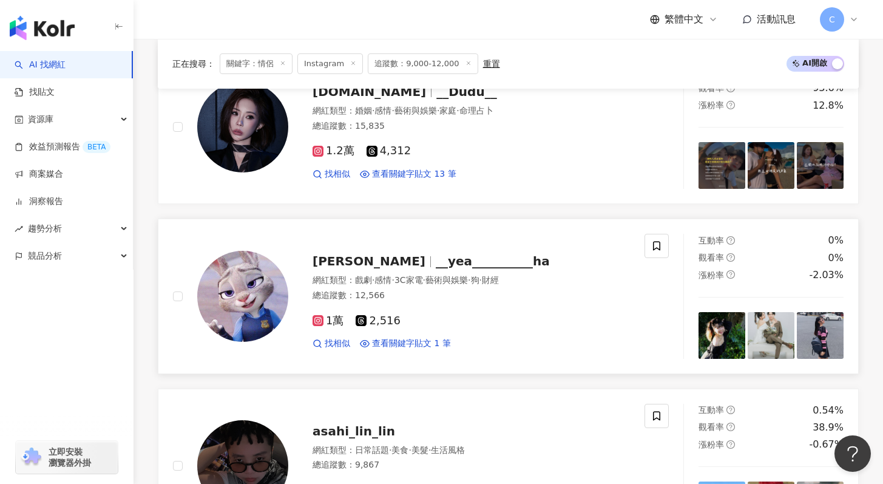
click at [522, 257] on div "楊 __yea__________ha" at bounding box center [470, 260] width 317 height 17
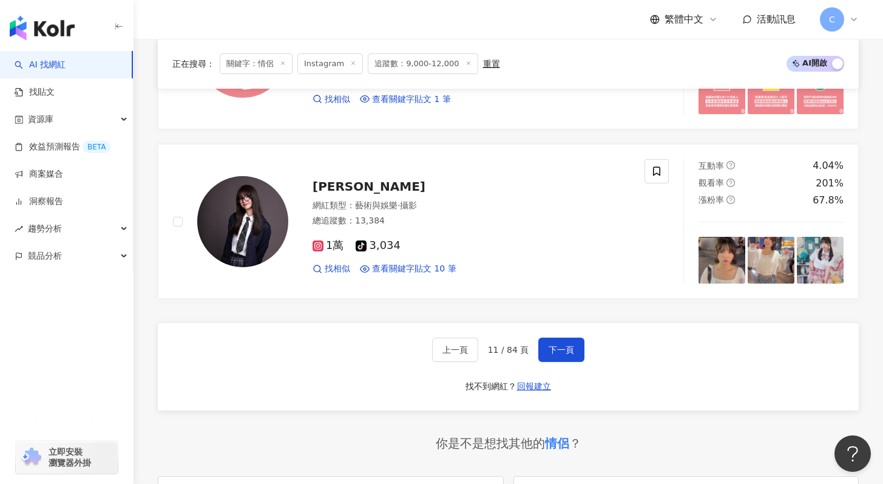
scroll to position [2444, 0]
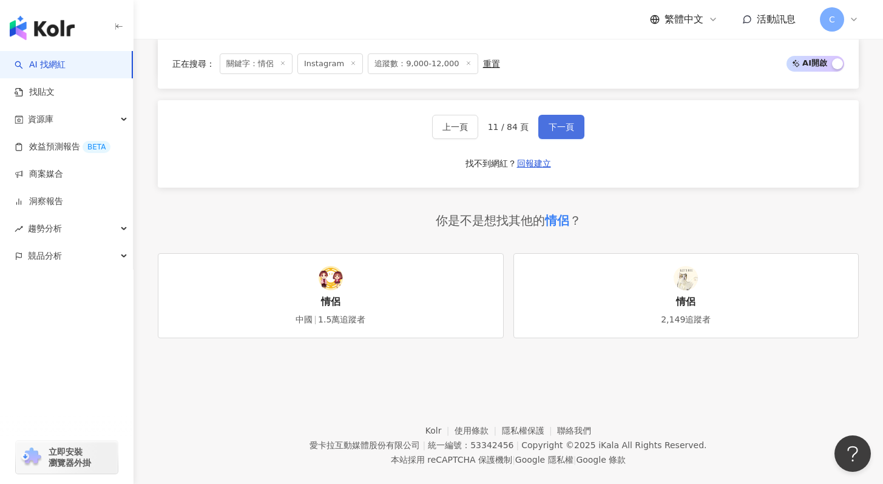
click at [568, 130] on span "下一頁" at bounding box center [560, 127] width 25 height 10
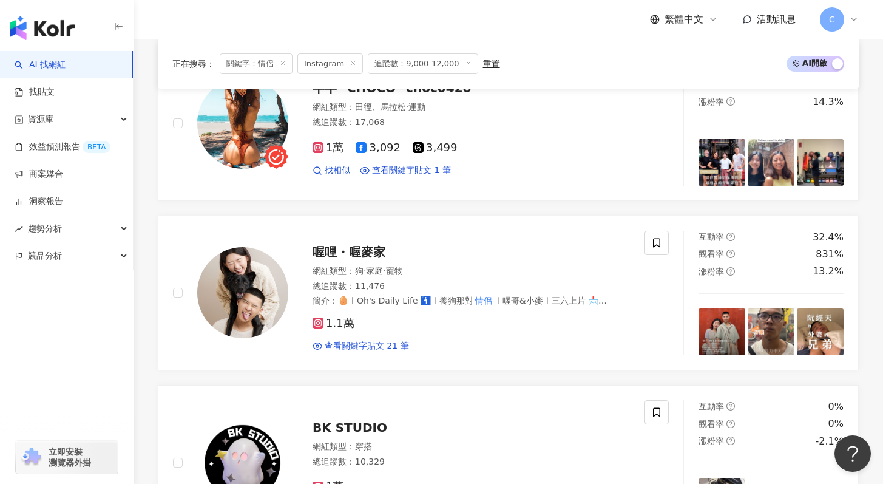
scroll to position [1313, 0]
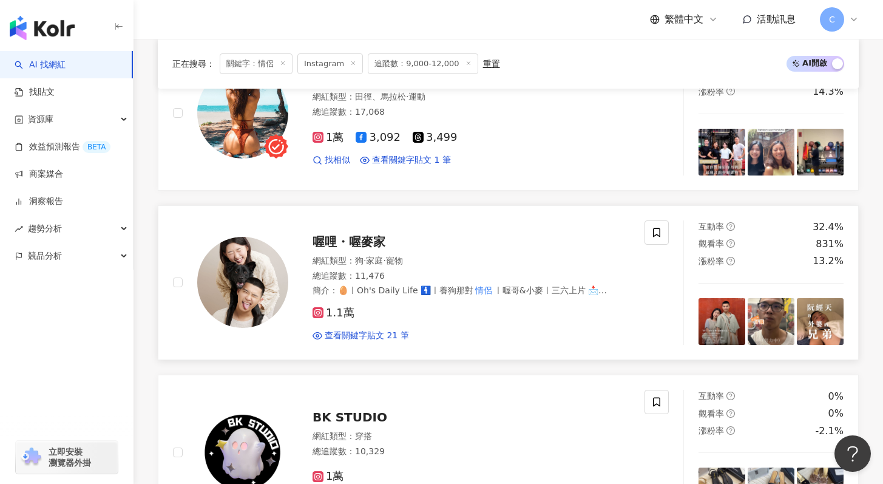
click at [381, 243] on span "喔哩・喔麥家" at bounding box center [348, 241] width 73 height 15
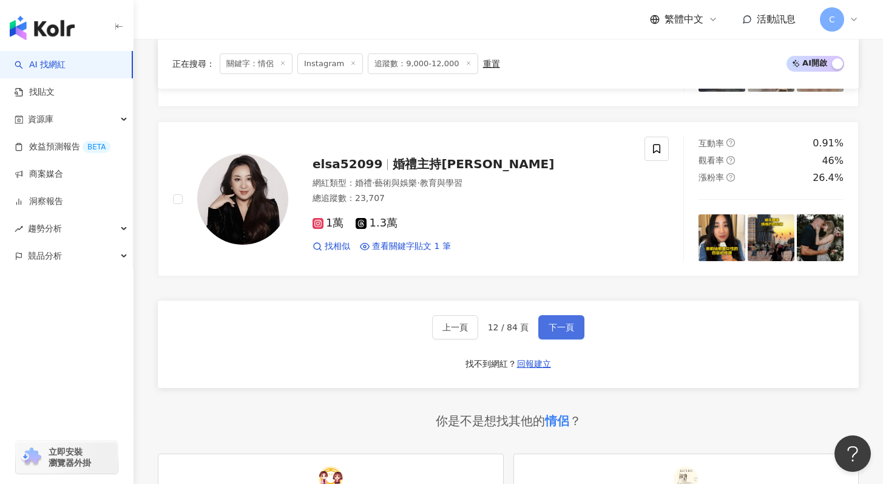
click at [554, 334] on button "下一頁" at bounding box center [561, 327] width 46 height 24
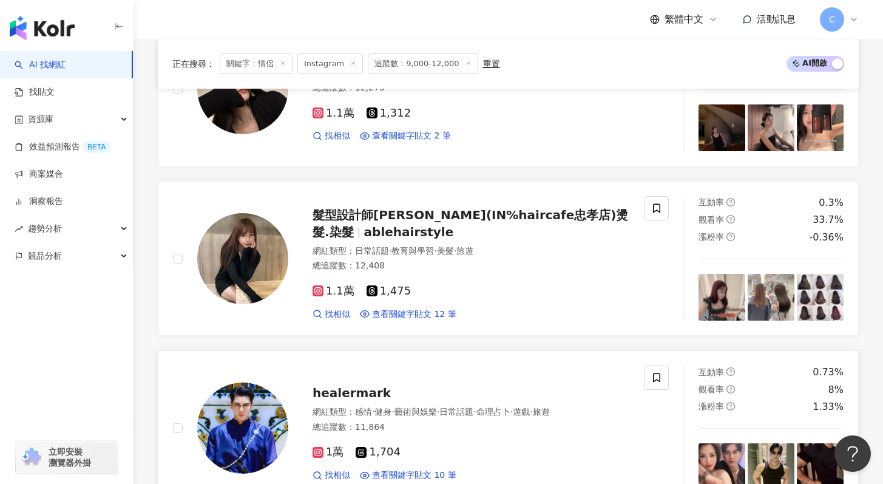
scroll to position [2242, 0]
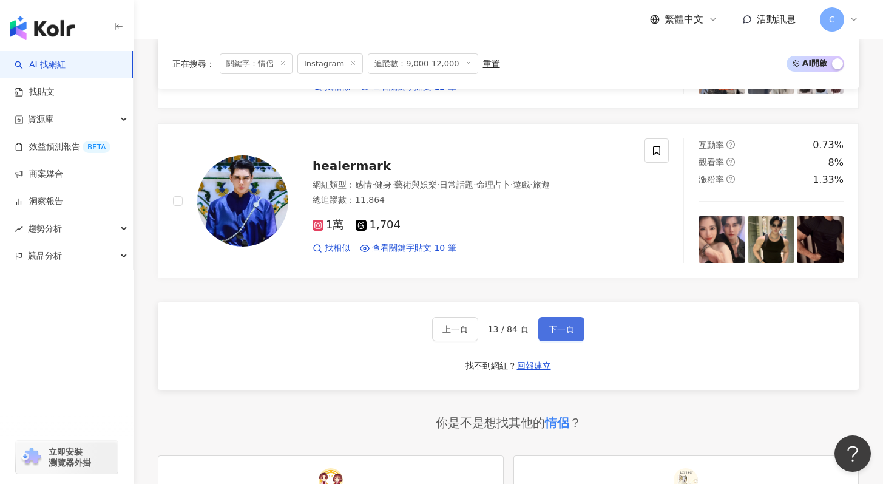
click at [561, 326] on span "下一頁" at bounding box center [560, 329] width 25 height 10
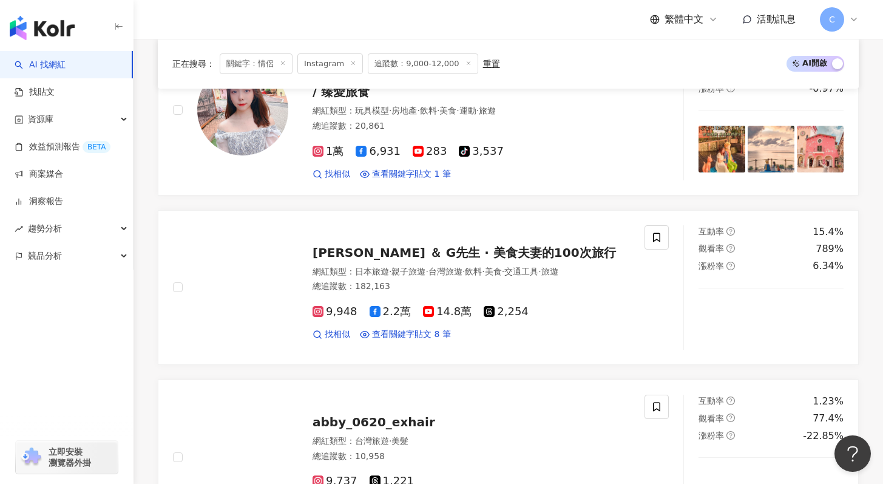
scroll to position [1225, 0]
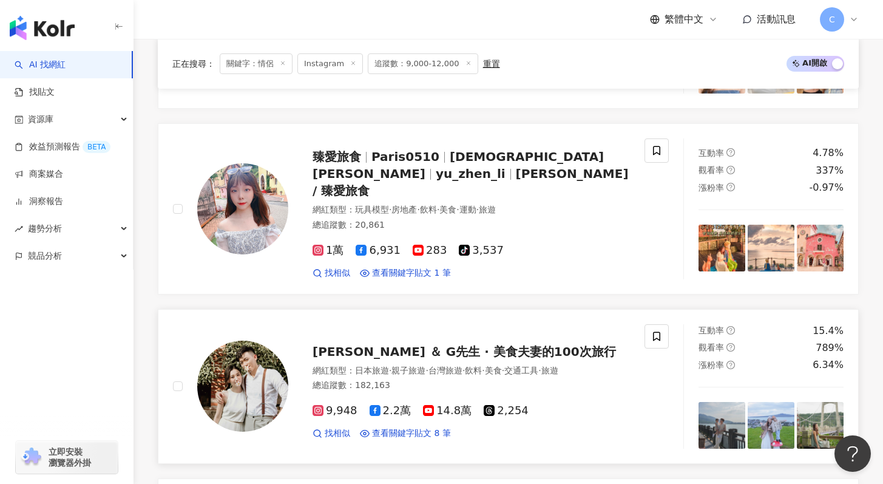
click at [514, 344] on span "瑄瑄 ＆ G先生 · 美食夫妻的100次旅行" at bounding box center [463, 351] width 303 height 15
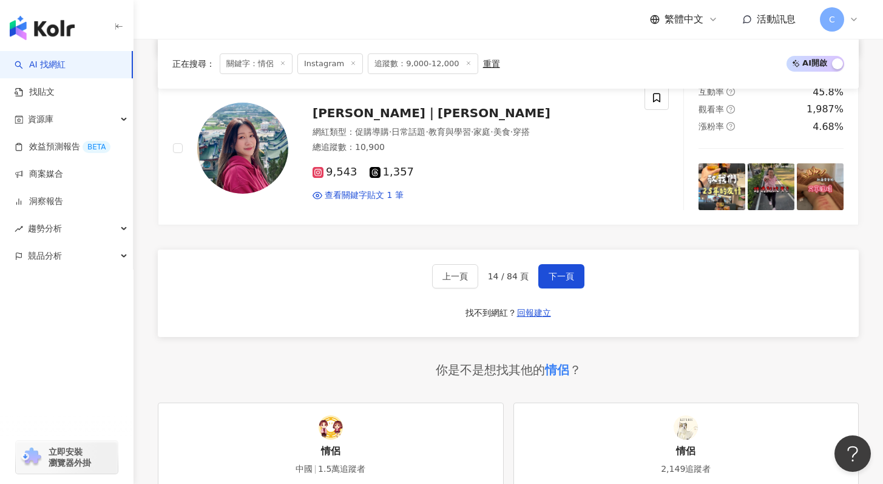
scroll to position [2310, 0]
click at [569, 250] on div "上一頁 14 / 84 頁 下一頁 找不到網紅？ 回報建立" at bounding box center [508, 293] width 701 height 87
click at [570, 266] on button "下一頁" at bounding box center [561, 277] width 46 height 24
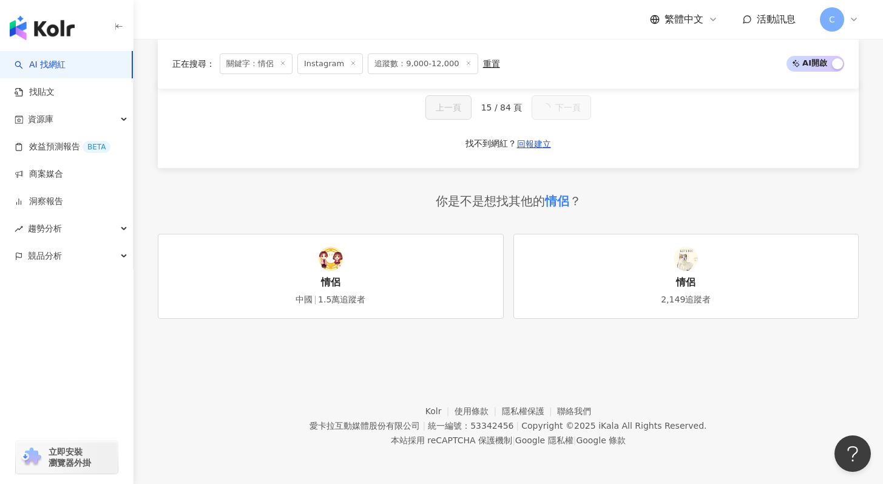
scroll to position [1013, 0]
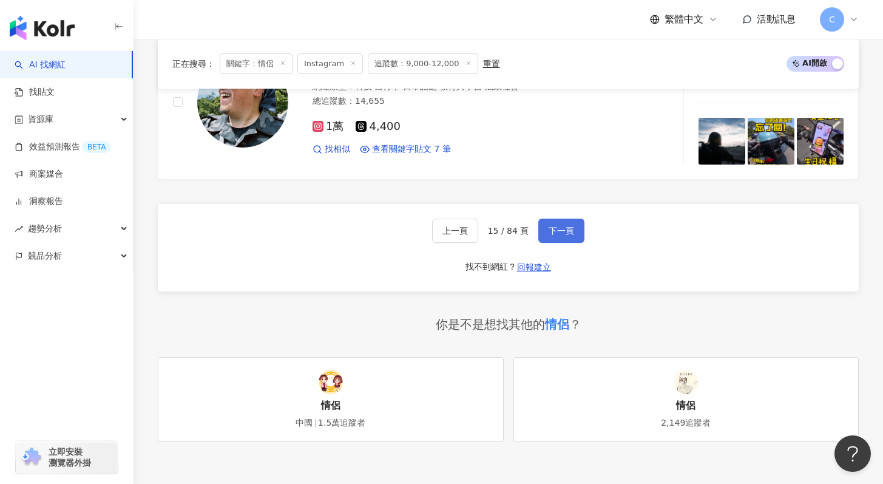
click at [567, 237] on button "下一頁" at bounding box center [561, 230] width 46 height 24
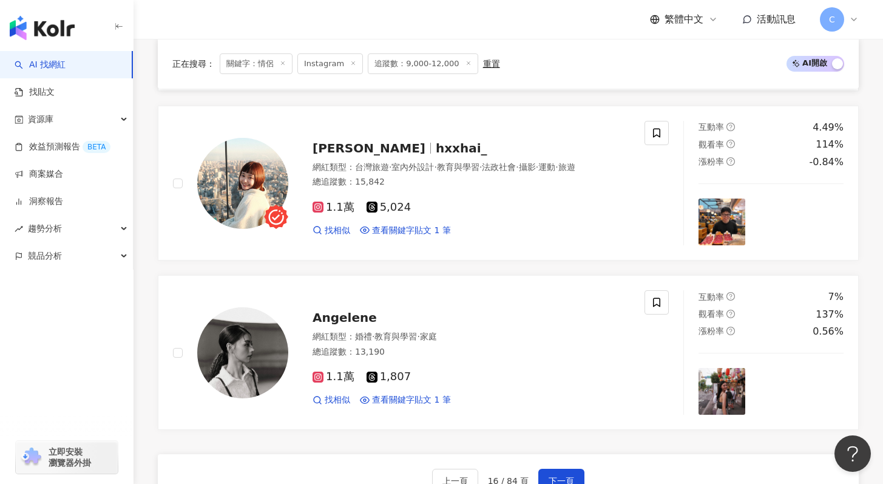
scroll to position [2024, 0]
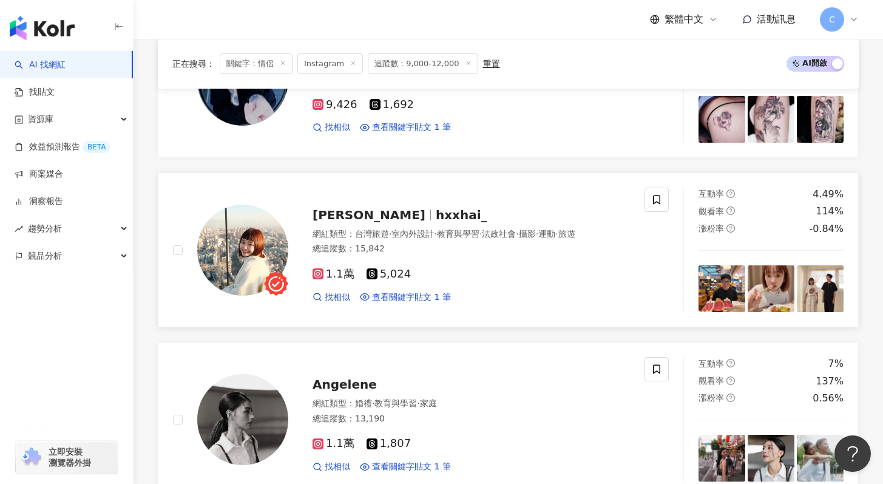
click at [510, 266] on div "1.1萬 5,024 找相似 查看關鍵字貼文 1 筆" at bounding box center [470, 280] width 317 height 45
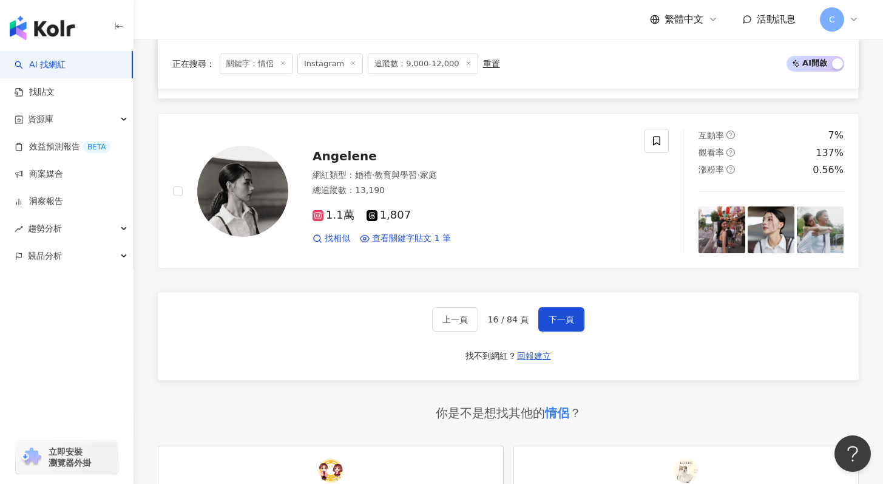
scroll to position [2297, 0]
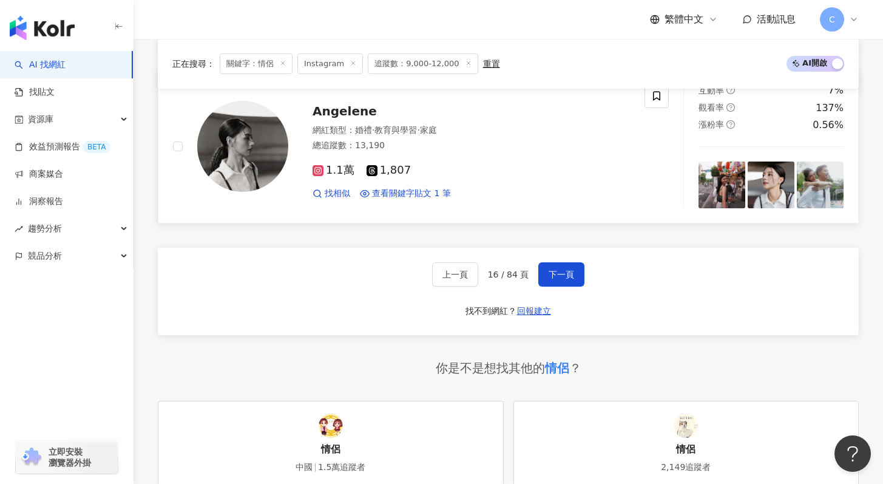
click at [509, 146] on div "總追蹤數 ： 13,190" at bounding box center [470, 146] width 317 height 12
click at [575, 281] on button "下一頁" at bounding box center [561, 274] width 46 height 24
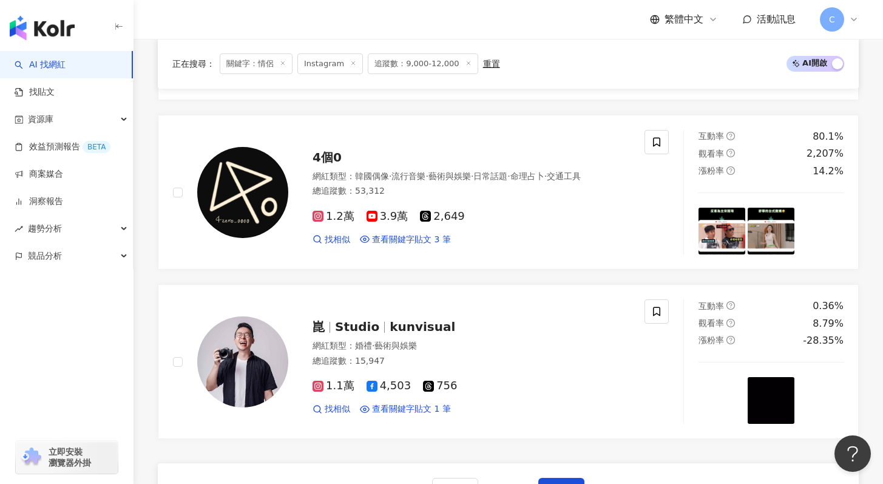
scroll to position [2278, 0]
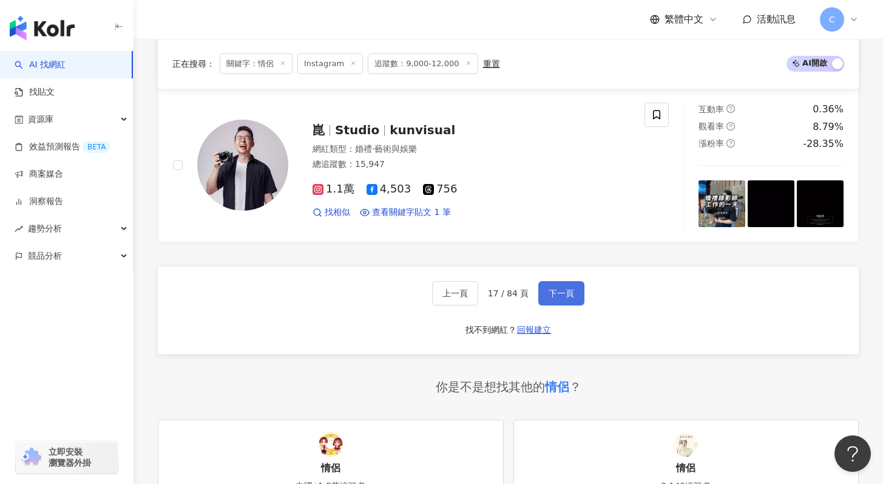
click at [570, 293] on span "下一頁" at bounding box center [560, 293] width 25 height 10
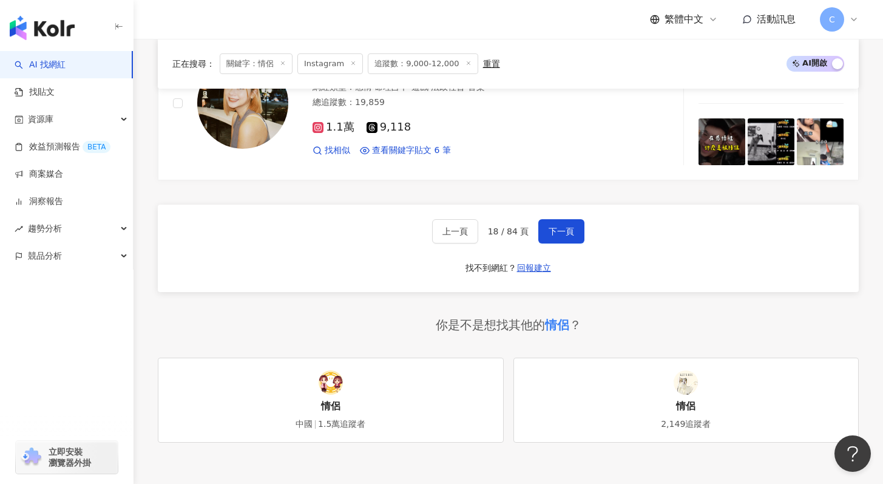
scroll to position [2464, 0]
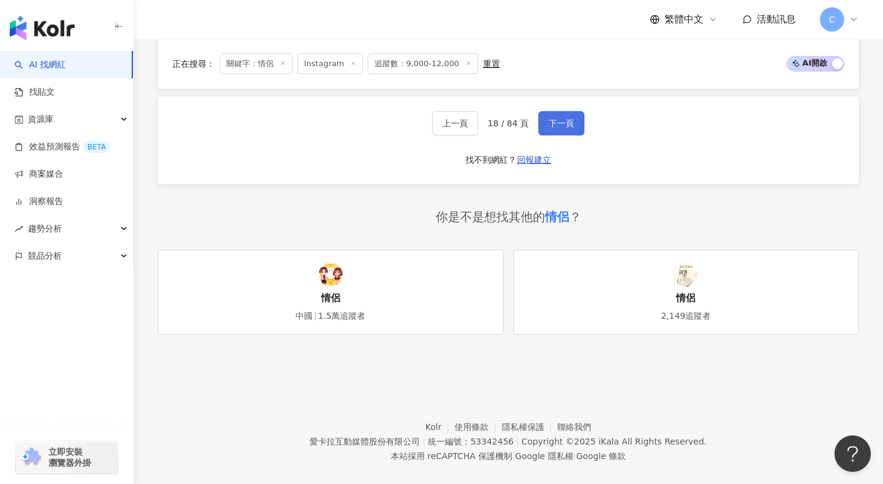
click at [553, 115] on button "下一頁" at bounding box center [561, 123] width 46 height 24
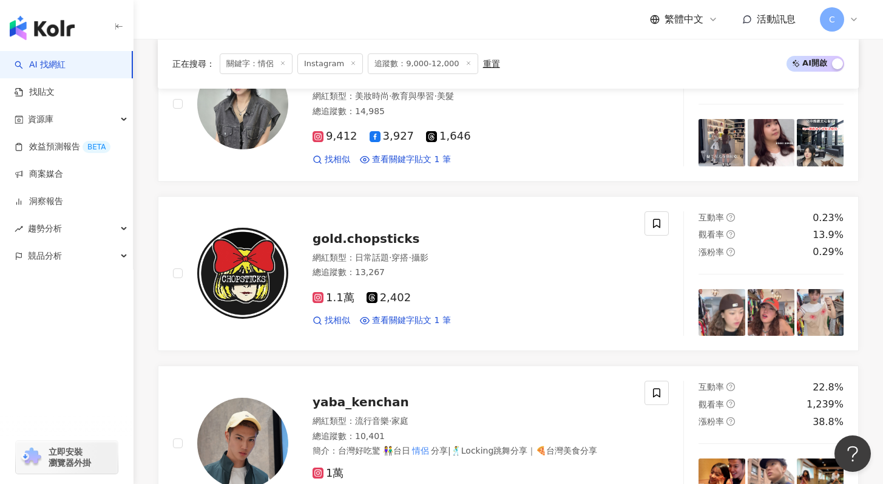
scroll to position [2182, 0]
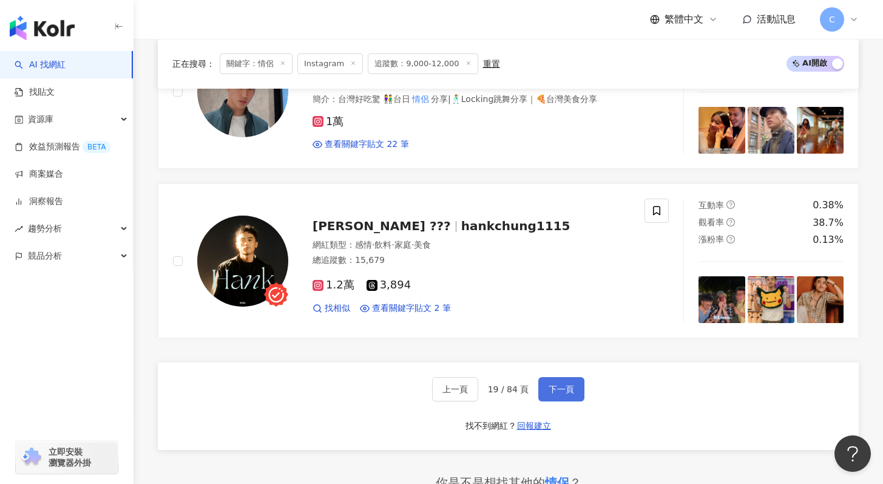
click at [576, 387] on button "下一頁" at bounding box center [561, 389] width 46 height 24
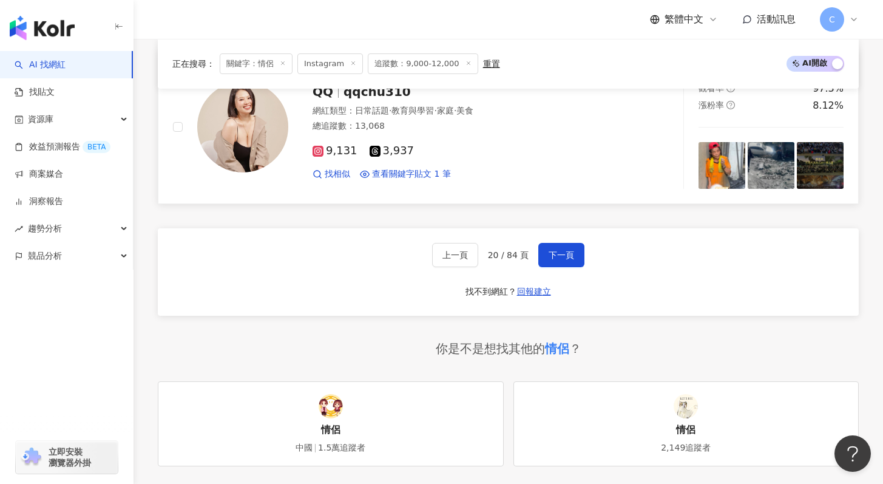
scroll to position [2464, 0]
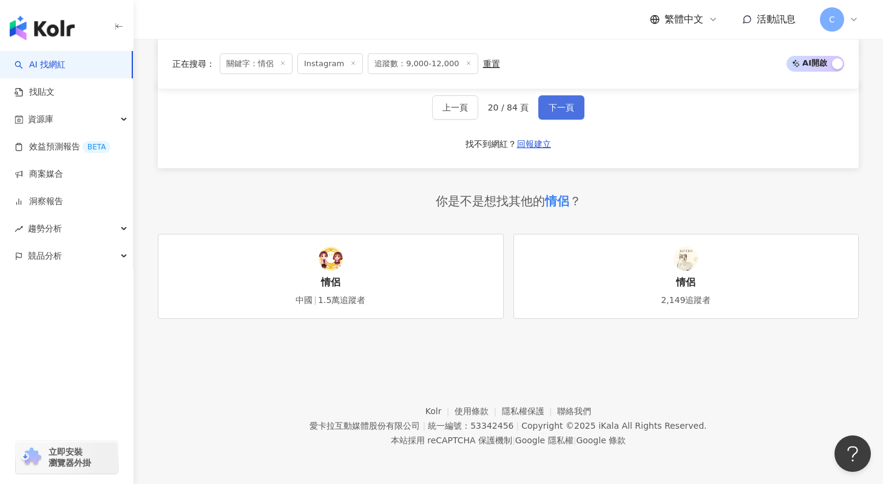
click at [565, 109] on span "下一頁" at bounding box center [560, 108] width 25 height 10
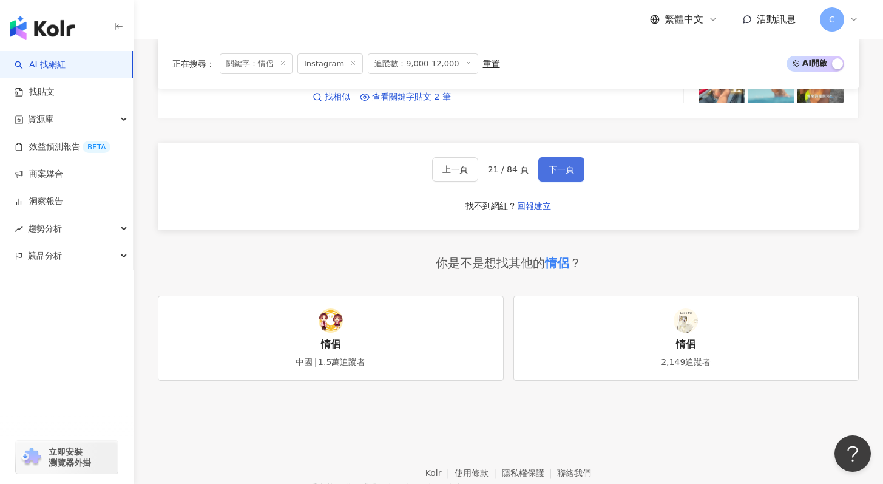
click at [562, 174] on button "下一頁" at bounding box center [561, 169] width 46 height 24
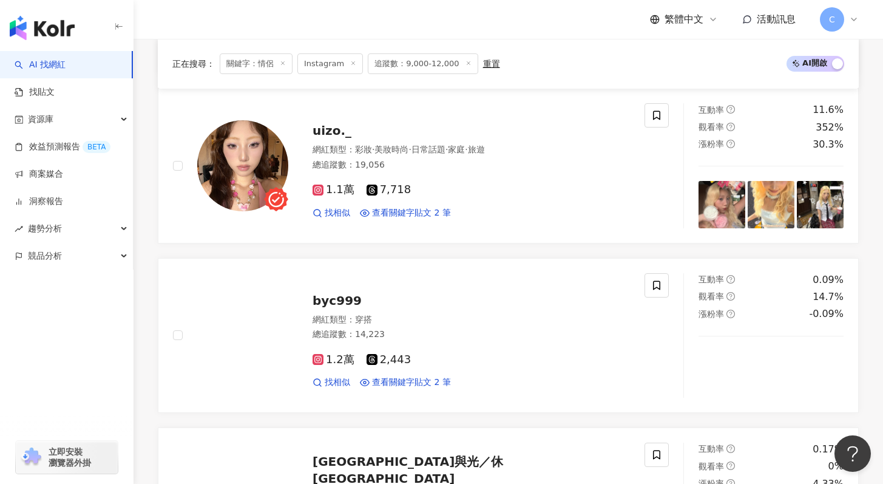
scroll to position [2341, 0]
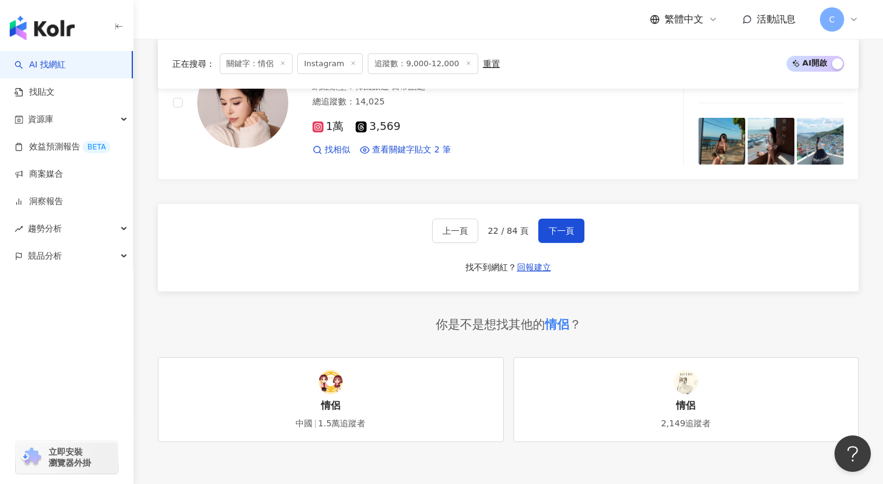
click at [568, 245] on div "上一頁 22 / 84 頁 下一頁 找不到網紅？ 回報建立" at bounding box center [508, 247] width 701 height 87
click at [569, 240] on button "下一頁" at bounding box center [561, 230] width 46 height 24
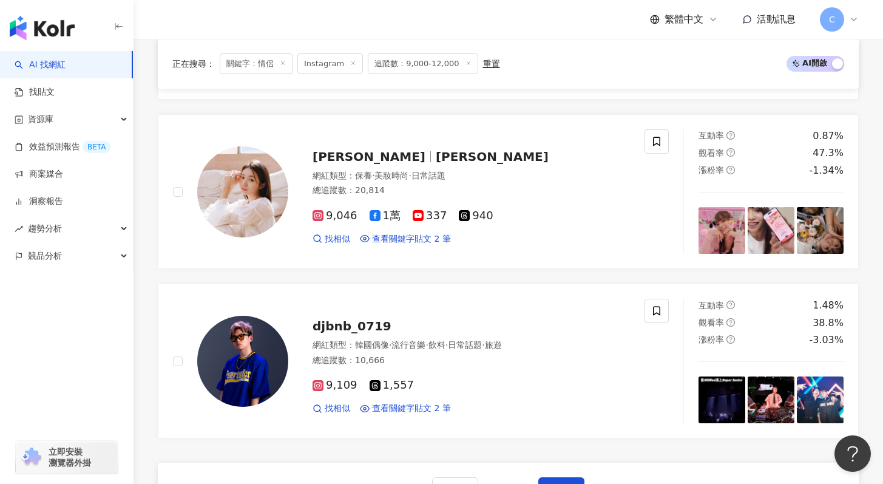
scroll to position [2296, 0]
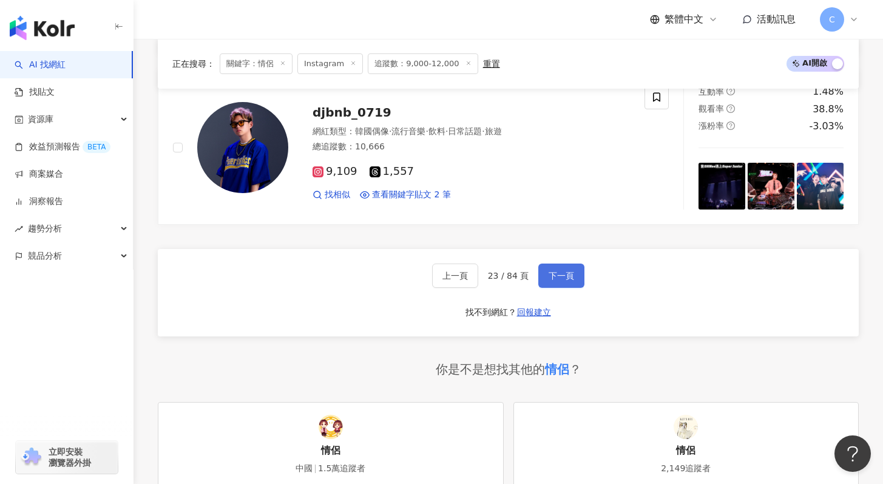
click at [573, 279] on span "下一頁" at bounding box center [560, 276] width 25 height 10
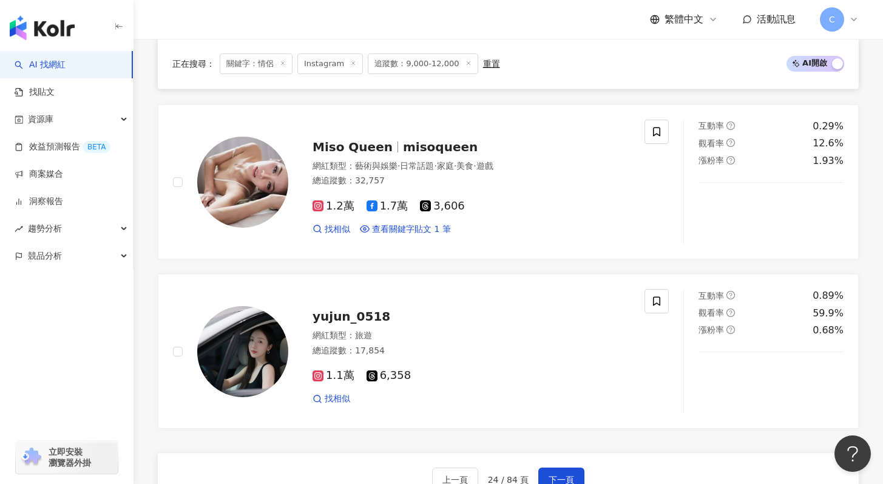
scroll to position [2439, 0]
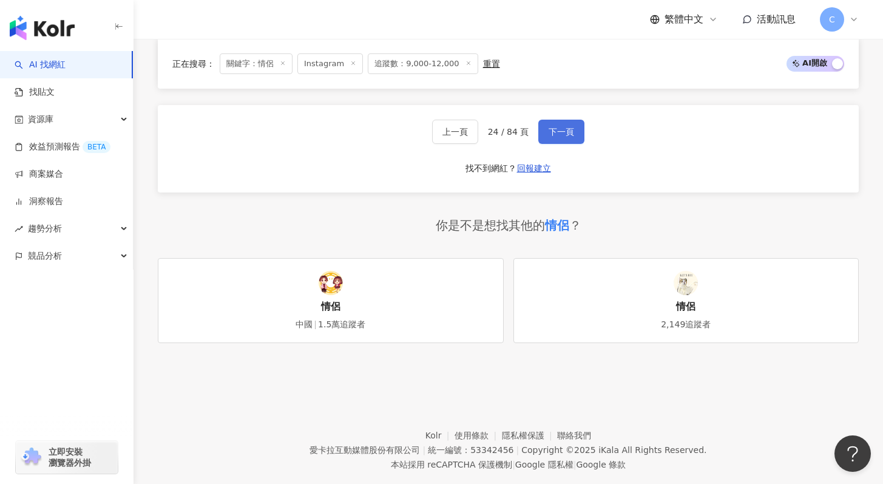
click at [553, 133] on span "下一頁" at bounding box center [560, 132] width 25 height 10
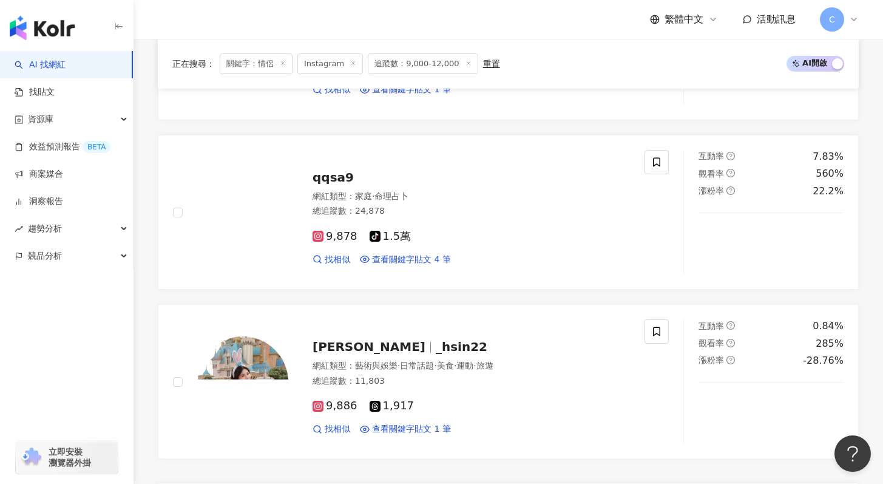
scroll to position [2421, 0]
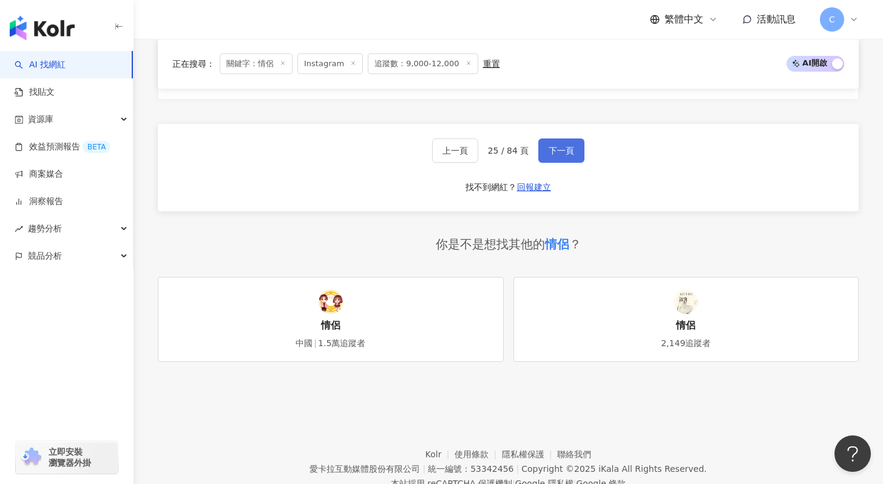
click at [558, 150] on span "下一頁" at bounding box center [560, 151] width 25 height 10
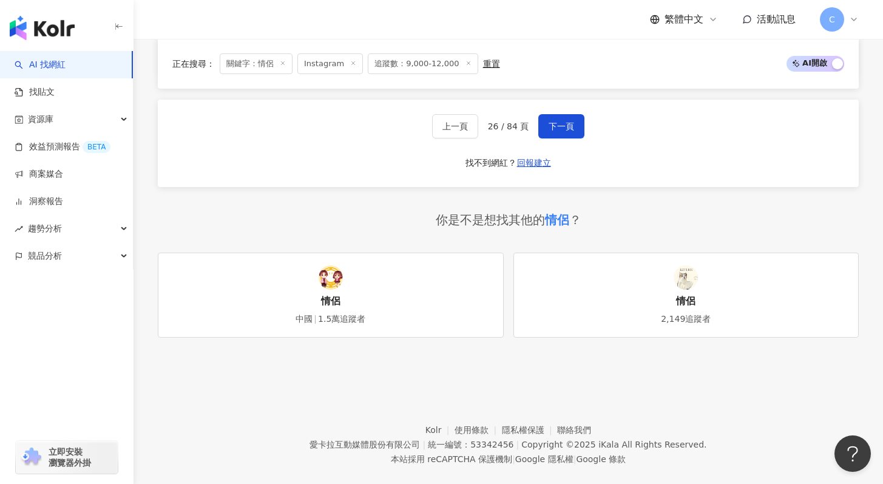
scroll to position [2464, 0]
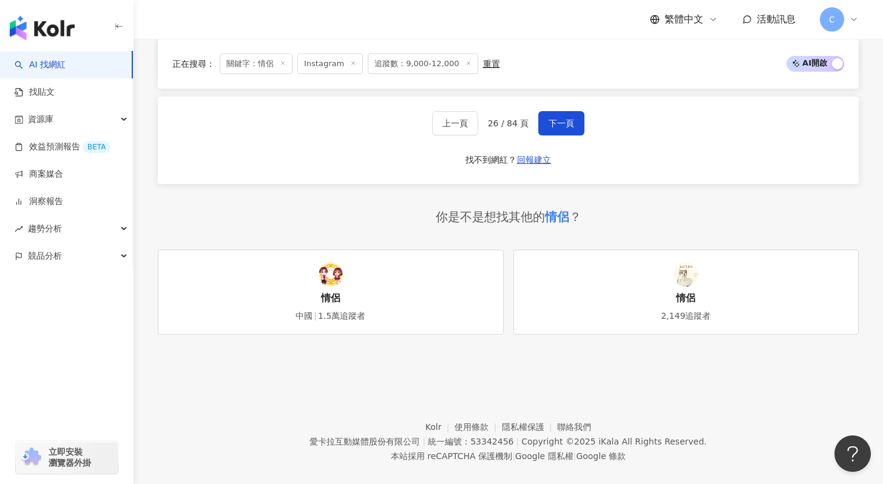
click at [575, 120] on div "上一頁 26 / 84 頁 下一頁 找不到網紅？ 回報建立" at bounding box center [508, 139] width 701 height 87
click at [573, 115] on button "下一頁" at bounding box center [561, 123] width 46 height 24
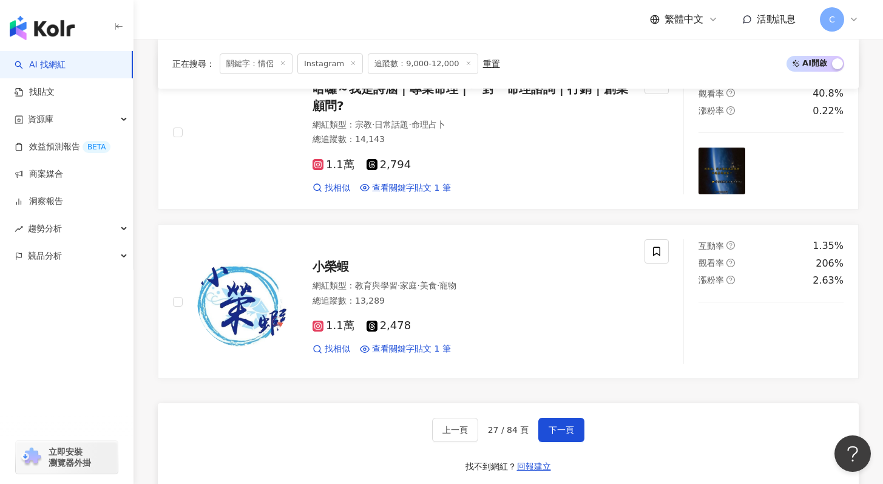
scroll to position [2162, 0]
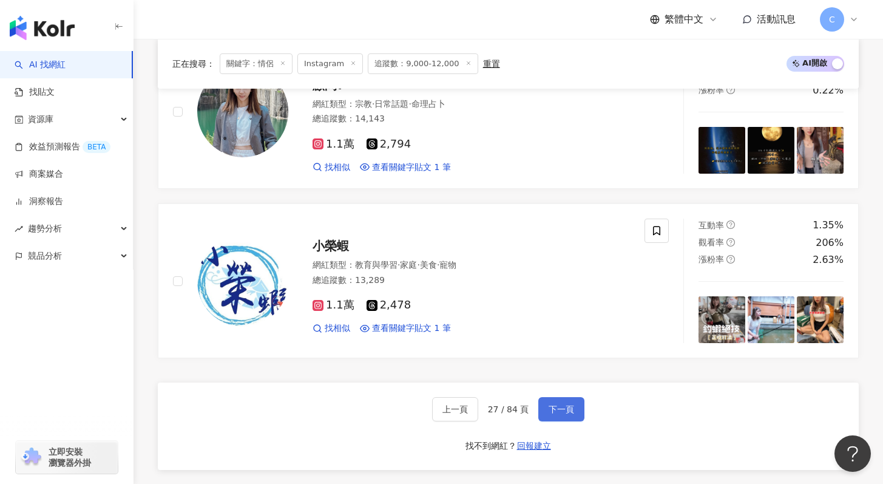
click at [571, 408] on span "下一頁" at bounding box center [560, 409] width 25 height 10
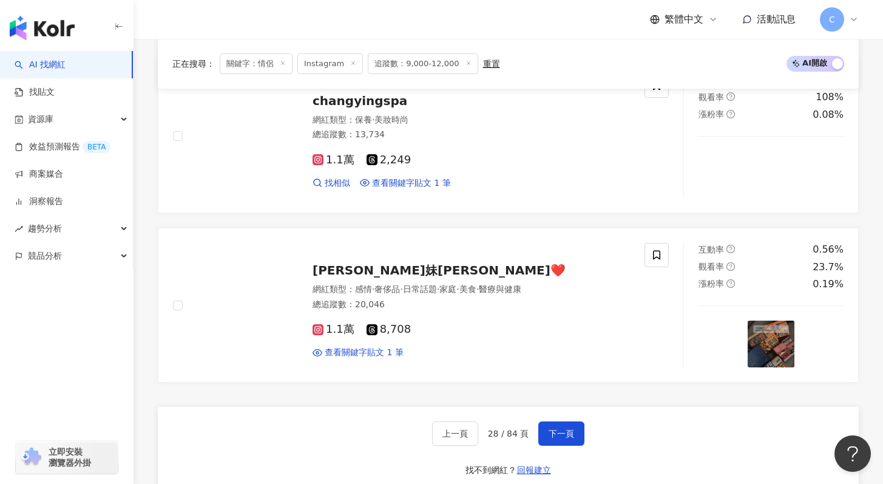
scroll to position [2143, 0]
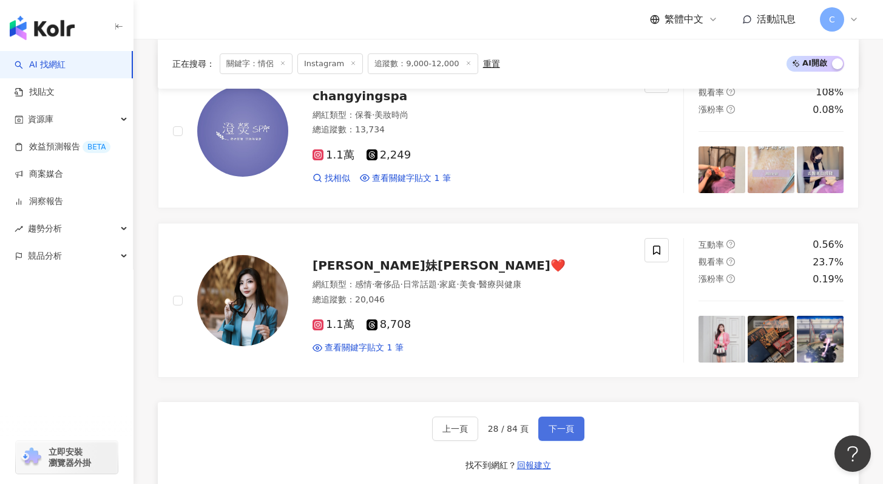
click at [567, 428] on span "下一頁" at bounding box center [560, 428] width 25 height 10
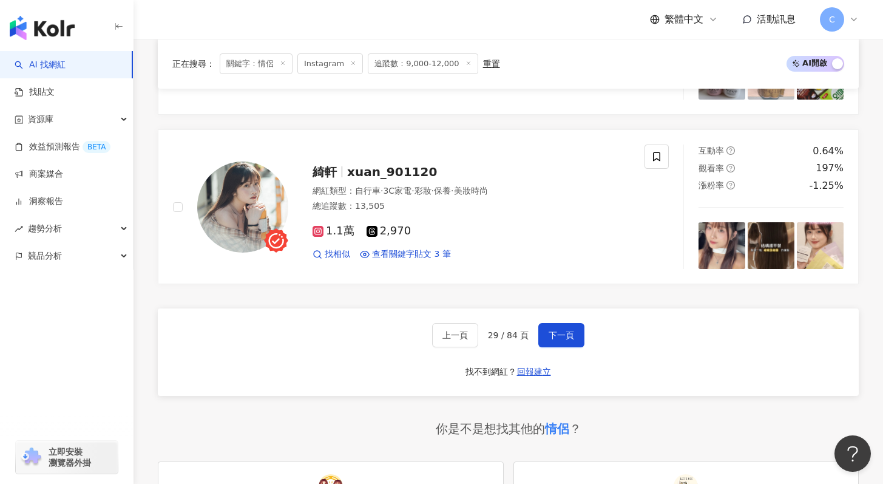
scroll to position [2269, 0]
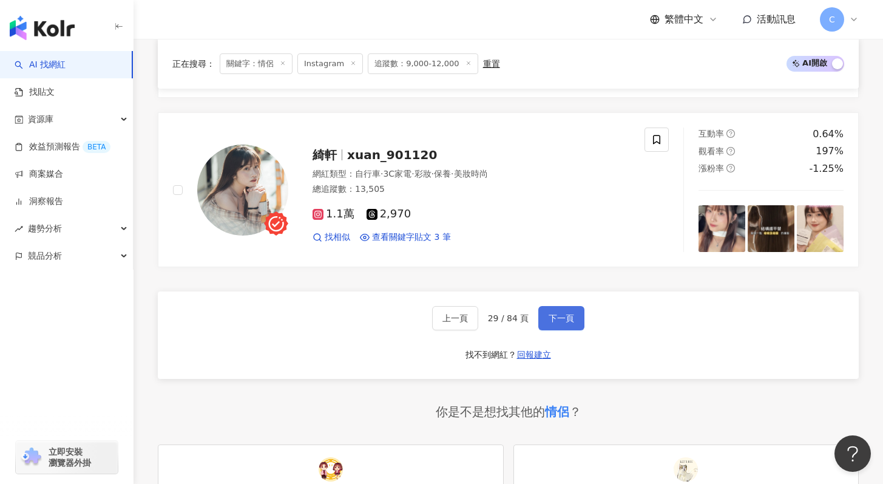
click at [551, 312] on button "下一頁" at bounding box center [561, 318] width 46 height 24
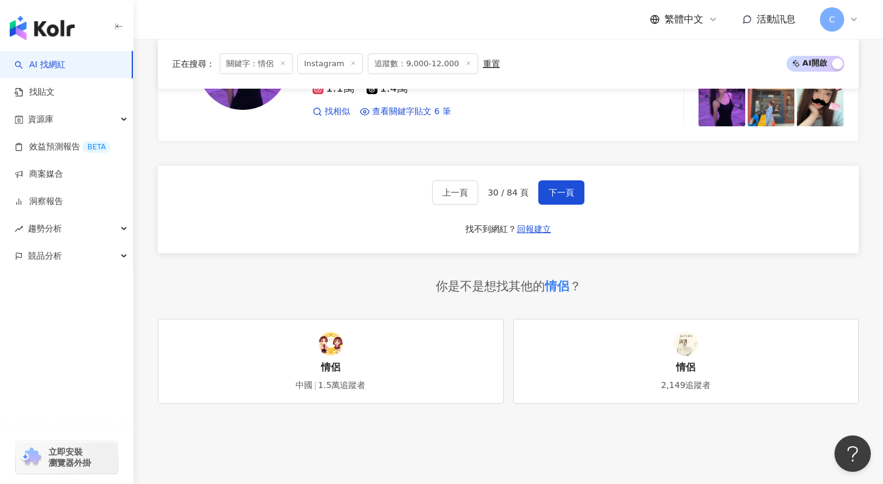
scroll to position [2385, 0]
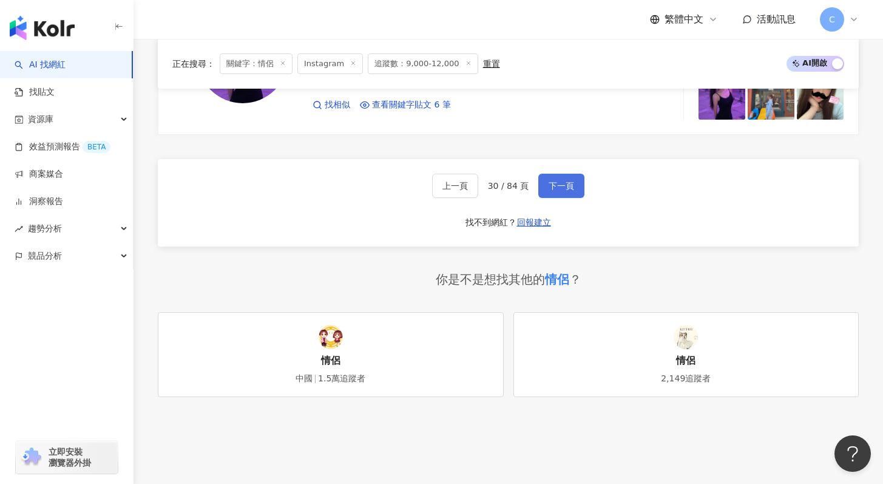
click at [555, 186] on span "下一頁" at bounding box center [560, 186] width 25 height 10
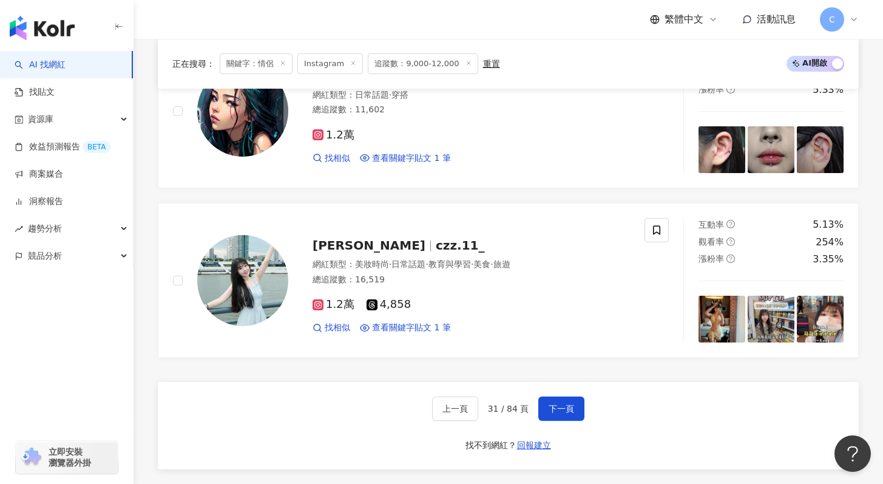
scroll to position [2429, 0]
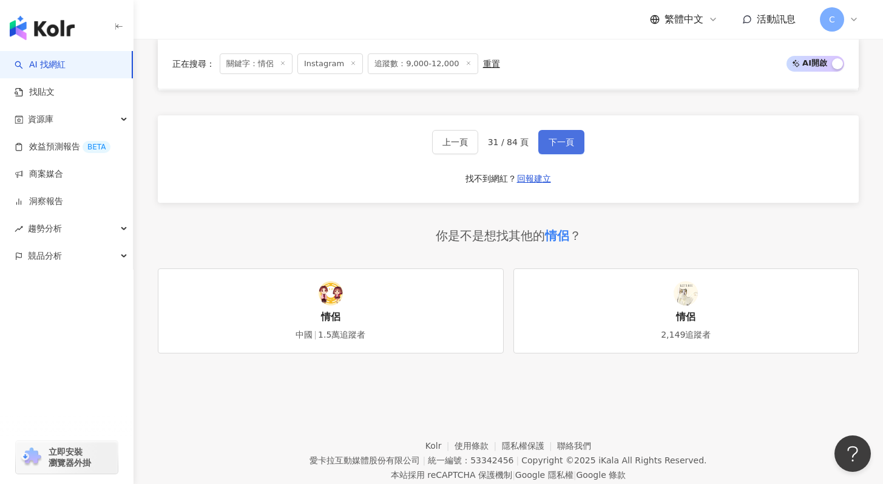
click at [565, 146] on span "下一頁" at bounding box center [560, 142] width 25 height 10
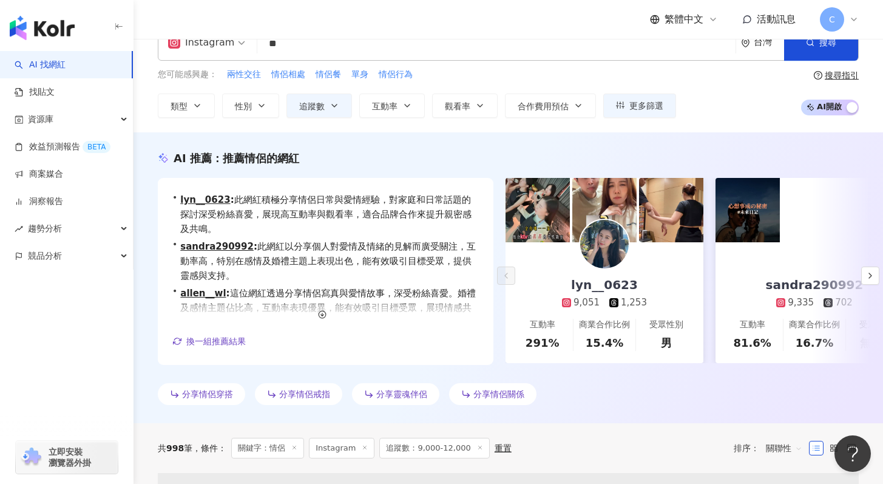
scroll to position [0, 0]
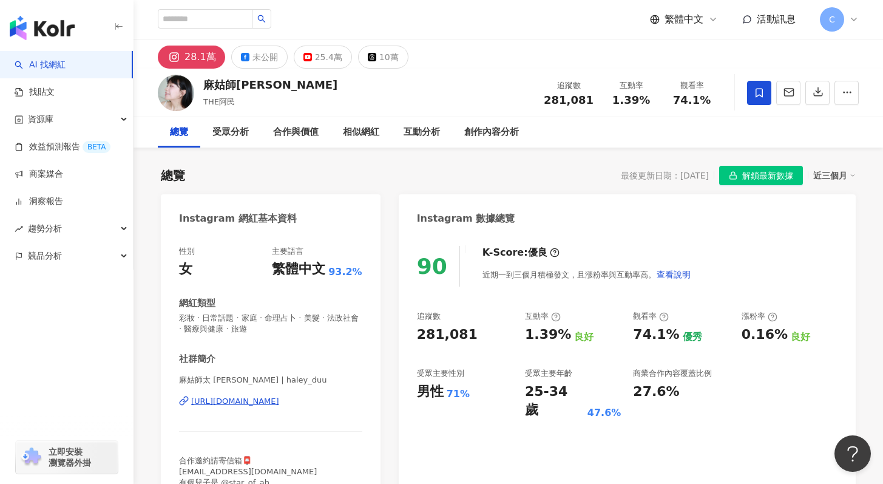
click at [263, 403] on div "[URL][DOMAIN_NAME]" at bounding box center [235, 401] width 88 height 11
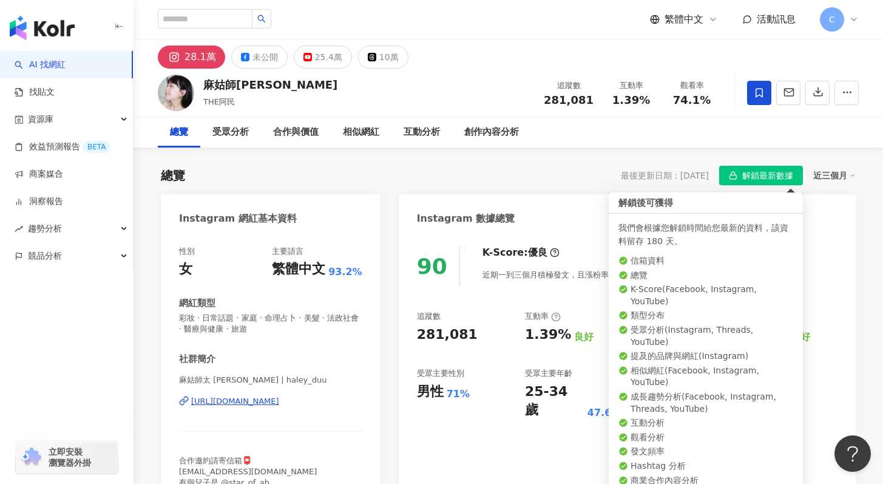
click at [746, 174] on span "解鎖最新數據" at bounding box center [767, 175] width 51 height 19
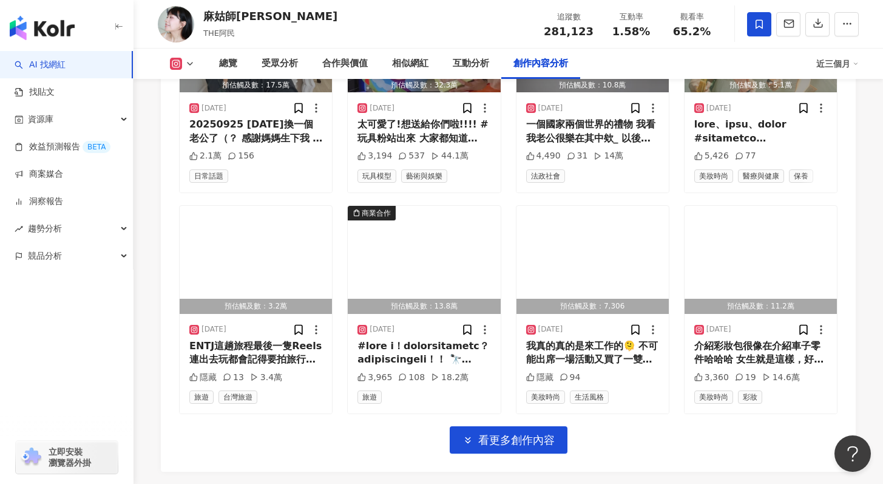
scroll to position [3488, 0]
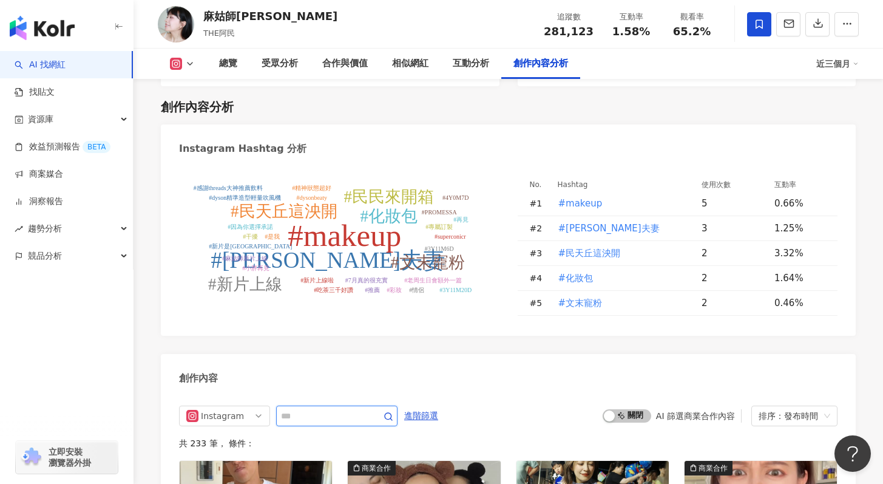
click at [347, 408] on input "text" at bounding box center [323, 415] width 85 height 15
type input "*"
type input "****"
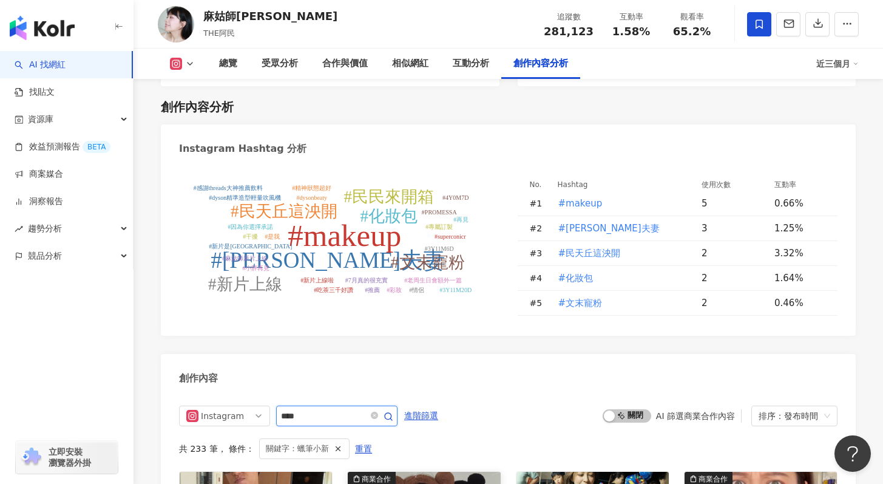
scroll to position [3732, 0]
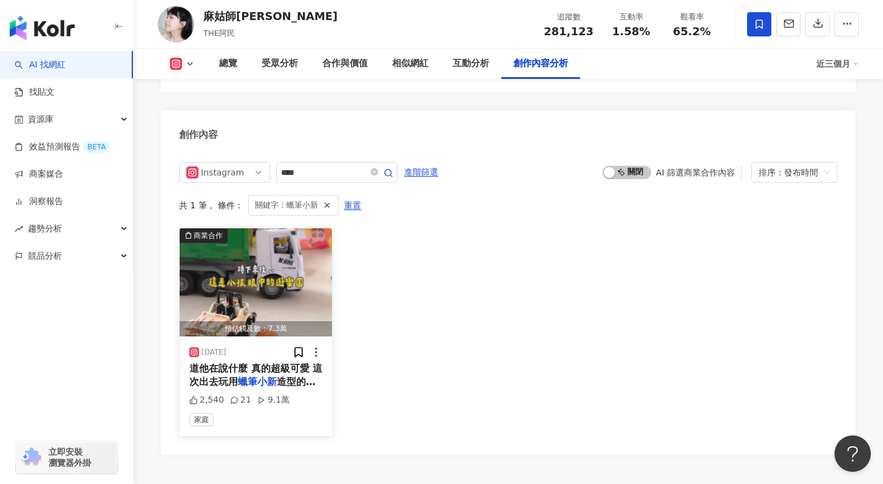
click at [265, 362] on span "道他在說什麼 真的超級可愛 這次出去玩用" at bounding box center [255, 374] width 133 height 25
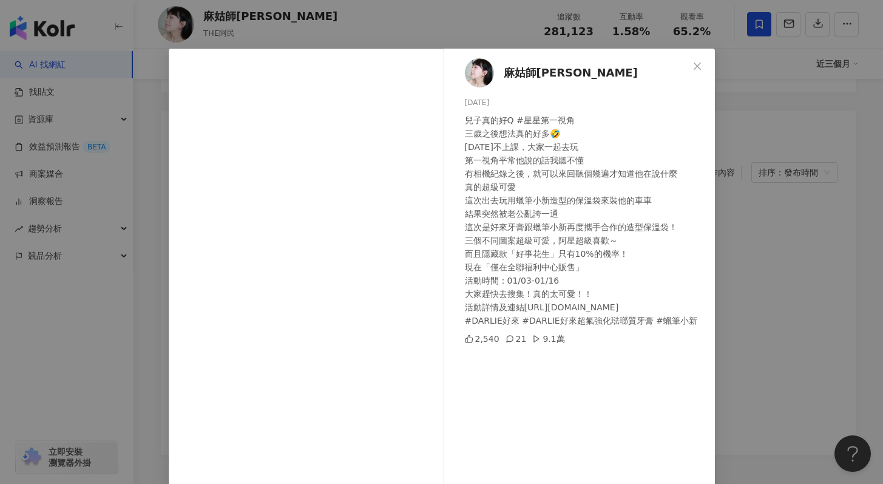
scroll to position [61, 0]
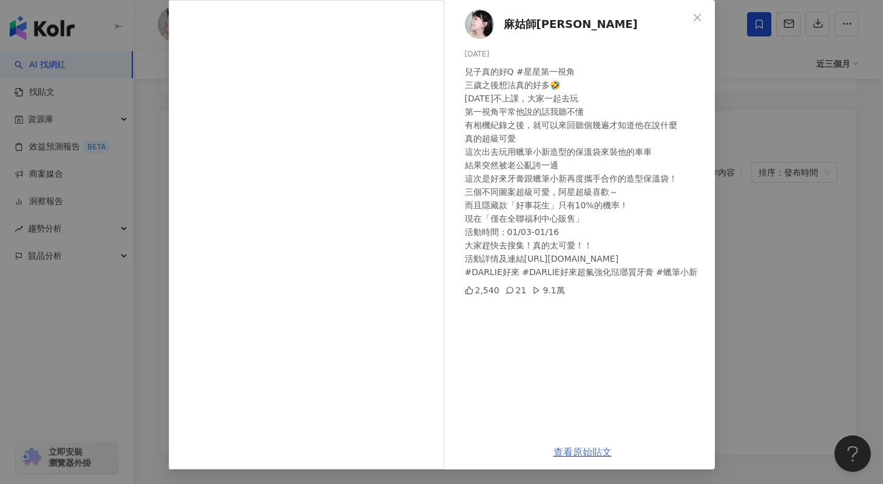
click at [570, 452] on link "查看原始貼文" at bounding box center [582, 452] width 58 height 12
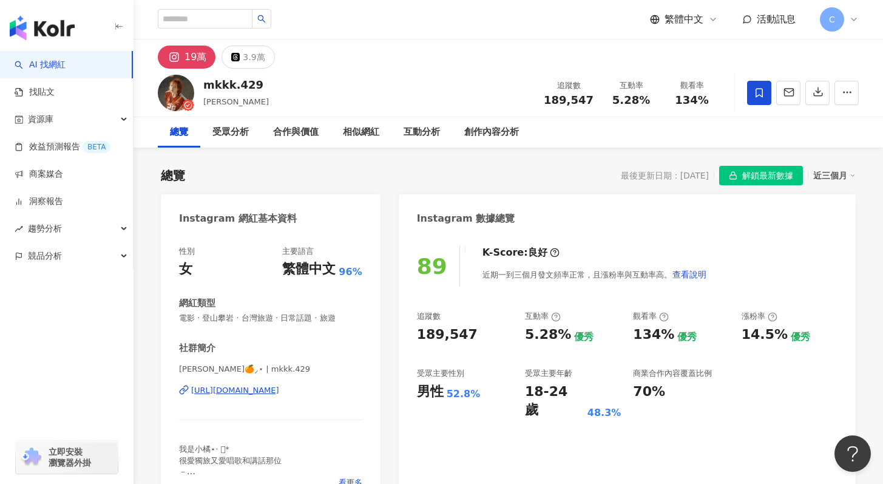
click at [758, 175] on span "解鎖最新數據" at bounding box center [767, 175] width 51 height 19
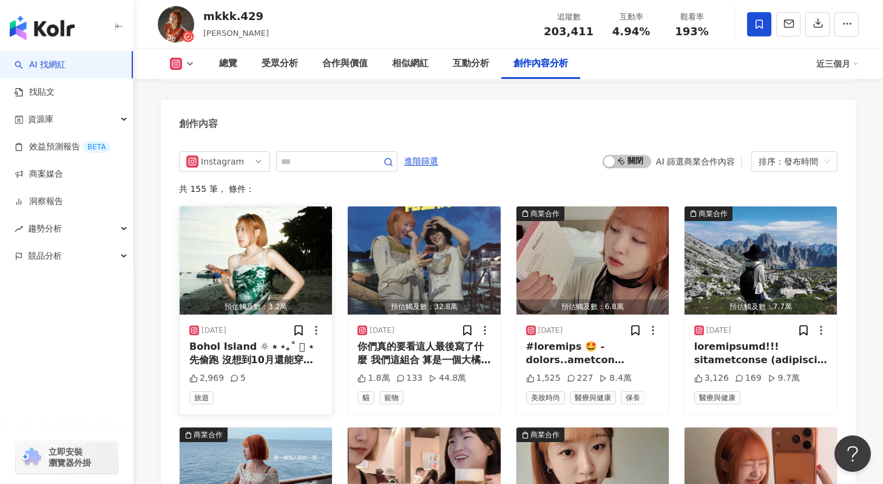
scroll to position [3788, 0]
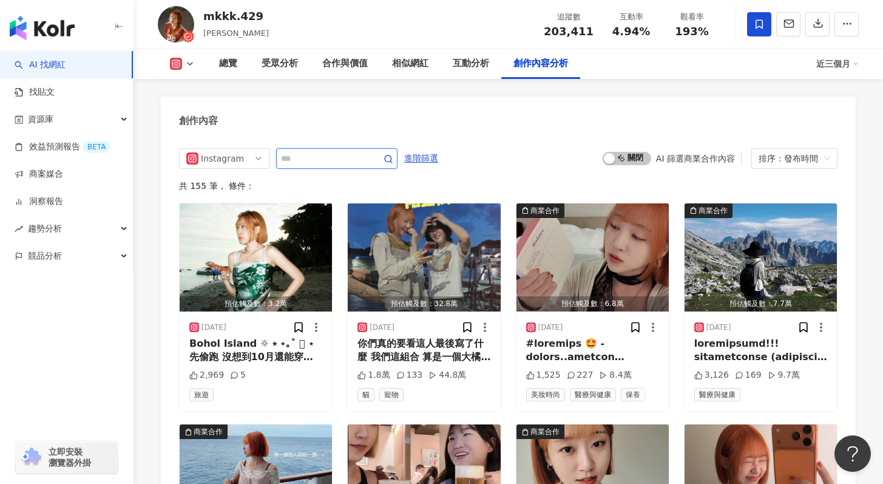
click at [332, 151] on input "text" at bounding box center [323, 158] width 85 height 15
type input "*"
click at [305, 151] on input "text" at bounding box center [323, 158] width 85 height 15
type input "*"
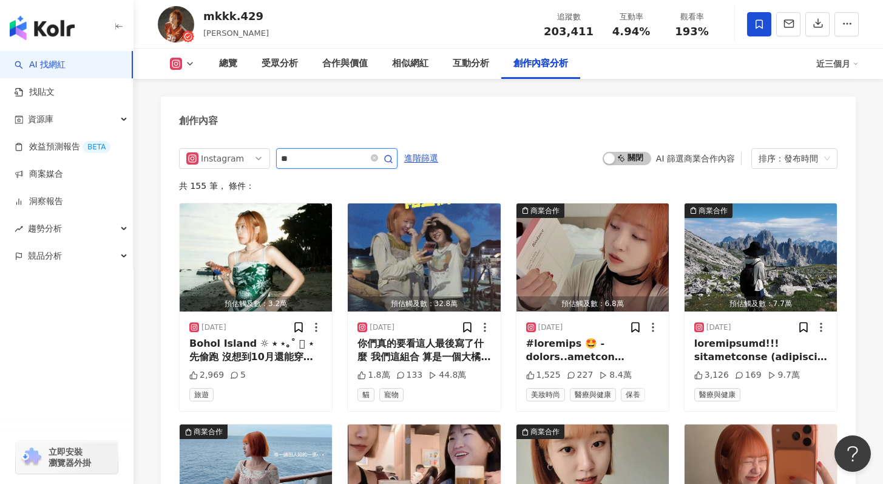
type input "*"
type input "****"
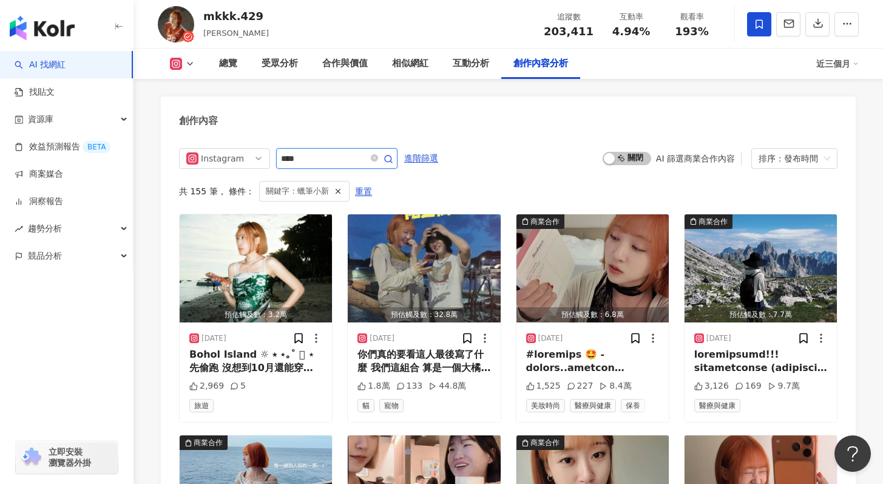
scroll to position [3761, 0]
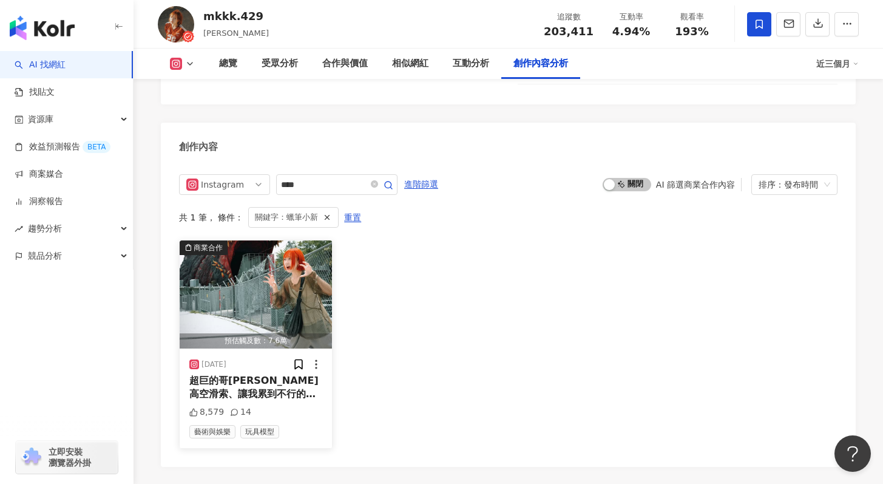
click at [272, 388] on mark "蠟筆小新" at bounding box center [252, 400] width 126 height 25
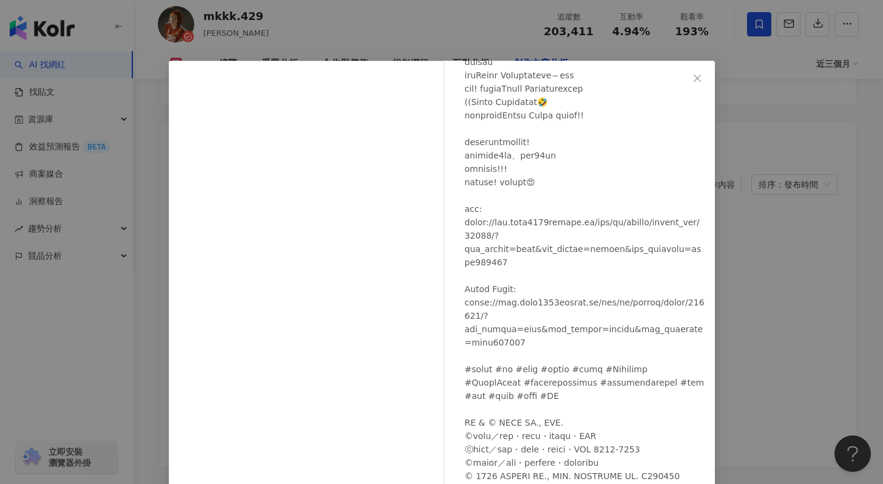
scroll to position [0, 0]
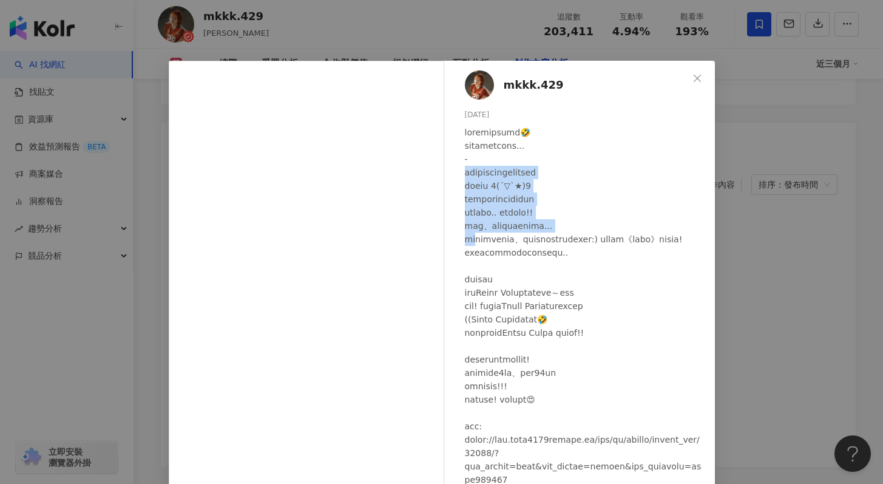
drag, startPoint x: 462, startPoint y: 178, endPoint x: 480, endPoint y: 243, distance: 67.0
click at [480, 242] on div at bounding box center [585, 413] width 240 height 574
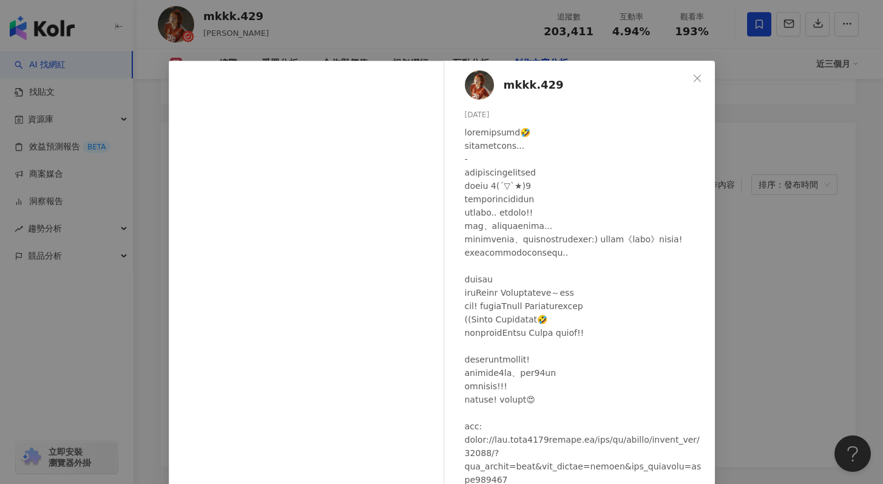
click at [500, 269] on div at bounding box center [585, 413] width 240 height 574
drag, startPoint x: 551, startPoint y: 241, endPoint x: 559, endPoint y: 264, distance: 23.8
click at [559, 264] on div at bounding box center [585, 413] width 240 height 574
click at [563, 276] on div at bounding box center [585, 413] width 240 height 574
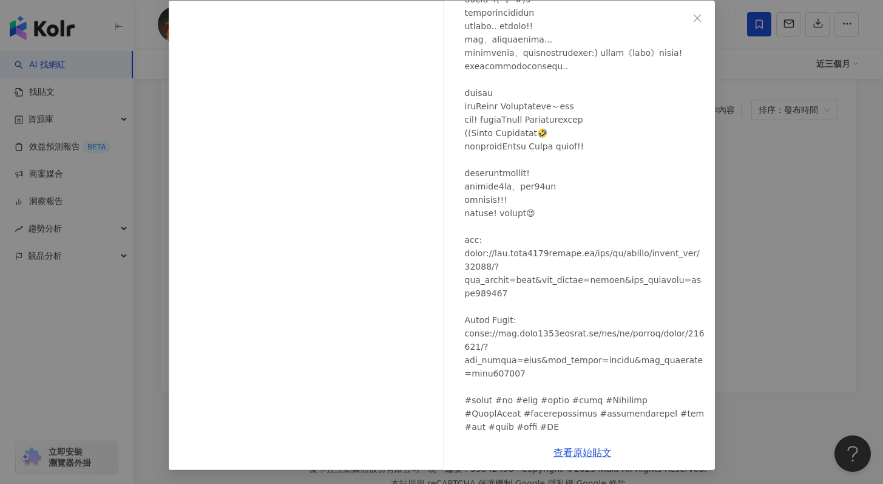
scroll to position [61, 0]
click at [588, 450] on link "查看原始貼文" at bounding box center [582, 452] width 58 height 12
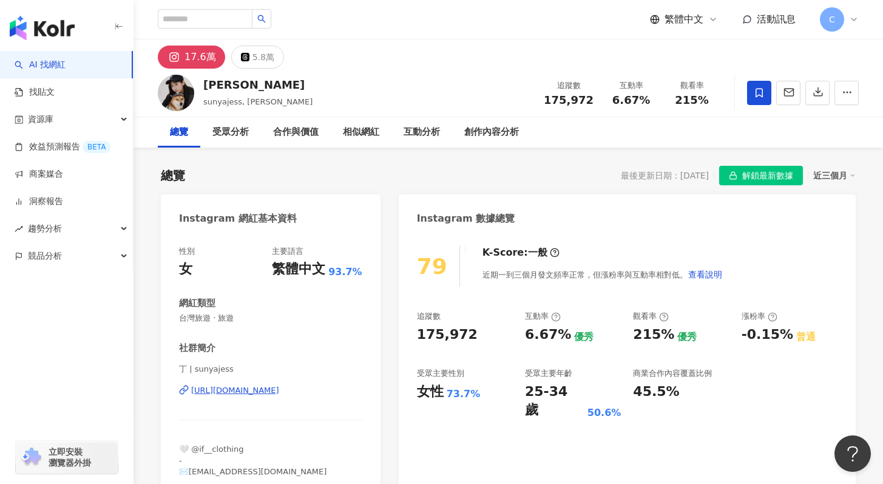
click at [775, 174] on span "解鎖最新數據" at bounding box center [767, 175] width 51 height 19
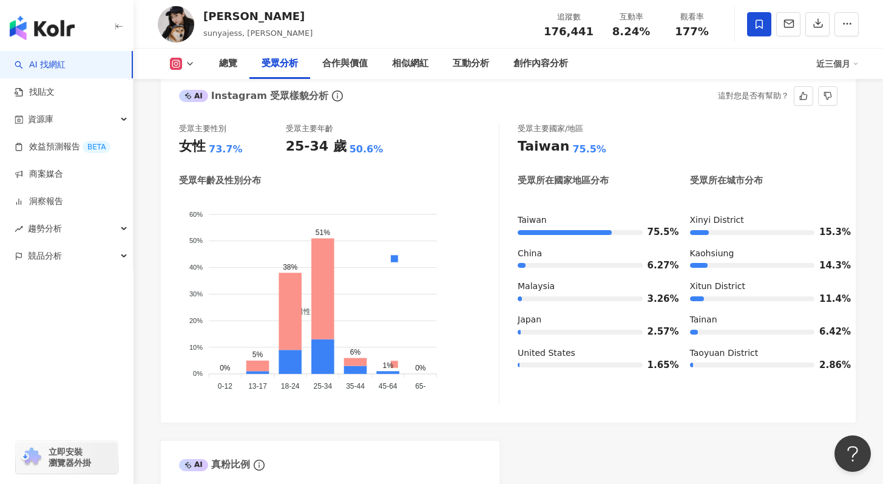
scroll to position [1060, 0]
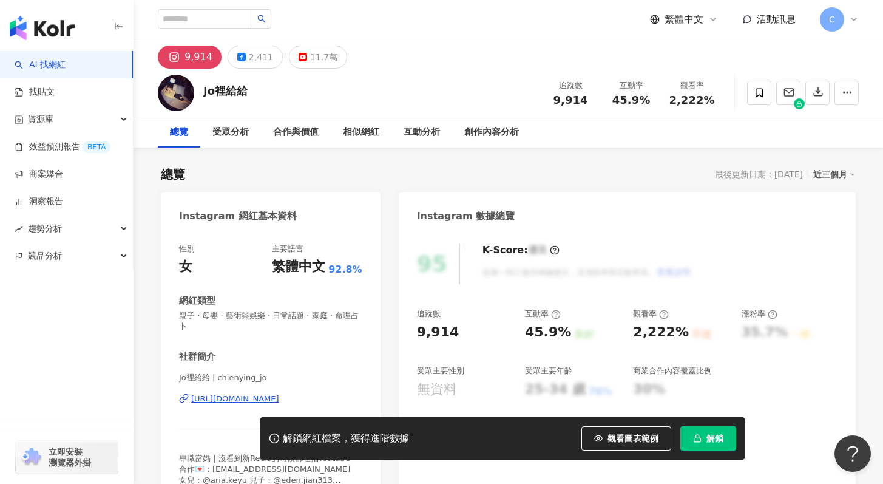
click at [279, 393] on div "[URL][DOMAIN_NAME]" at bounding box center [235, 398] width 88 height 11
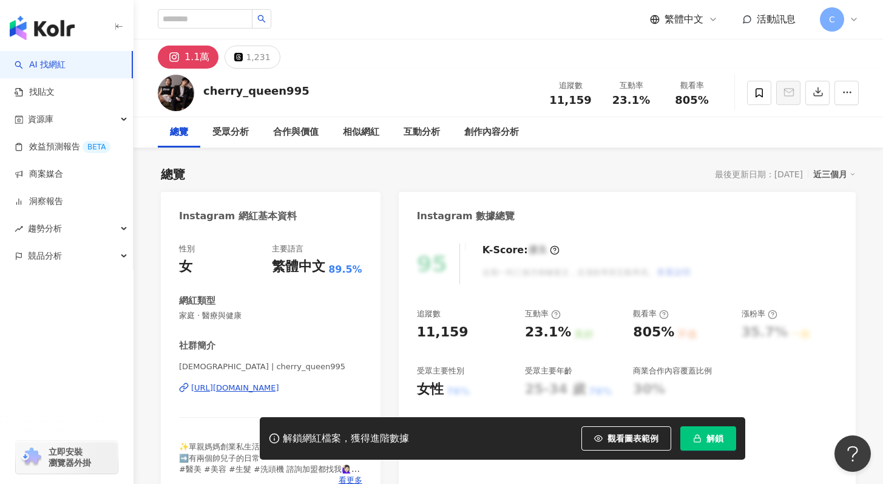
click at [268, 388] on div "[URL][DOMAIN_NAME]" at bounding box center [235, 387] width 88 height 11
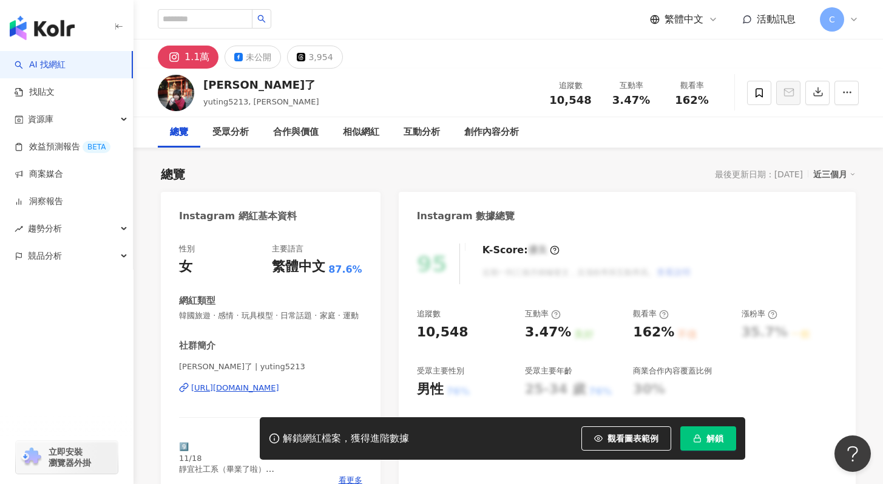
click at [278, 388] on div "[URL][DOMAIN_NAME]" at bounding box center [235, 387] width 88 height 11
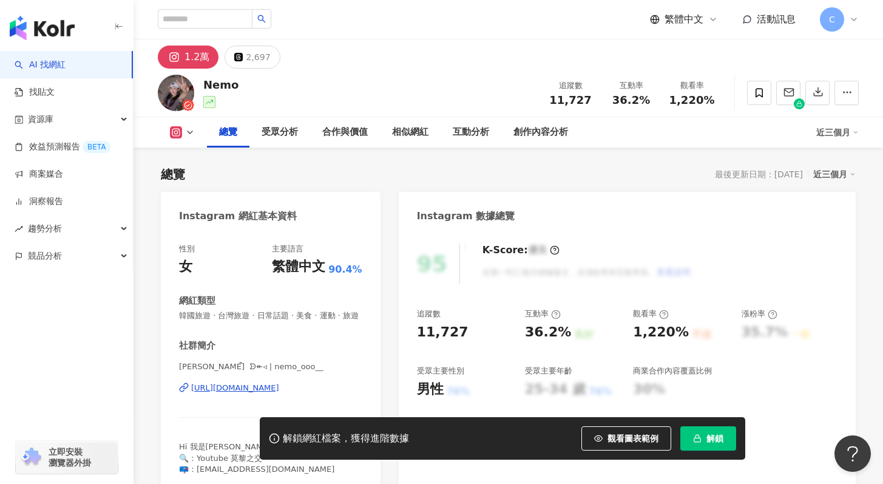
click at [279, 389] on div "[URL][DOMAIN_NAME]" at bounding box center [235, 387] width 88 height 11
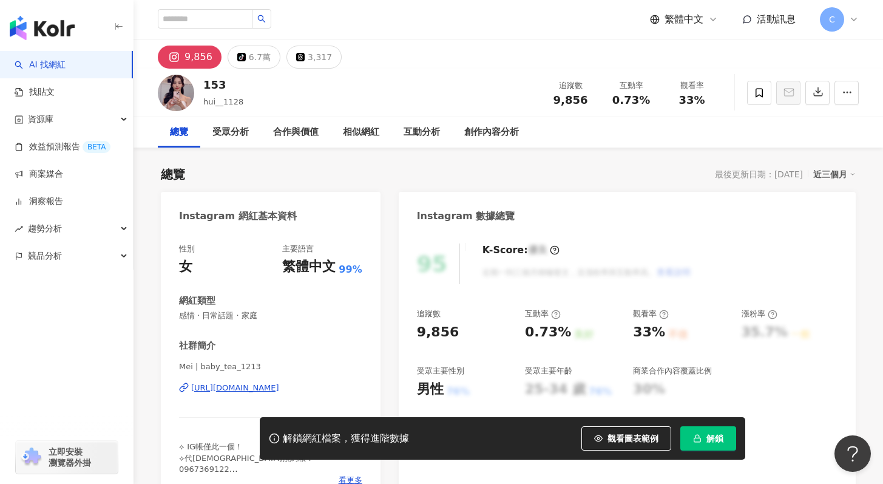
click at [273, 388] on div "https://www.instagram.com/baby_tea_1213/" at bounding box center [235, 387] width 88 height 11
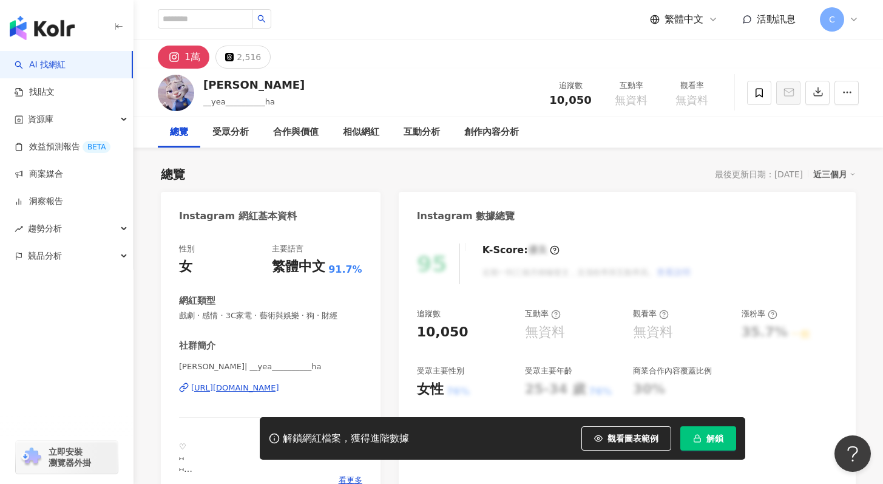
click at [268, 392] on div "[URL][DOMAIN_NAME]" at bounding box center [235, 387] width 88 height 11
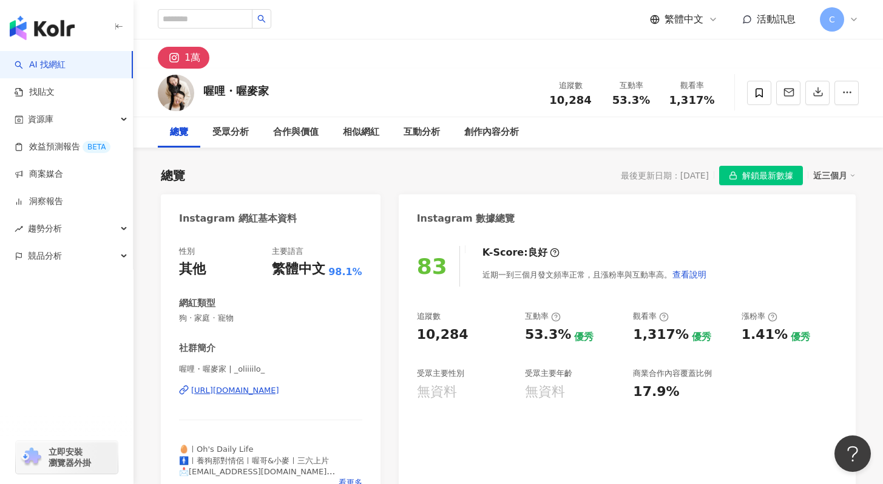
click at [279, 394] on div "[URL][DOMAIN_NAME]" at bounding box center [235, 390] width 88 height 11
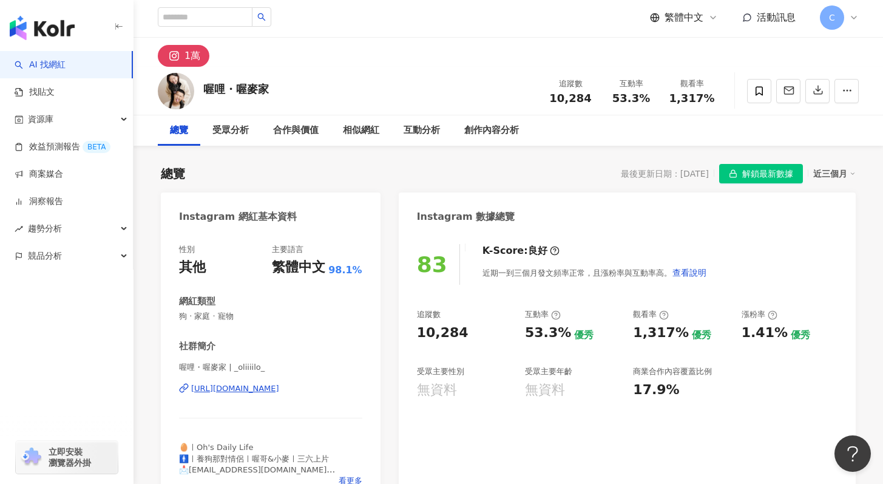
scroll to position [2, 0]
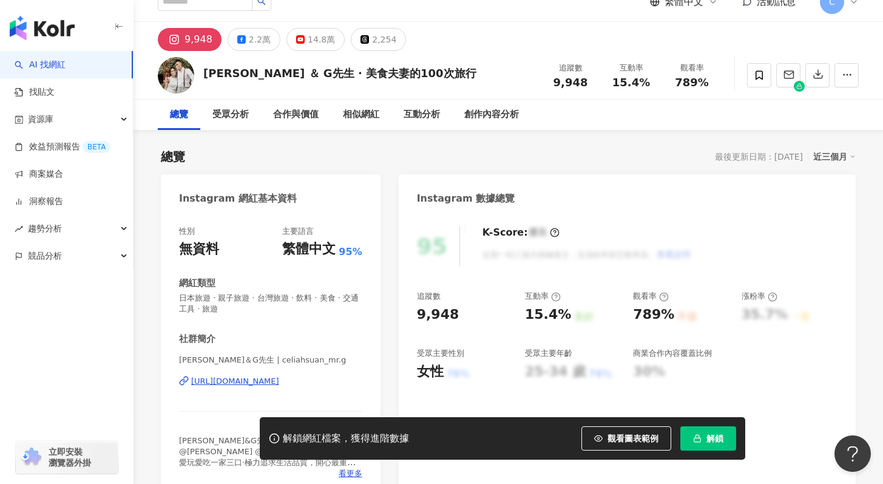
scroll to position [71, 0]
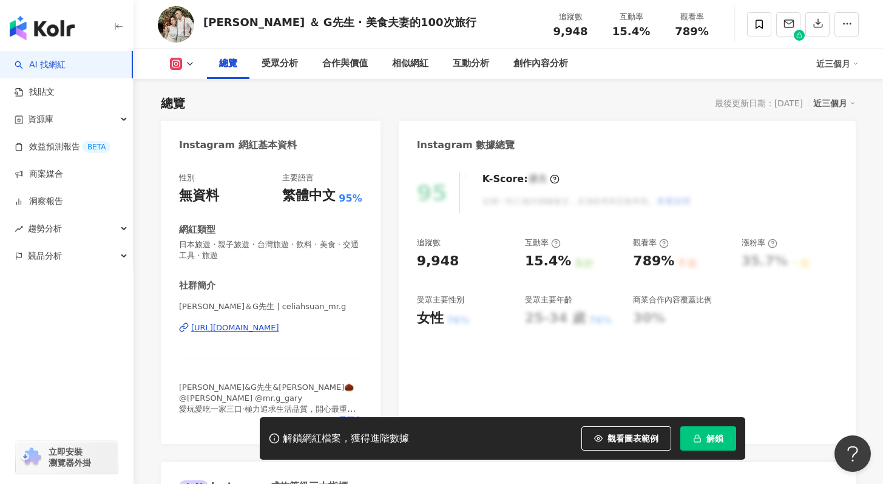
click at [279, 332] on div "[URL][DOMAIN_NAME]" at bounding box center [235, 327] width 88 height 11
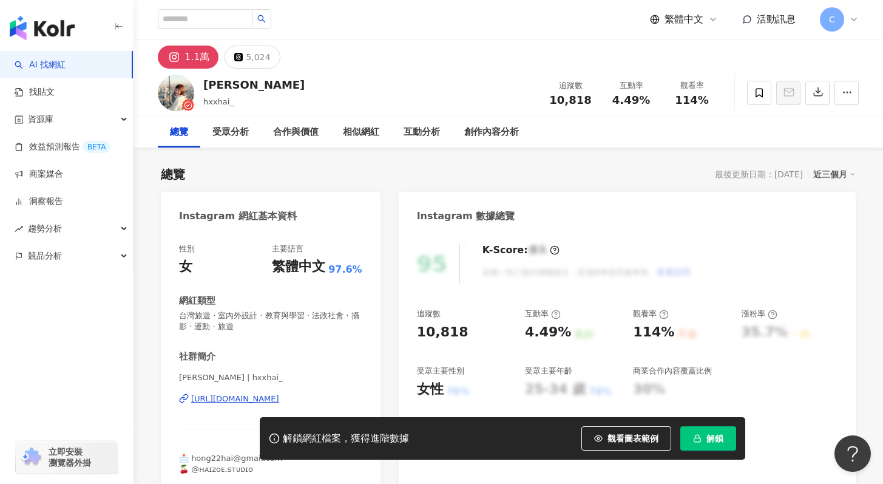
click at [263, 396] on div "[URL][DOMAIN_NAME]" at bounding box center [235, 398] width 88 height 11
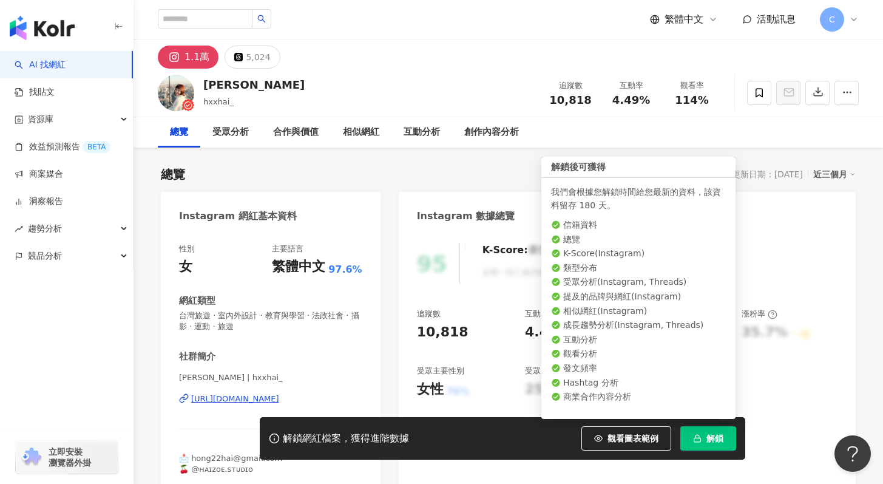
click at [701, 438] on button "解鎖" at bounding box center [708, 438] width 56 height 24
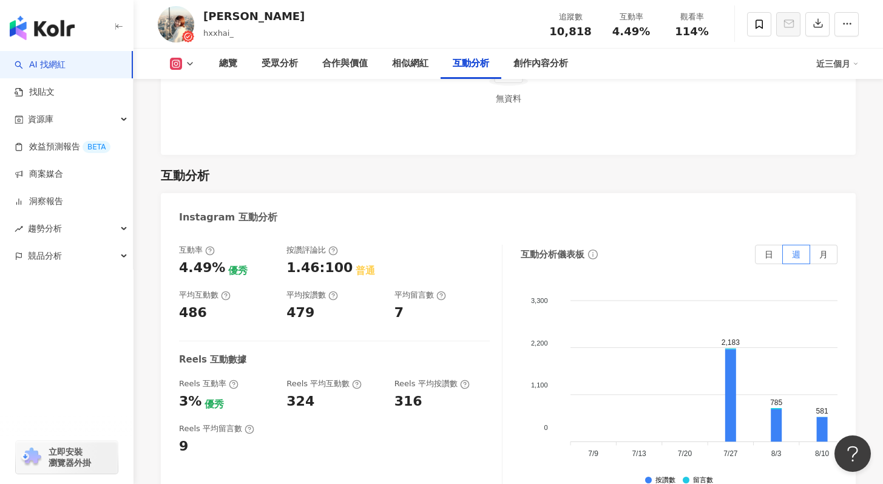
scroll to position [2407, 0]
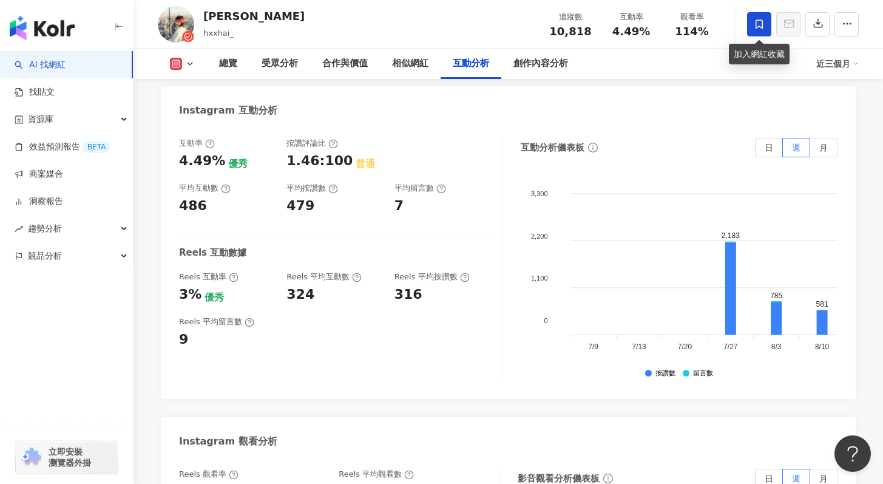
click at [767, 24] on span at bounding box center [759, 24] width 24 height 24
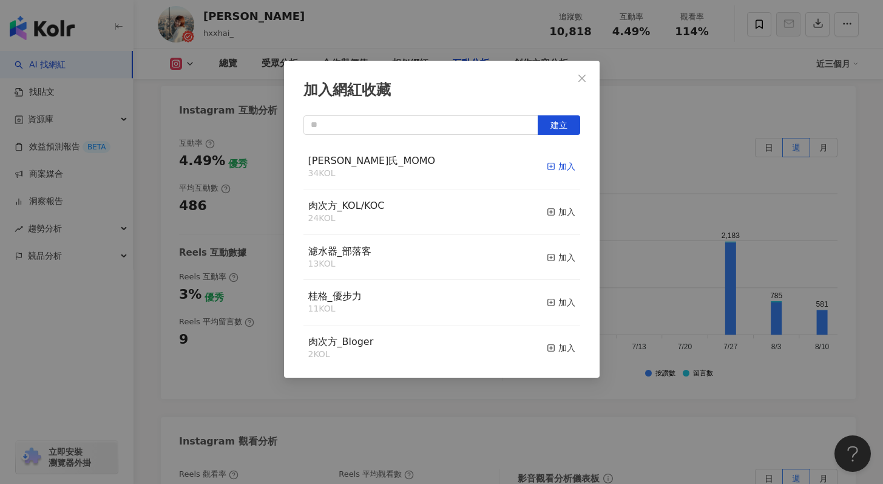
click at [556, 170] on div "加入" at bounding box center [561, 166] width 29 height 13
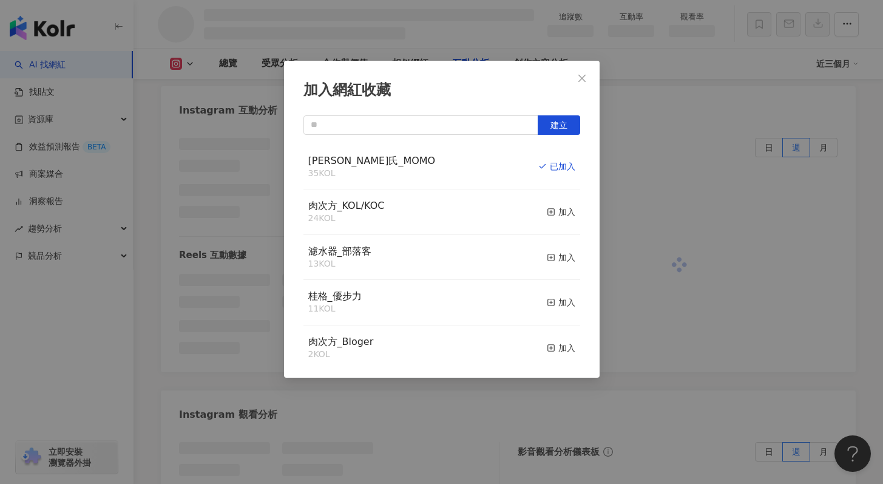
click at [207, 365] on div "加入網紅收藏 建立 白蘭氏_MOMO 35 KOL 已加入 肉次方_KOL/KOC 24 KOL 加入 濾水器_部落客 13 KOL 加入 桂格_優步力 11…" at bounding box center [441, 242] width 883 height 484
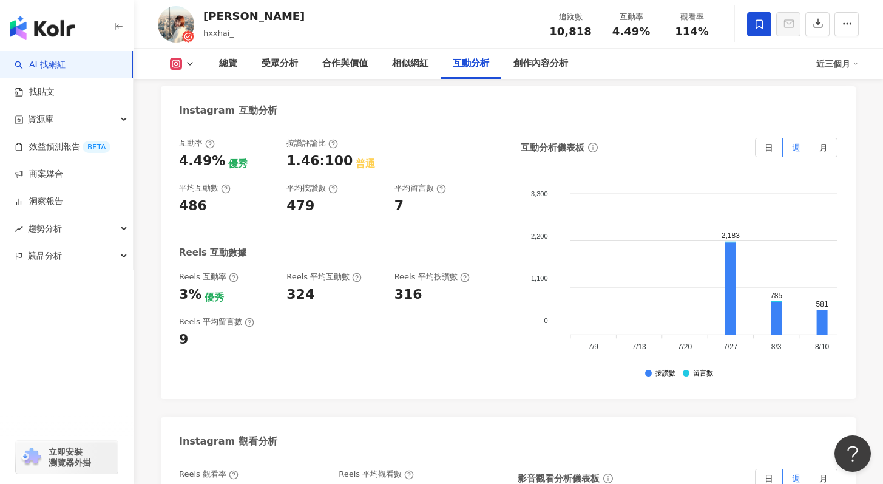
click at [233, 362] on div "加入網紅收藏 建立 白蘭氏_MOMO 35 KOL 已加入 肉次方_KOL/KOC 24 KOL 加入 濾水器_部落客 13 KOL 加入 桂格_優步力 11…" at bounding box center [441, 242] width 883 height 484
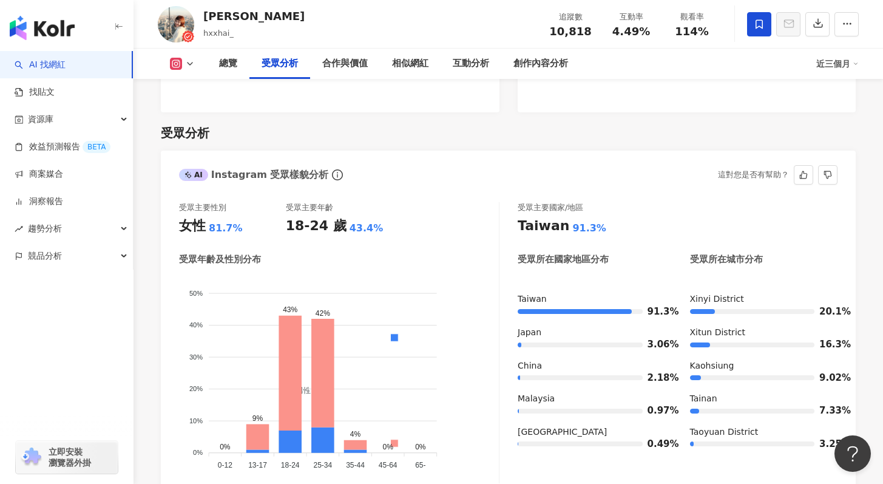
scroll to position [985, 0]
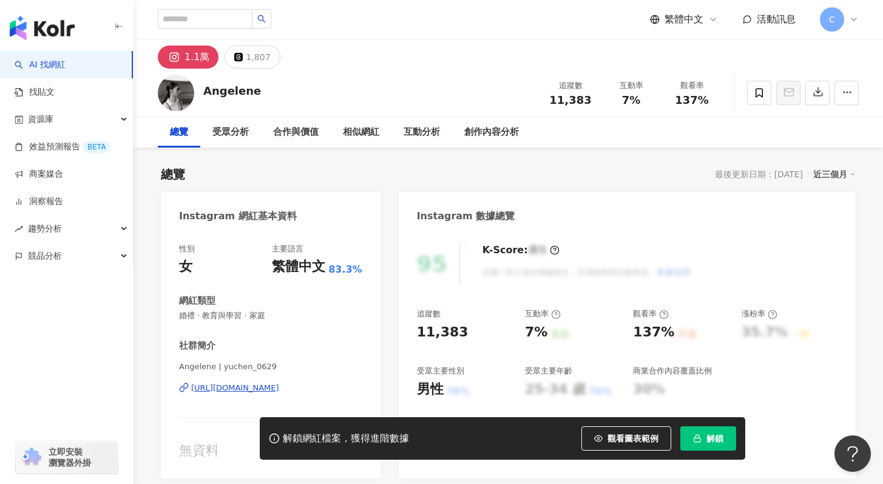
click at [257, 385] on div "https://www.instagram.com/yuchen_0629/" at bounding box center [235, 387] width 88 height 11
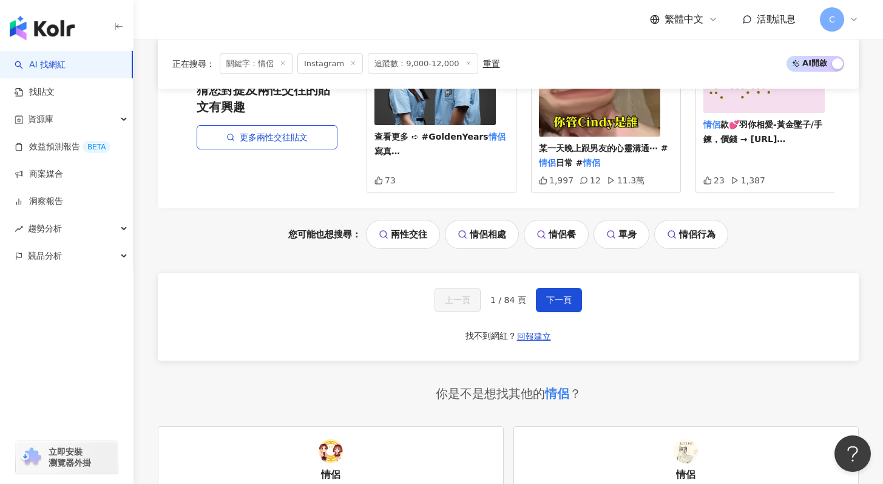
scroll to position [2592, 0]
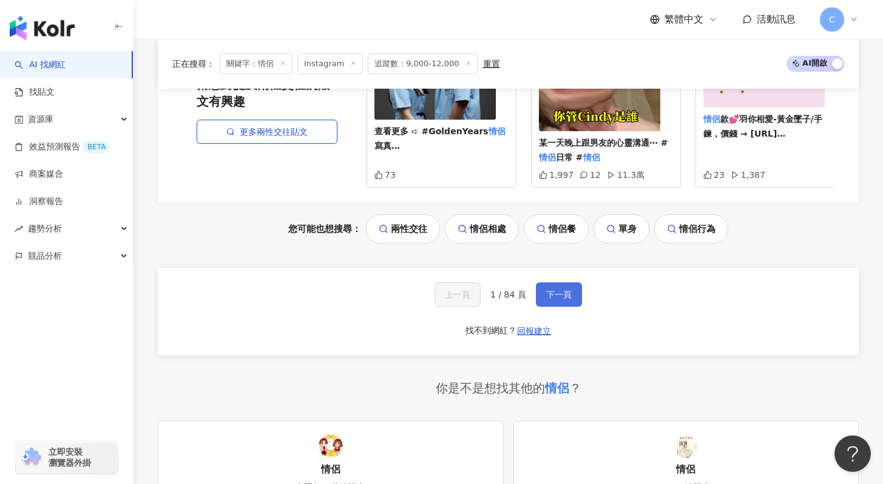
click at [580, 283] on button "下一頁" at bounding box center [559, 294] width 46 height 24
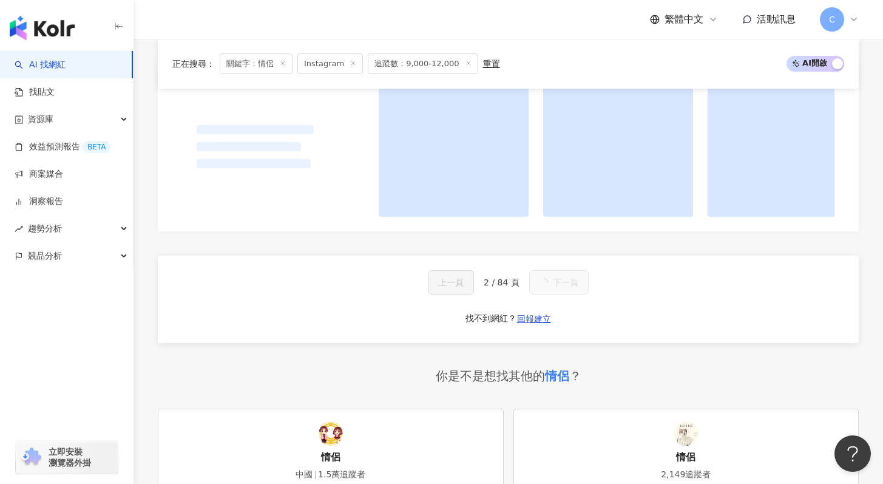
scroll to position [1245, 0]
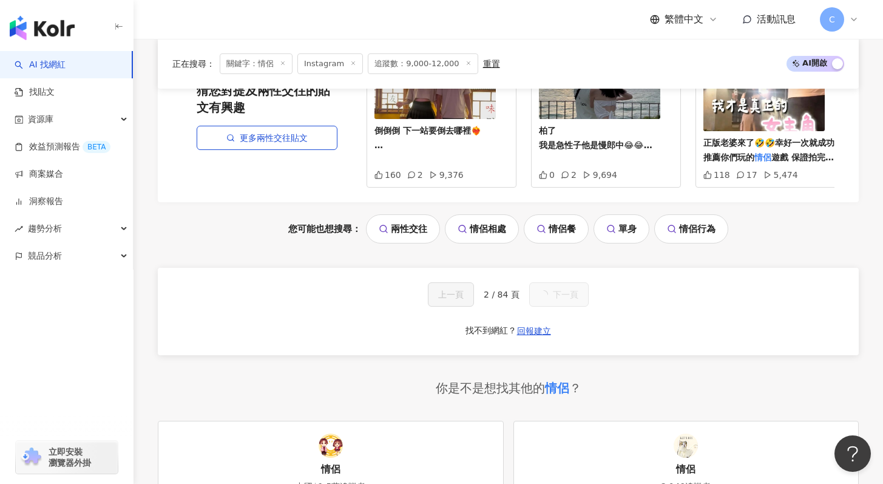
click at [511, 297] on div "上一頁 2 / 84 頁 下一頁" at bounding box center [508, 294] width 161 height 24
click at [511, 291] on span "2 / 84 頁" at bounding box center [508, 294] width 36 height 10
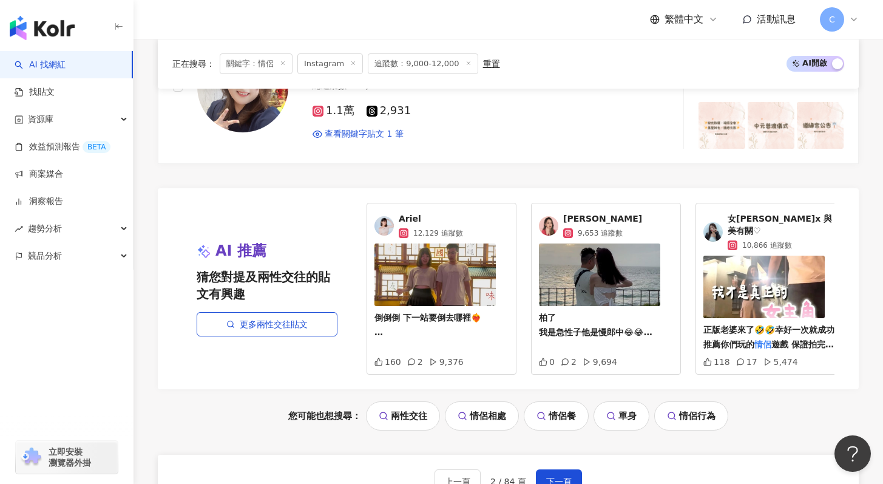
scroll to position [2449, 0]
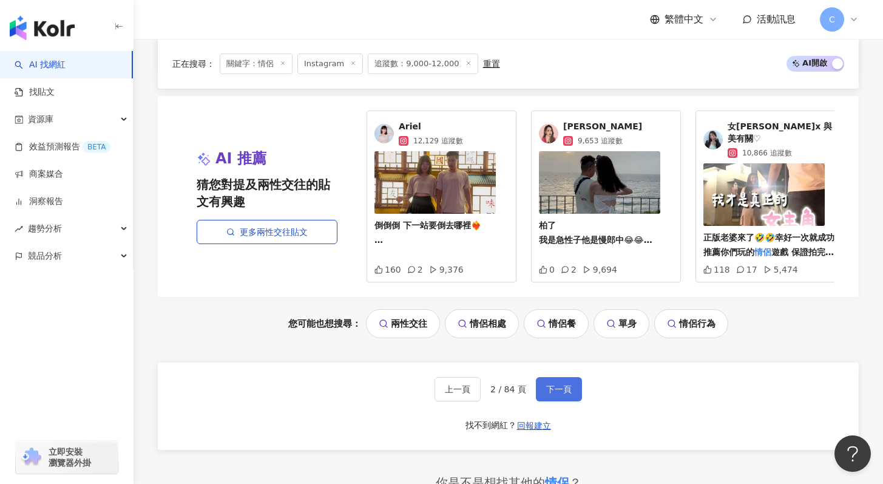
click at [562, 396] on button "下一頁" at bounding box center [559, 389] width 46 height 24
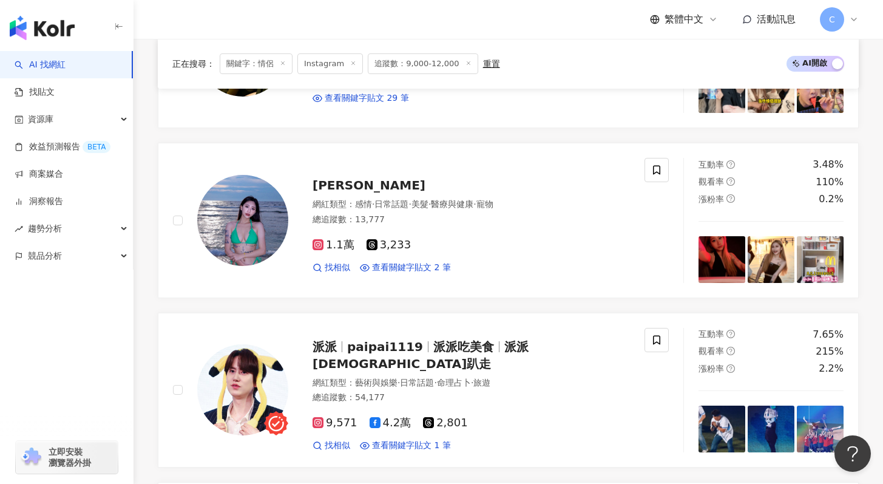
scroll to position [1199, 0]
